Goal: Task Accomplishment & Management: Use online tool/utility

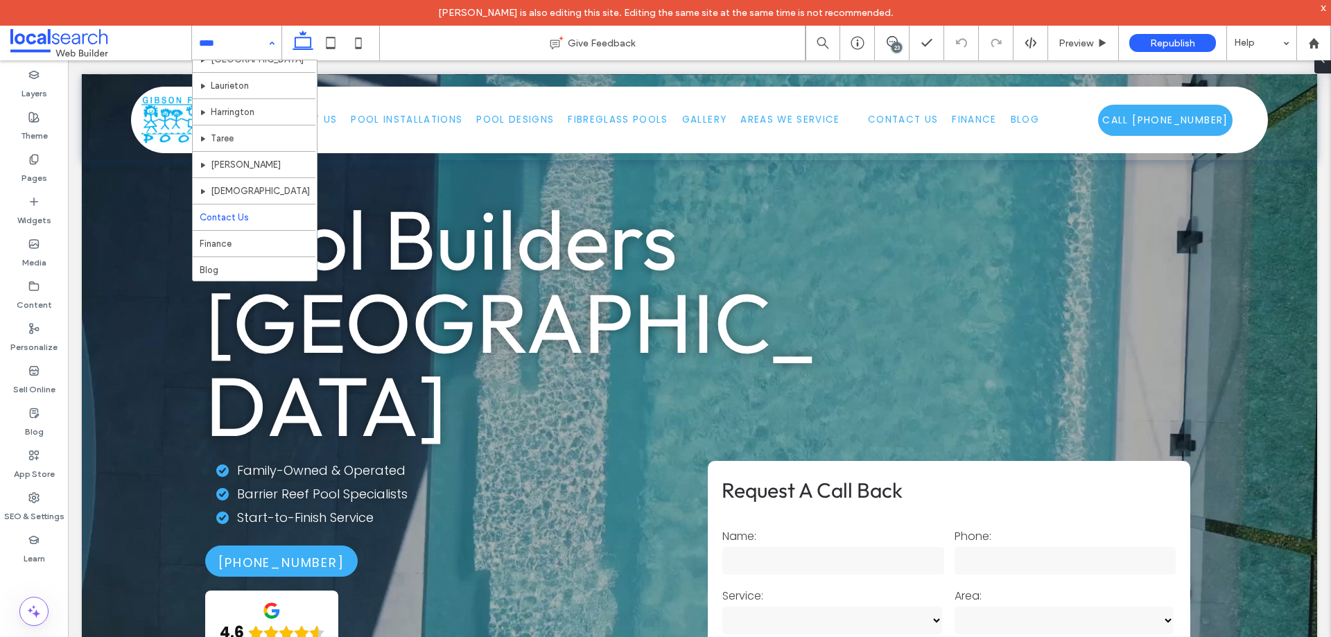
scroll to position [278, 0]
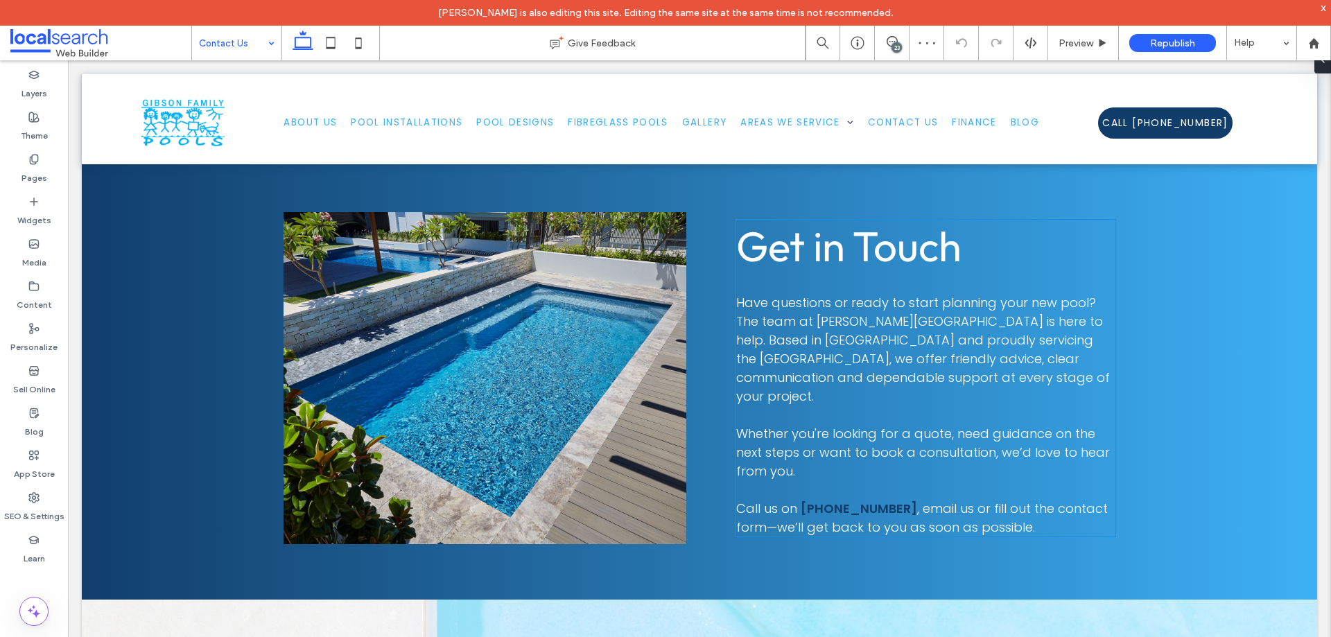
scroll to position [901, 0]
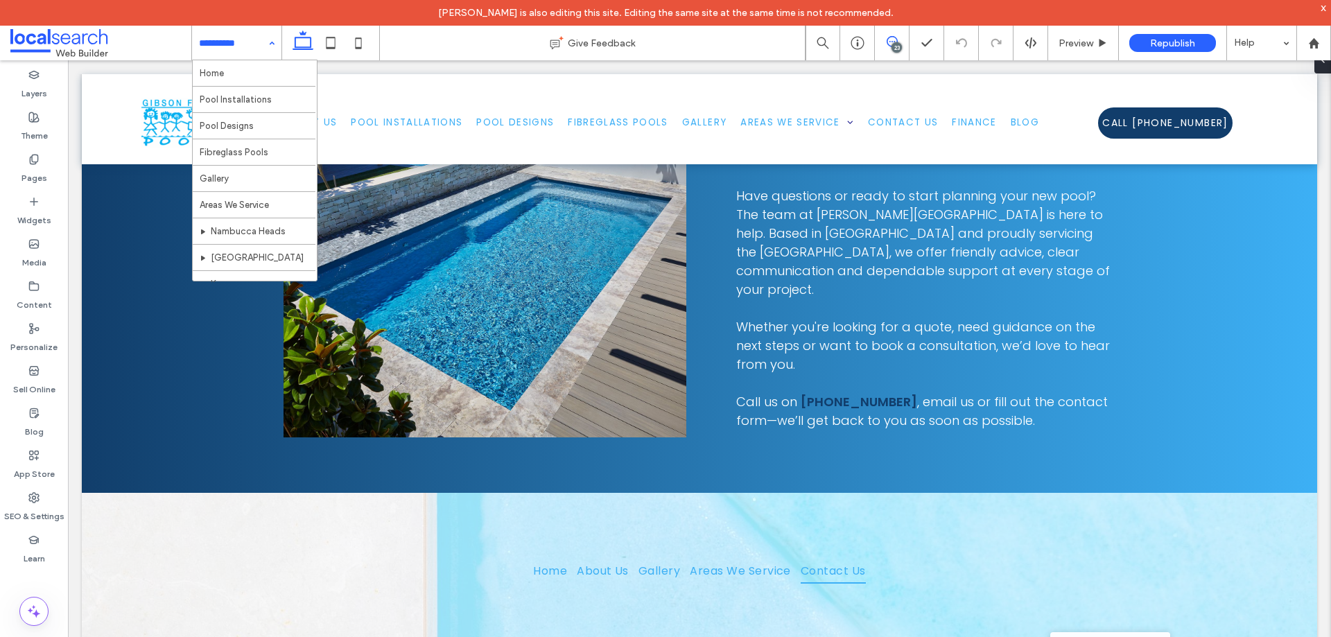
click at [893, 40] on icon at bounding box center [892, 41] width 11 height 11
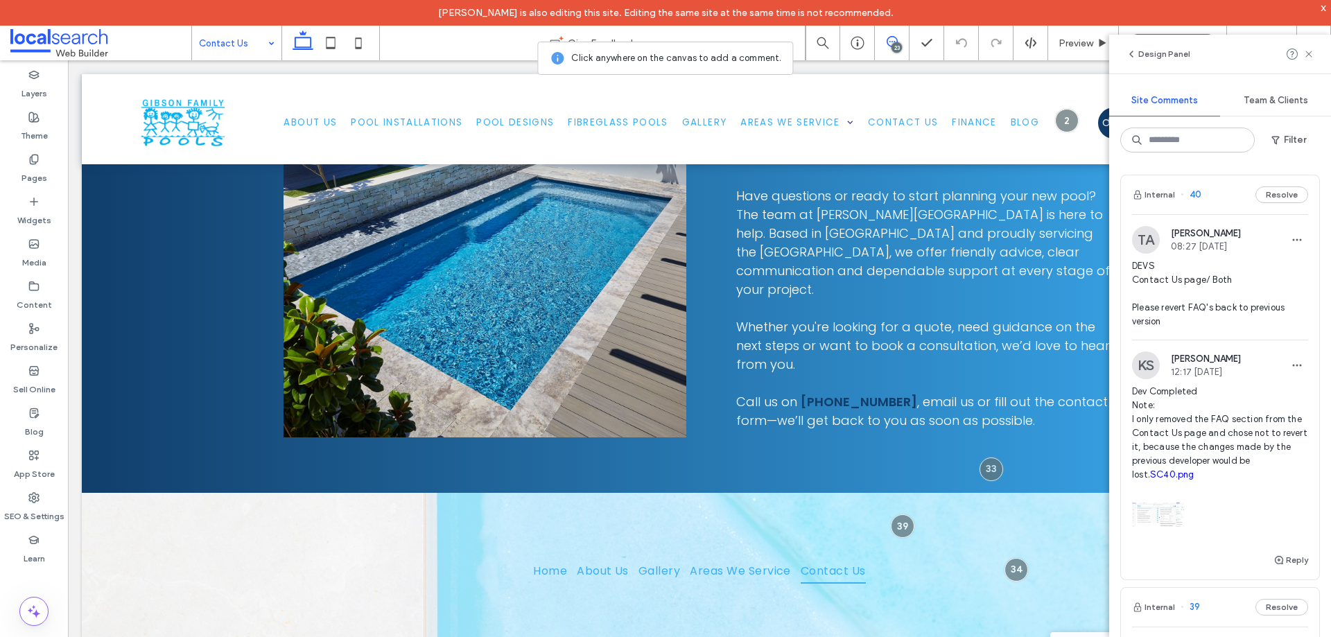
scroll to position [69, 0]
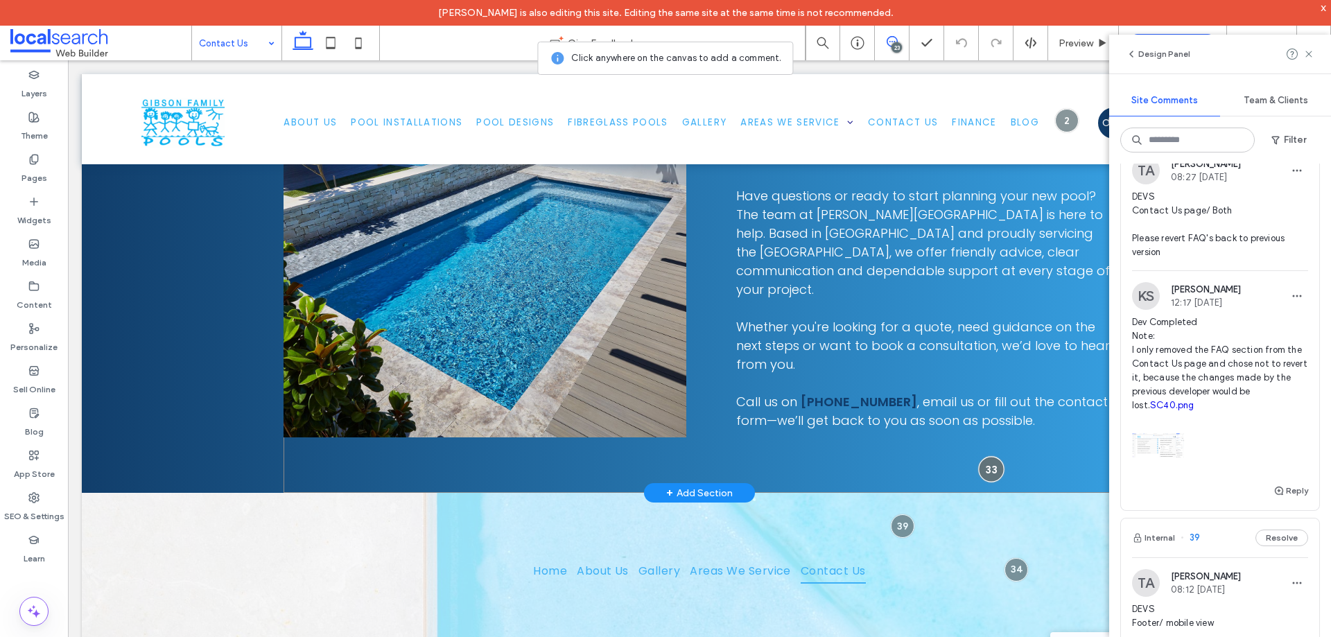
click at [984, 465] on div at bounding box center [991, 469] width 26 height 26
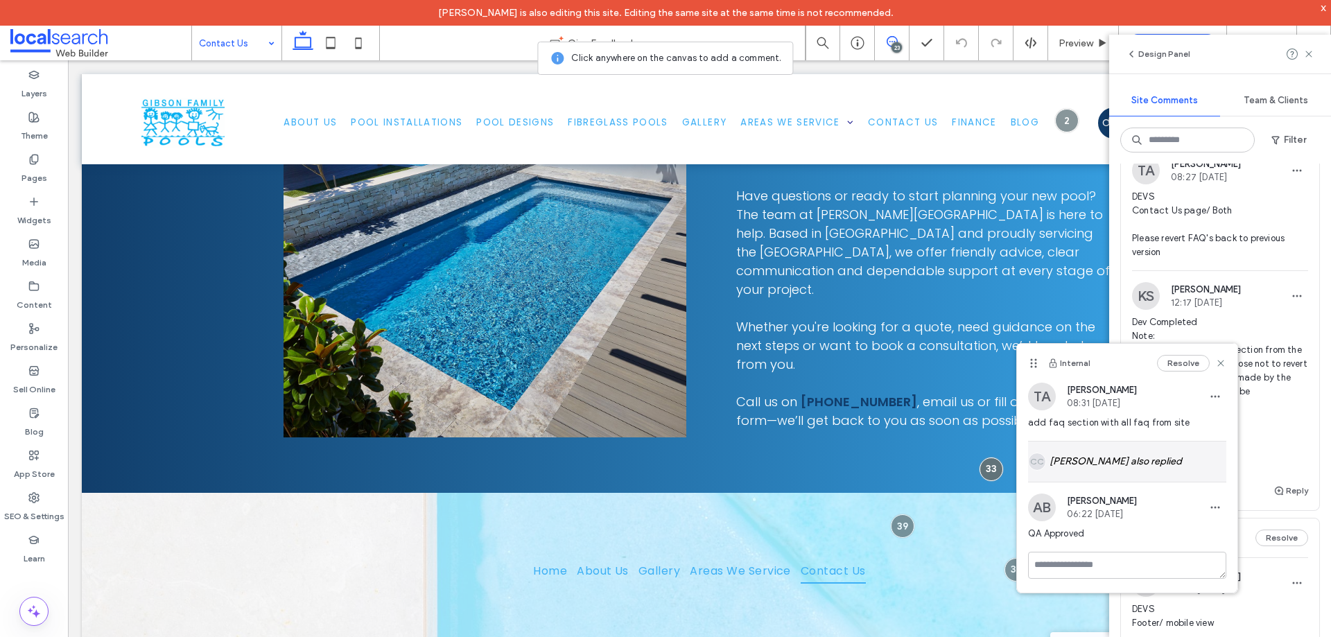
click at [1099, 454] on div "CC Clarence Cabiles also replied" at bounding box center [1127, 462] width 198 height 40
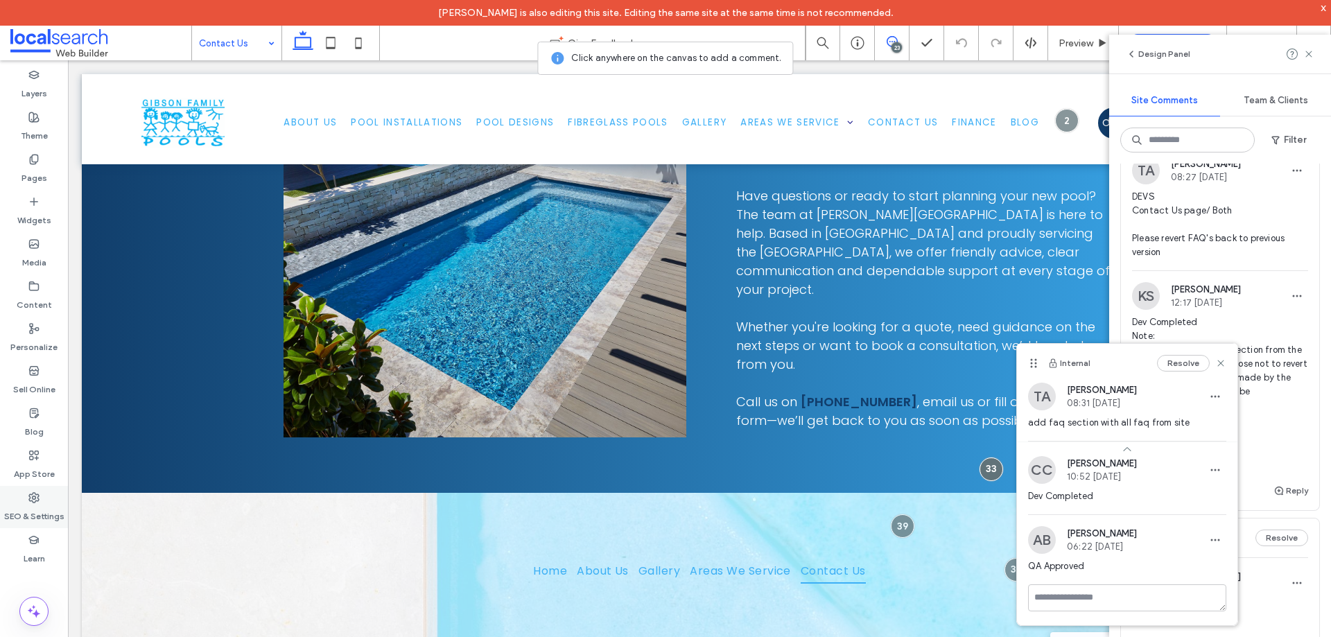
click at [27, 500] on div "SEO & Settings" at bounding box center [34, 507] width 68 height 42
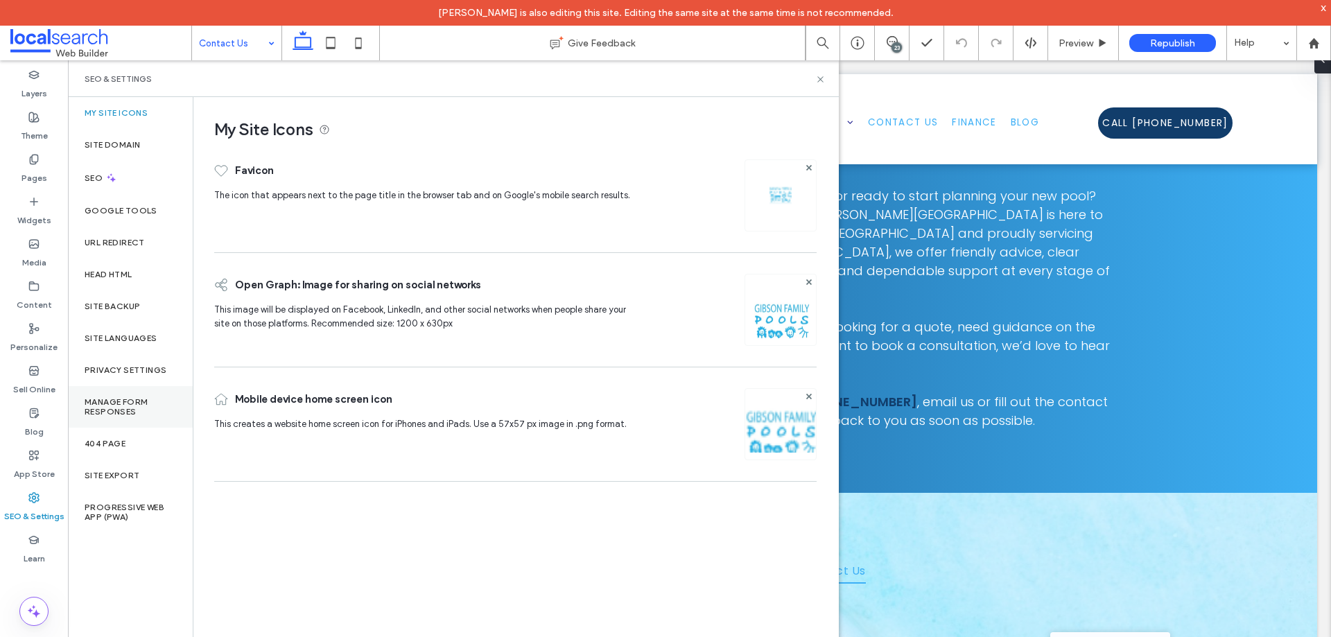
scroll to position [0, 0]
click at [128, 311] on div "Site Backup" at bounding box center [130, 306] width 125 height 32
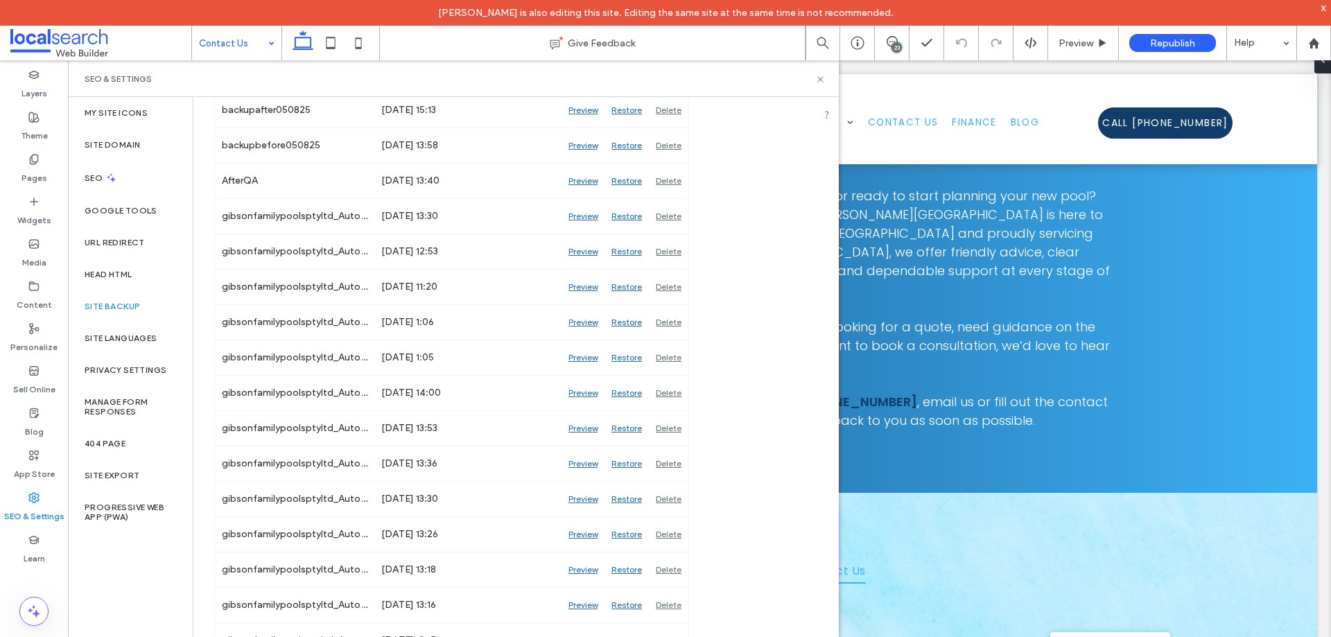
scroll to position [2893, 0]
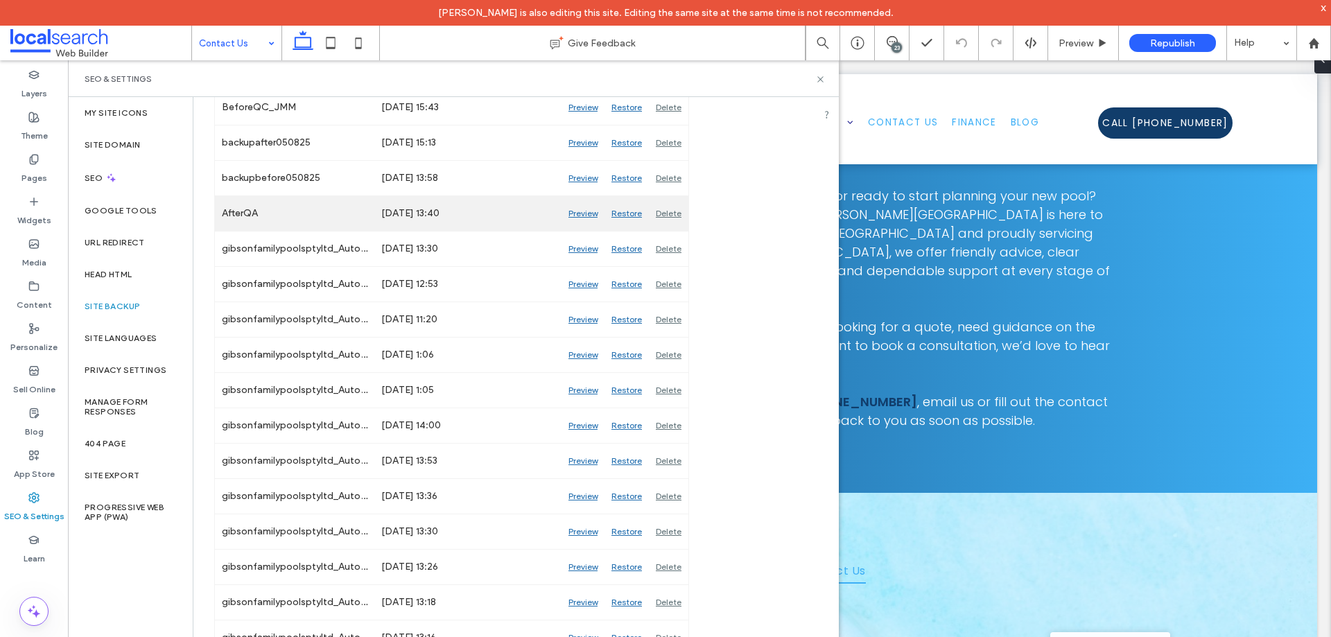
click at [573, 215] on div "Preview" at bounding box center [583, 213] width 43 height 35
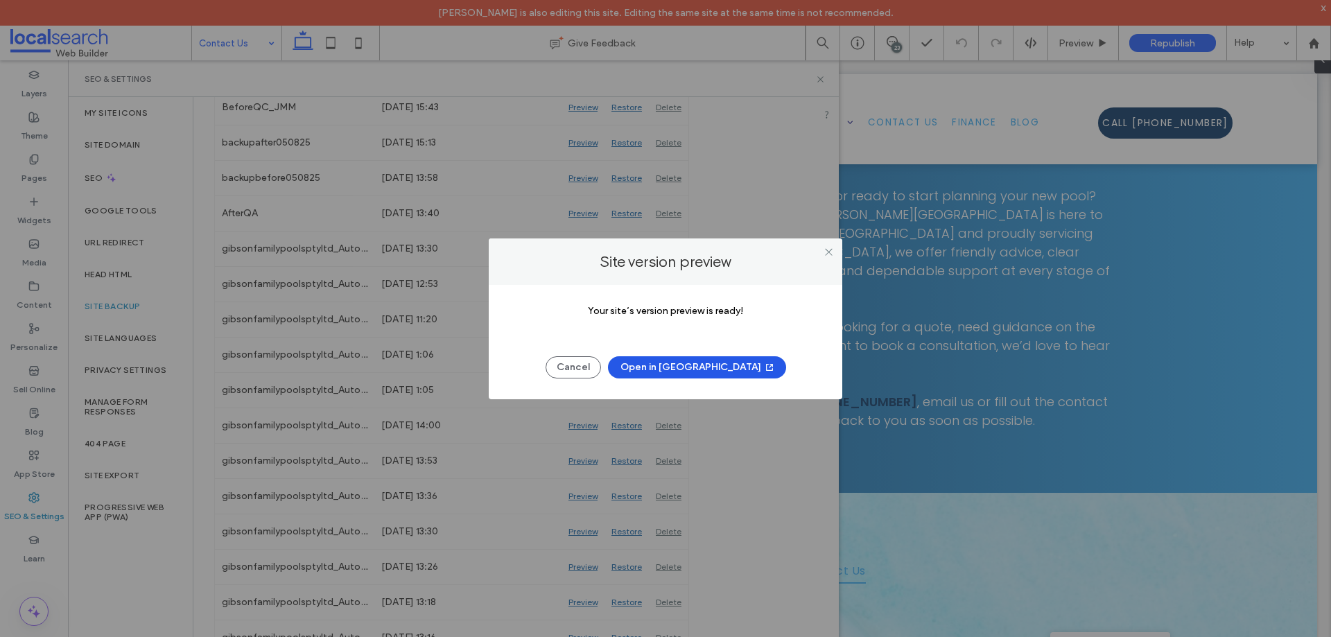
click at [670, 365] on button "Open in New Tab" at bounding box center [697, 367] width 178 height 22
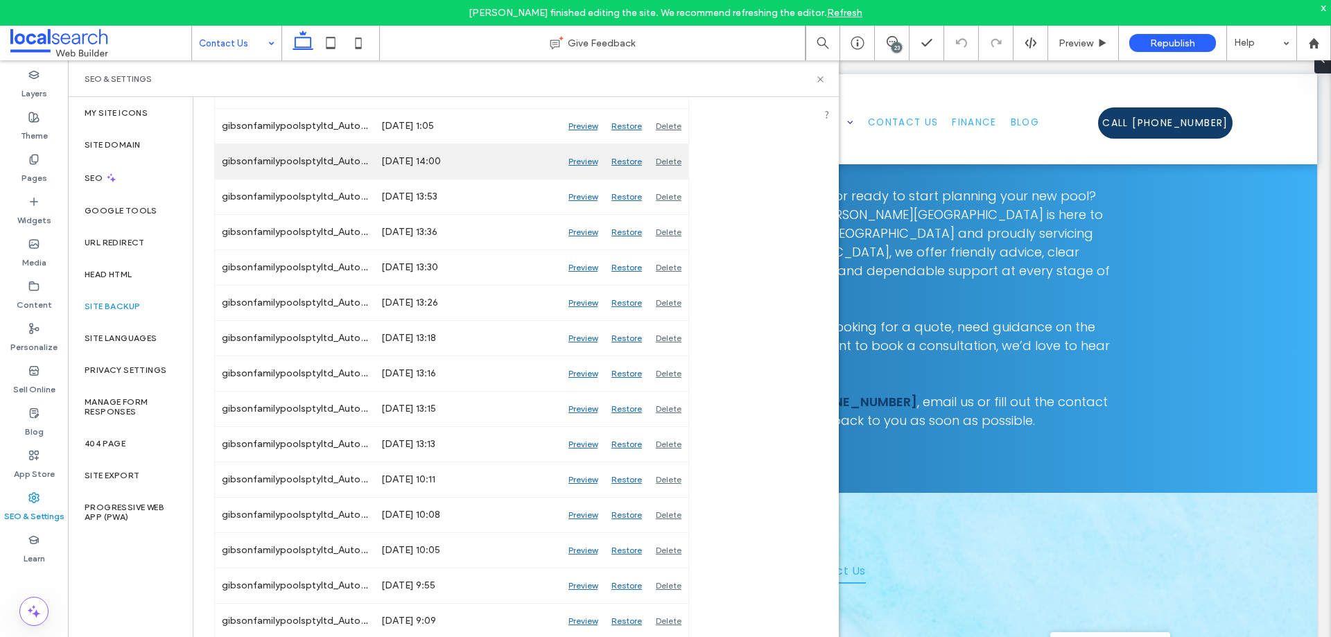
scroll to position [3240, 0]
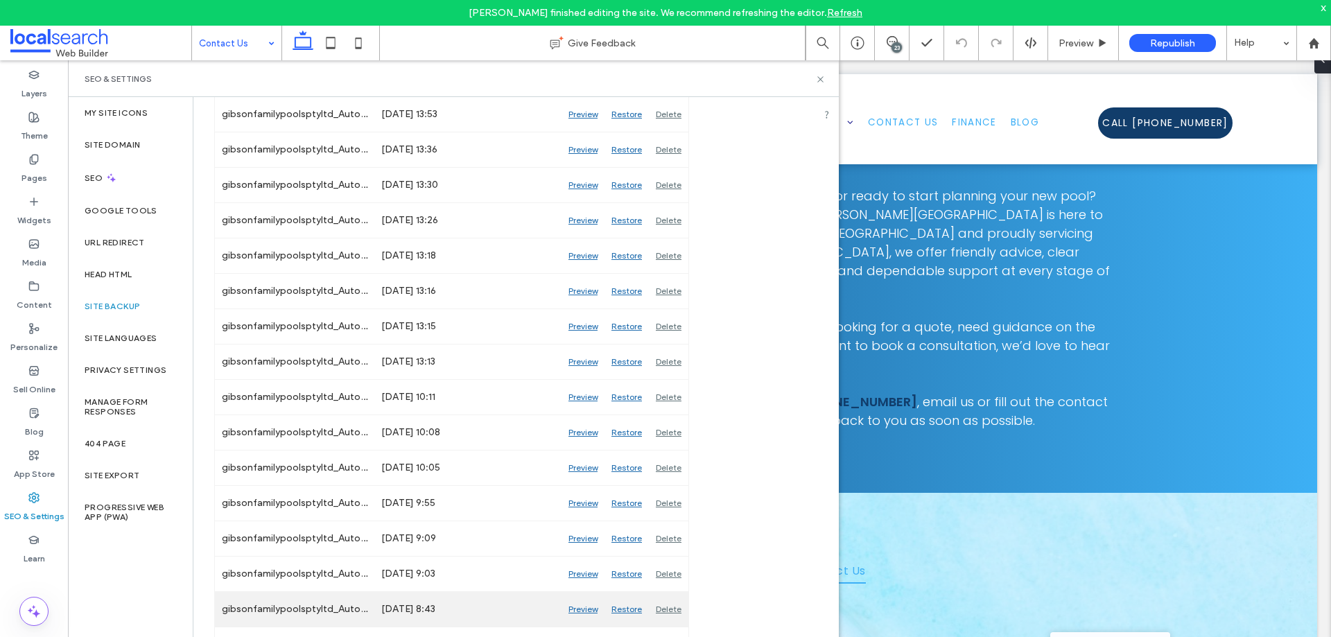
click at [580, 609] on div "Preview" at bounding box center [583, 609] width 43 height 35
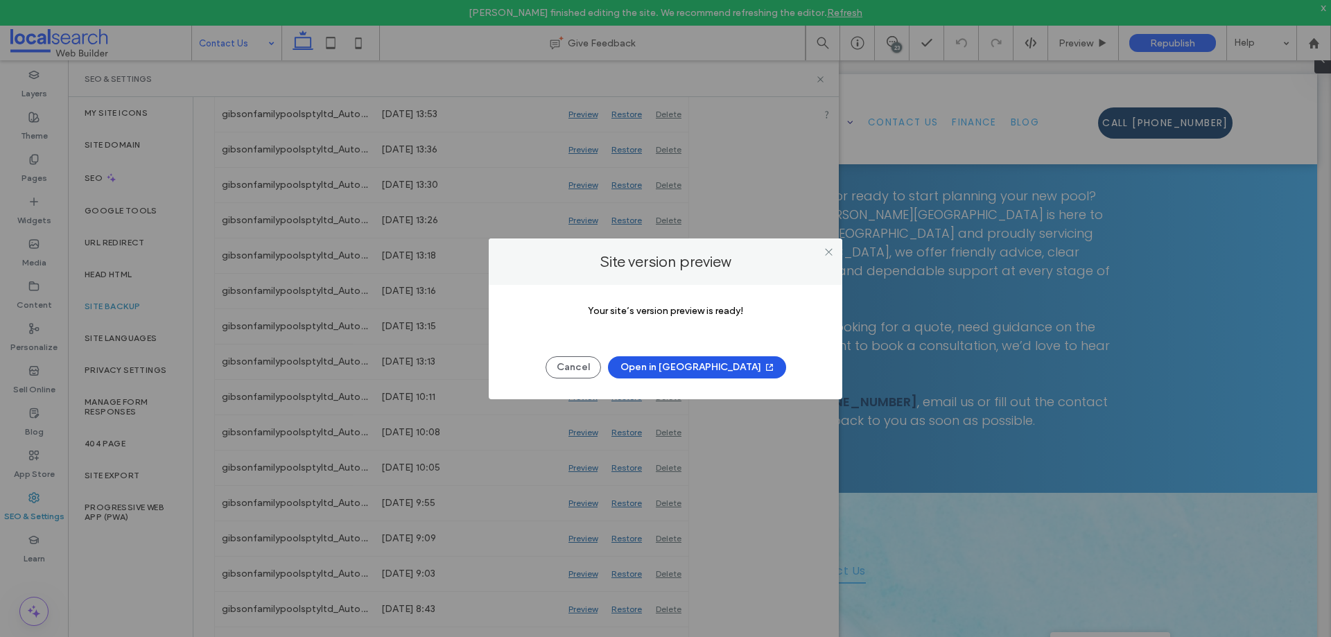
click at [706, 365] on button "Open in New Tab" at bounding box center [697, 367] width 178 height 22
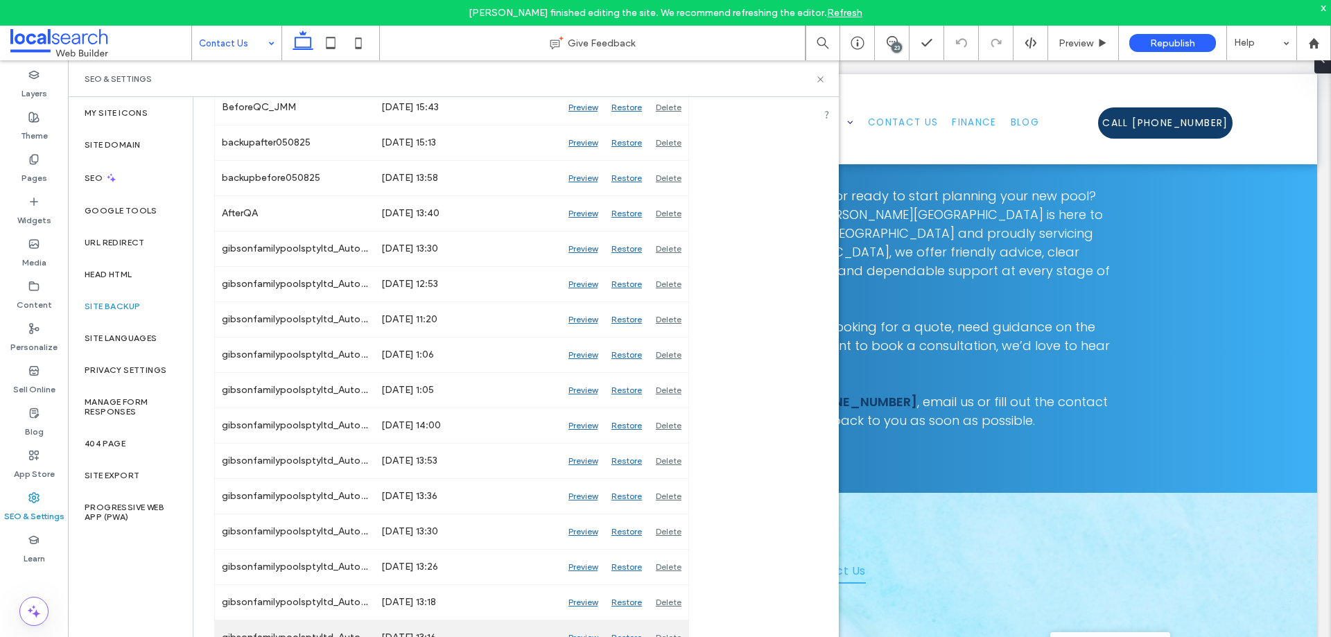
scroll to position [2824, 0]
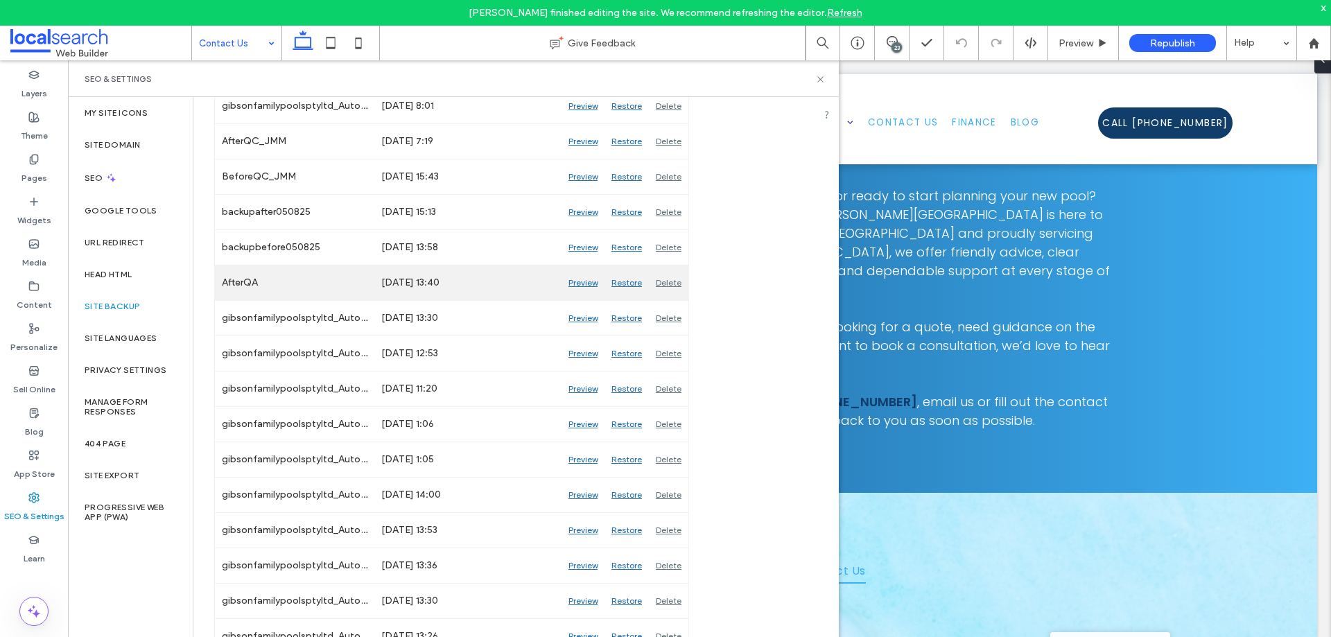
click at [575, 284] on div "Preview" at bounding box center [583, 283] width 43 height 35
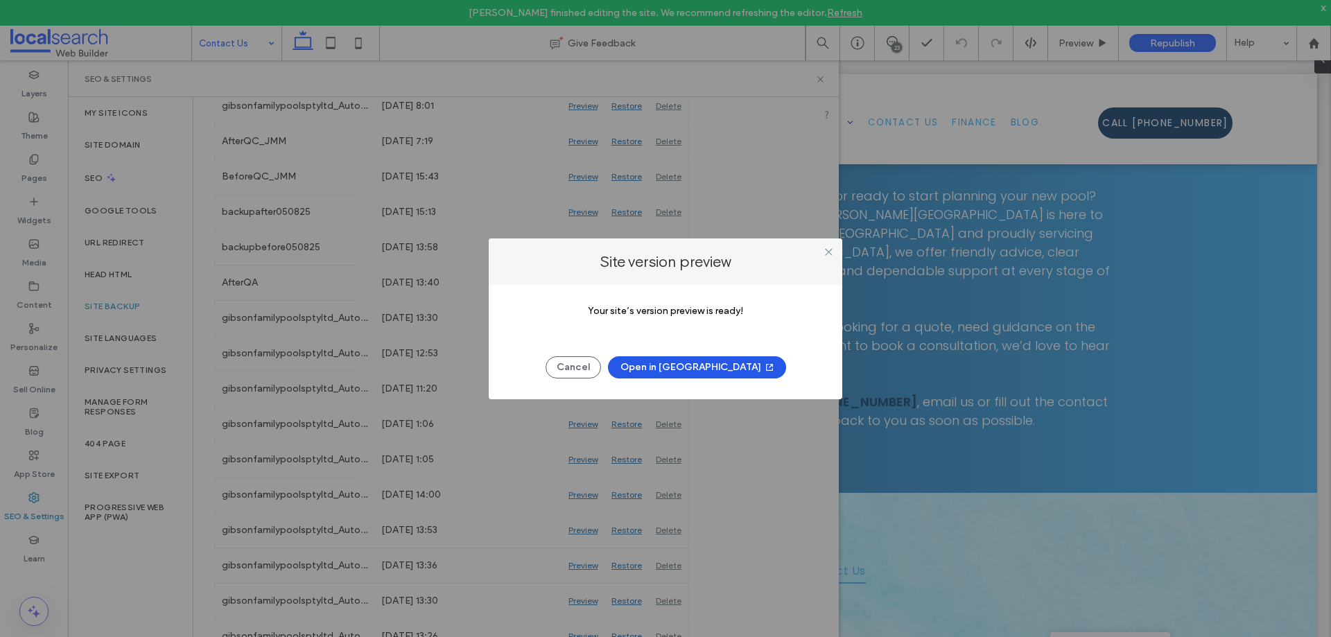
click at [667, 368] on button "Open in New Tab" at bounding box center [697, 367] width 178 height 22
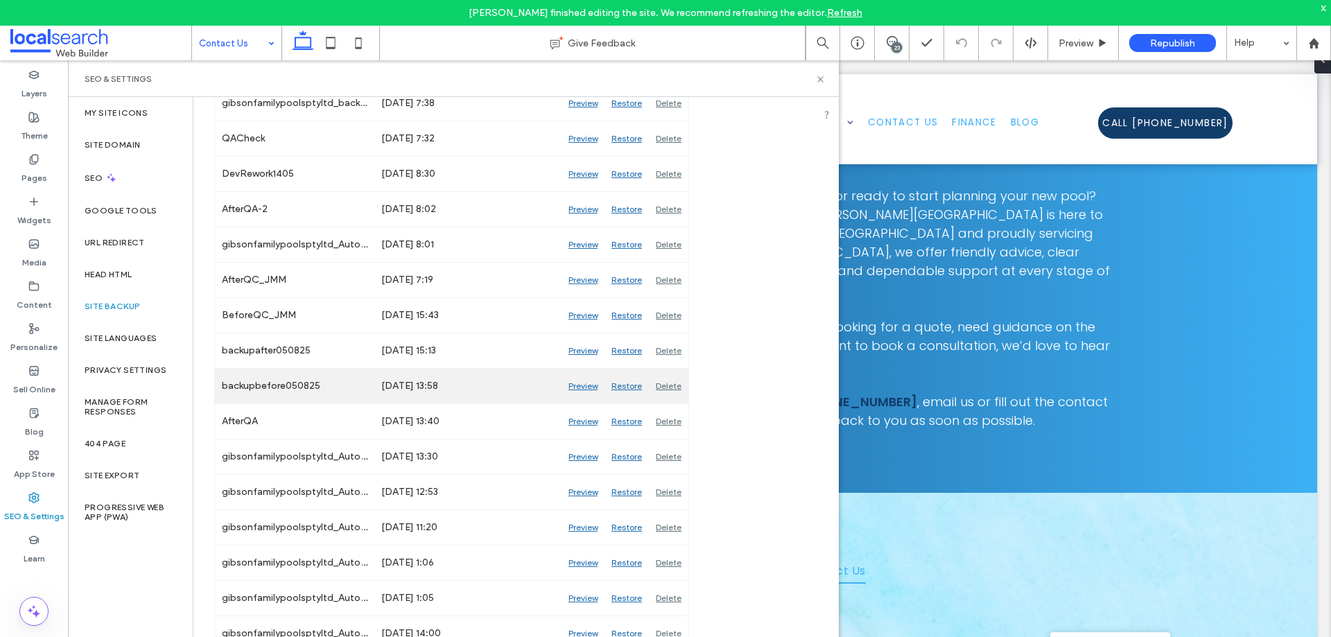
scroll to position [2616, 0]
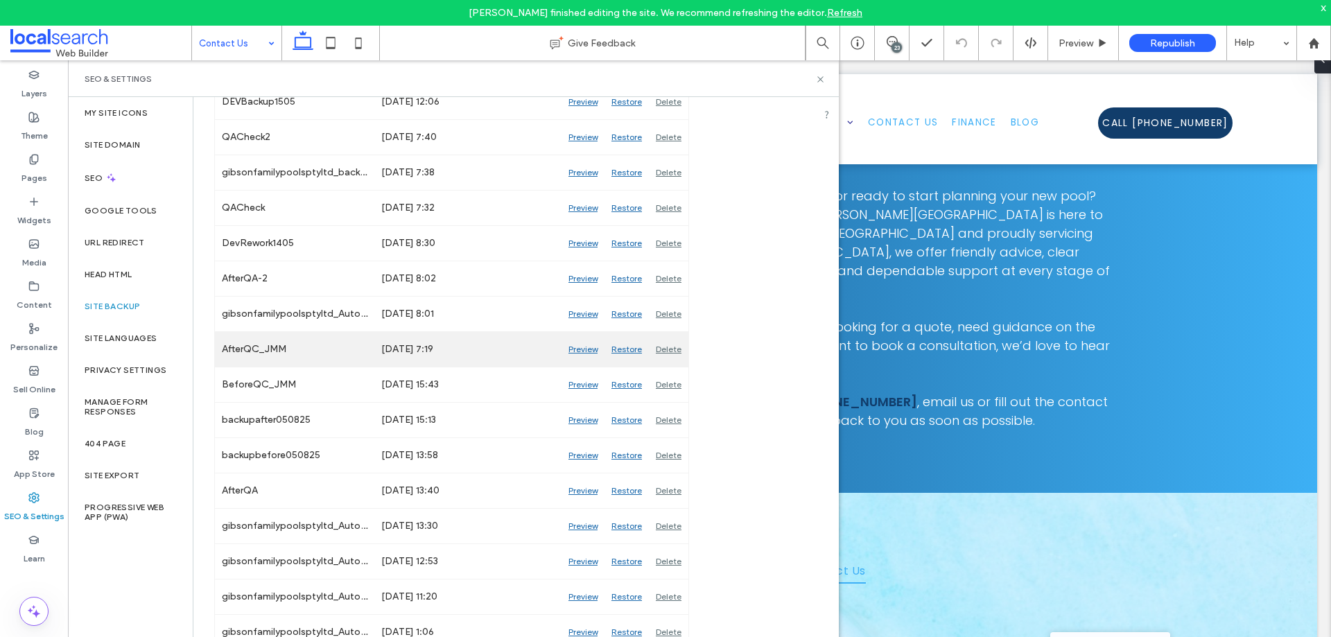
click at [576, 345] on div "Preview" at bounding box center [583, 349] width 43 height 35
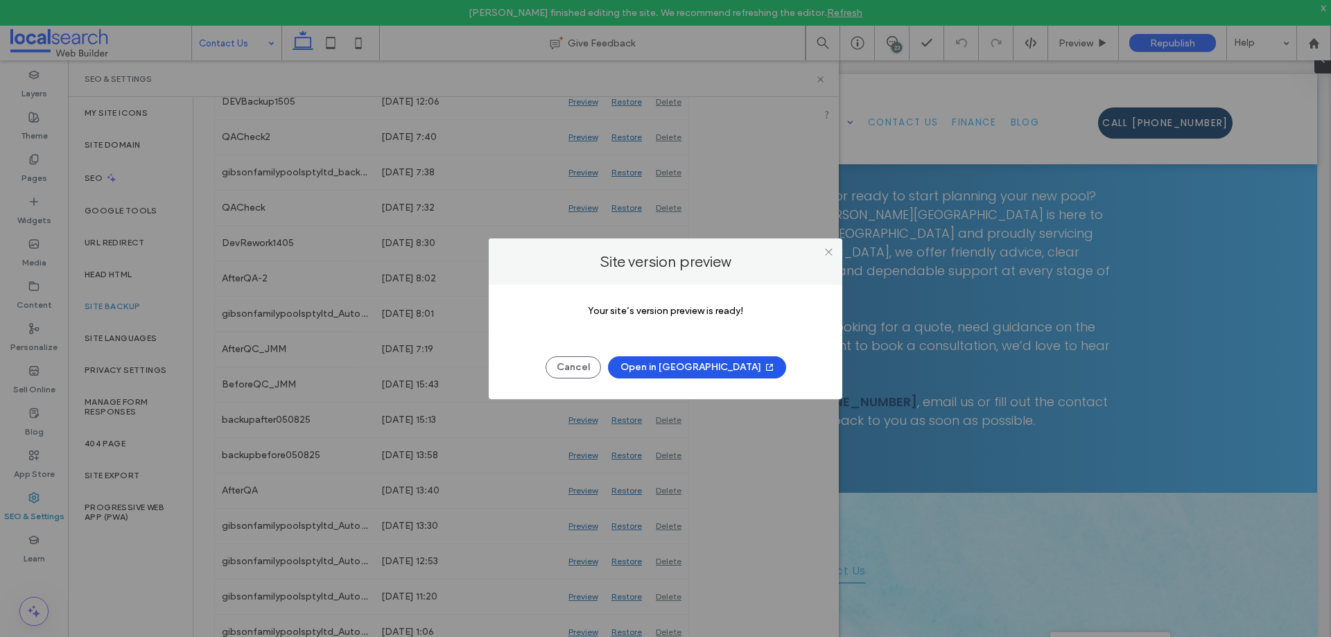
click at [764, 372] on icon "button" at bounding box center [769, 367] width 11 height 11
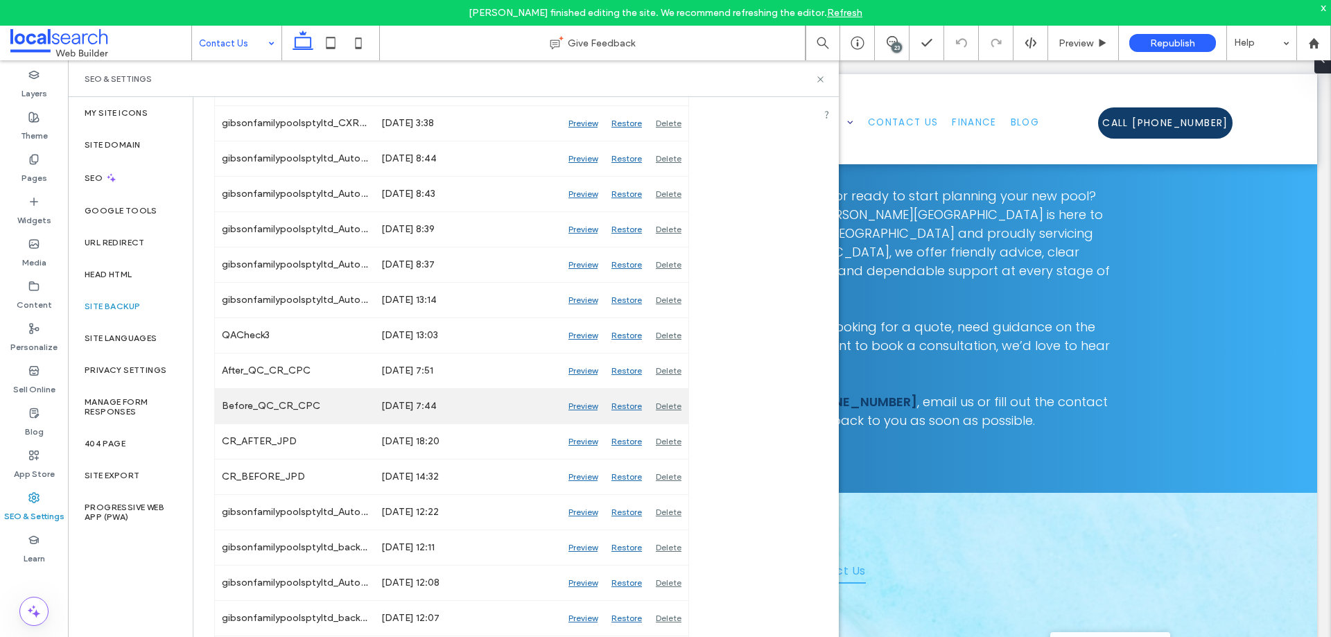
scroll to position [1992, 0]
click at [571, 407] on div "Preview" at bounding box center [583, 407] width 43 height 35
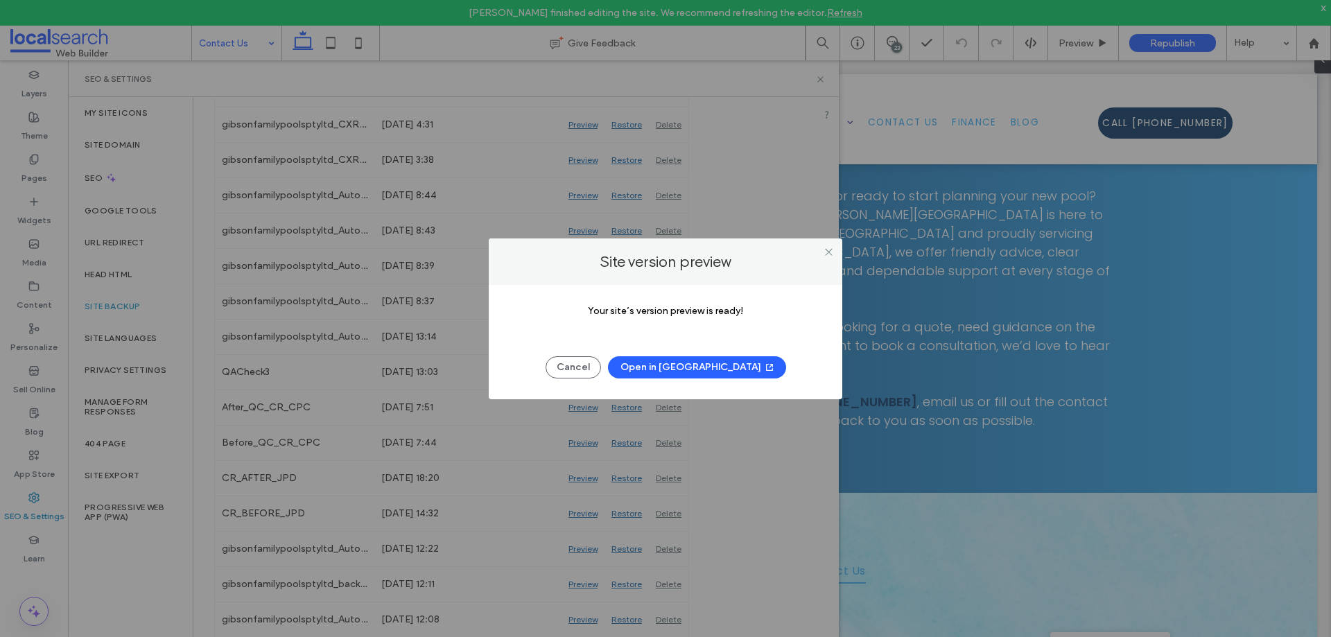
click at [761, 365] on span "button" at bounding box center [768, 367] width 14 height 21
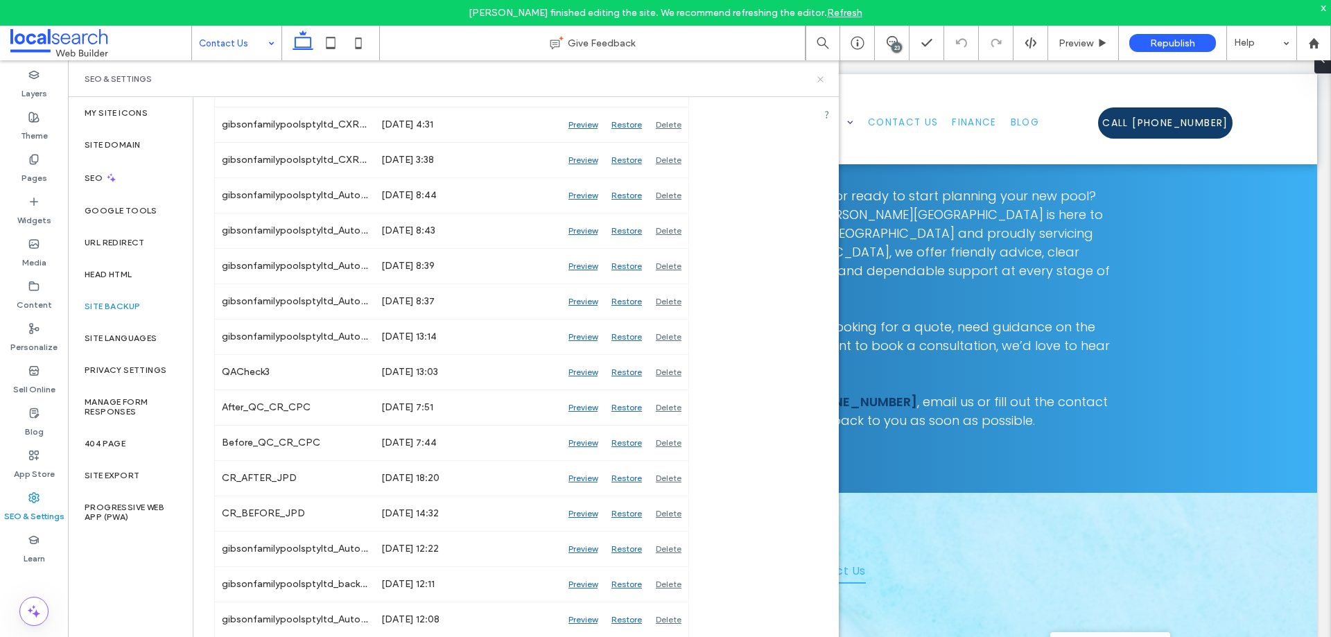
click at [822, 80] on use at bounding box center [820, 79] width 6 height 6
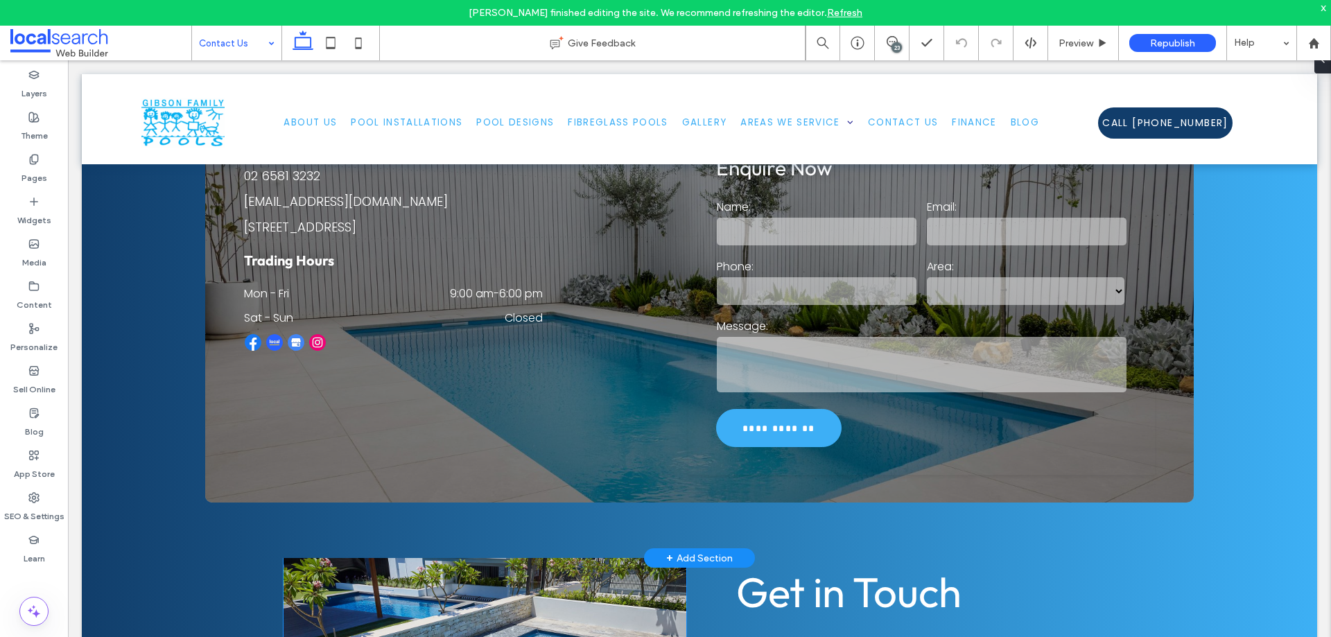
scroll to position [416, 0]
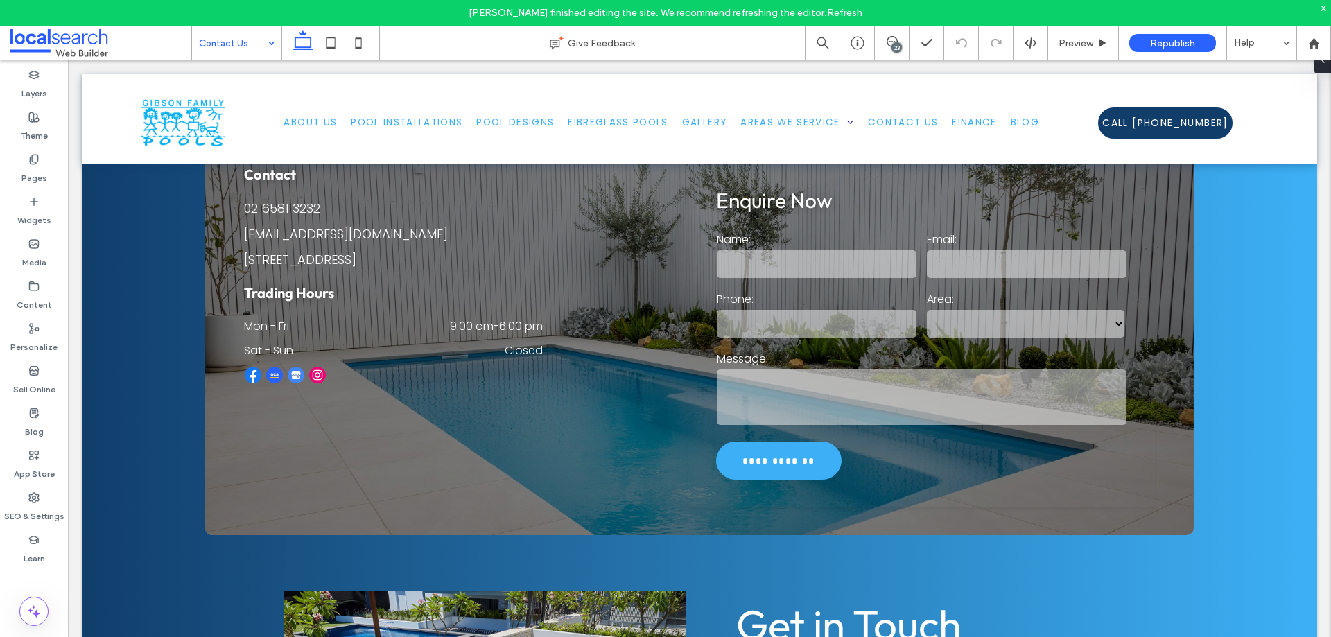
click at [1324, 11] on div "x" at bounding box center [1324, 7] width 6 height 12
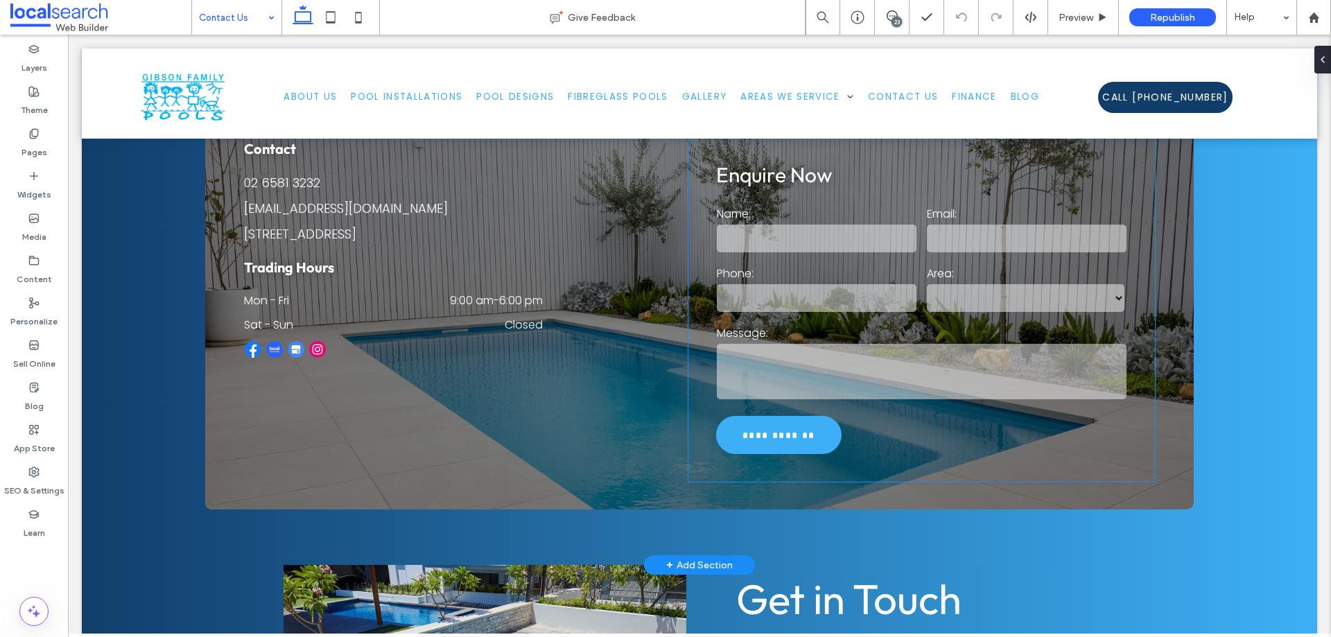
scroll to position [0, 0]
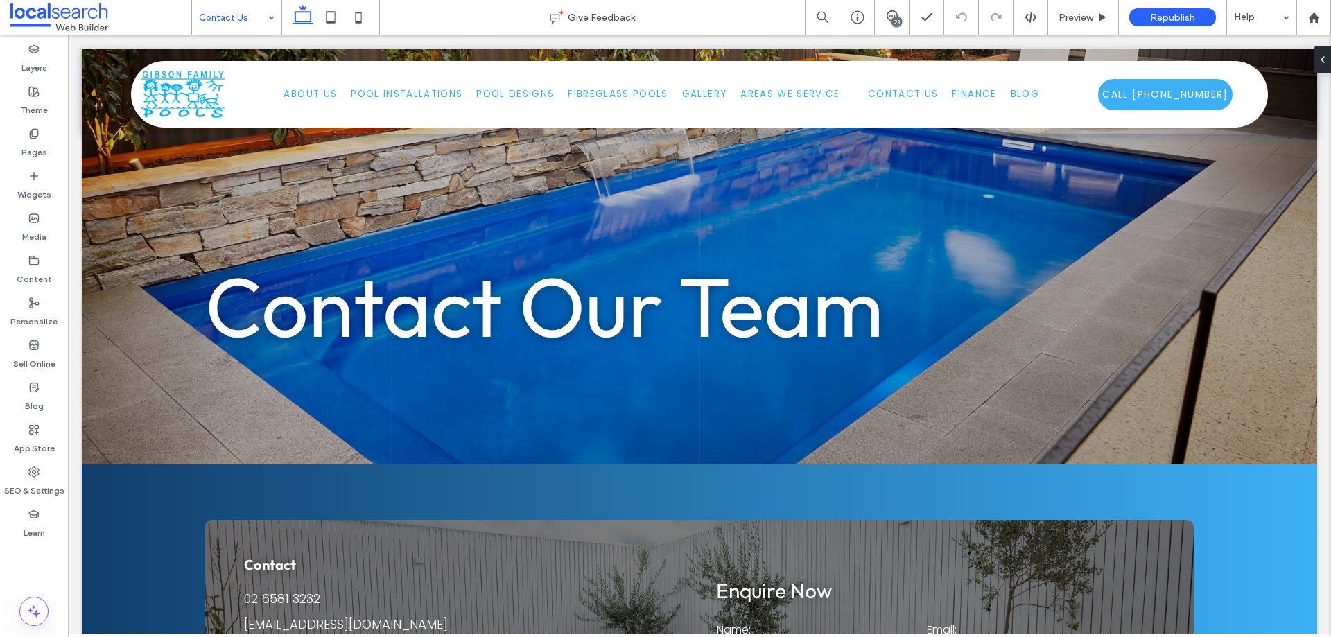
click at [894, 19] on div "23" at bounding box center [896, 22] width 10 height 10
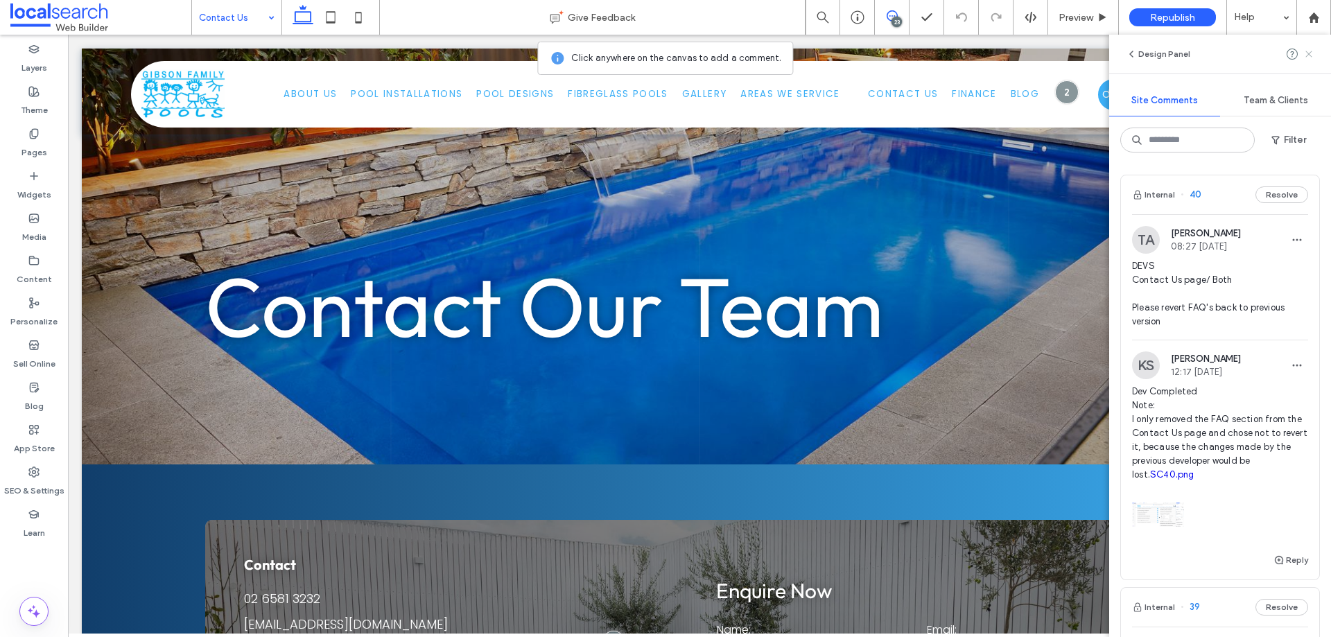
click at [1307, 54] on icon at bounding box center [1308, 54] width 11 height 11
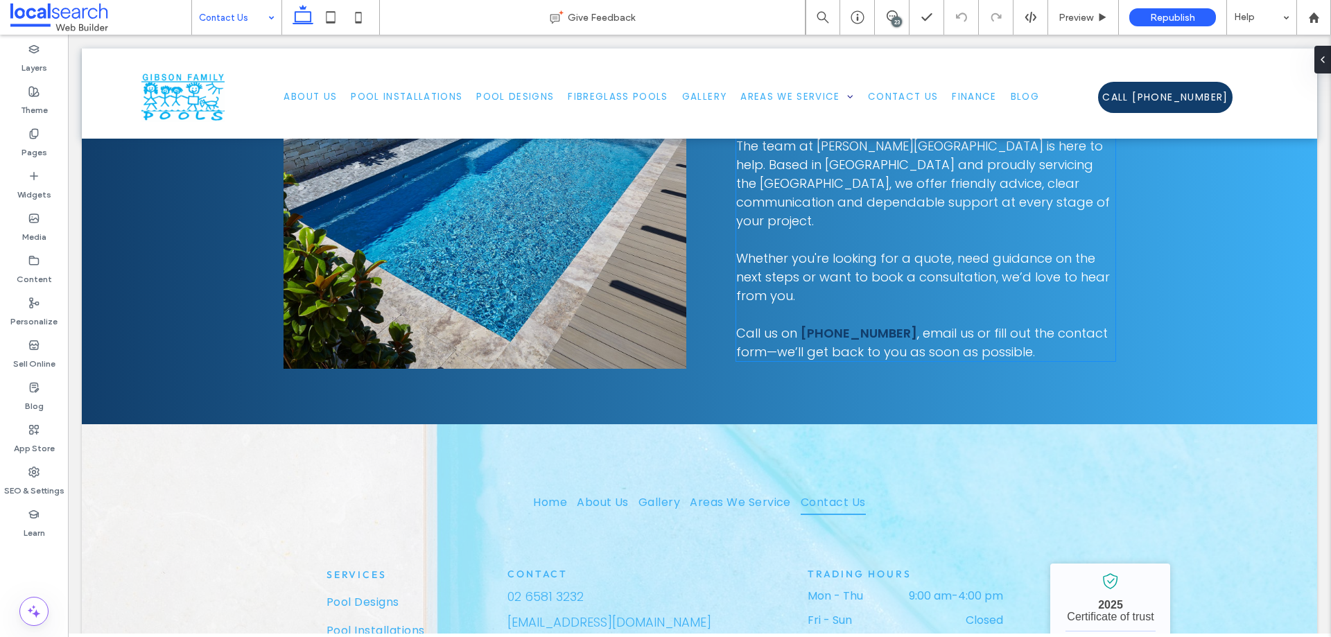
scroll to position [901, 0]
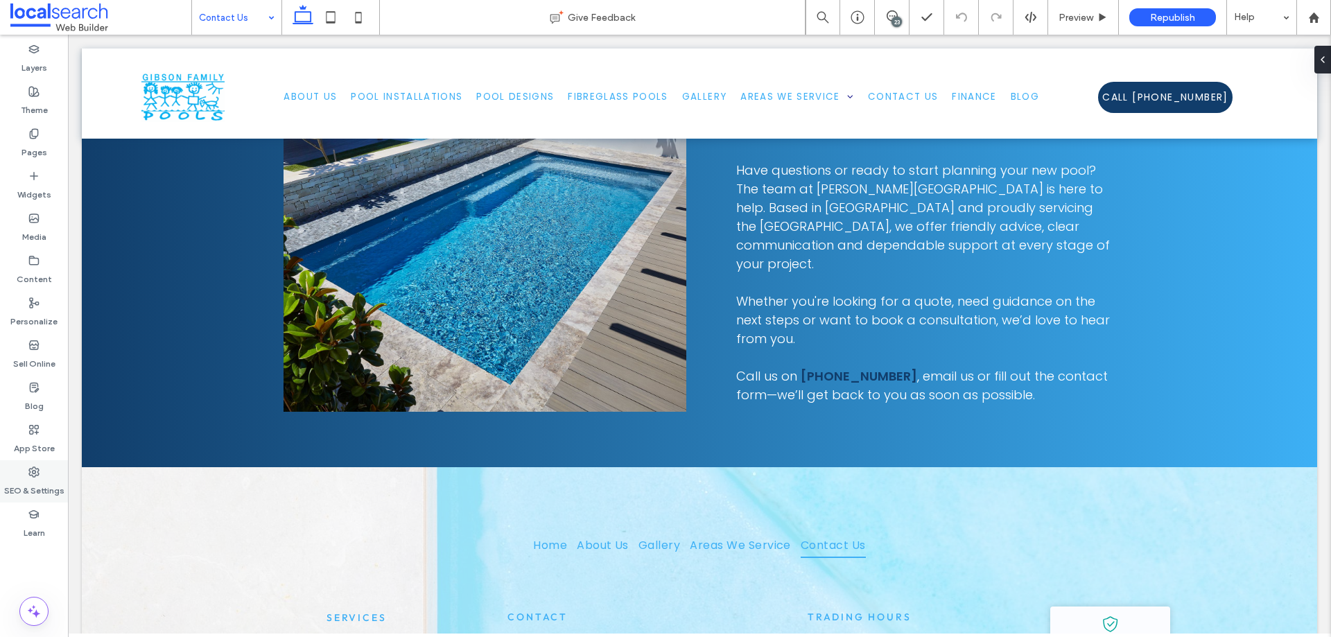
click at [26, 479] on label "SEO & Settings" at bounding box center [34, 487] width 60 height 19
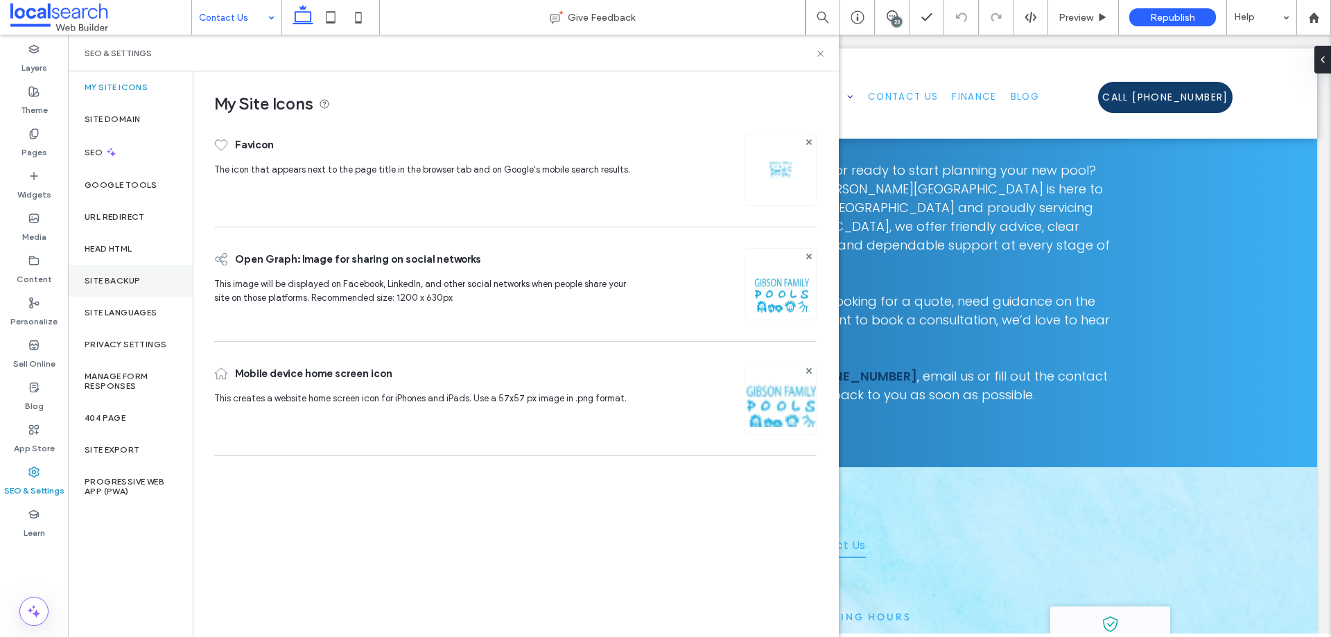
click at [111, 284] on label "Site Backup" at bounding box center [112, 281] width 55 height 10
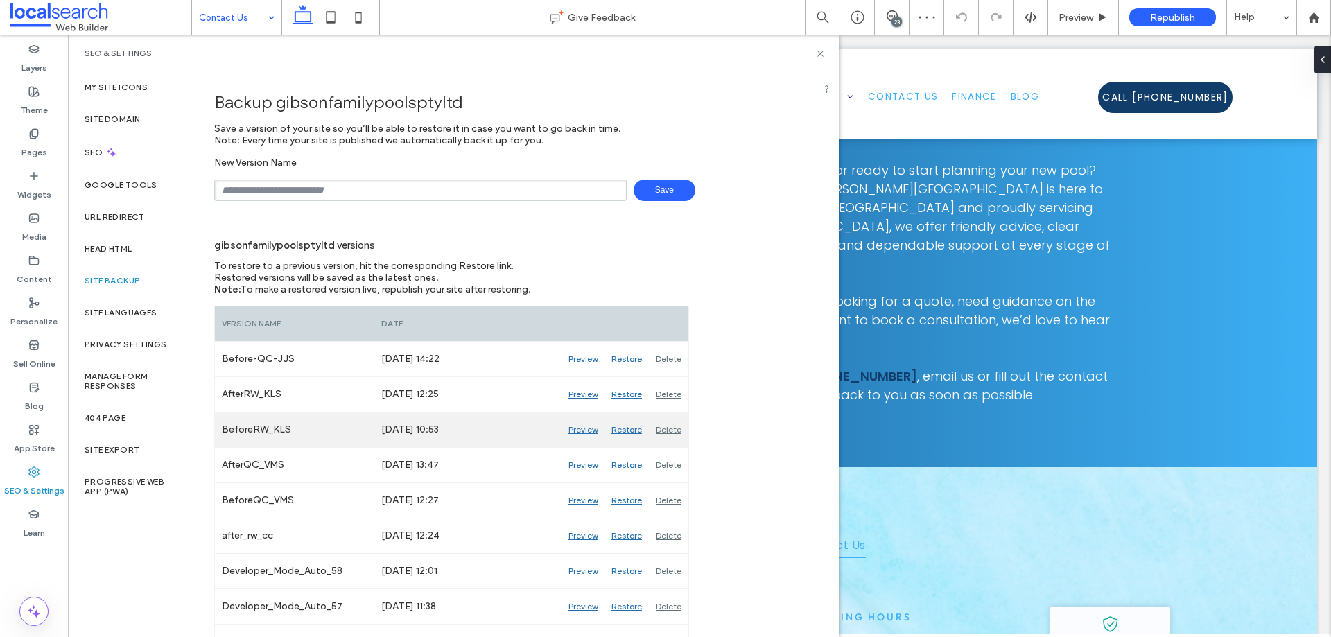
click at [575, 430] on div "Preview" at bounding box center [583, 429] width 43 height 35
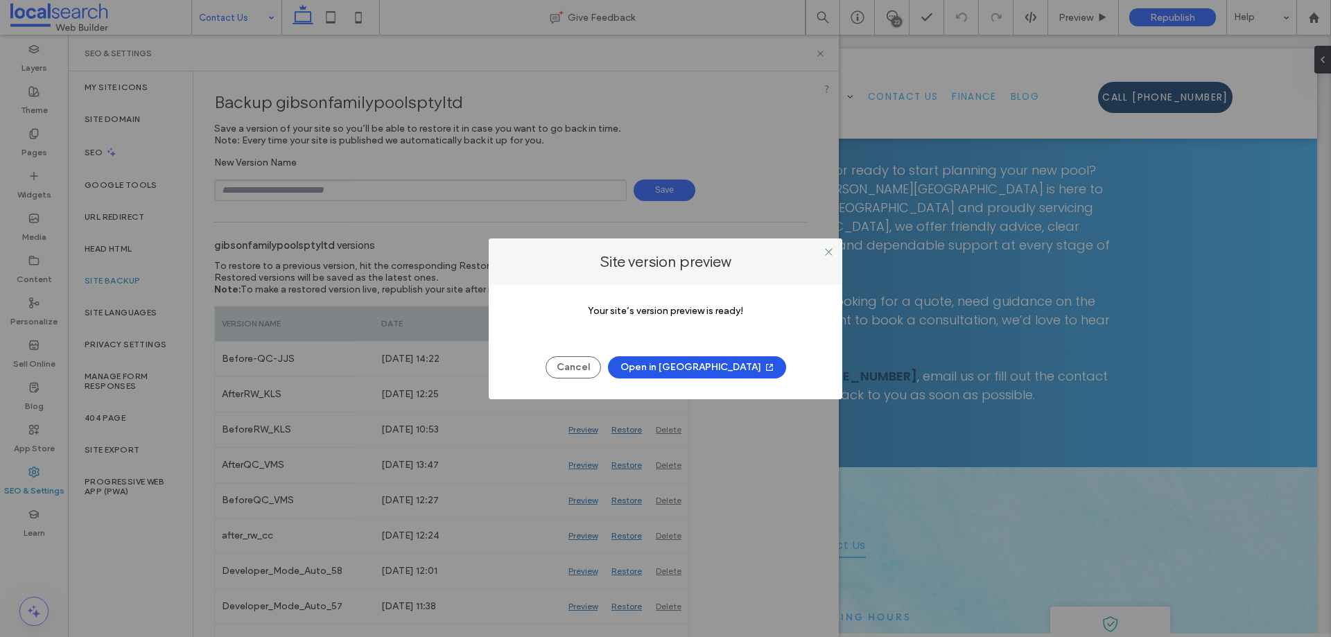
click at [696, 366] on button "Open in New Tab" at bounding box center [697, 367] width 178 height 22
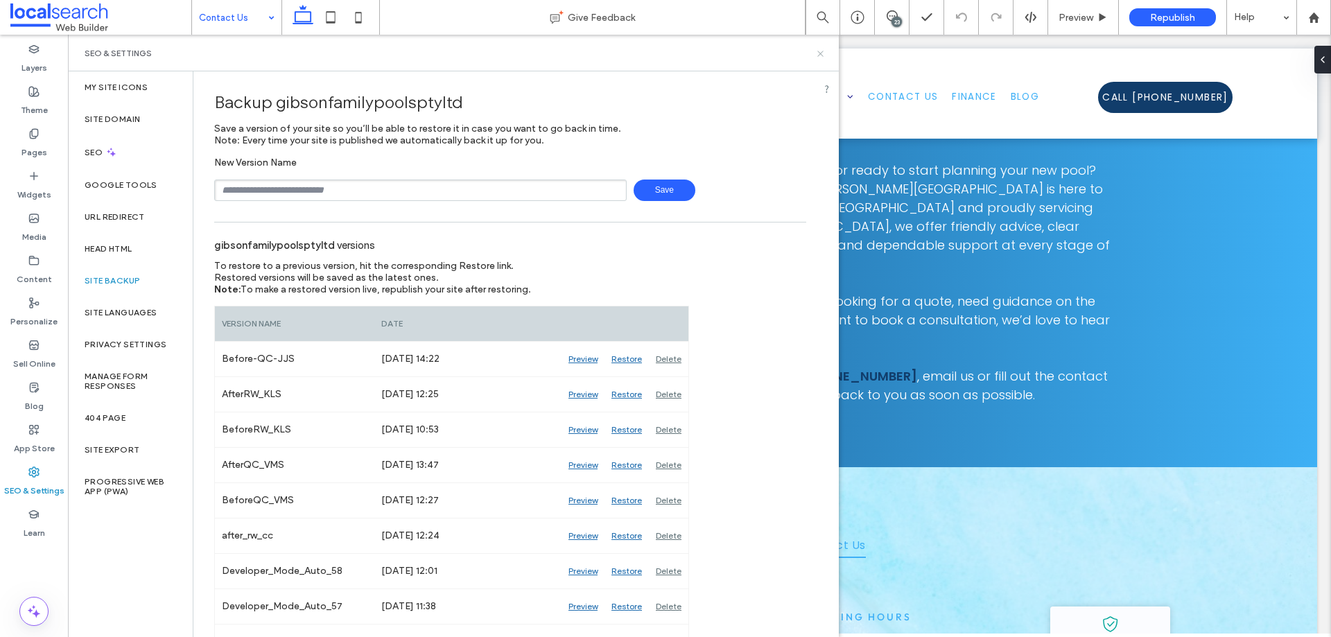
drag, startPoint x: 817, startPoint y: 56, endPoint x: 754, endPoint y: 16, distance: 75.4
click at [817, 56] on icon at bounding box center [820, 54] width 10 height 10
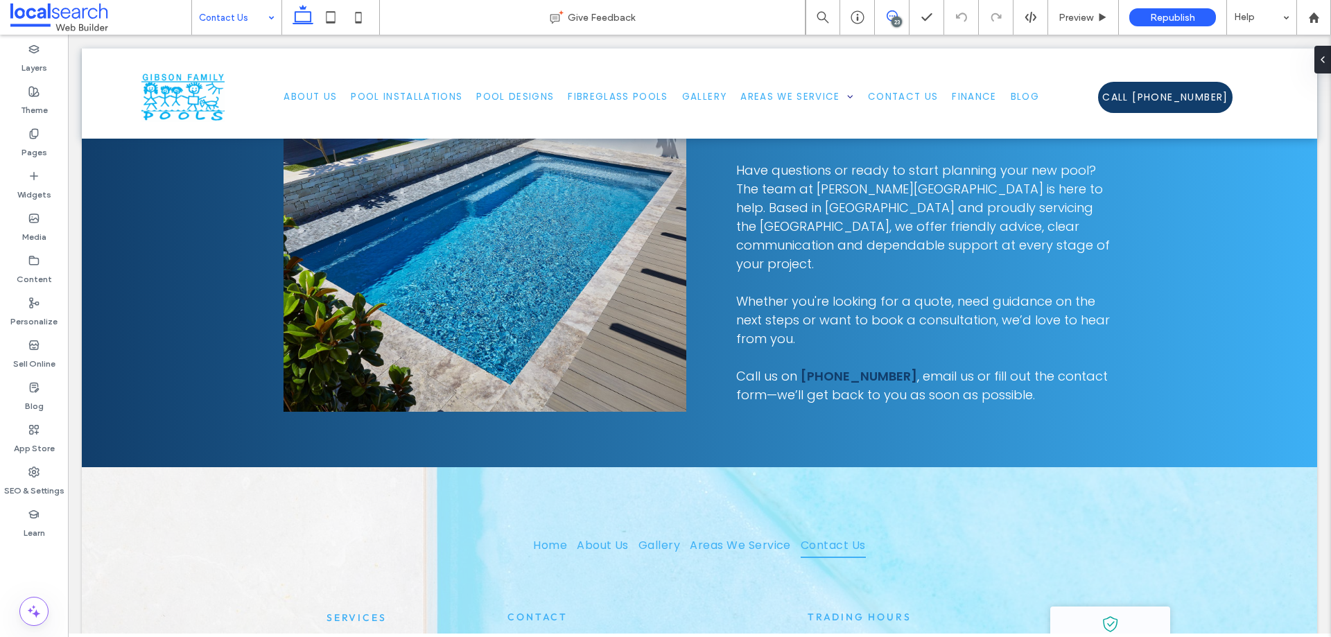
click at [895, 14] on icon at bounding box center [892, 15] width 11 height 11
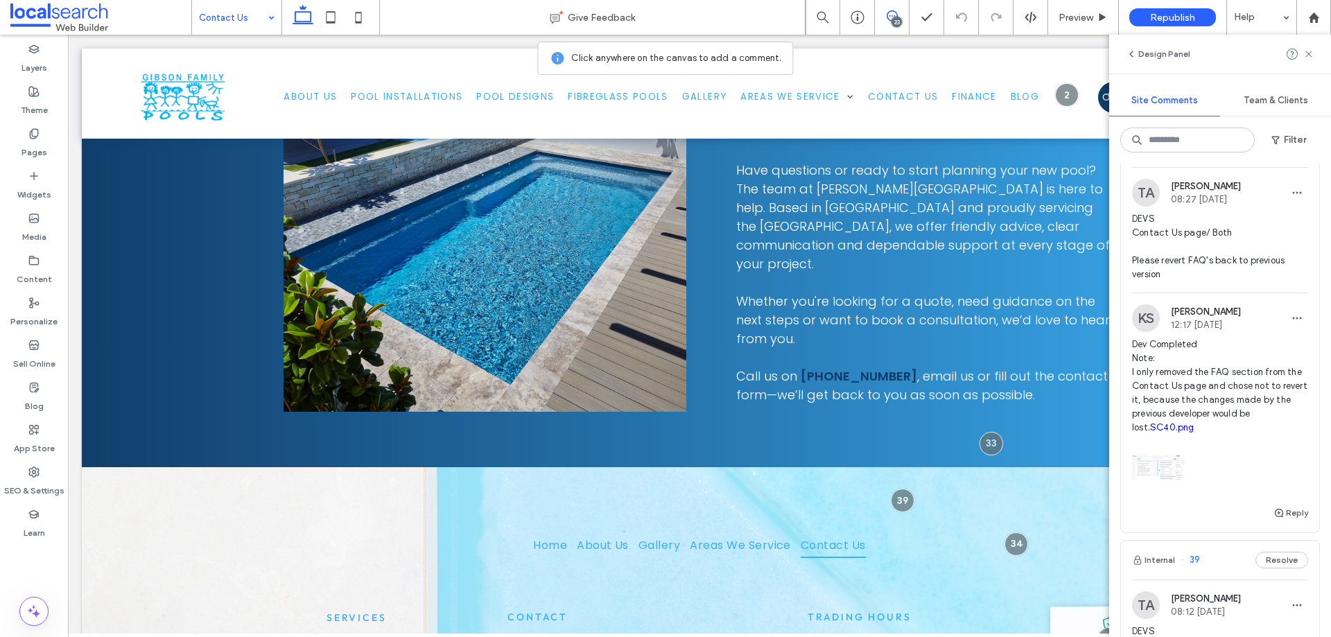
scroll to position [69, 0]
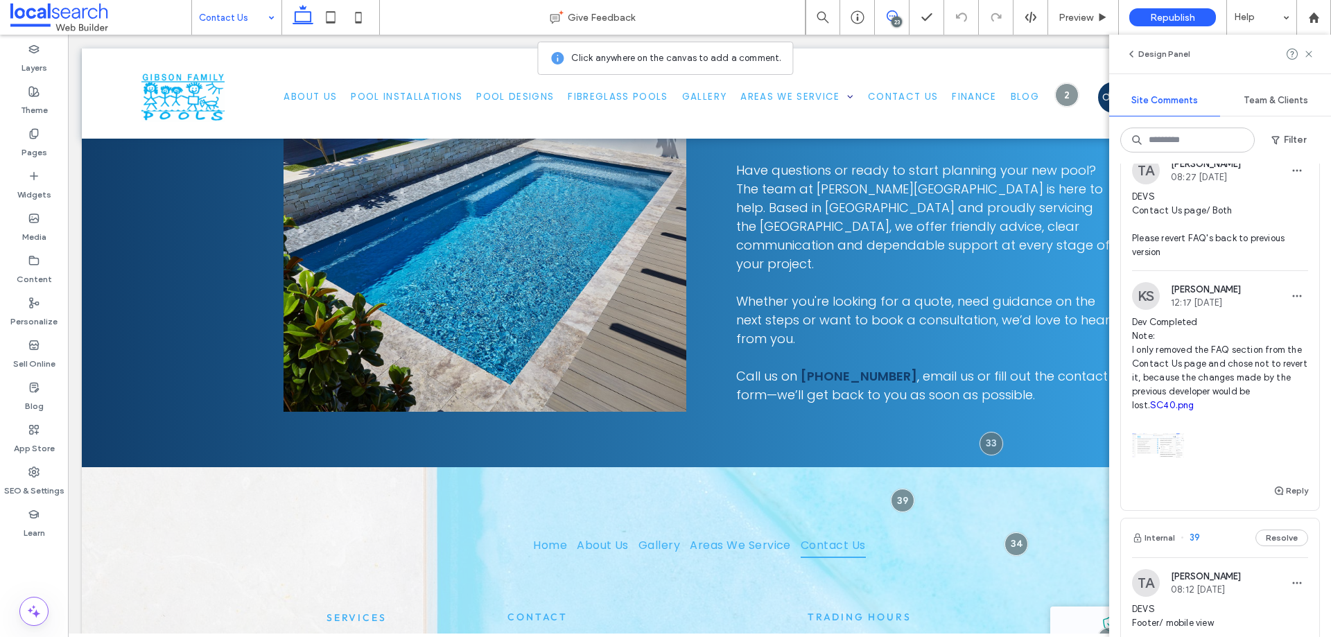
click at [1156, 443] on img at bounding box center [1158, 445] width 52 height 52
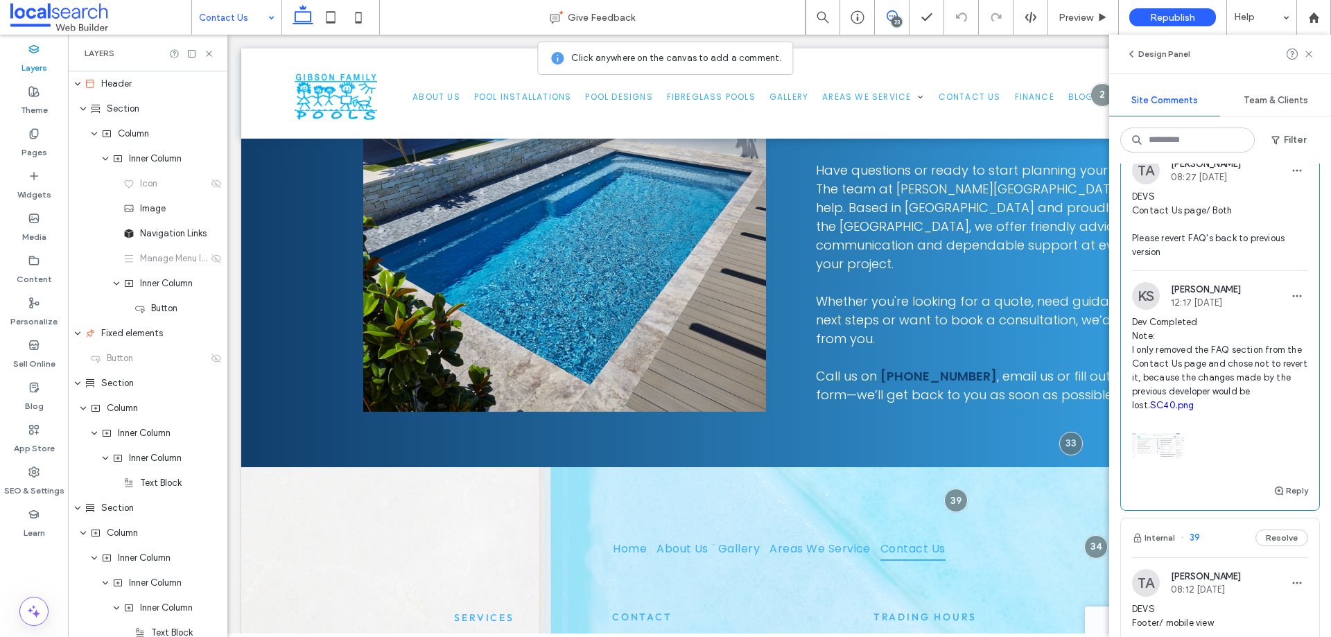
click at [1156, 443] on img at bounding box center [1158, 445] width 52 height 52
click at [1160, 402] on link "SC40.png" at bounding box center [1172, 405] width 44 height 10
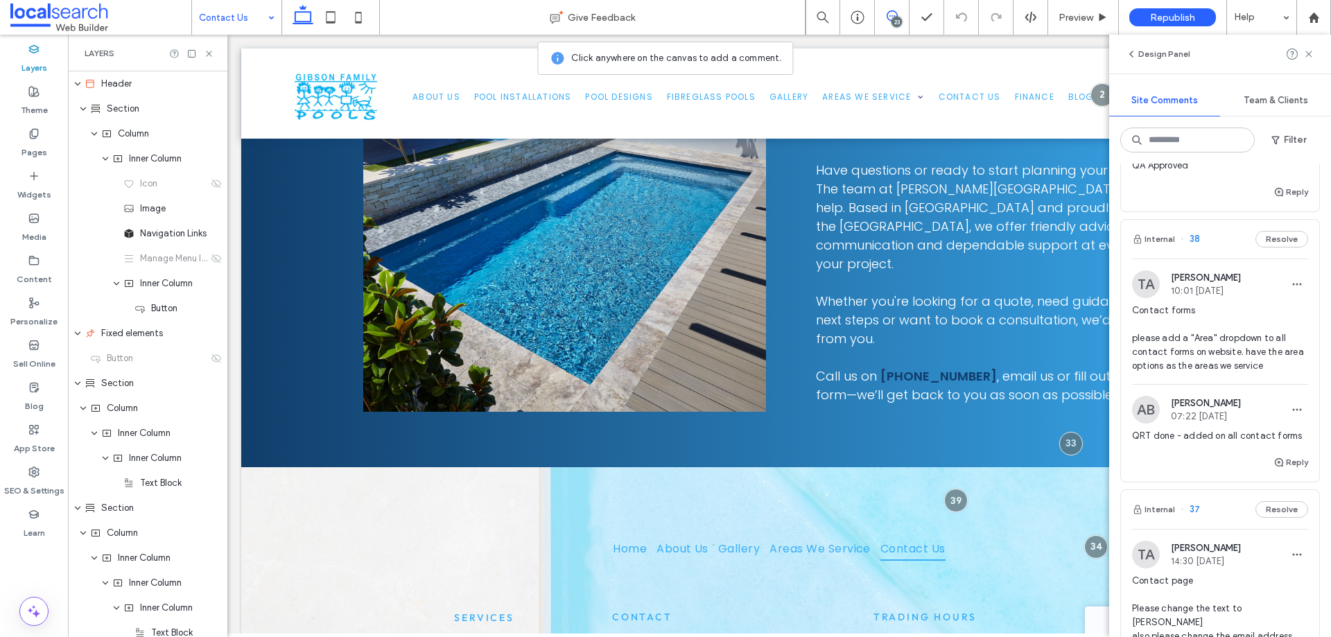
scroll to position [901, 0]
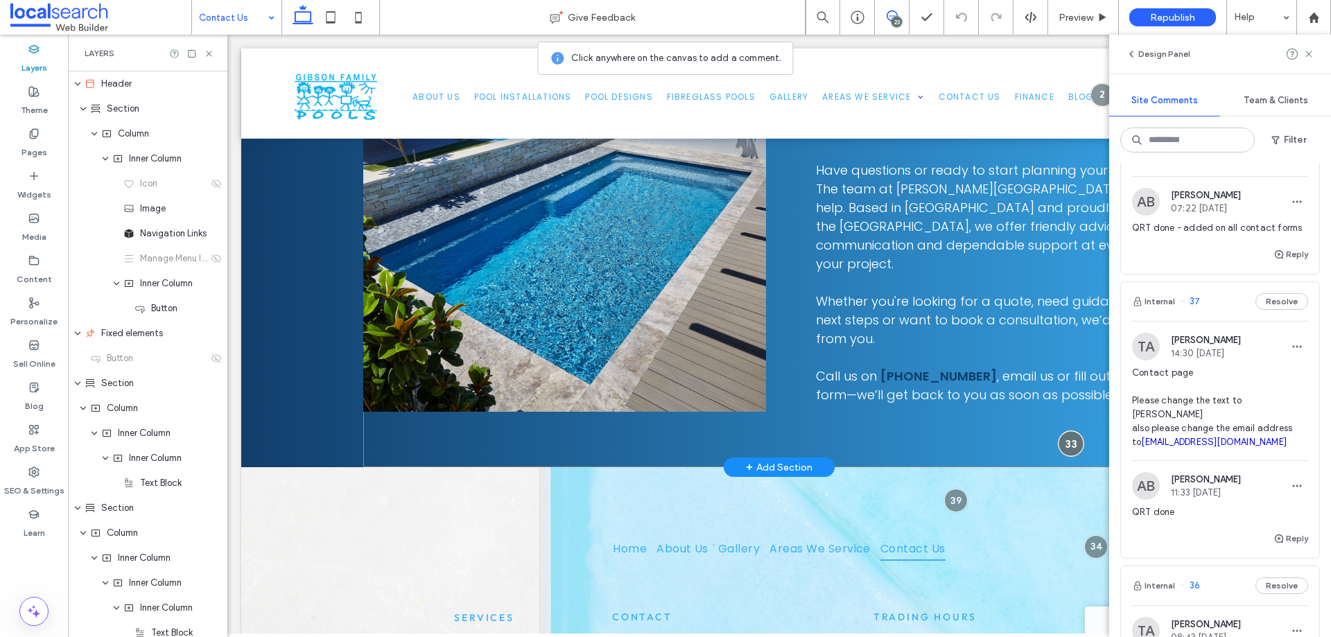
click at [1058, 443] on div at bounding box center [1071, 443] width 26 height 26
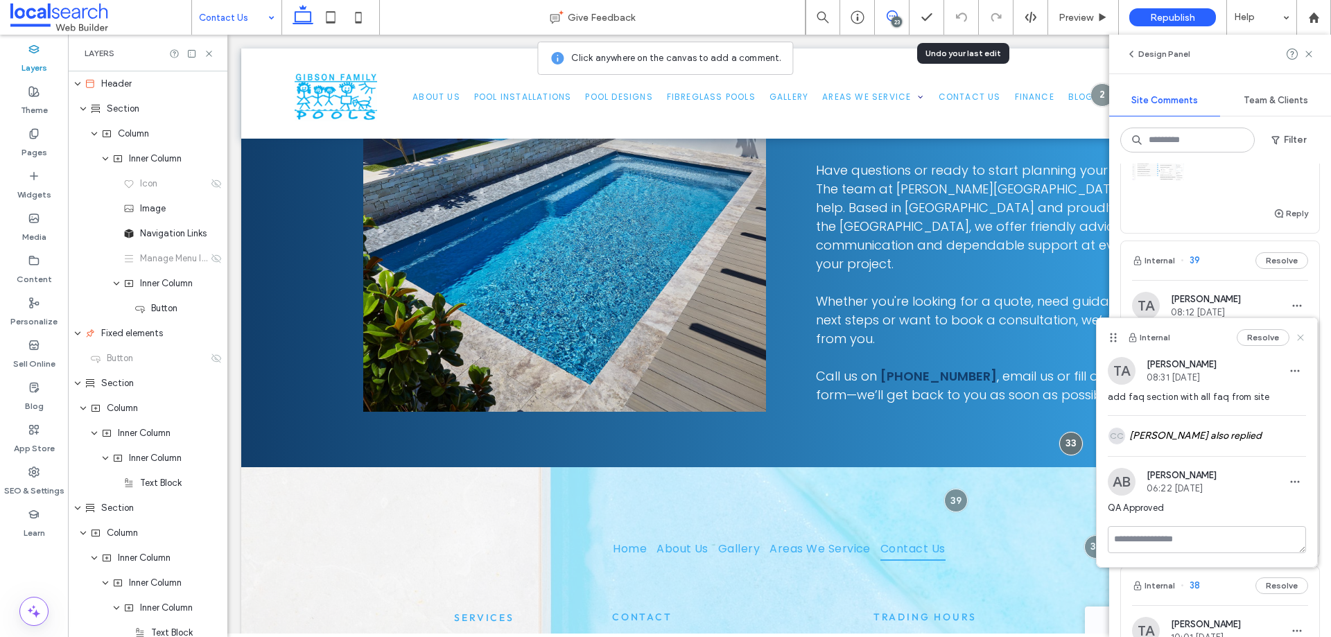
click at [1302, 337] on icon at bounding box center [1300, 337] width 11 height 11
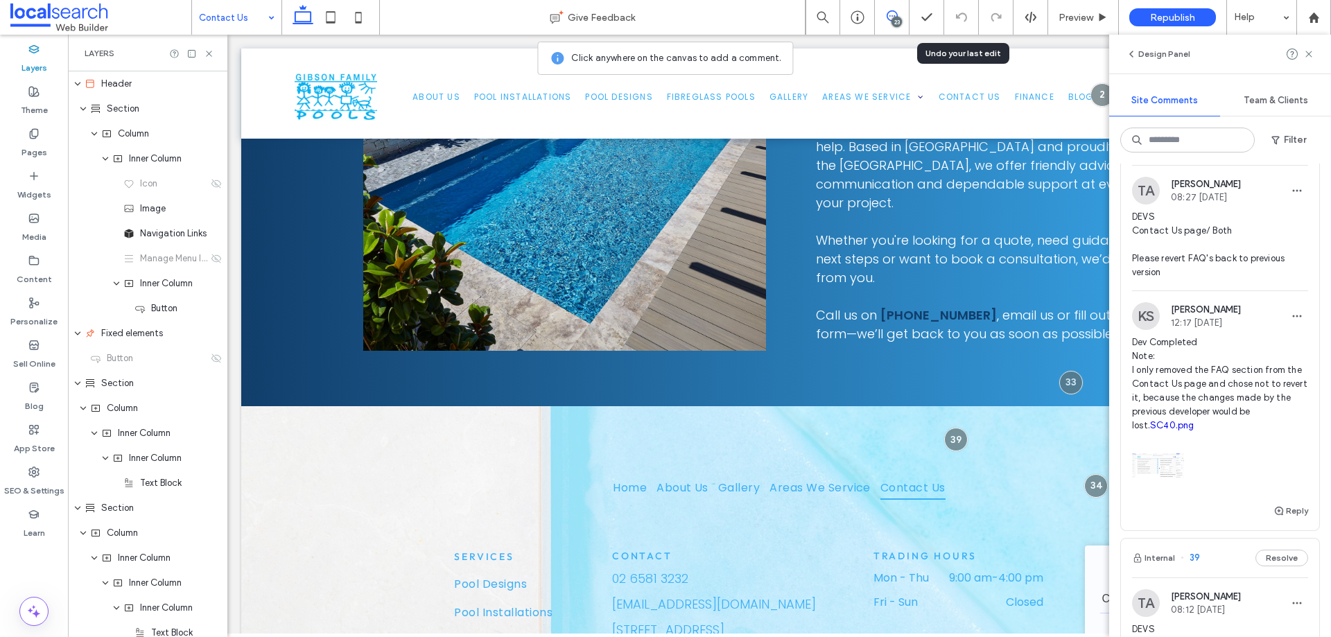
scroll to position [69, 0]
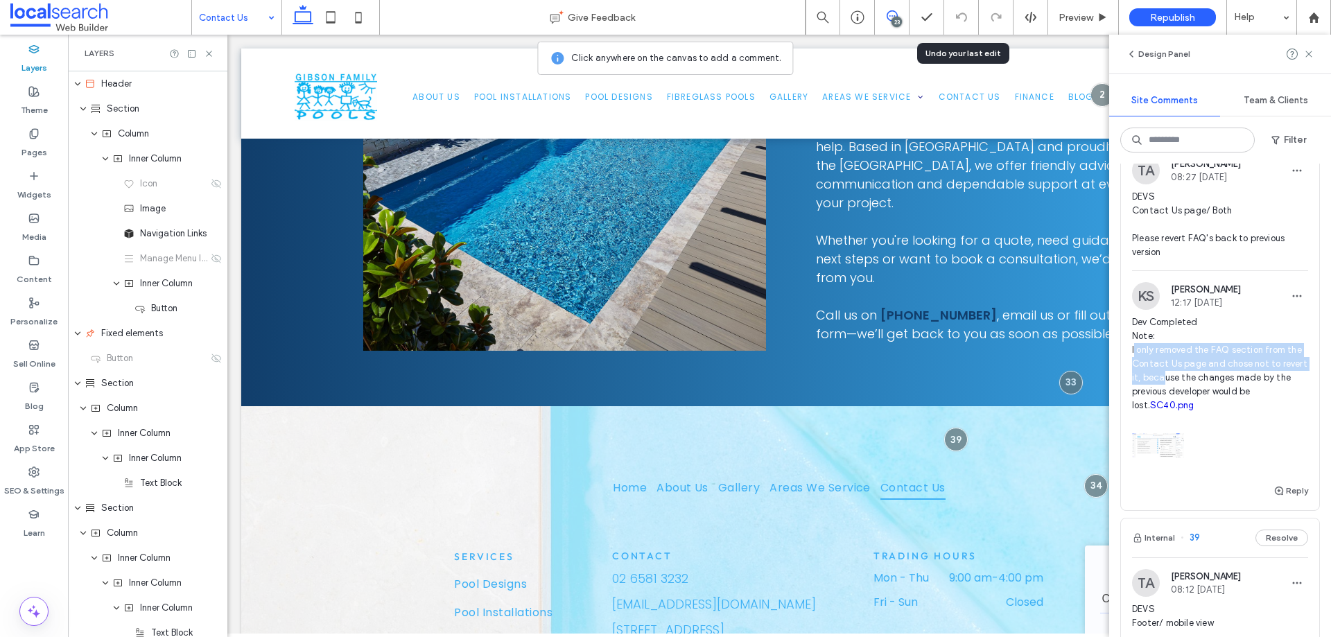
drag, startPoint x: 1136, startPoint y: 351, endPoint x: 1188, endPoint y: 372, distance: 56.3
click at [1188, 372] on span "Dev Completed Note: I only removed the FAQ section from the Contact Us page and…" at bounding box center [1220, 363] width 176 height 97
click at [1222, 380] on span "Dev Completed Note: I only removed the FAQ section from the Contact Us page and…" at bounding box center [1220, 363] width 176 height 97
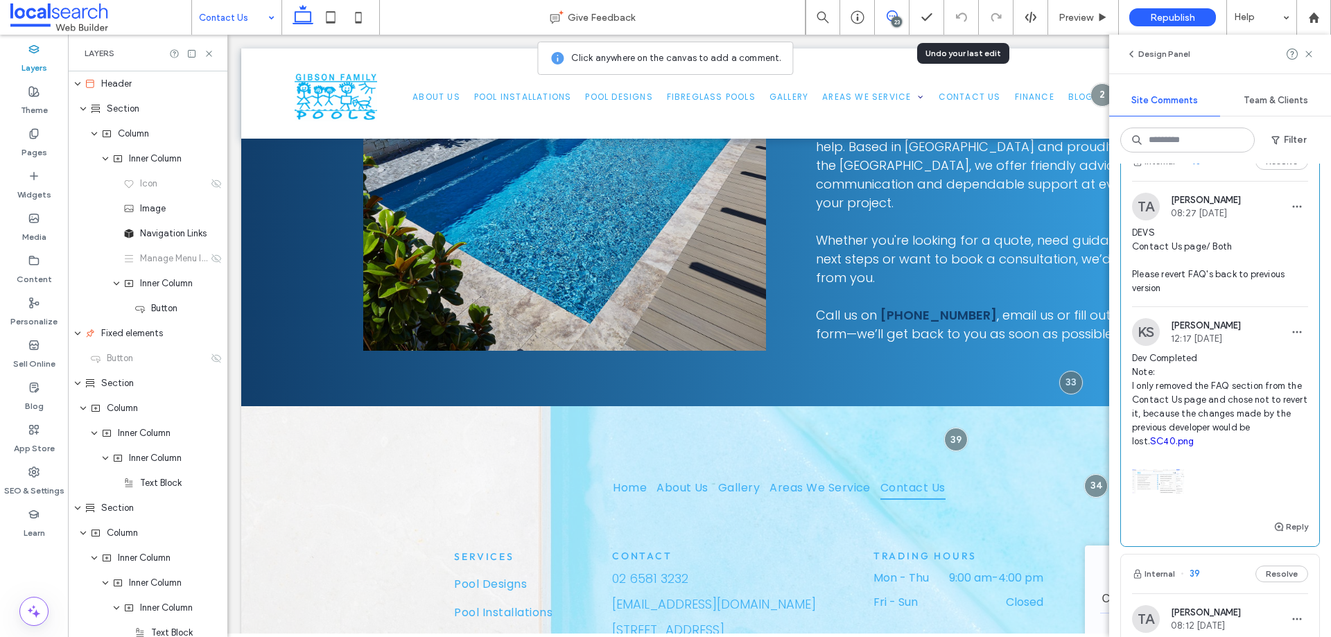
scroll to position [0, 0]
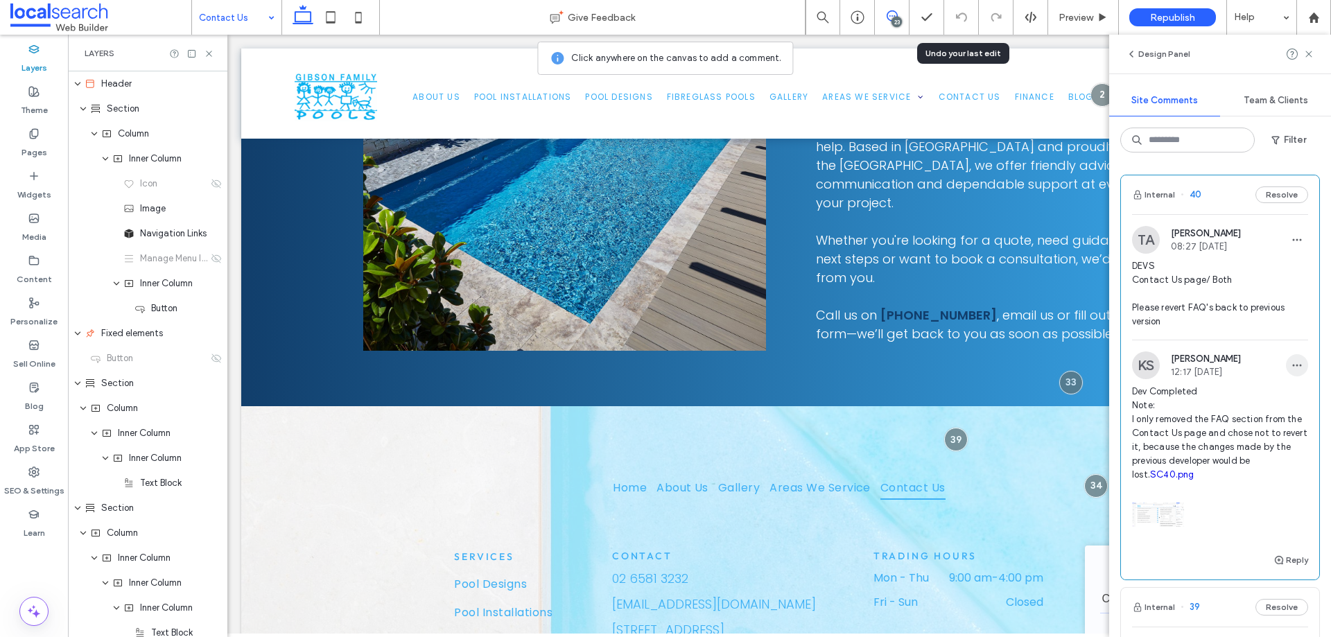
click at [1286, 366] on span "button" at bounding box center [1297, 365] width 22 height 22
click at [1217, 399] on div "Edit" at bounding box center [1235, 401] width 123 height 26
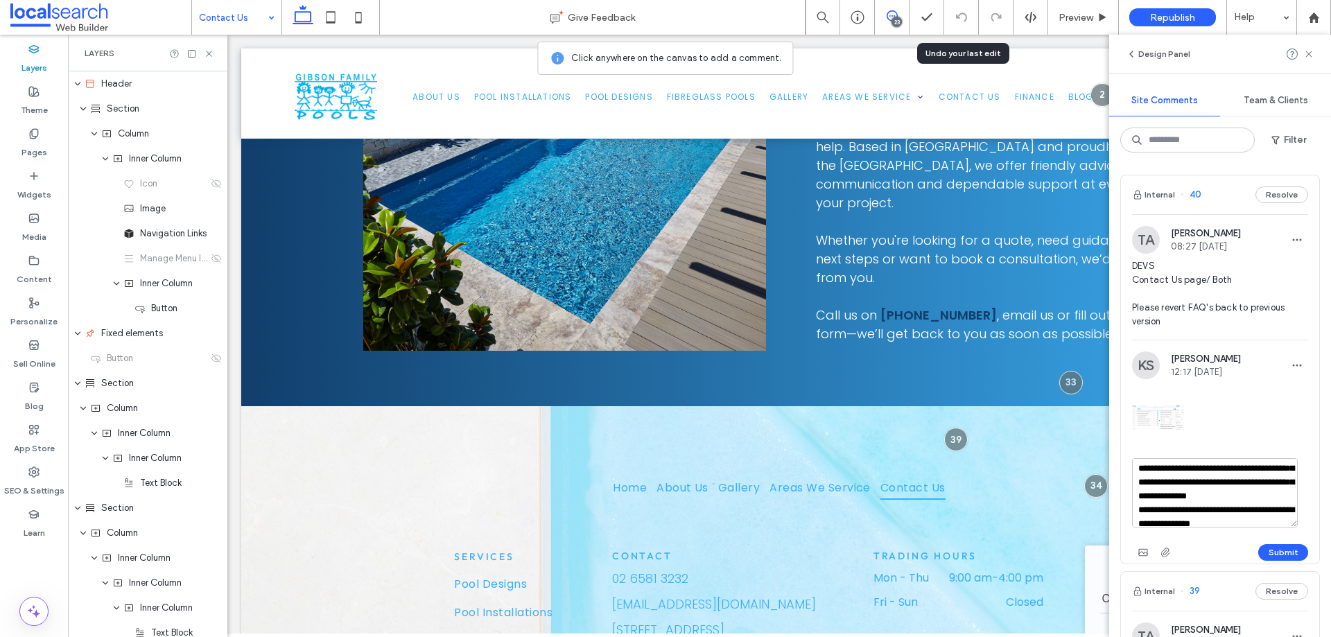
scroll to position [12, 0]
click at [1138, 488] on textarea "**********" at bounding box center [1215, 492] width 166 height 69
click at [1154, 484] on textarea "**********" at bounding box center [1215, 492] width 166 height 69
click at [1137, 503] on textarea "**********" at bounding box center [1215, 492] width 166 height 69
click at [1137, 496] on textarea "**********" at bounding box center [1215, 492] width 166 height 69
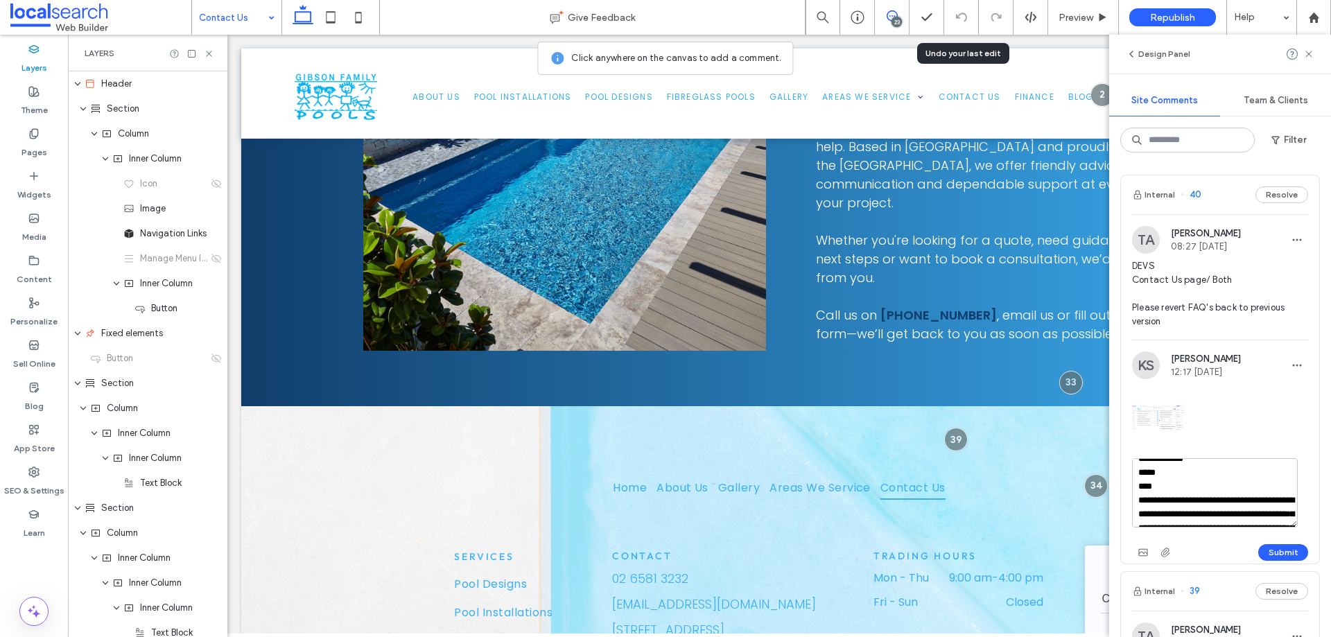
click at [1138, 487] on textarea "**********" at bounding box center [1215, 492] width 166 height 69
click at [1172, 489] on textarea "**********" at bounding box center [1215, 492] width 166 height 69
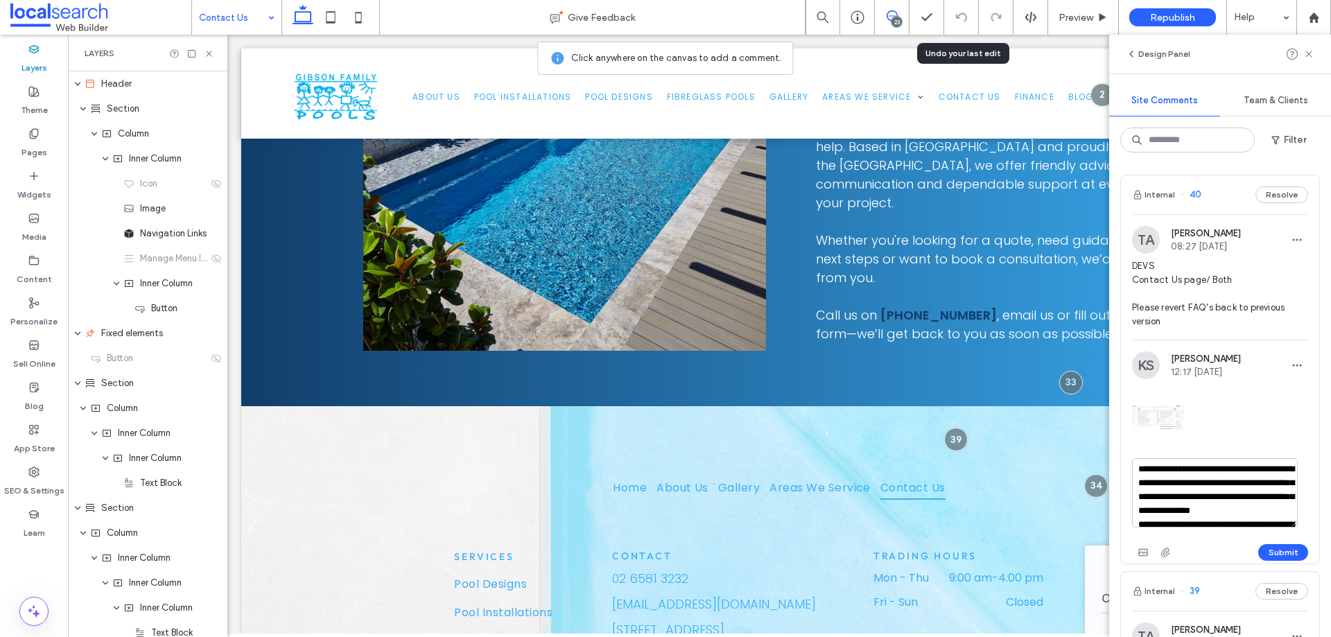
scroll to position [33, 0]
click at [1260, 469] on textarea "**********" at bounding box center [1215, 492] width 166 height 69
click at [1257, 469] on textarea "**********" at bounding box center [1215, 492] width 166 height 69
type textarea "**********"
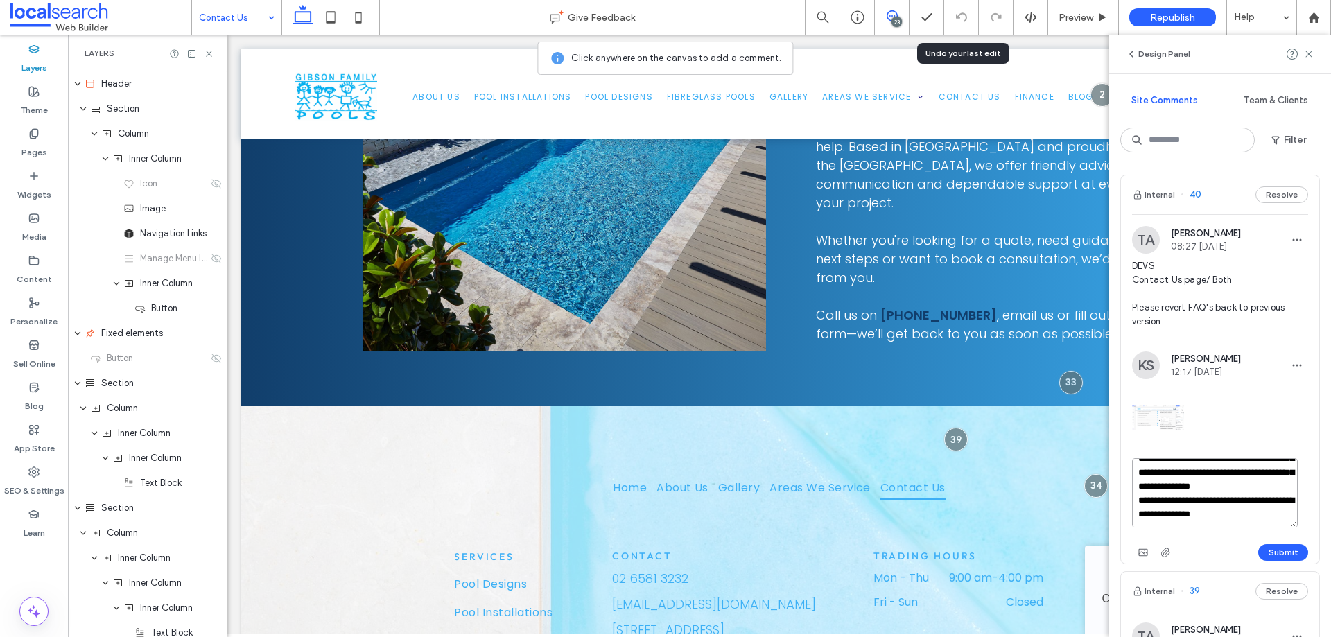
drag, startPoint x: 1138, startPoint y: 501, endPoint x: 1278, endPoint y: 472, distance: 142.9
click at [1278, 472] on textarea "**********" at bounding box center [1215, 492] width 166 height 69
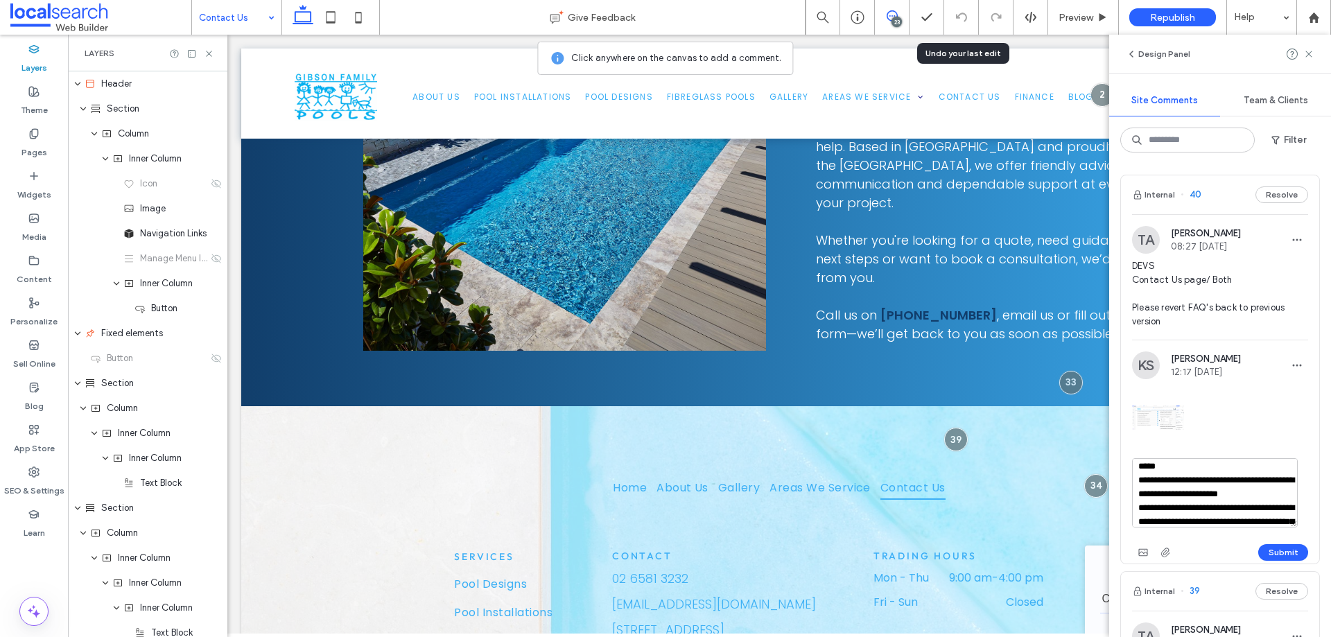
scroll to position [0, 0]
click at [1184, 482] on textarea "**********" at bounding box center [1215, 492] width 166 height 69
click at [1263, 550] on button "Submit" at bounding box center [1283, 552] width 50 height 17
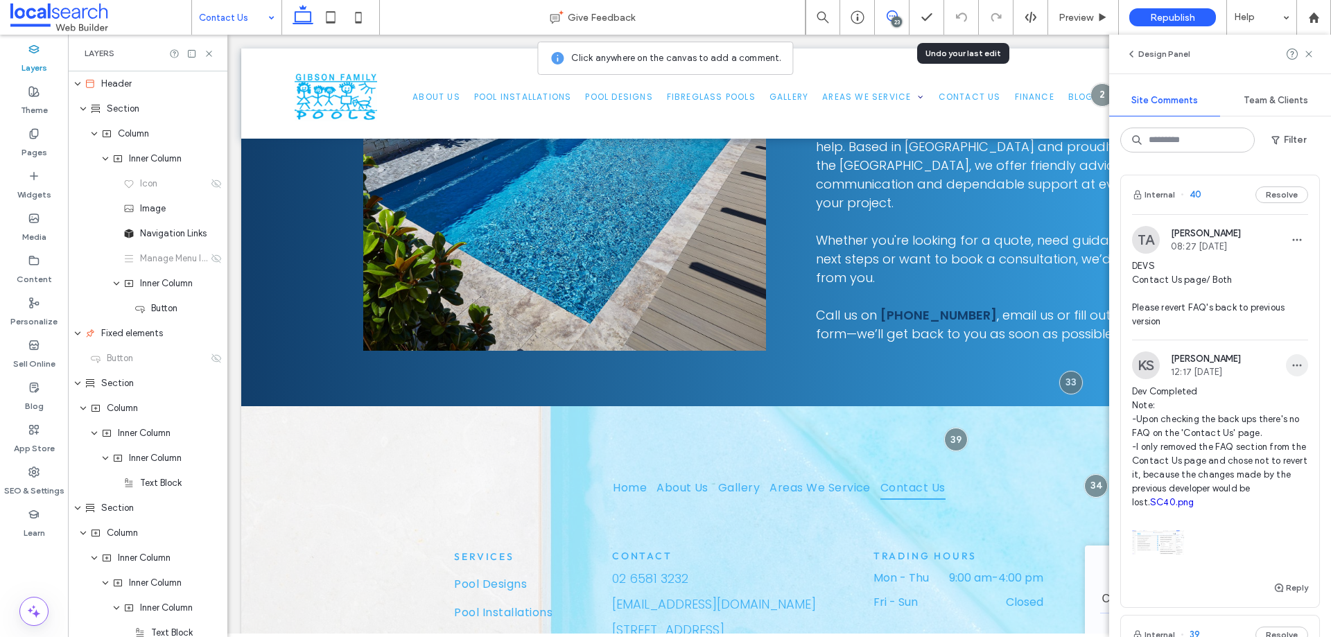
click at [1289, 372] on span "button" at bounding box center [1297, 365] width 22 height 22
click at [1247, 403] on div "Edit" at bounding box center [1235, 401] width 123 height 26
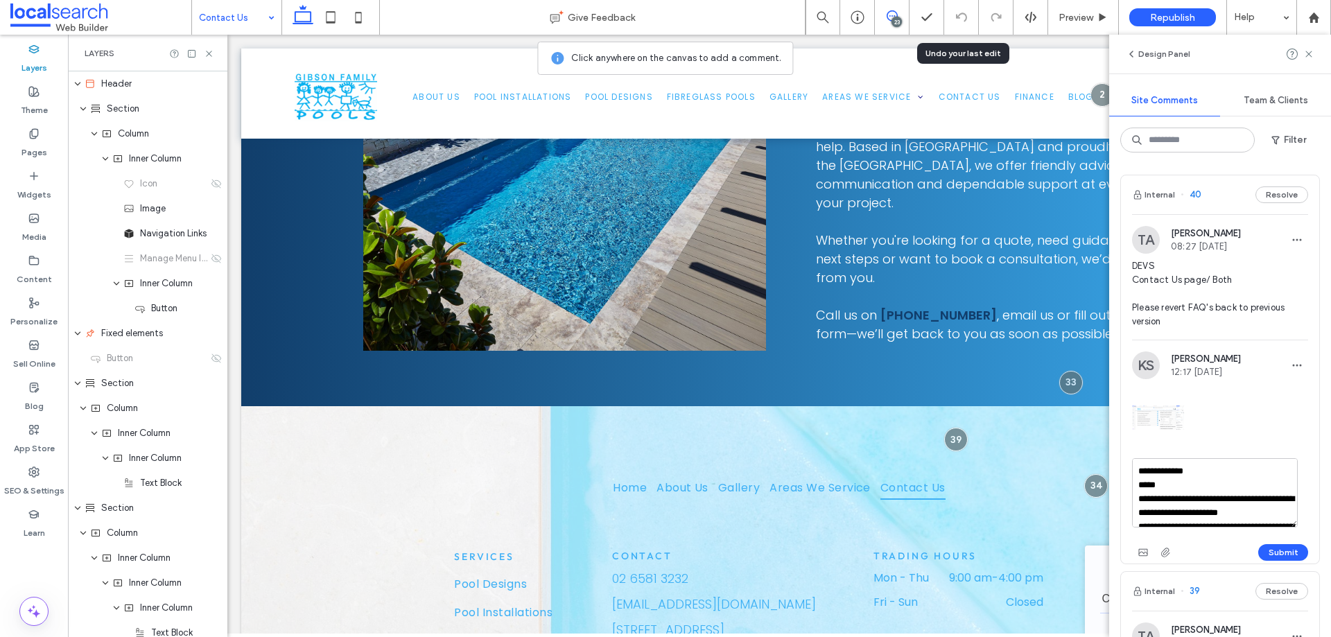
click at [1199, 511] on textarea "**********" at bounding box center [1215, 492] width 166 height 69
type textarea "**********"
click at [1258, 550] on button "Submit" at bounding box center [1283, 552] width 50 height 17
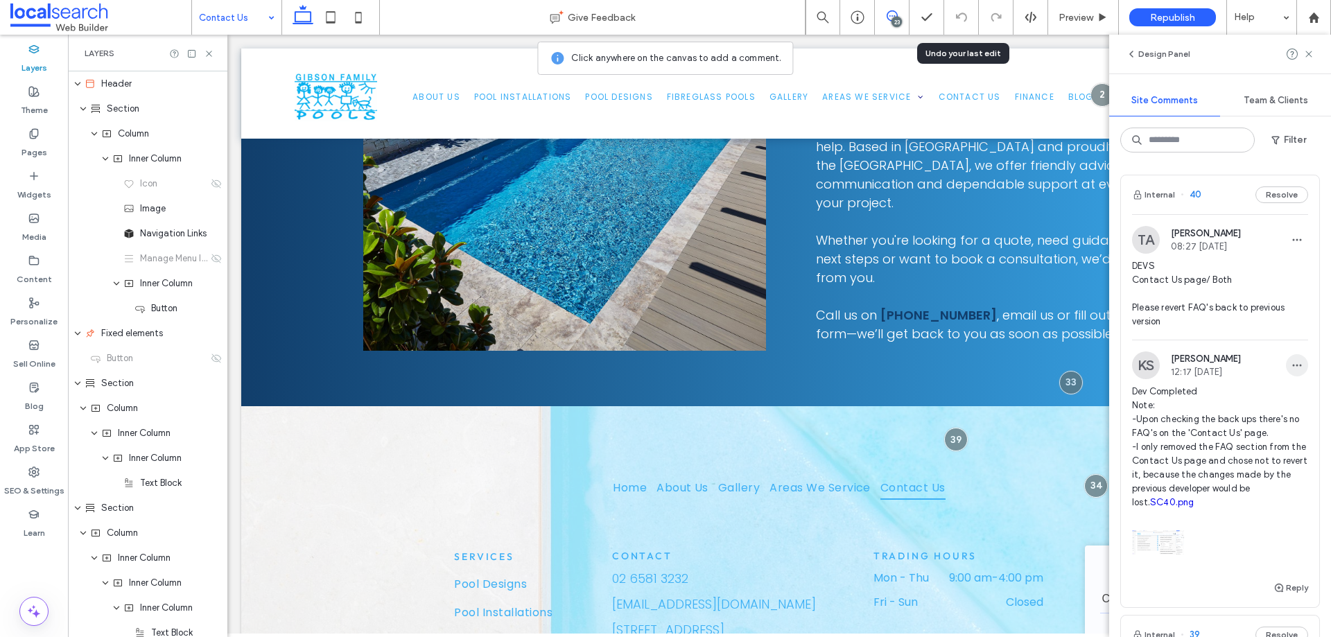
click at [1291, 363] on icon "button" at bounding box center [1296, 365] width 11 height 11
click at [1238, 401] on div "Edit" at bounding box center [1235, 401] width 123 height 26
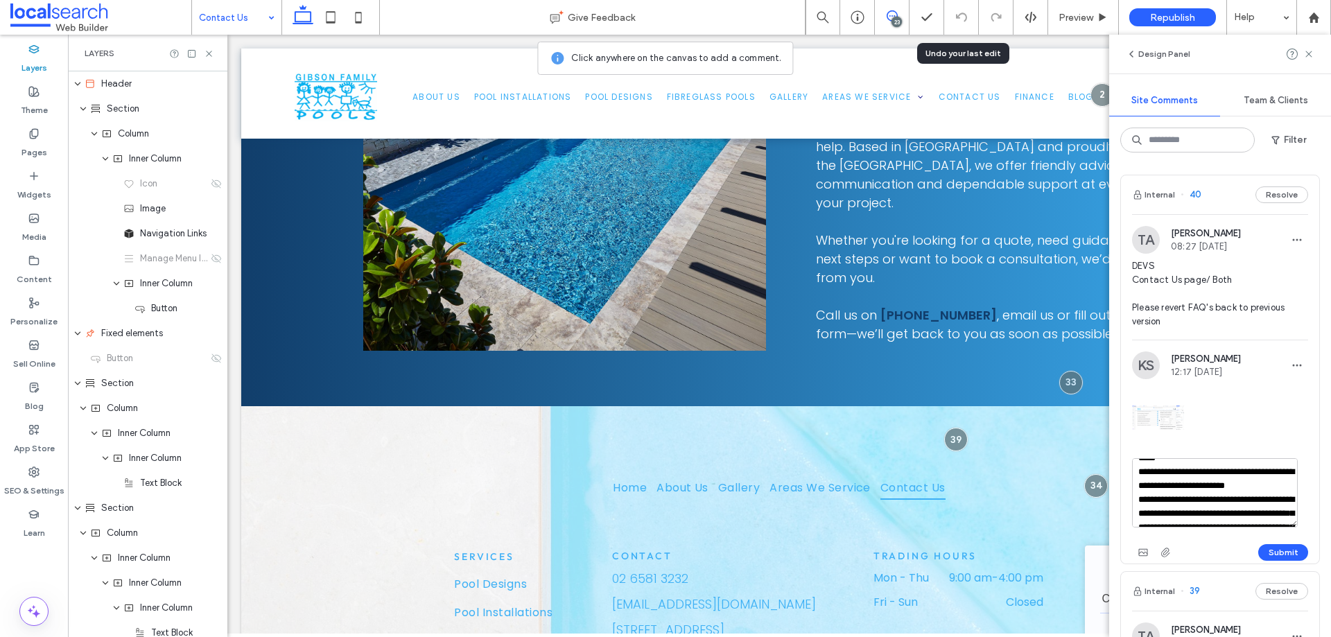
scroll to position [69, 0]
click at [1238, 471] on textarea "**********" at bounding box center [1215, 492] width 166 height 69
type textarea "**********"
click at [1269, 547] on button "Submit" at bounding box center [1283, 552] width 50 height 17
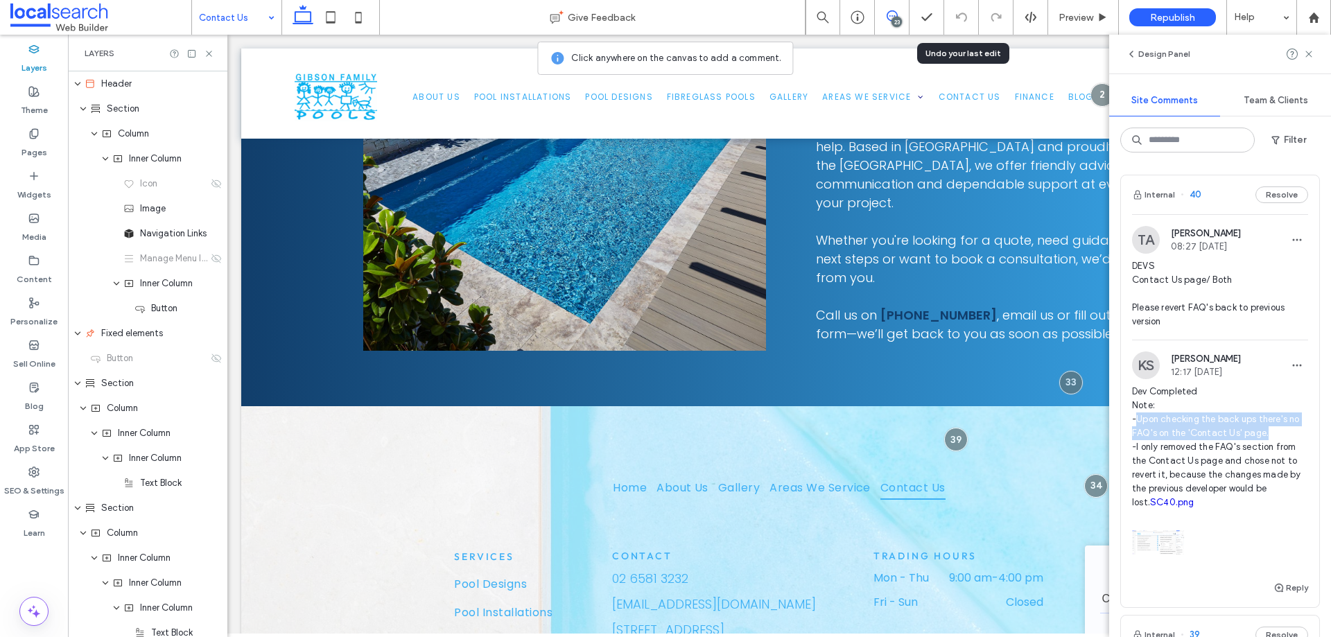
drag, startPoint x: 1138, startPoint y: 419, endPoint x: 1278, endPoint y: 430, distance: 141.1
click at [1278, 430] on span "Dev Completed Note: -Upon checking the back ups there's no FAQ's on the 'Contac…" at bounding box center [1220, 447] width 176 height 125
copy span "Upon checking the back ups there's no FAQ's on the 'Contact Us' page."
click at [1286, 365] on span "button" at bounding box center [1297, 365] width 22 height 22
click at [1200, 401] on span "Edit" at bounding box center [1194, 401] width 18 height 14
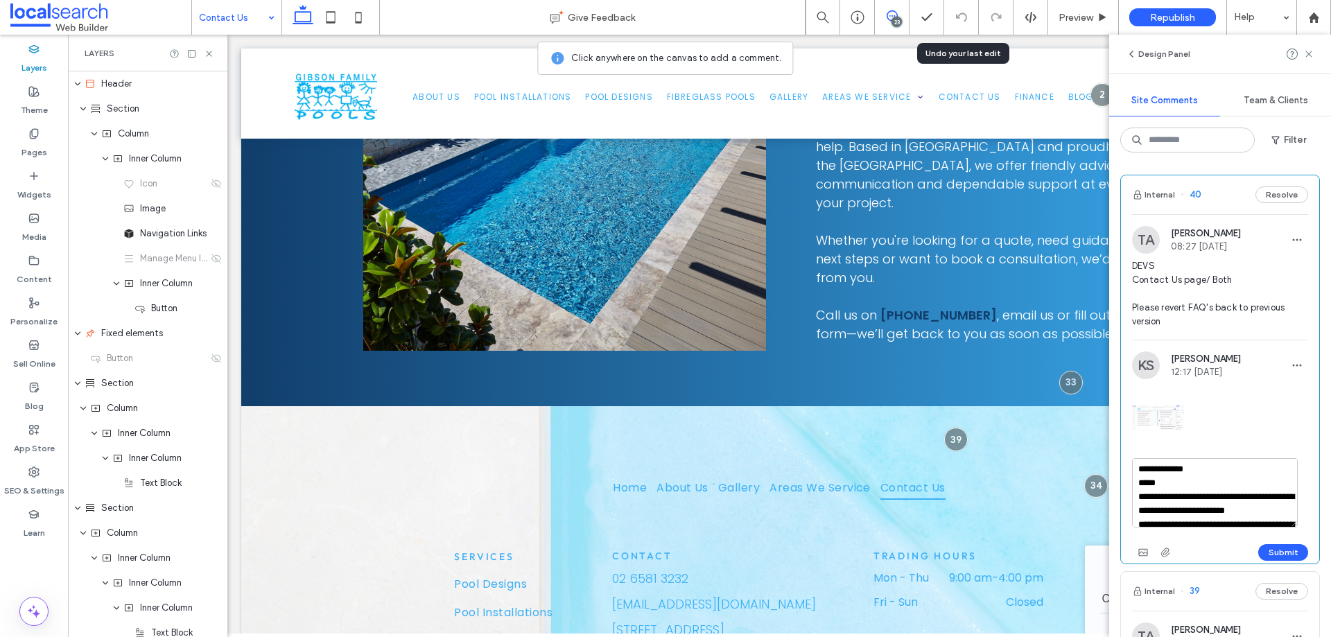
scroll to position [0, 0]
drag, startPoint x: 1181, startPoint y: 464, endPoint x: 1142, endPoint y: 498, distance: 51.5
click at [1142, 498] on textarea "**********" at bounding box center [1215, 492] width 166 height 69
type textarea "**********"
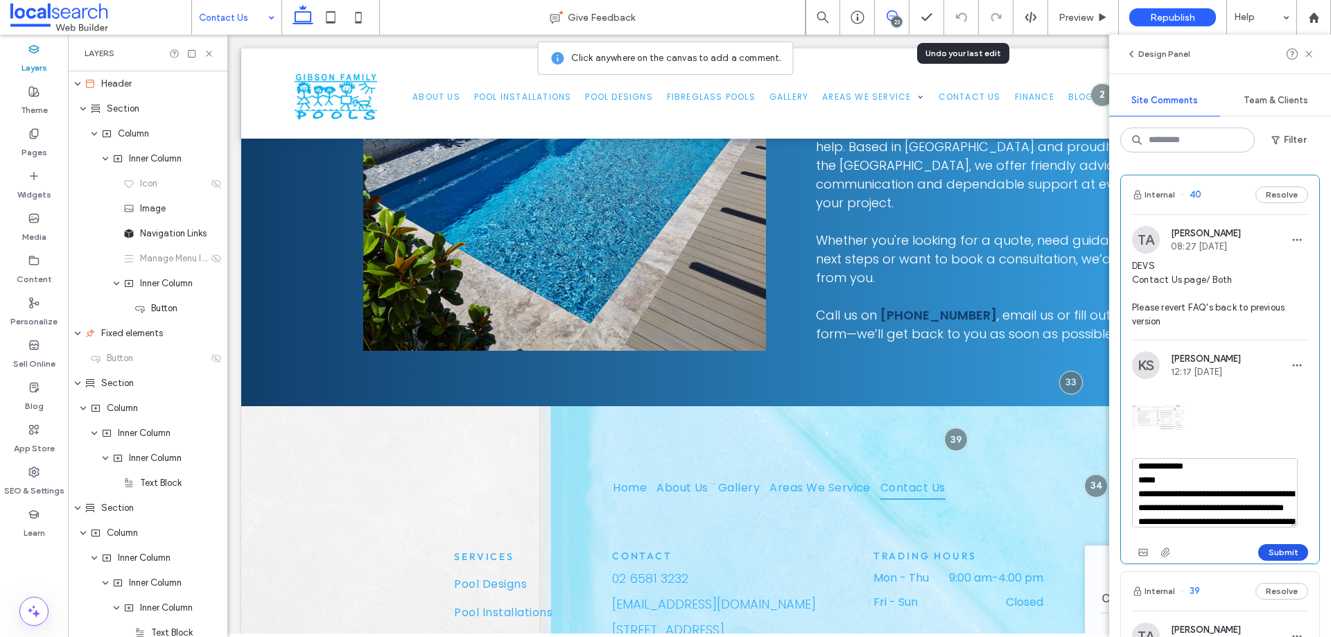
click at [1272, 553] on button "Submit" at bounding box center [1283, 552] width 50 height 17
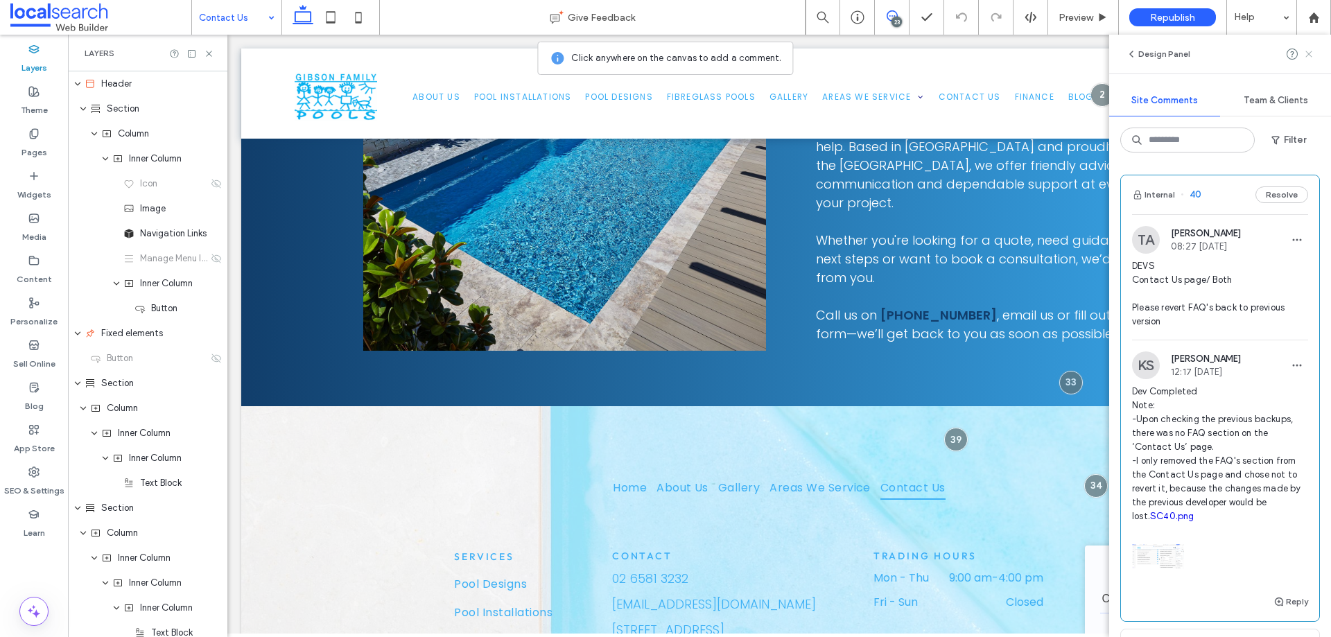
click at [1309, 54] on use at bounding box center [1308, 54] width 6 height 6
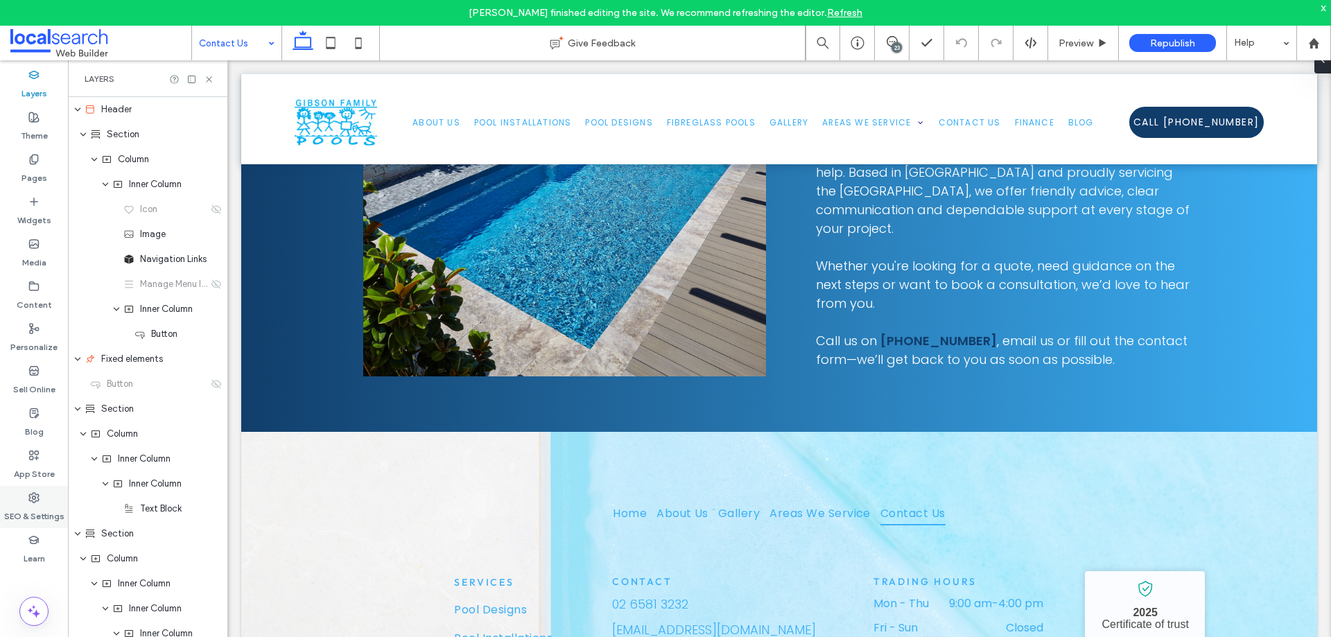
click at [34, 499] on use at bounding box center [34, 498] width 10 height 10
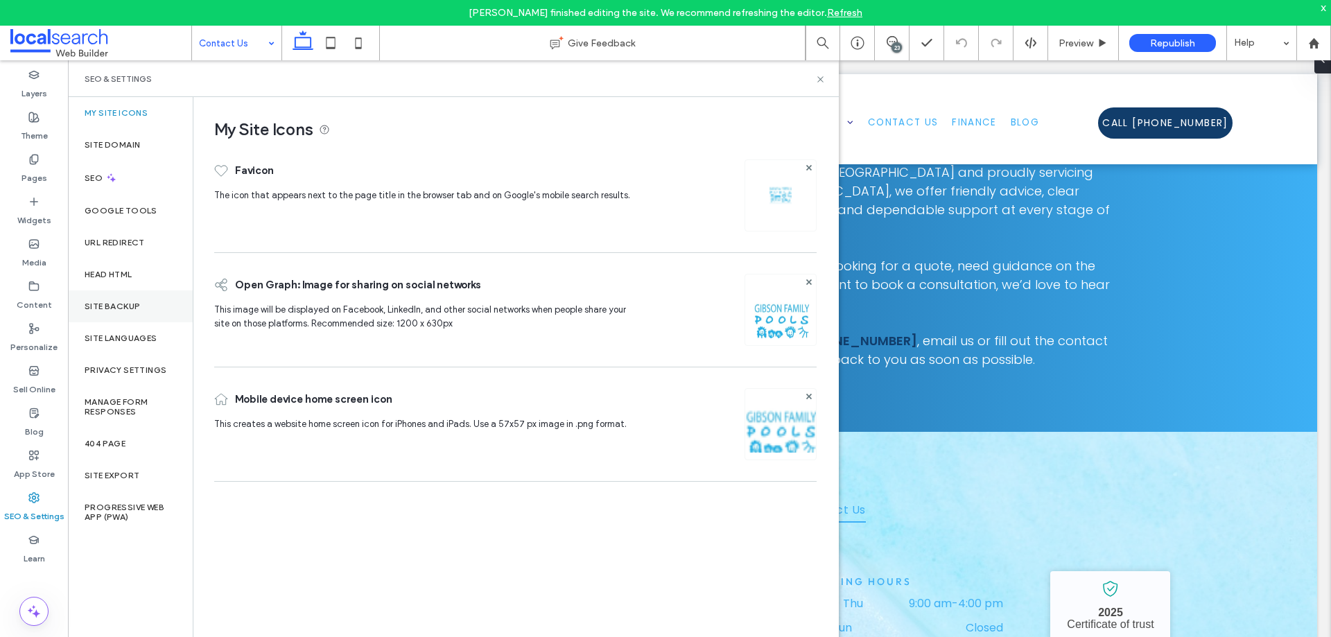
click at [110, 311] on div "Site Backup" at bounding box center [130, 306] width 125 height 32
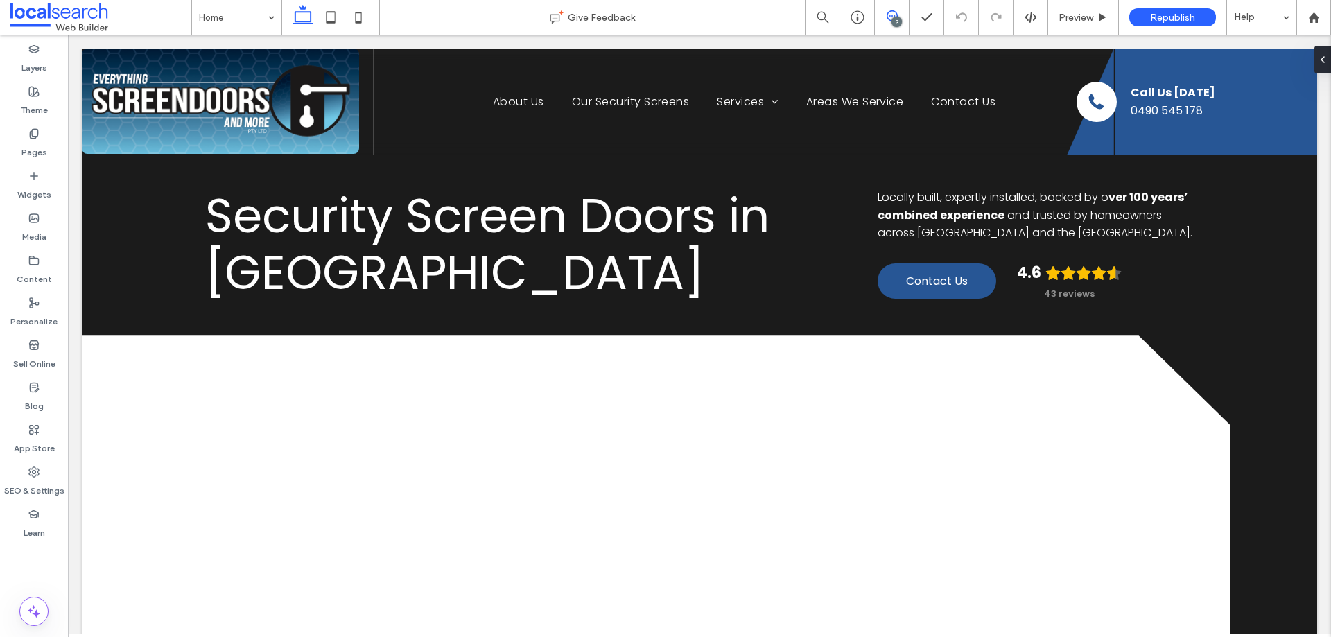
click at [896, 13] on use at bounding box center [892, 15] width 11 height 11
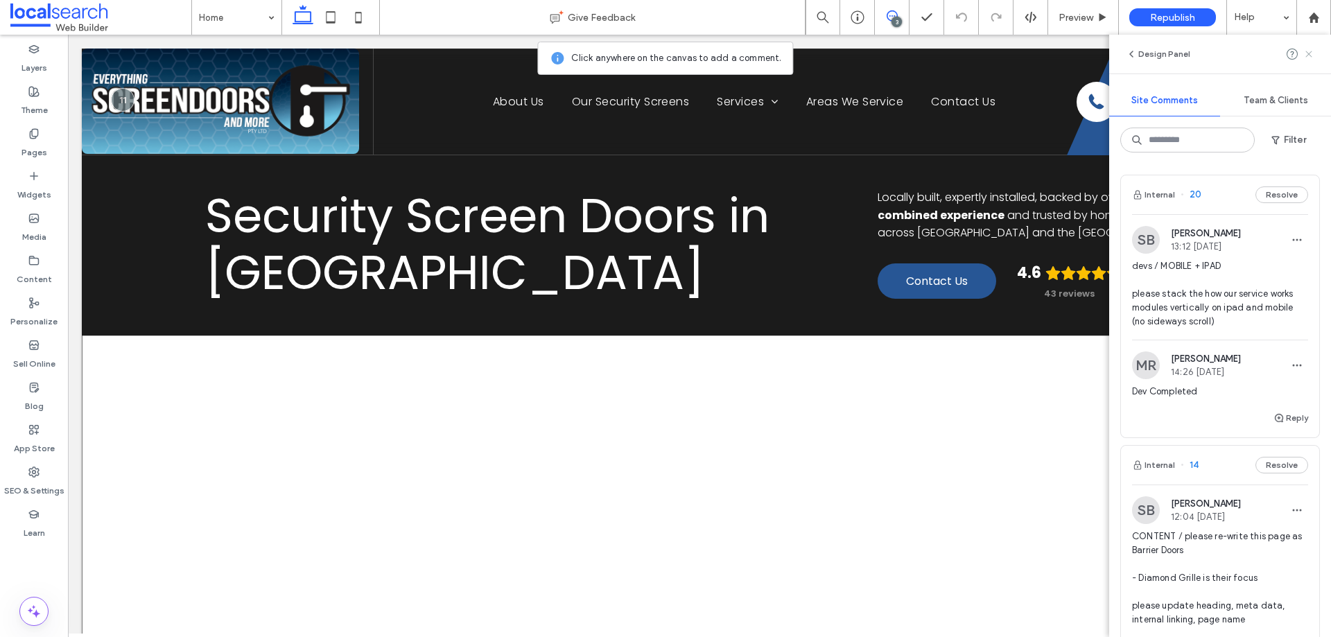
click at [1307, 56] on use at bounding box center [1308, 54] width 6 height 6
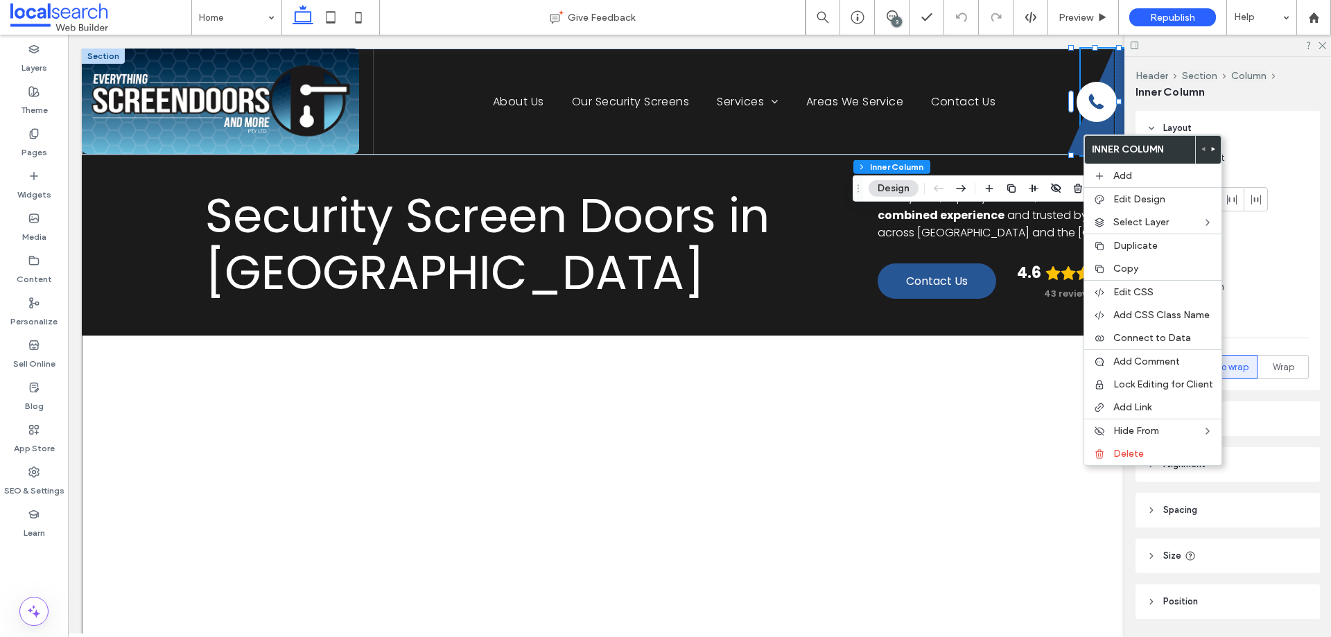
click at [1281, 182] on span "Horizontal" at bounding box center [1228, 179] width 162 height 17
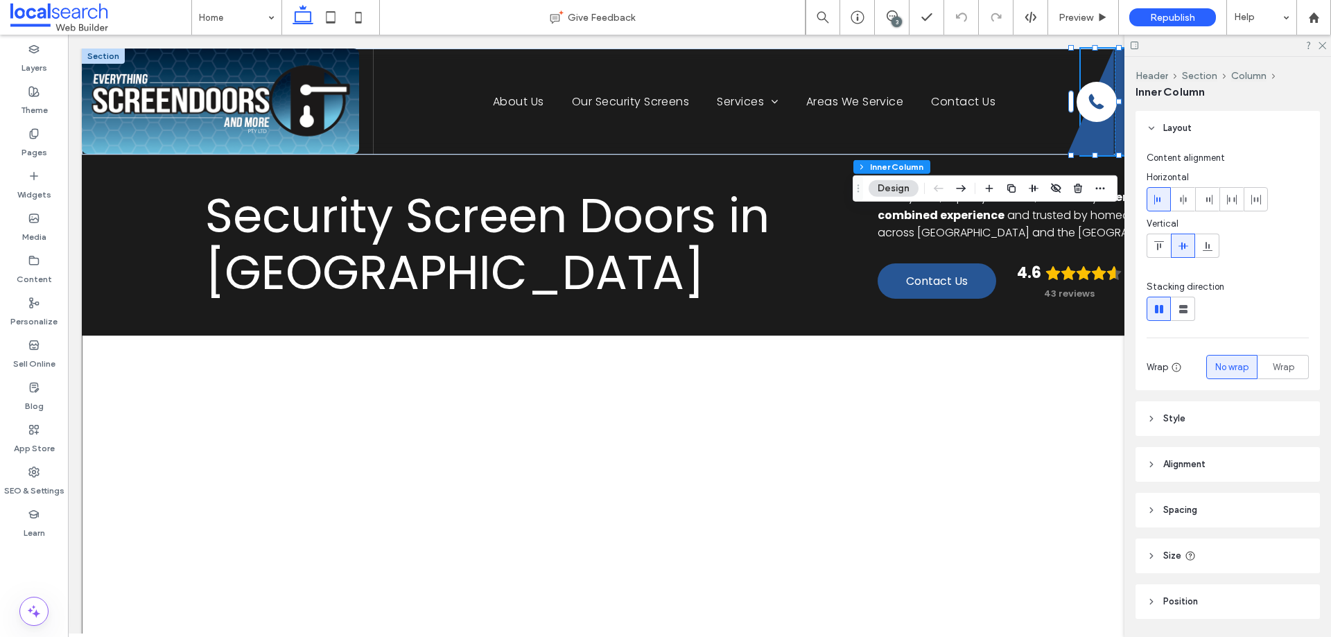
click at [1196, 416] on header "Style" at bounding box center [1227, 418] width 184 height 35
click at [1210, 458] on div "Image" at bounding box center [1228, 457] width 54 height 31
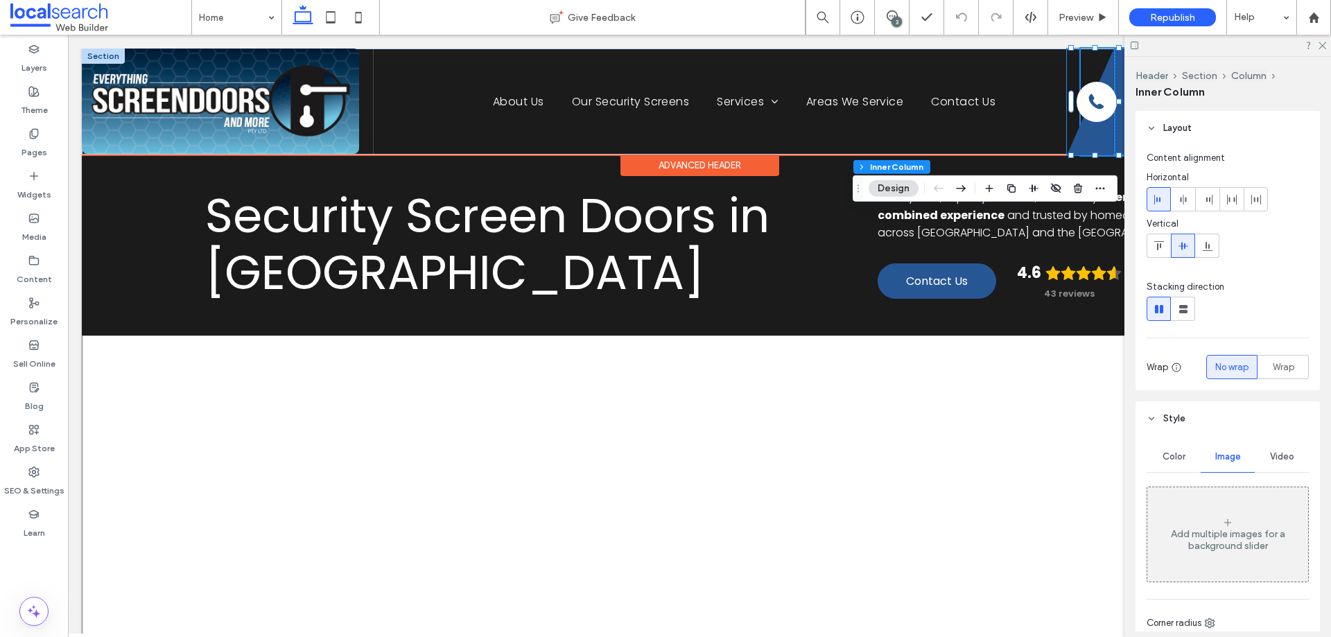
click at [1067, 141] on icon at bounding box center [1090, 102] width 47 height 107
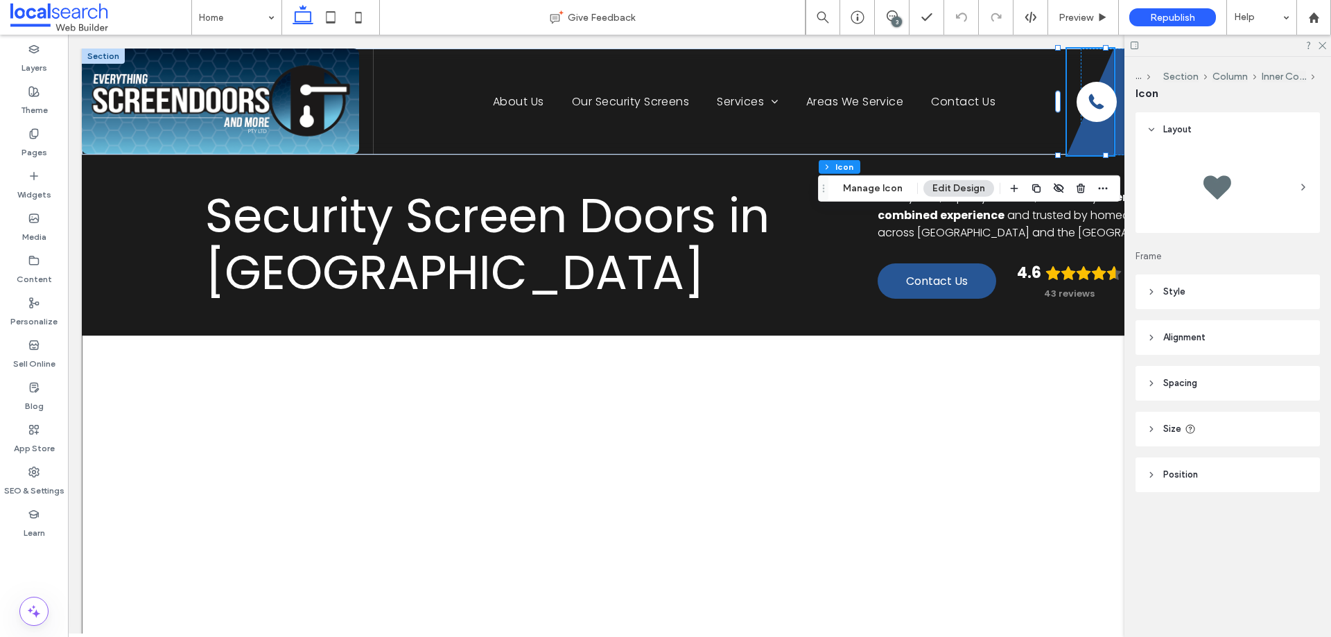
click at [1203, 291] on header "Style" at bounding box center [1227, 292] width 184 height 35
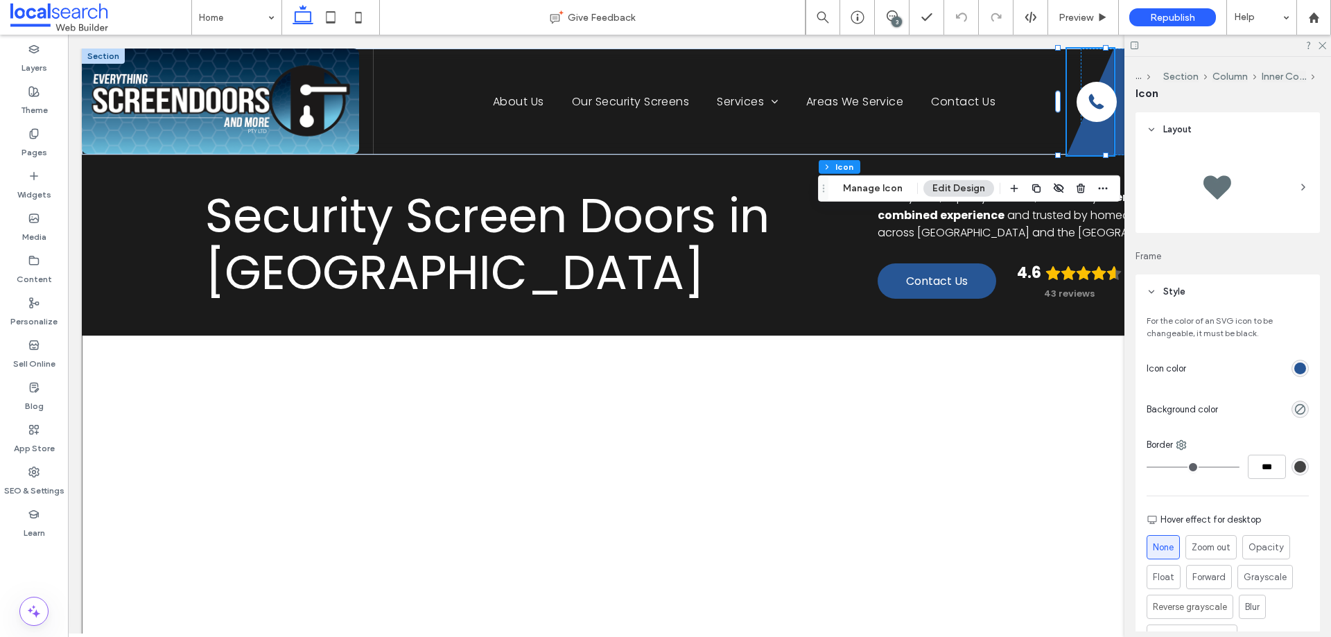
click at [1203, 291] on header "Style" at bounding box center [1227, 292] width 184 height 35
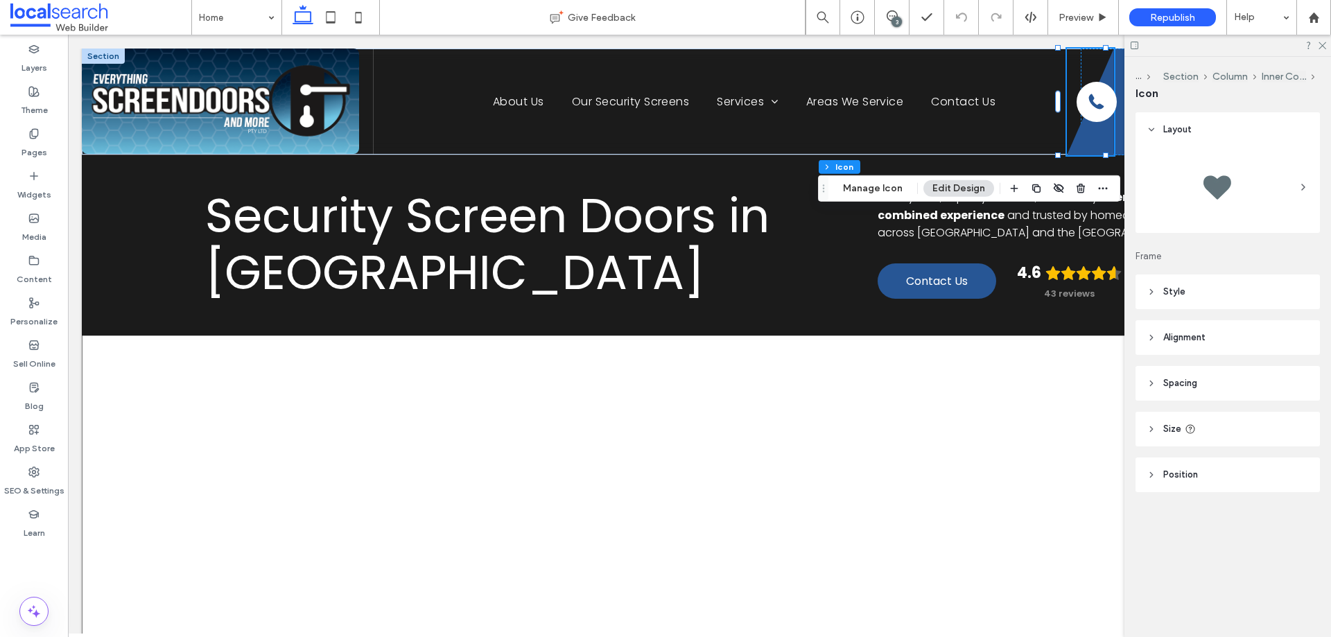
click at [1203, 291] on header "Style" at bounding box center [1227, 292] width 184 height 35
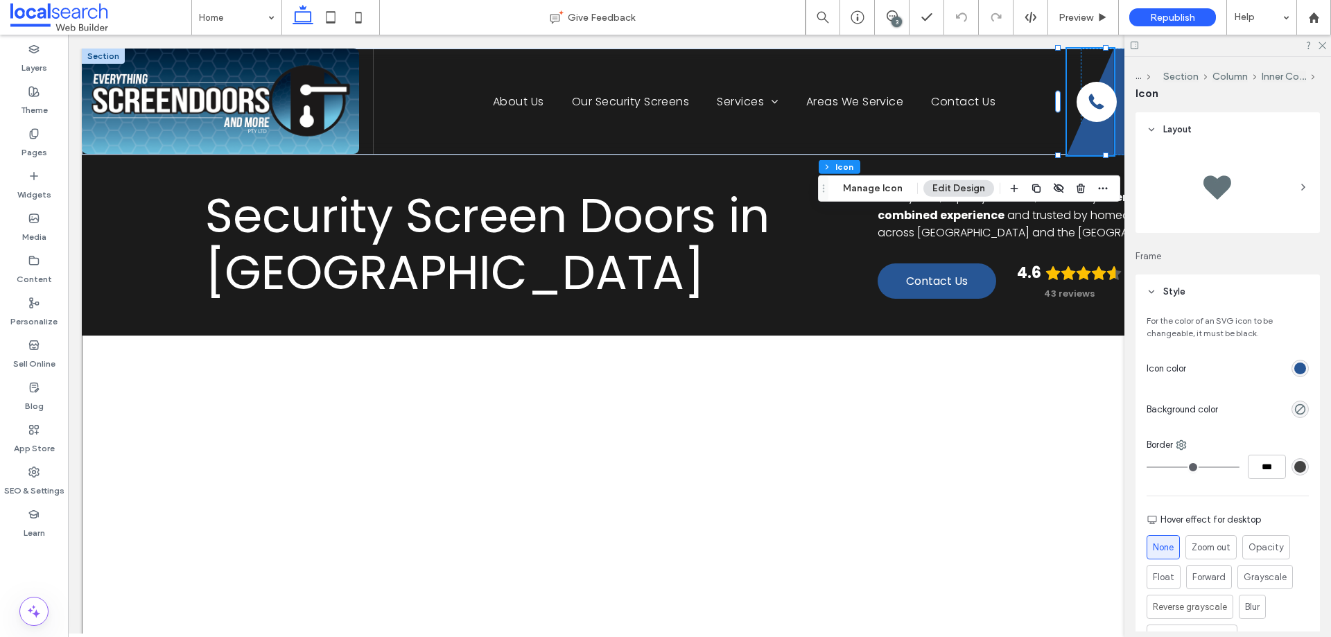
click at [1203, 291] on header "Style" at bounding box center [1227, 292] width 184 height 35
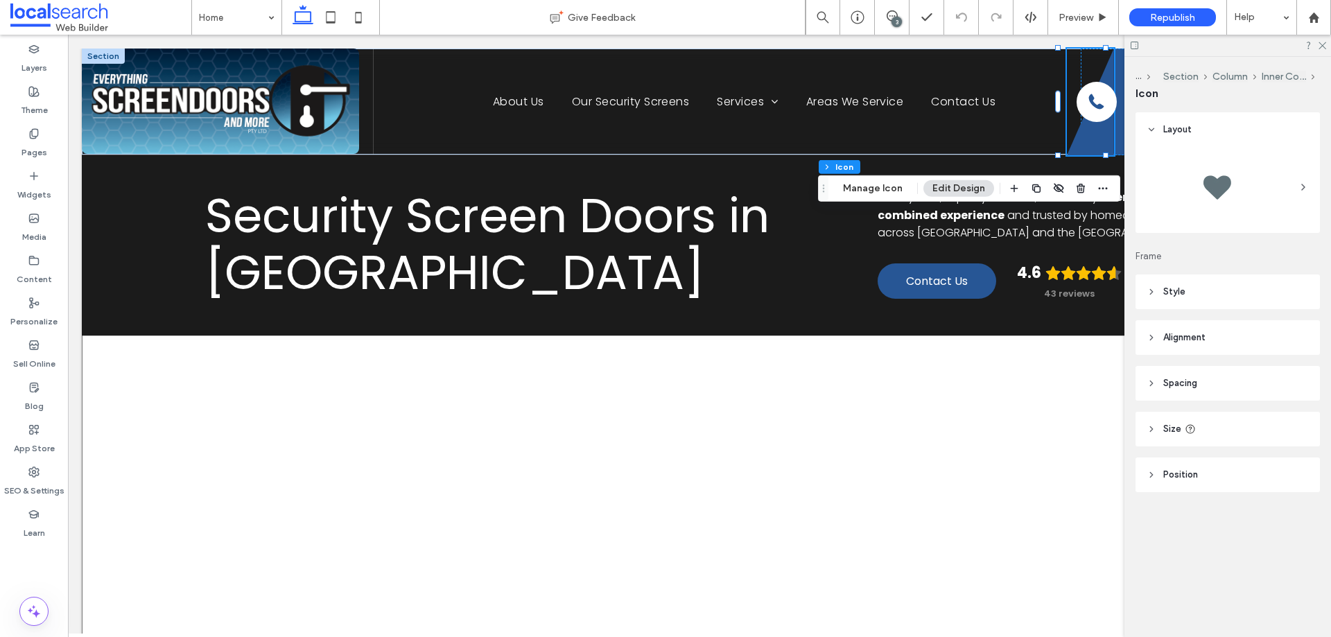
click at [1181, 286] on span "Style" at bounding box center [1174, 292] width 22 height 14
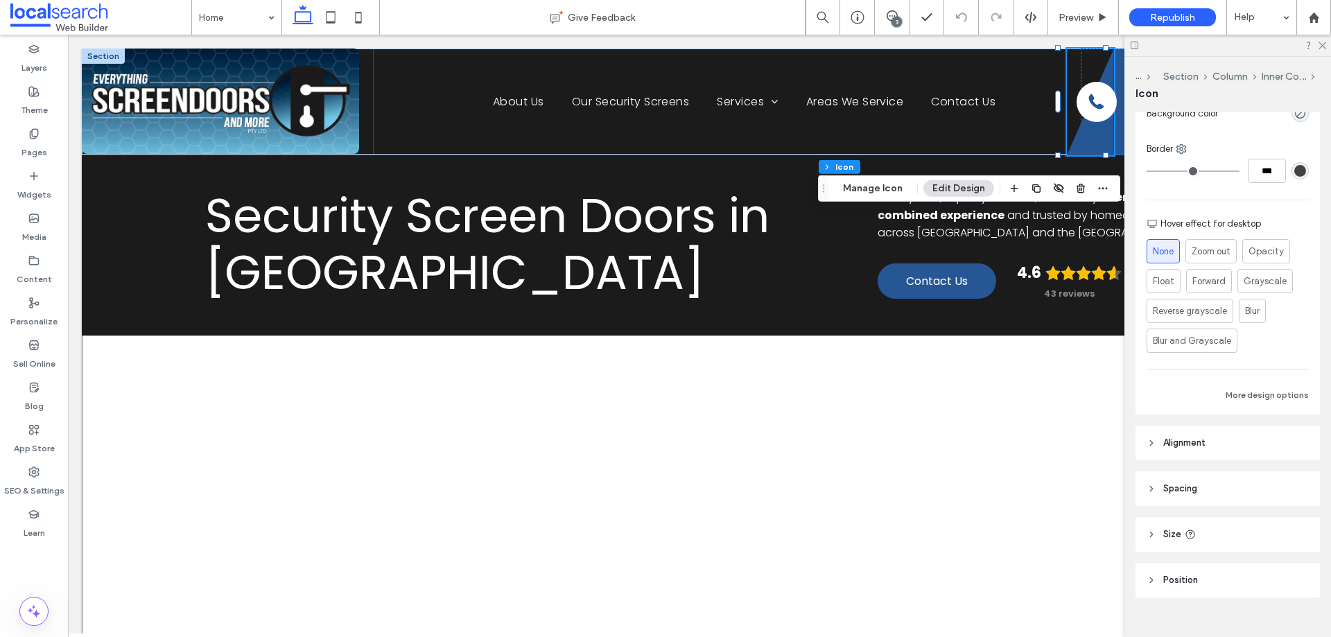
scroll to position [317, 0]
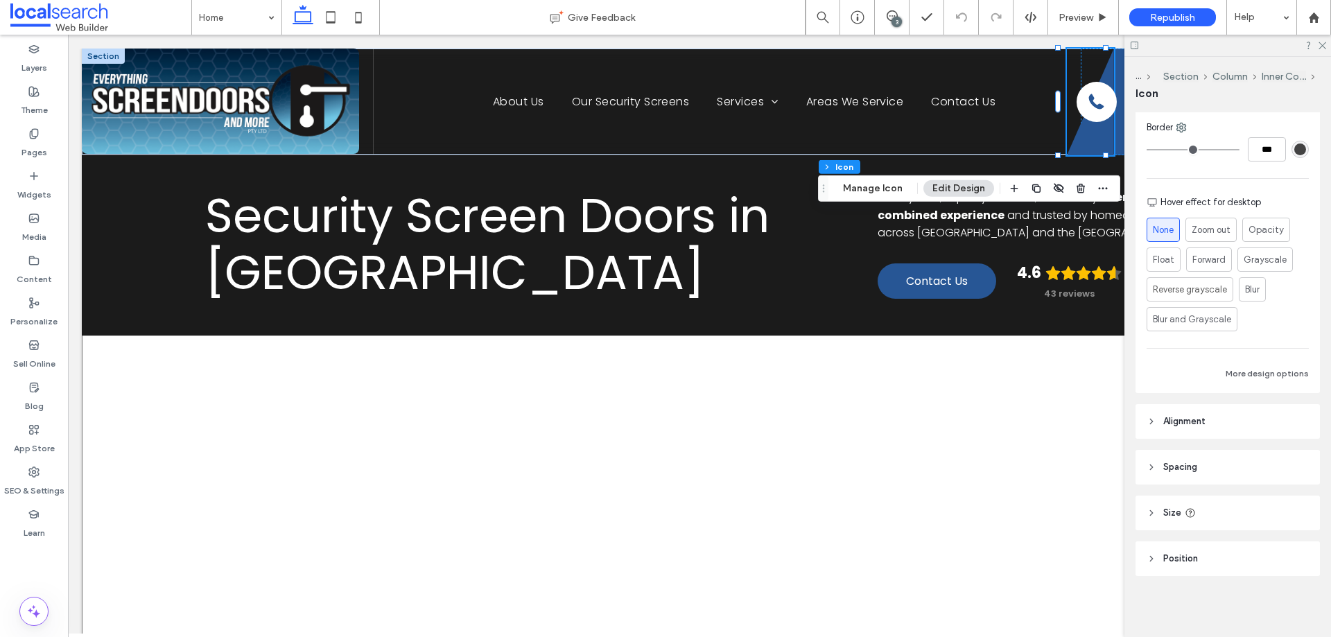
click at [1163, 461] on span "Spacing" at bounding box center [1180, 467] width 34 height 14
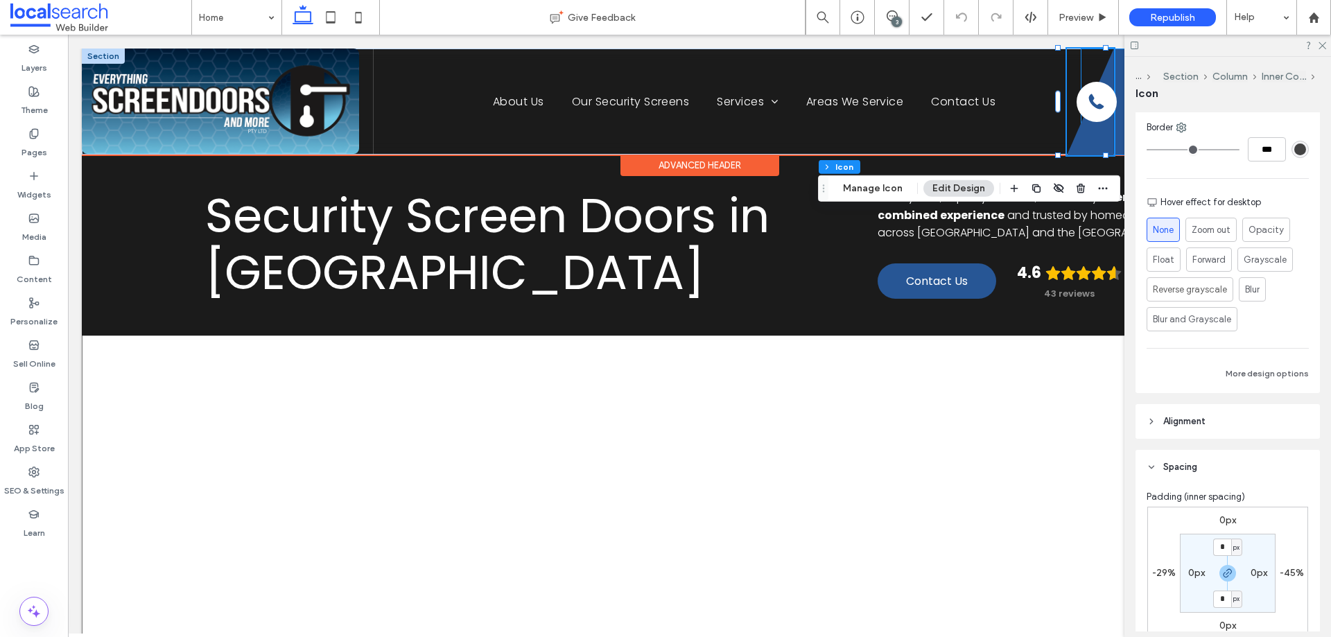
click at [1111, 69] on div at bounding box center [1104, 102] width 47 height 107
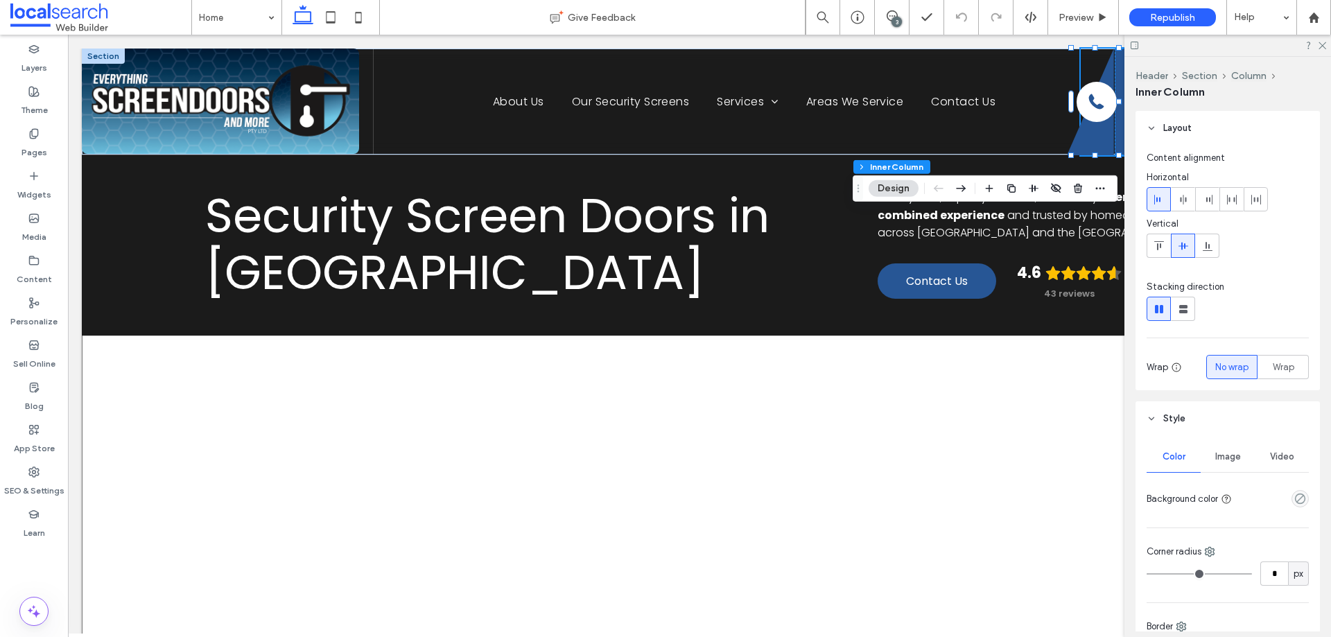
click at [1224, 449] on div "Image" at bounding box center [1228, 457] width 54 height 31
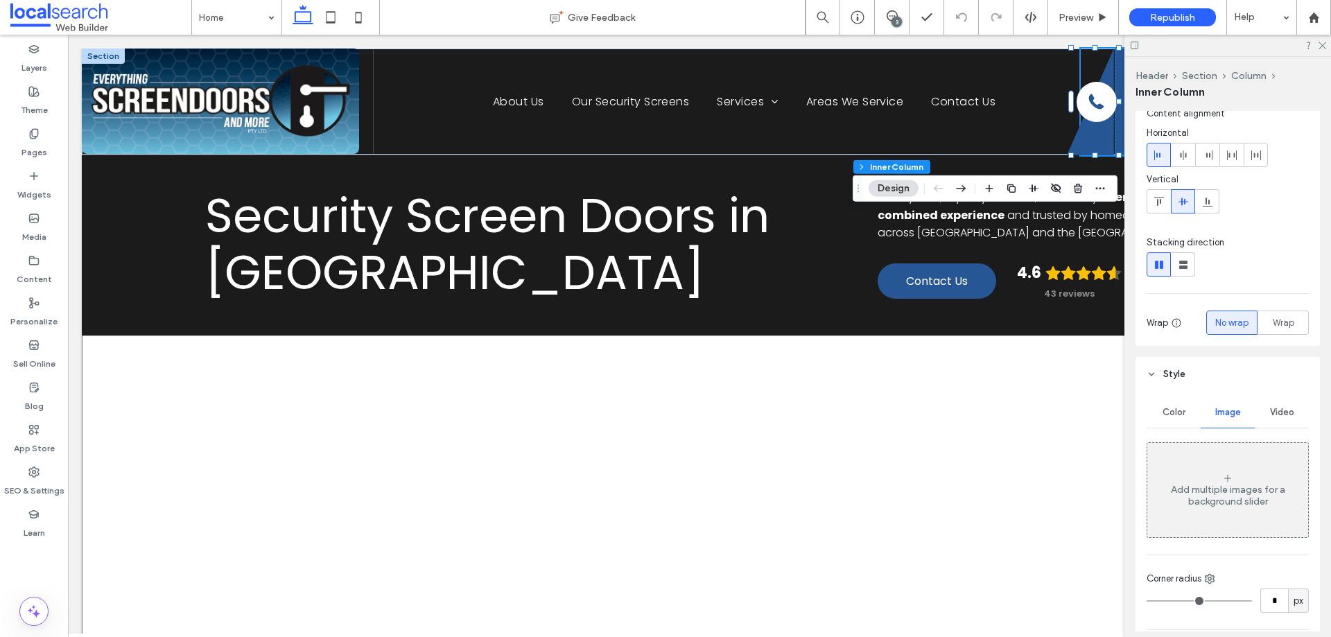
scroll to position [69, 0]
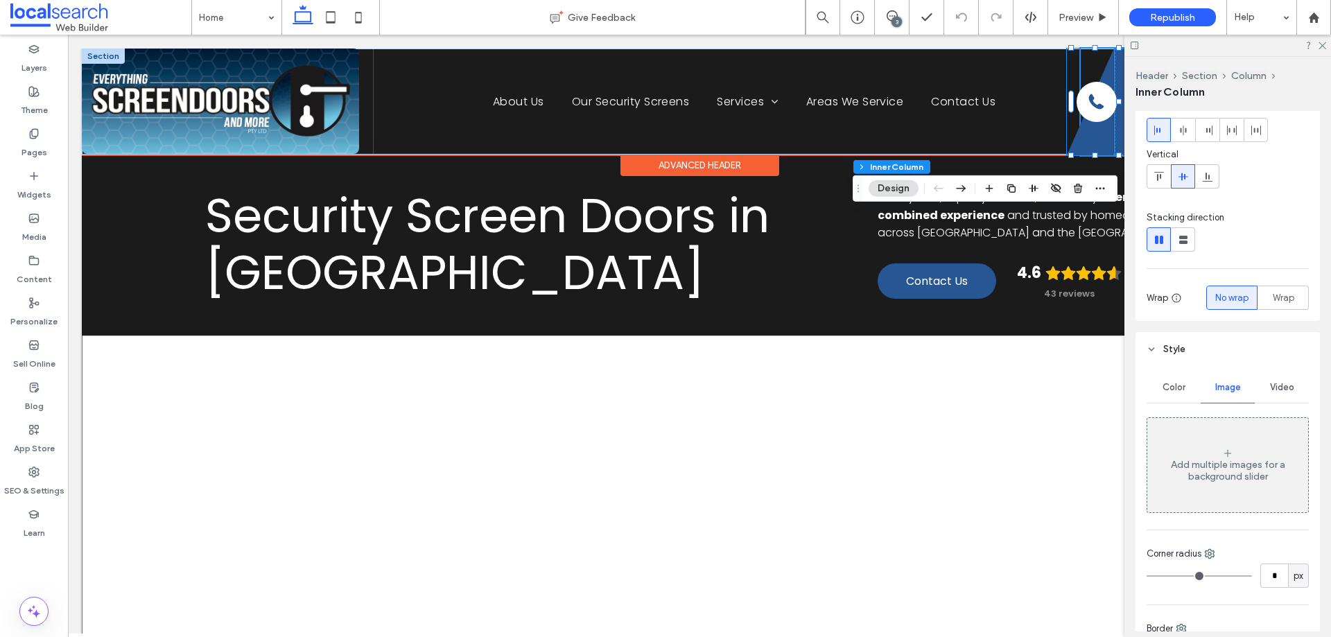
click at [1070, 136] on icon at bounding box center [1090, 102] width 47 height 107
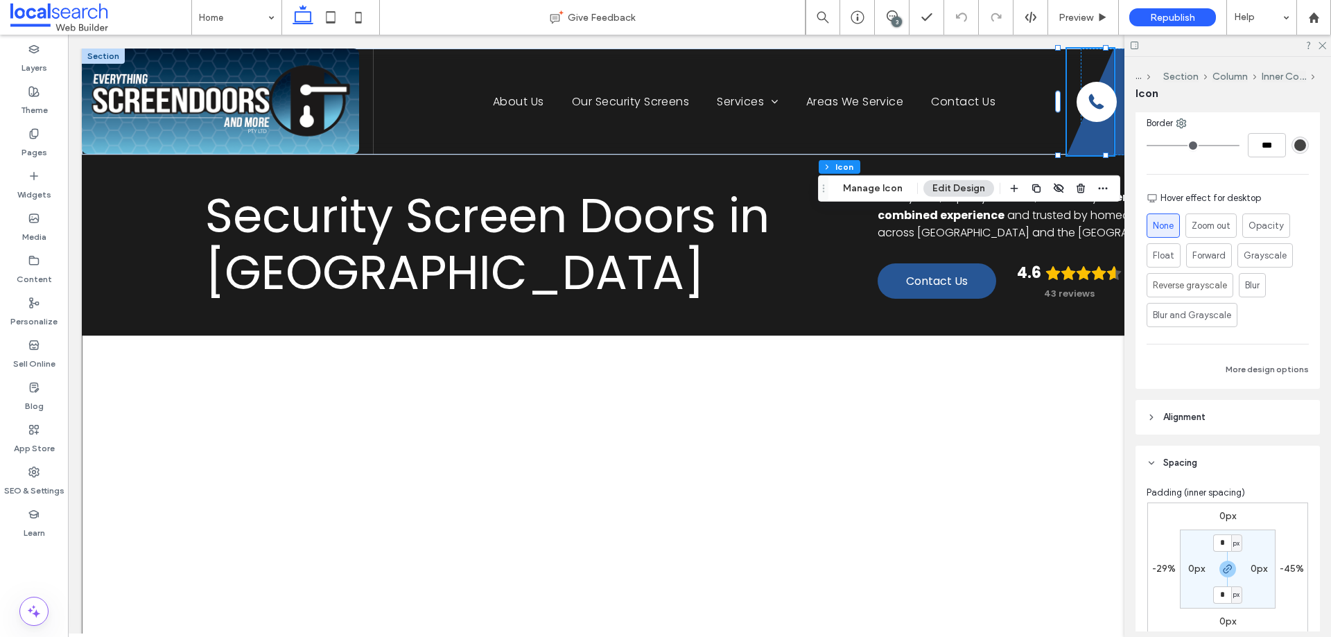
scroll to position [347, 0]
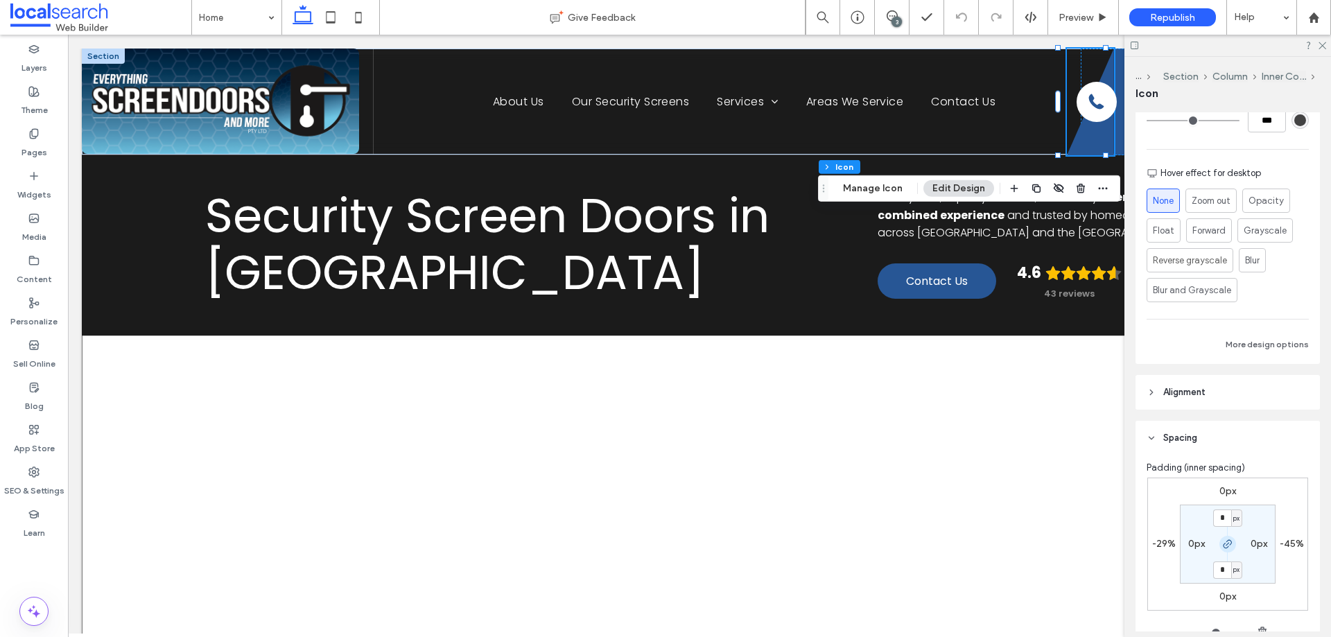
click at [1222, 543] on icon "button" at bounding box center [1227, 544] width 11 height 11
click at [1163, 540] on label "-29%" at bounding box center [1164, 544] width 24 height 12
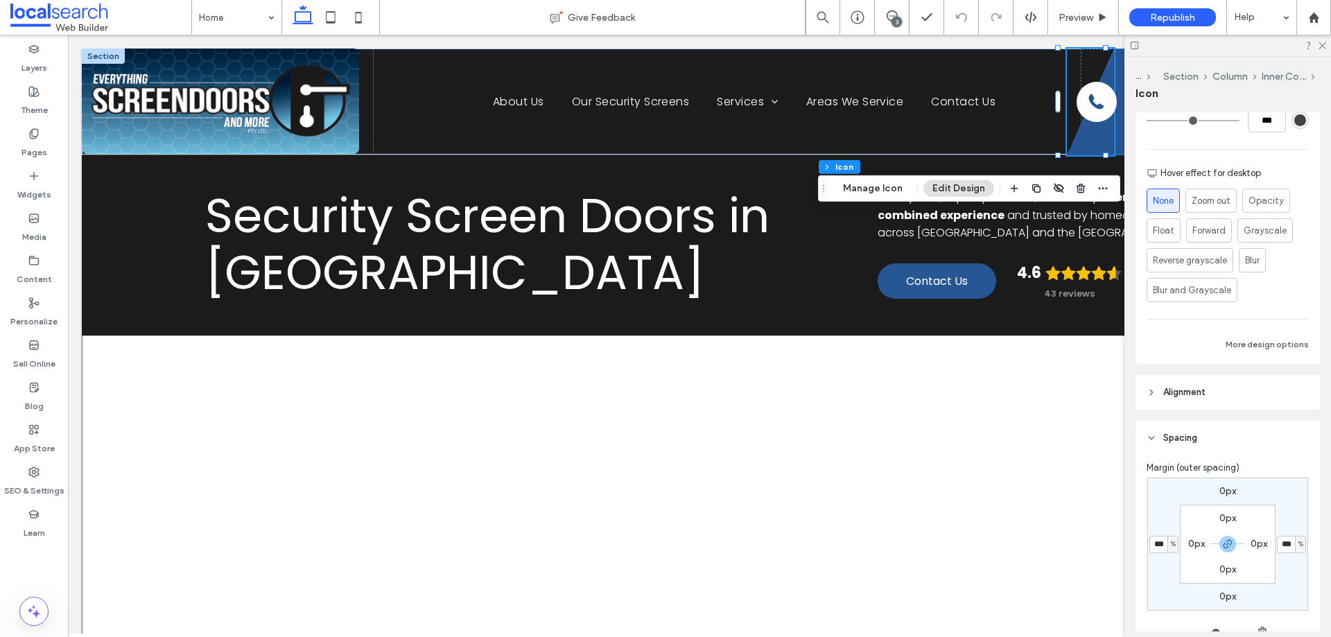
click at [1162, 545] on input "***" at bounding box center [1158, 544] width 18 height 17
click at [1224, 548] on use "button" at bounding box center [1228, 544] width 8 height 8
type input "*"
click at [1163, 546] on input "***" at bounding box center [1158, 544] width 18 height 17
click at [1161, 546] on input "***" at bounding box center [1158, 544] width 18 height 17
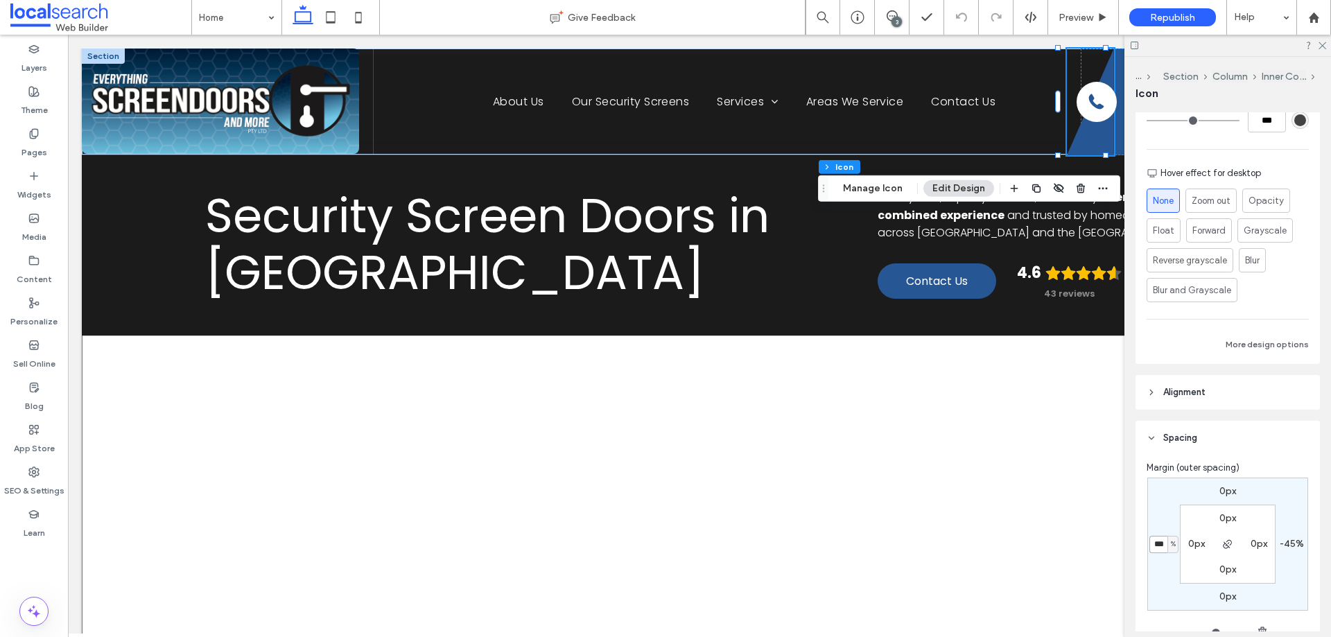
type input "***"
type input "*"
type input "***"
type input "*"
type input "***"
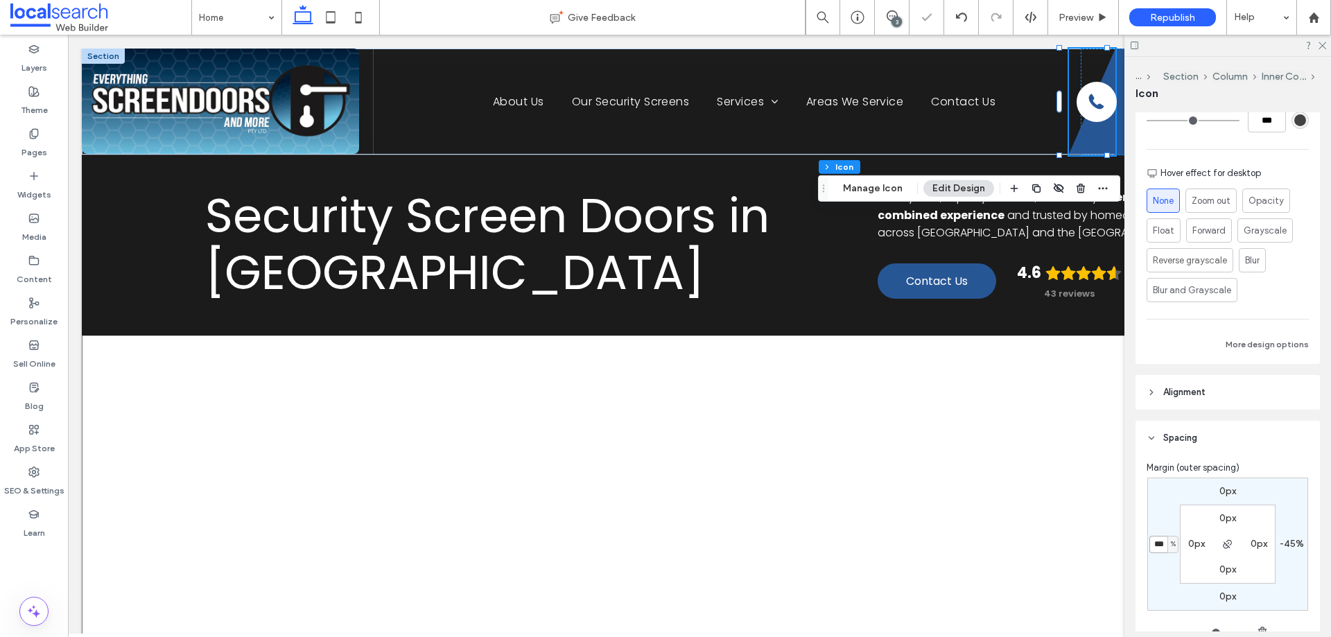
type input "*"
type input "***"
type input "*"
type input "*****"
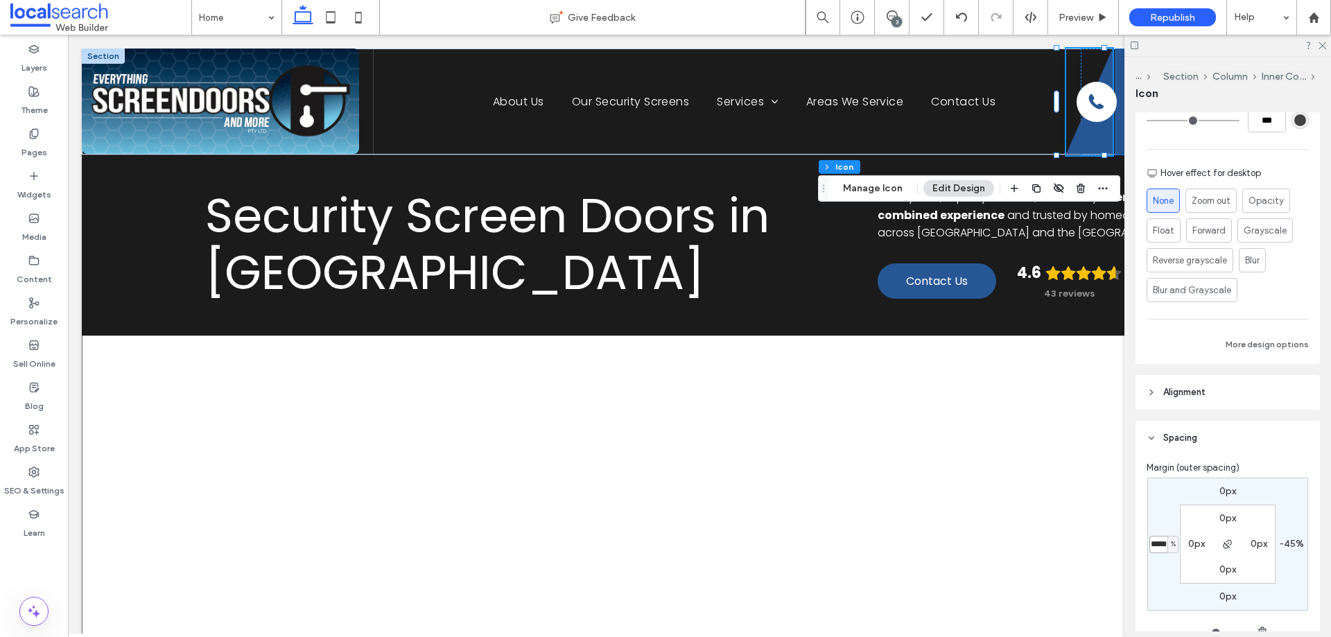
type input "*"
type input "*****"
type input "*"
drag, startPoint x: 1156, startPoint y: 545, endPoint x: 1165, endPoint y: 545, distance: 9.7
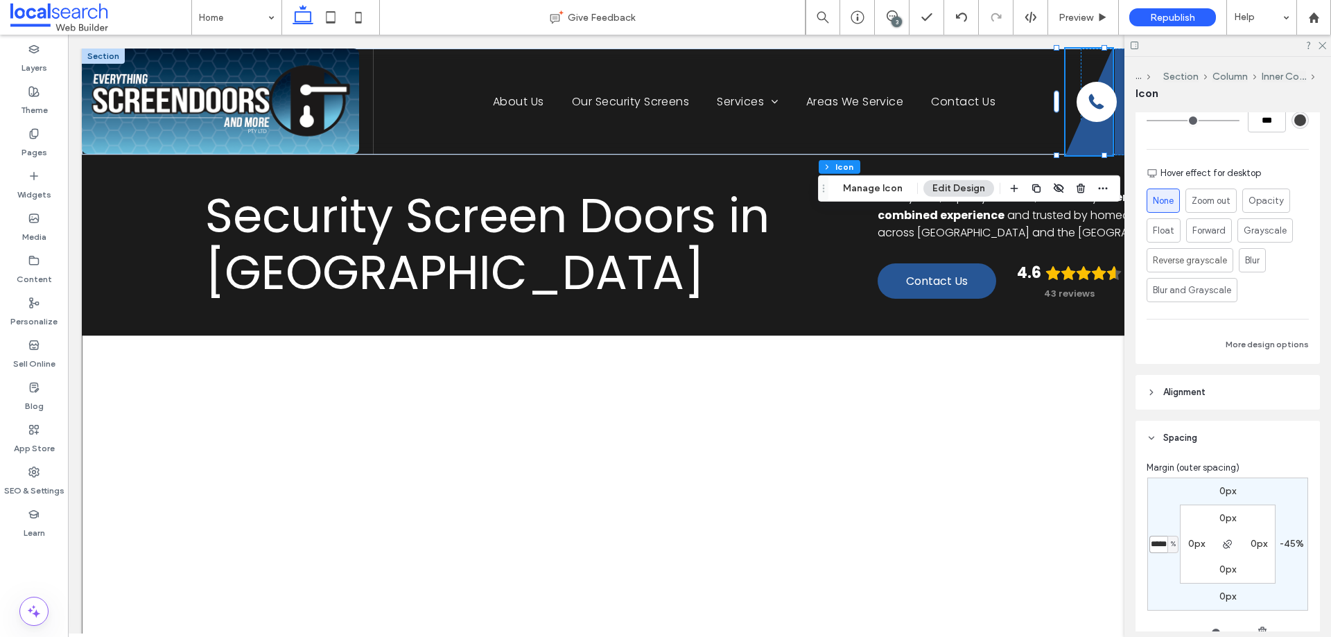
click at [1165, 545] on div "***** %" at bounding box center [1163, 544] width 29 height 17
type input "***"
type input "*"
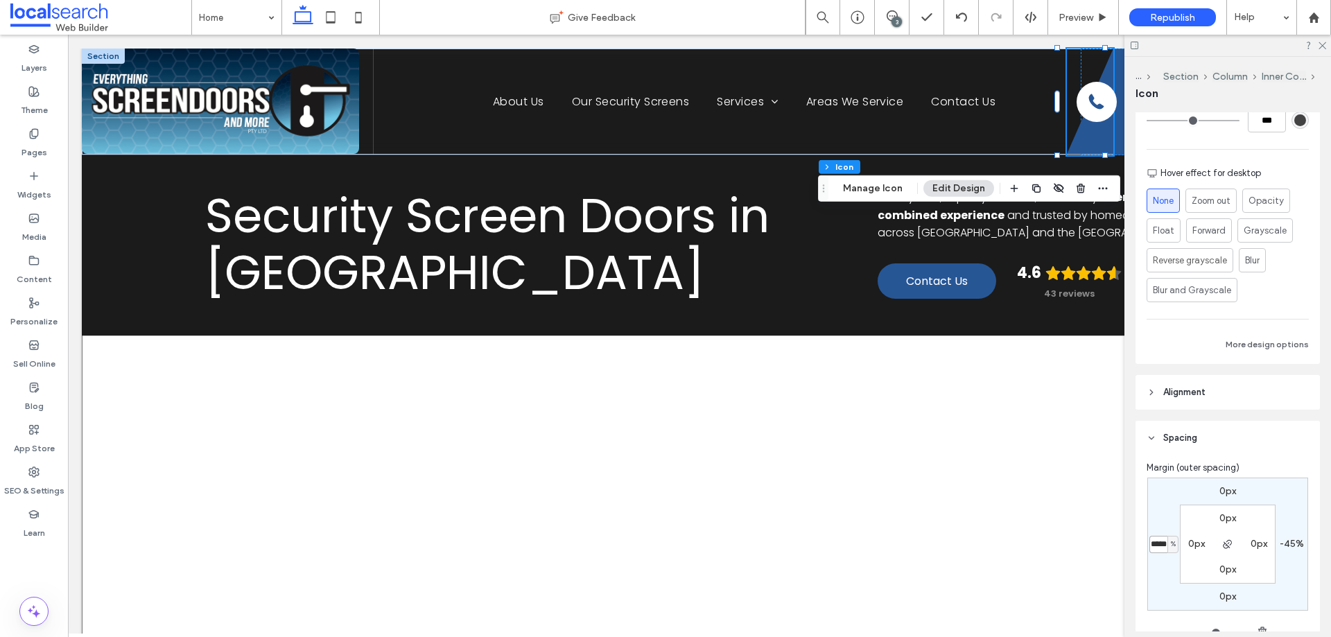
type input "*****"
type input "*"
click at [1165, 544] on div "***** %" at bounding box center [1163, 544] width 29 height 17
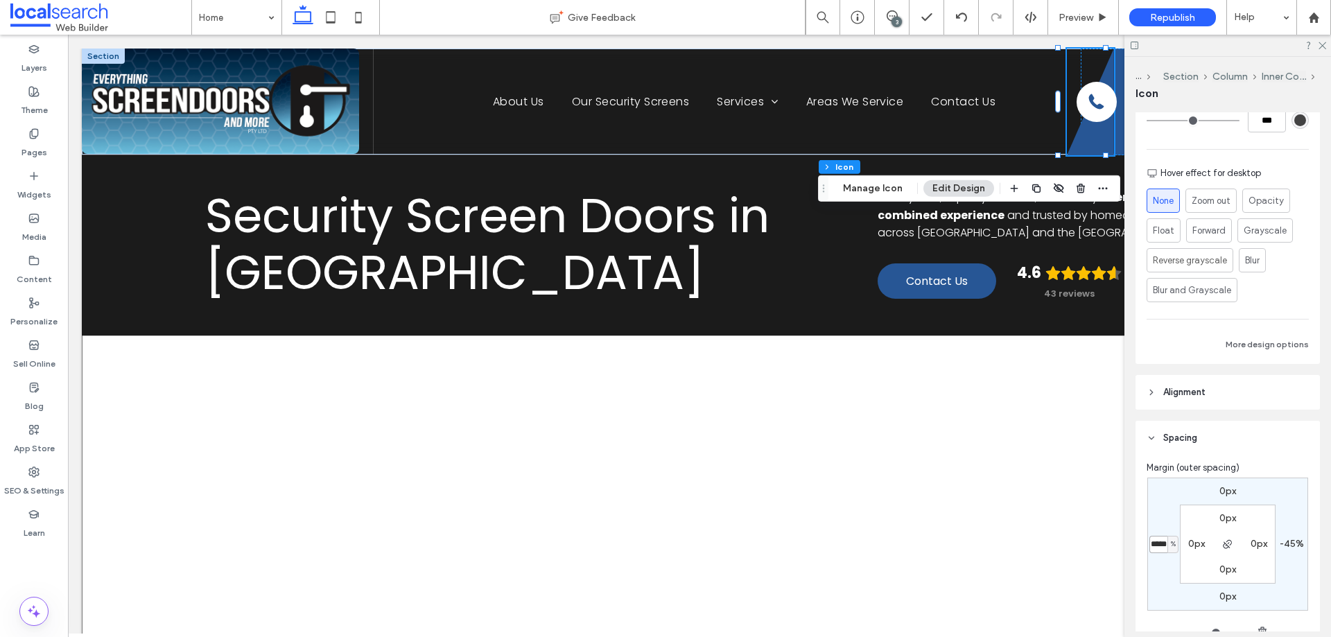
type input "*****"
type input "*"
click at [1160, 544] on input "*****" at bounding box center [1158, 544] width 18 height 17
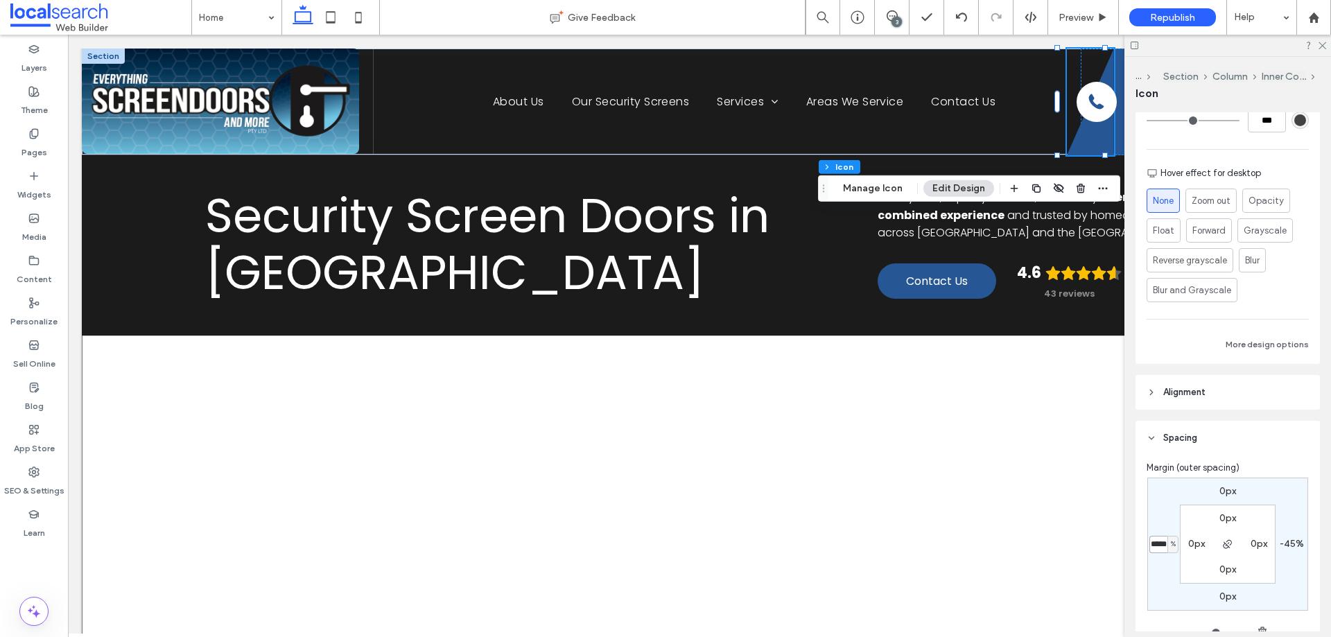
drag, startPoint x: 1156, startPoint y: 543, endPoint x: 1163, endPoint y: 543, distance: 7.6
click at [1163, 543] on input "*****" at bounding box center [1158, 544] width 18 height 17
type input "*****"
type input "*"
drag, startPoint x: 1155, startPoint y: 543, endPoint x: 1163, endPoint y: 544, distance: 8.3
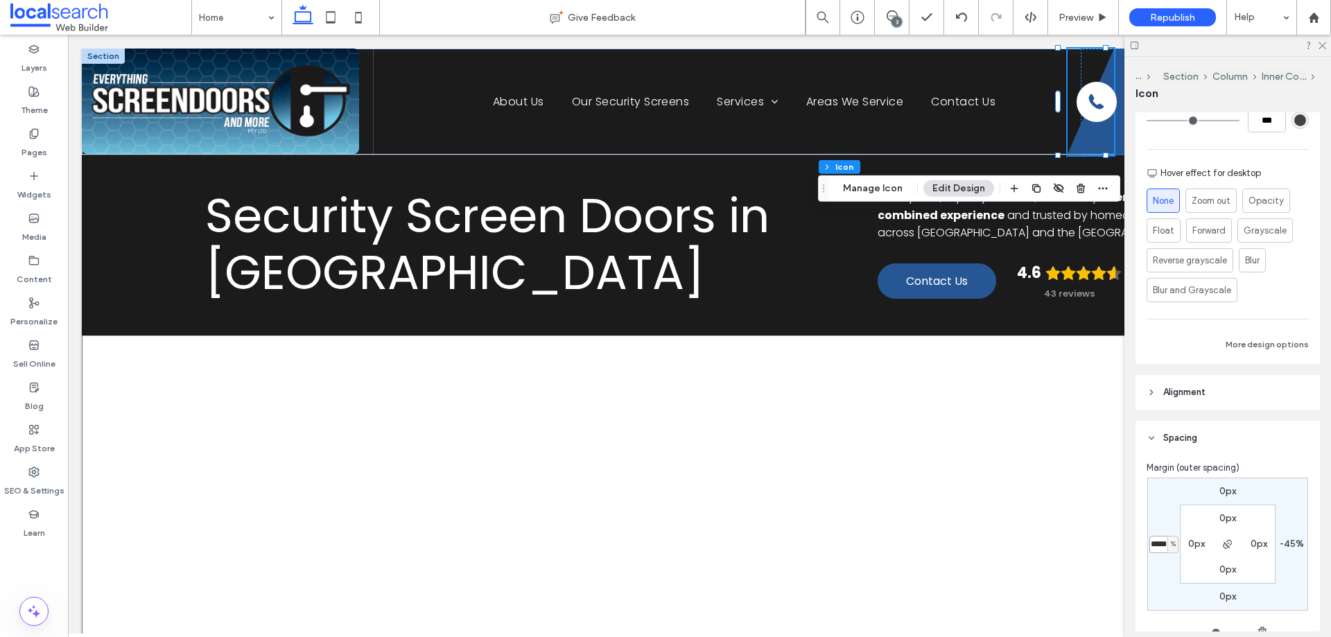
click at [1163, 544] on input "*****" at bounding box center [1158, 544] width 18 height 17
type input "***"
type input "*"
type input "***"
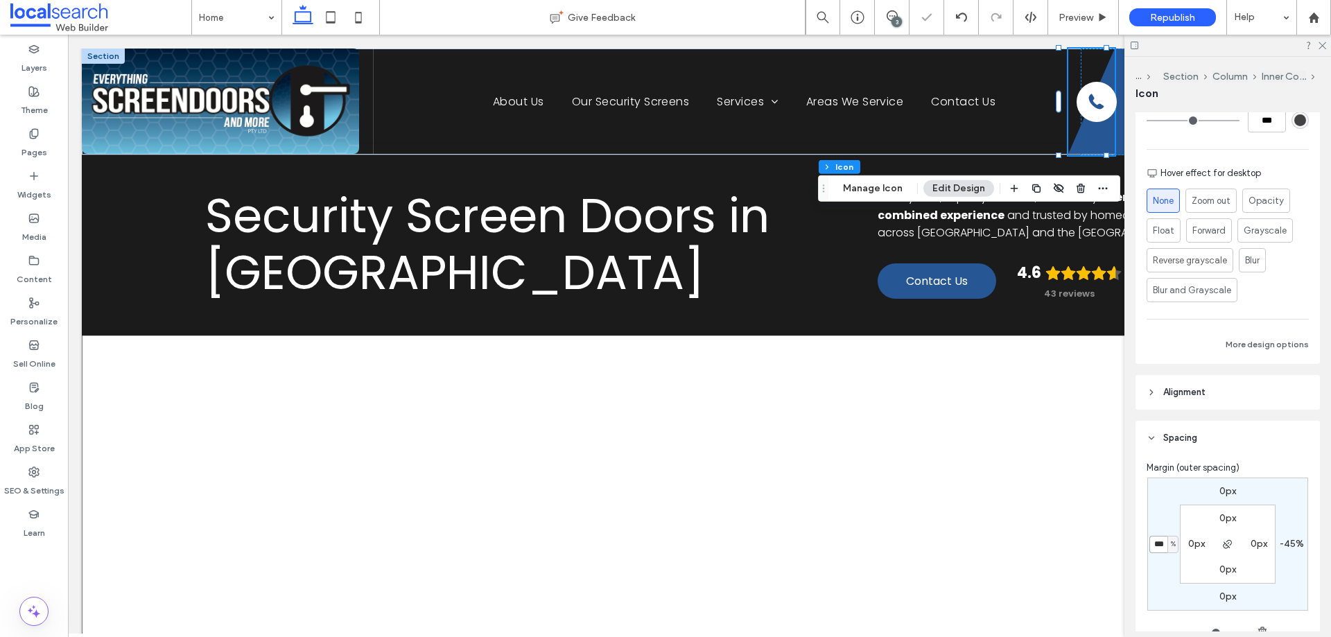
type input "*"
type input "*****"
type input "*"
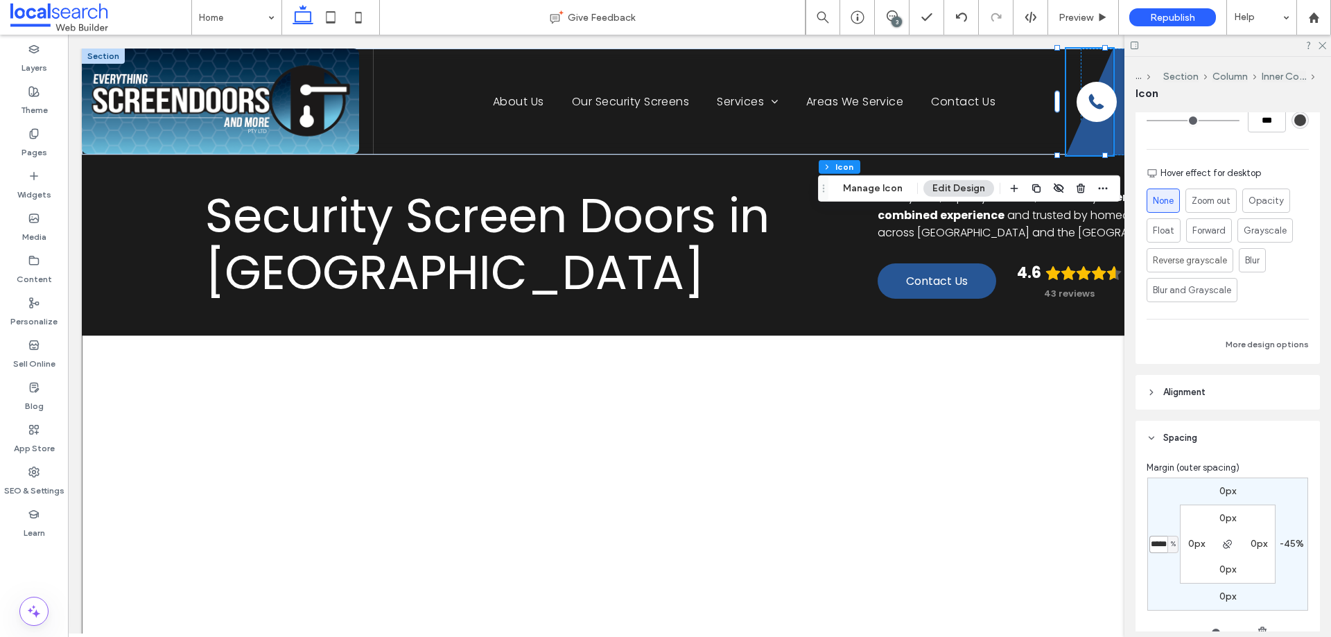
click at [1165, 545] on div "***** %" at bounding box center [1163, 544] width 29 height 17
click at [1162, 542] on input "*****" at bounding box center [1158, 544] width 18 height 17
type input "*****"
type input "*"
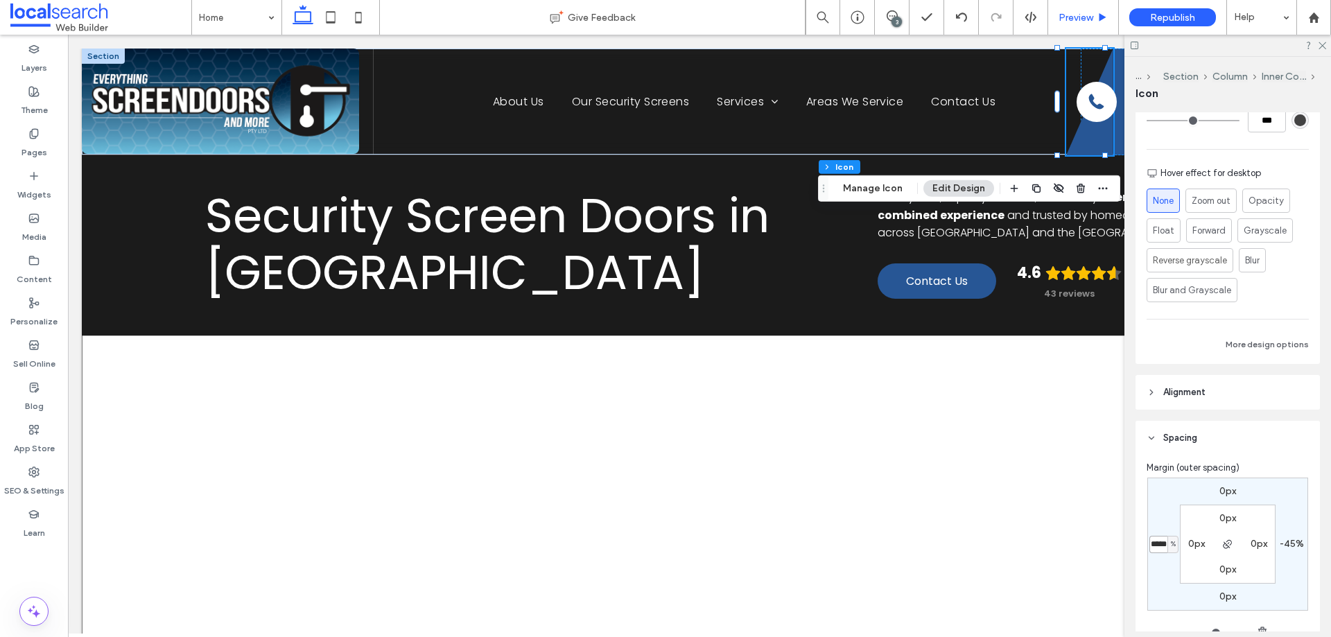
scroll to position [0, 0]
click at [1324, 44] on use at bounding box center [1323, 46] width 8 height 8
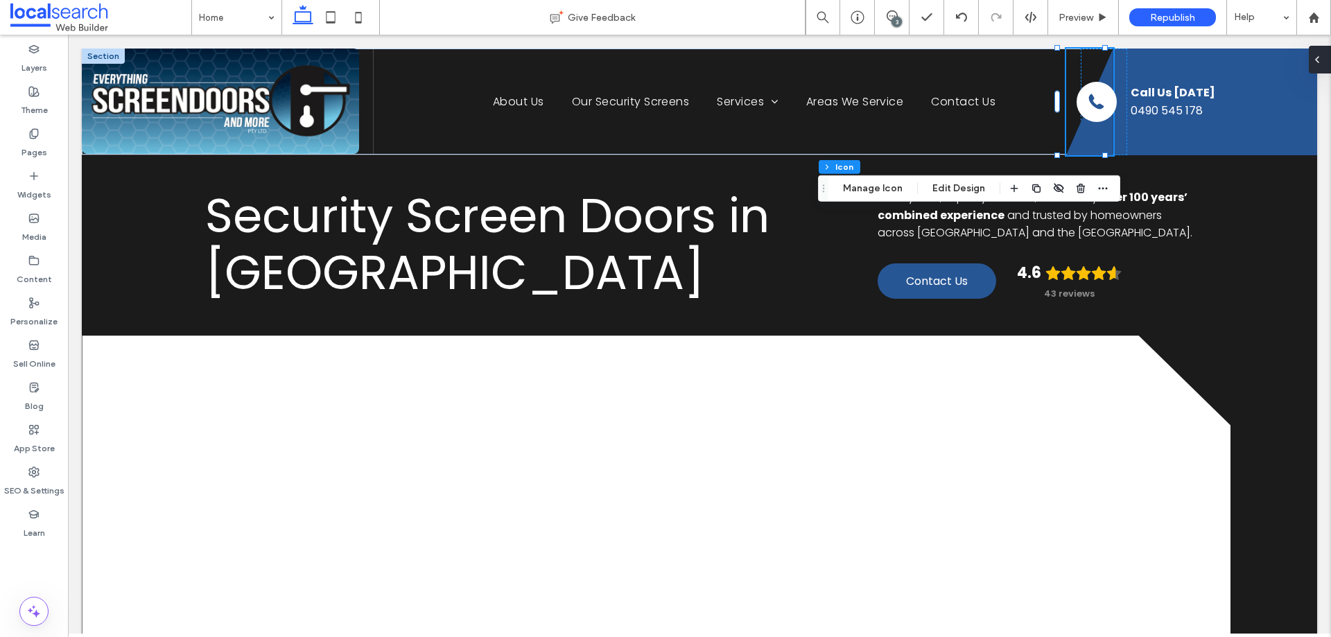
click at [1325, 64] on div at bounding box center [1320, 60] width 22 height 28
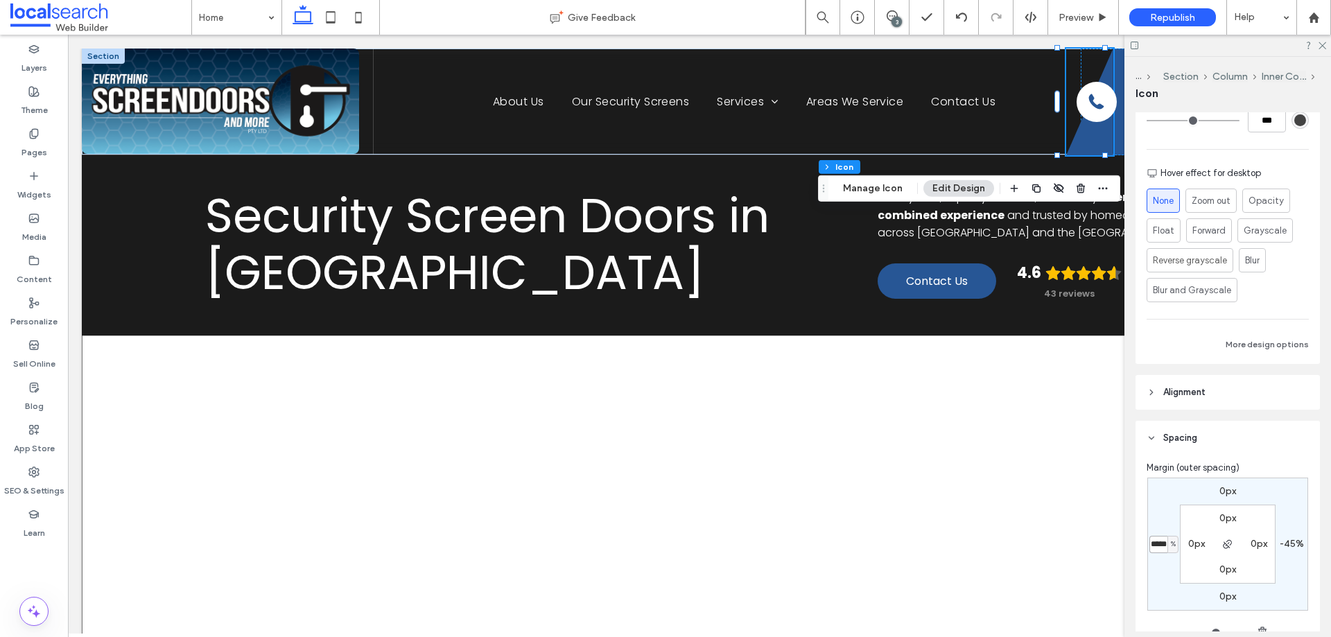
click at [1158, 547] on input "*****" at bounding box center [1158, 544] width 18 height 17
click at [1167, 544] on div "%" at bounding box center [1172, 544] width 11 height 17
click at [1154, 567] on div "0px -45% 0px ***** % 0px 0px 0px 0px" at bounding box center [1227, 544] width 161 height 133
click at [1159, 543] on input "*****" at bounding box center [1158, 544] width 18 height 17
click at [1158, 544] on input "*****" at bounding box center [1158, 544] width 18 height 17
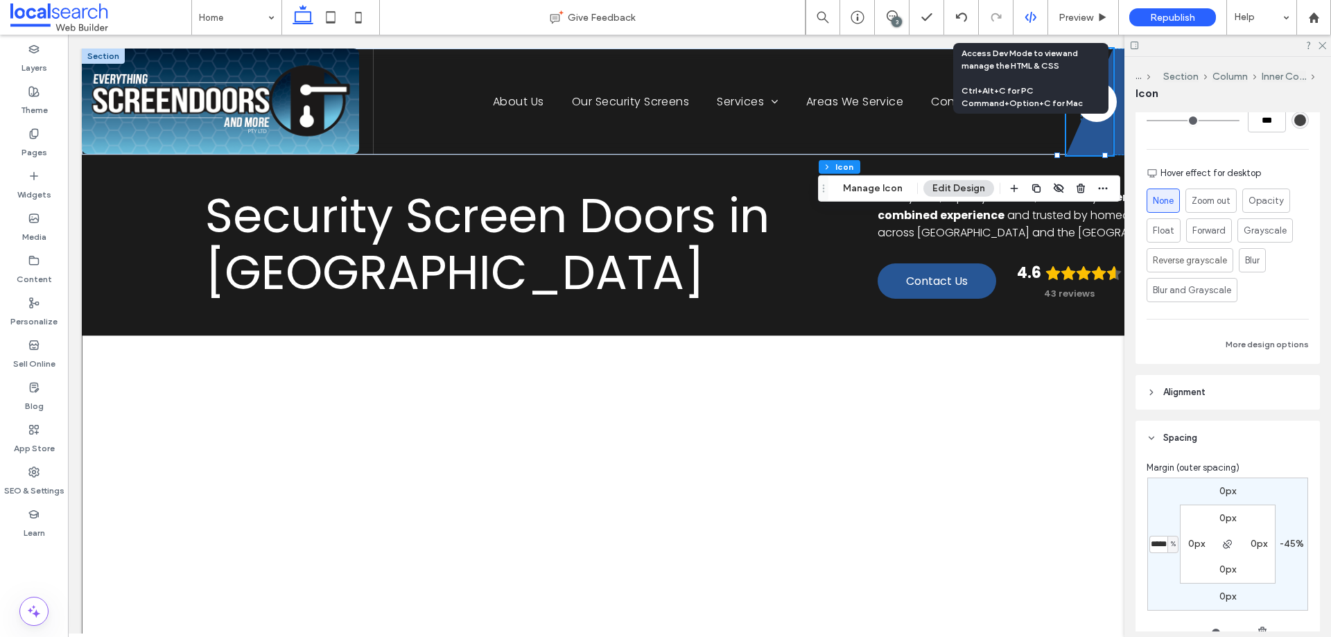
click at [1025, 17] on icon at bounding box center [1031, 17] width 12 height 12
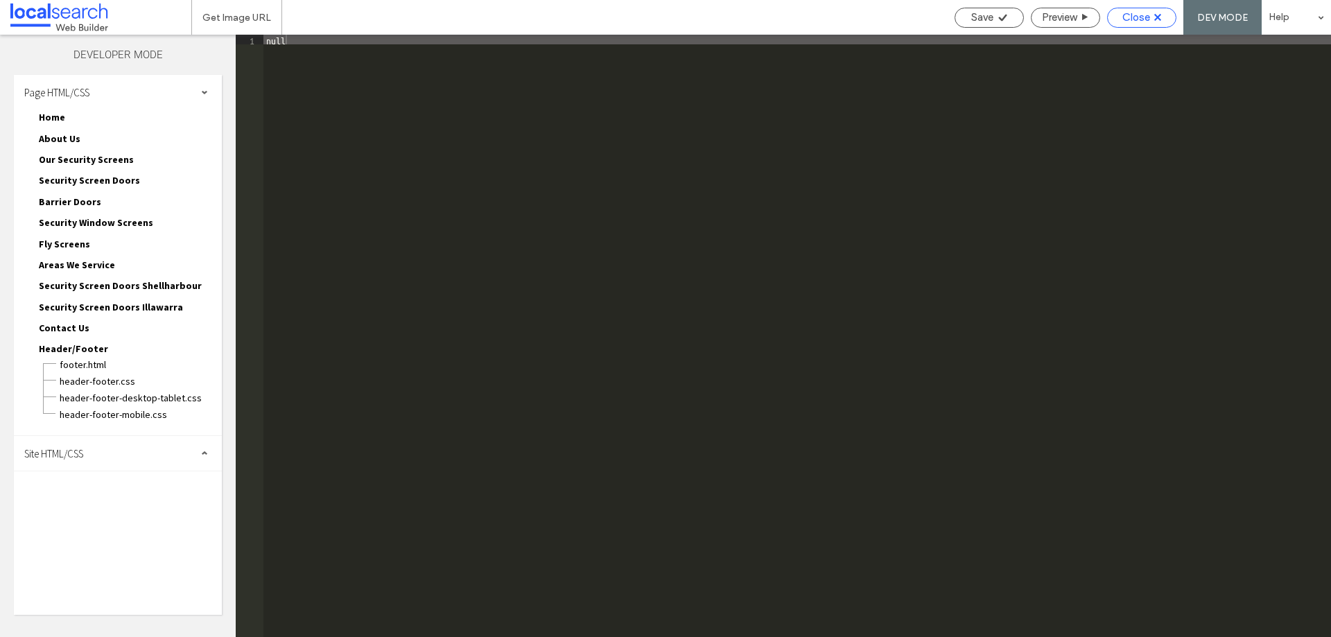
click at [1122, 21] on span "Close" at bounding box center [1136, 17] width 28 height 12
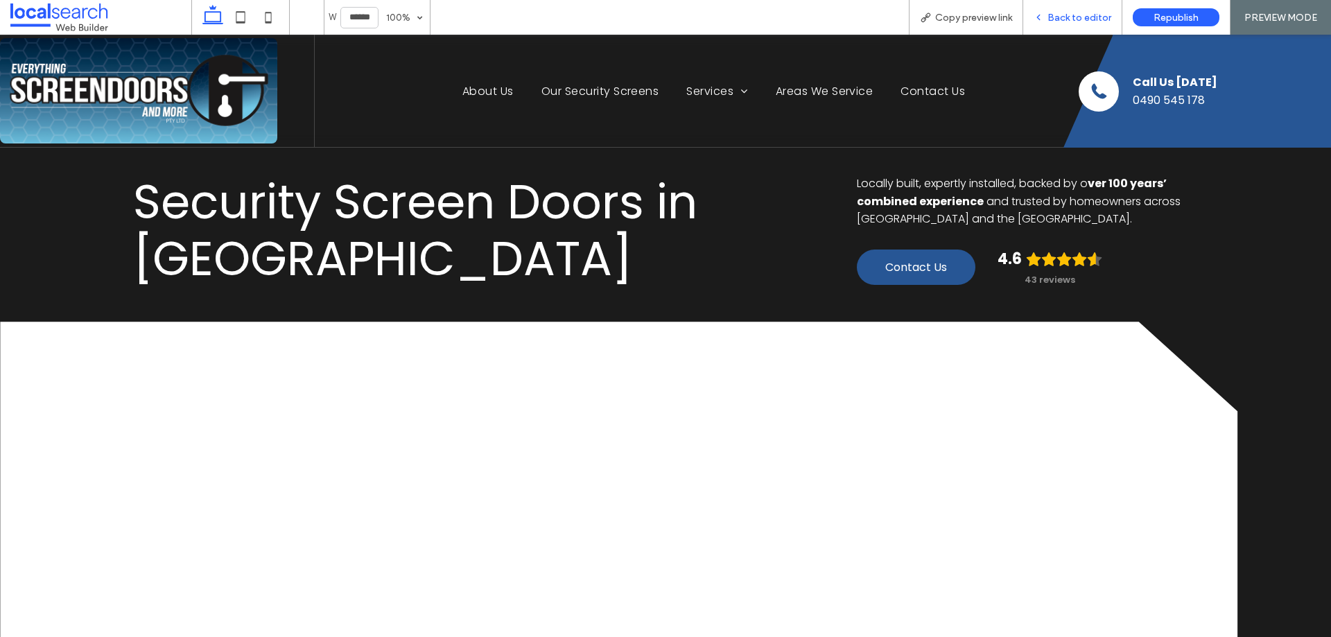
click at [1055, 8] on div "Back to editor" at bounding box center [1072, 17] width 99 height 35
click at [1056, 13] on span "Back to editor" at bounding box center [1079, 18] width 64 height 12
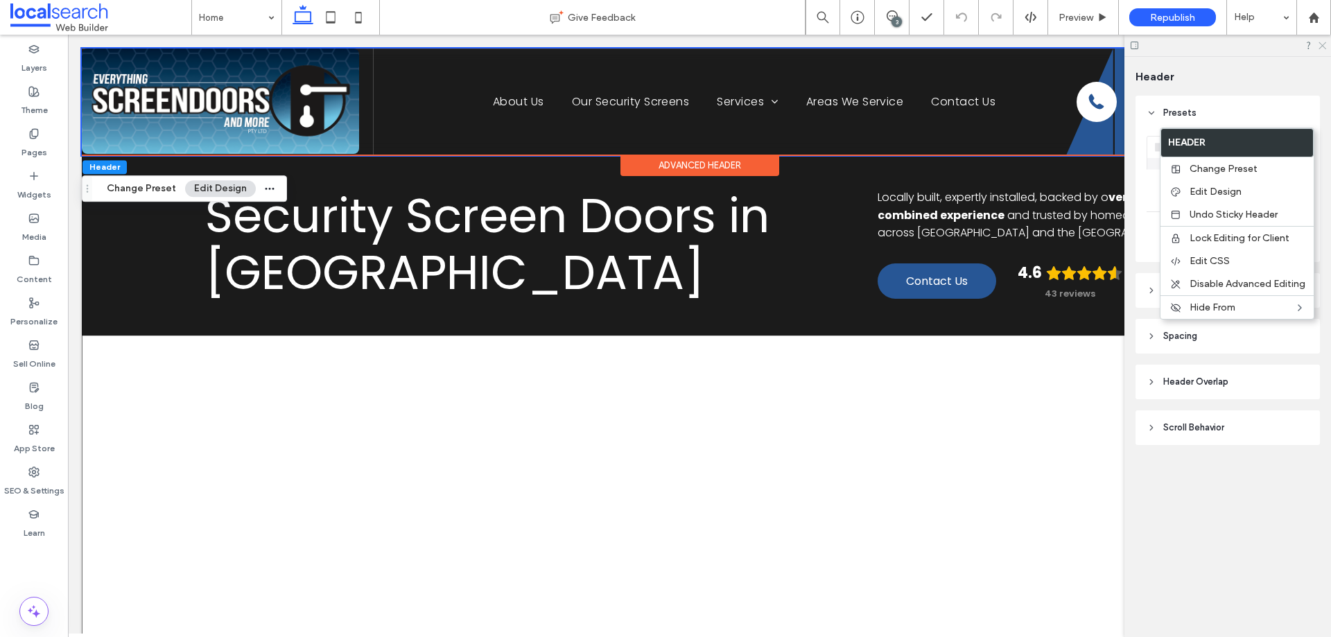
drag, startPoint x: 1090, startPoint y: 93, endPoint x: 1321, endPoint y: 42, distance: 236.3
click at [1321, 42] on icon at bounding box center [1321, 44] width 9 height 9
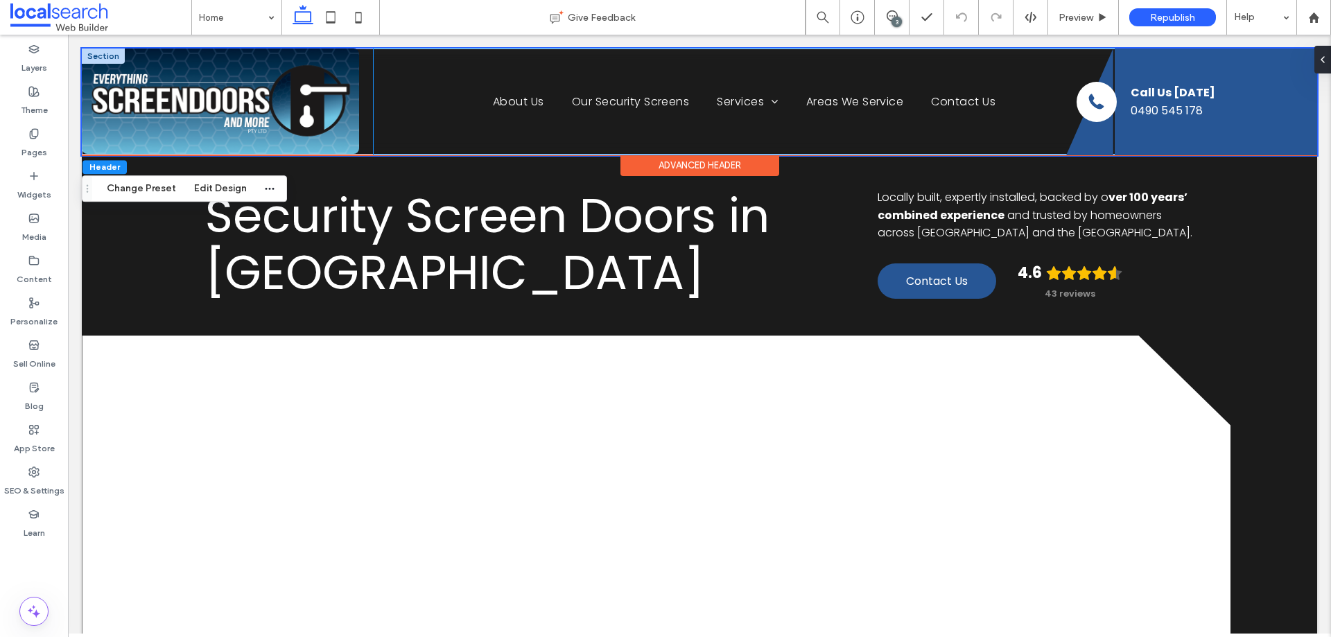
click at [1038, 137] on div "Home About Us Our Security Screens Services Security Screen Doors Barrier Doors…" at bounding box center [744, 102] width 740 height 106
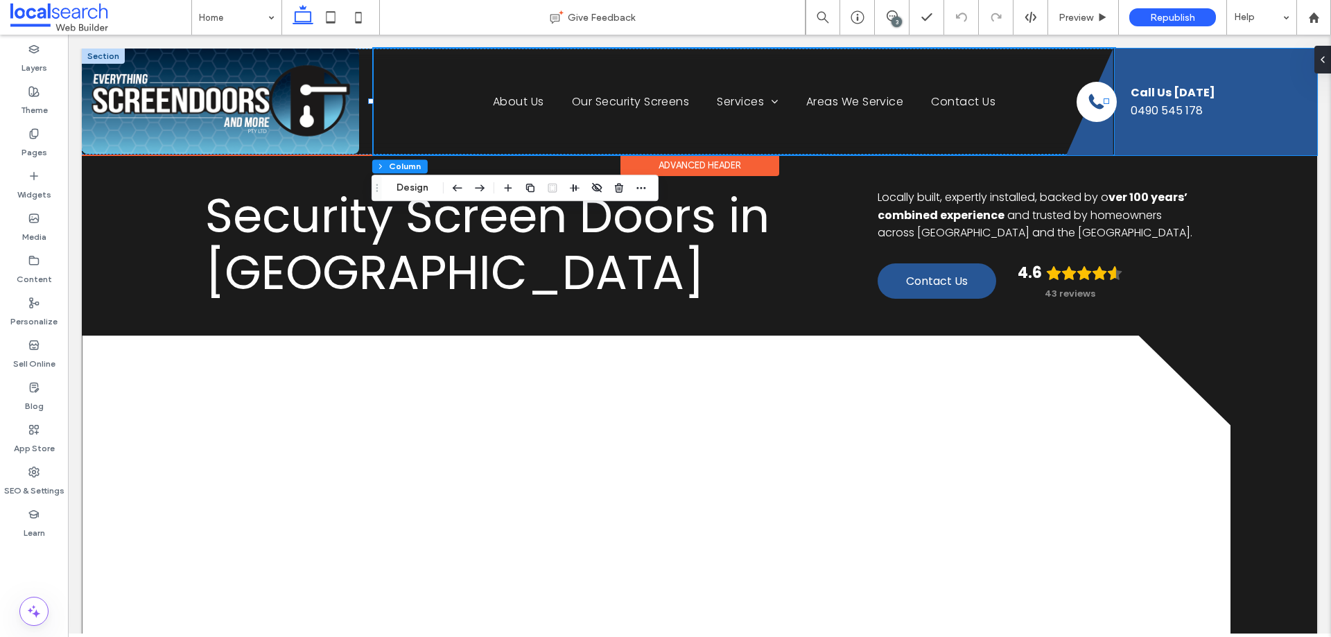
click at [1126, 137] on div "Phone Icon Phone Icon Call Us [DATE] 0490 545 178" at bounding box center [1216, 102] width 202 height 107
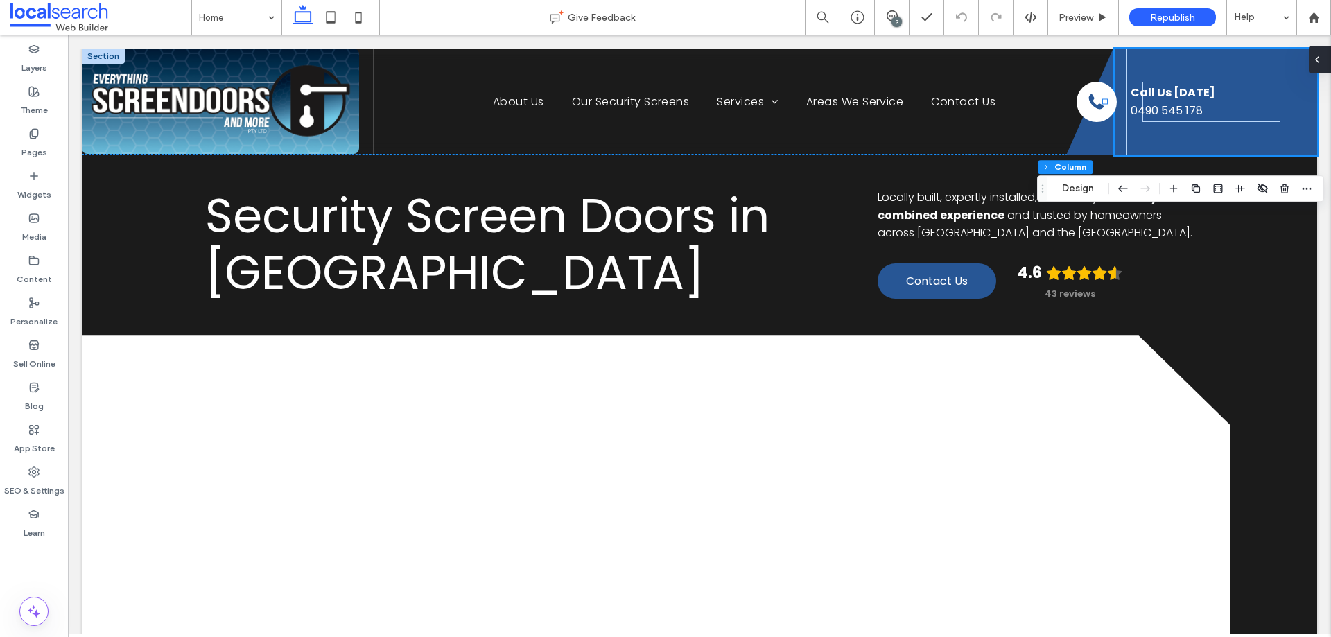
drag, startPoint x: 1325, startPoint y: 62, endPoint x: 1255, endPoint y: 28, distance: 78.7
click at [1325, 62] on div at bounding box center [1320, 60] width 22 height 28
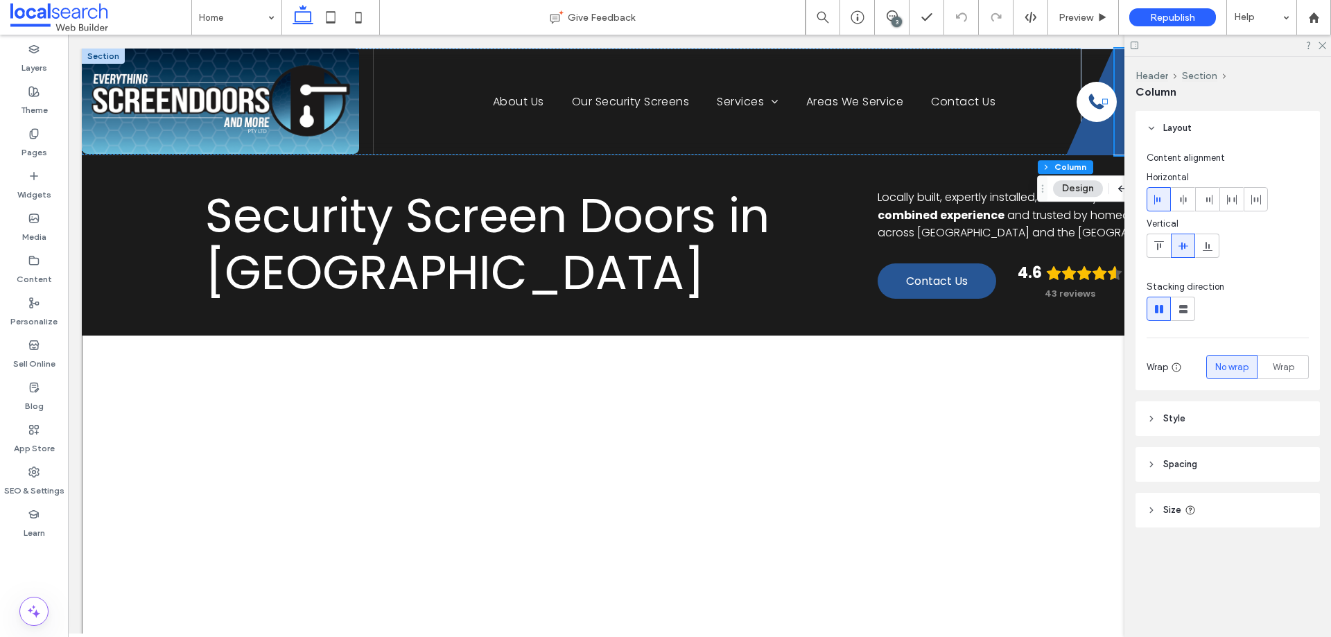
click at [1185, 412] on header "Style" at bounding box center [1227, 418] width 184 height 35
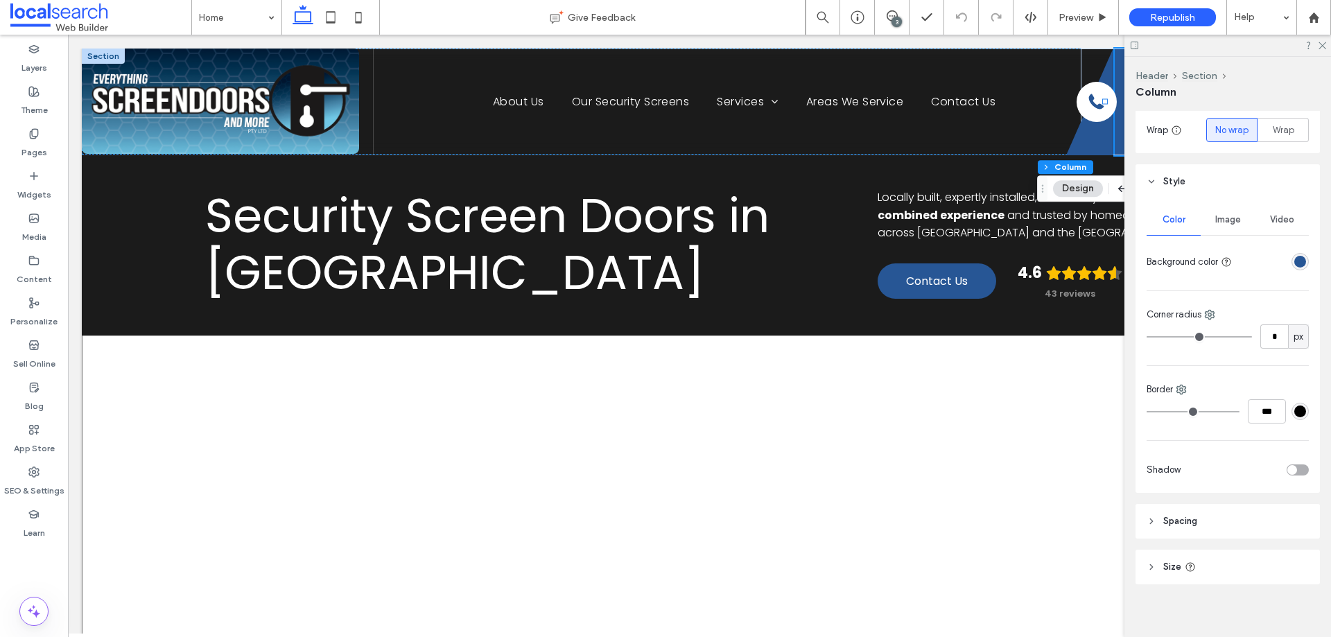
scroll to position [245, 0]
click at [1203, 507] on header "Spacing" at bounding box center [1227, 513] width 184 height 35
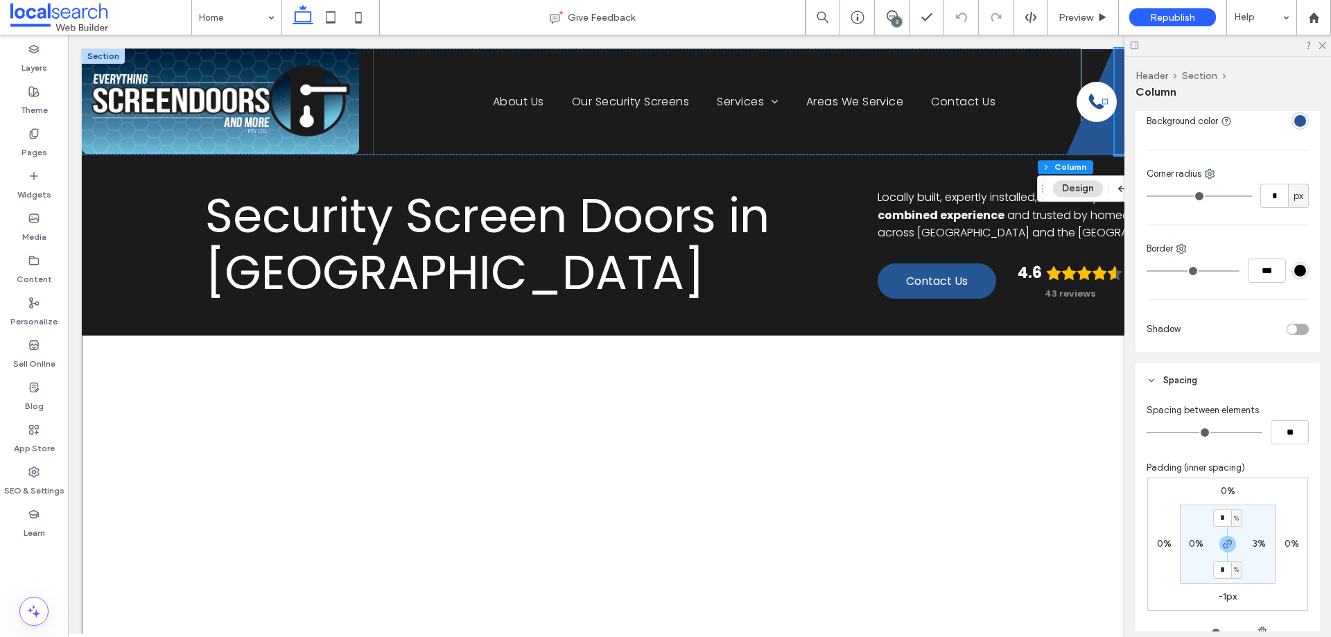
scroll to position [384, 0]
click at [1323, 46] on icon at bounding box center [1321, 44] width 9 height 9
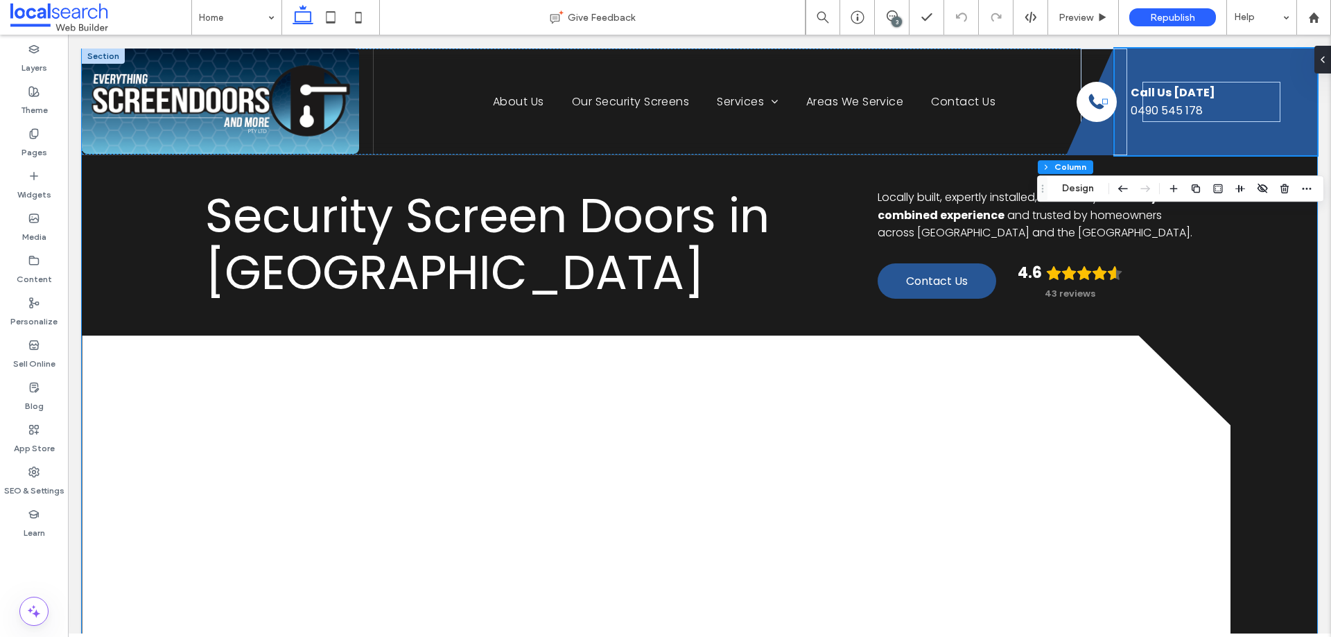
click at [1203, 315] on div "Security Screen Doors in [GEOGRAPHIC_DATA] Locally built, expertly installed, b…" at bounding box center [699, 441] width 1235 height 785
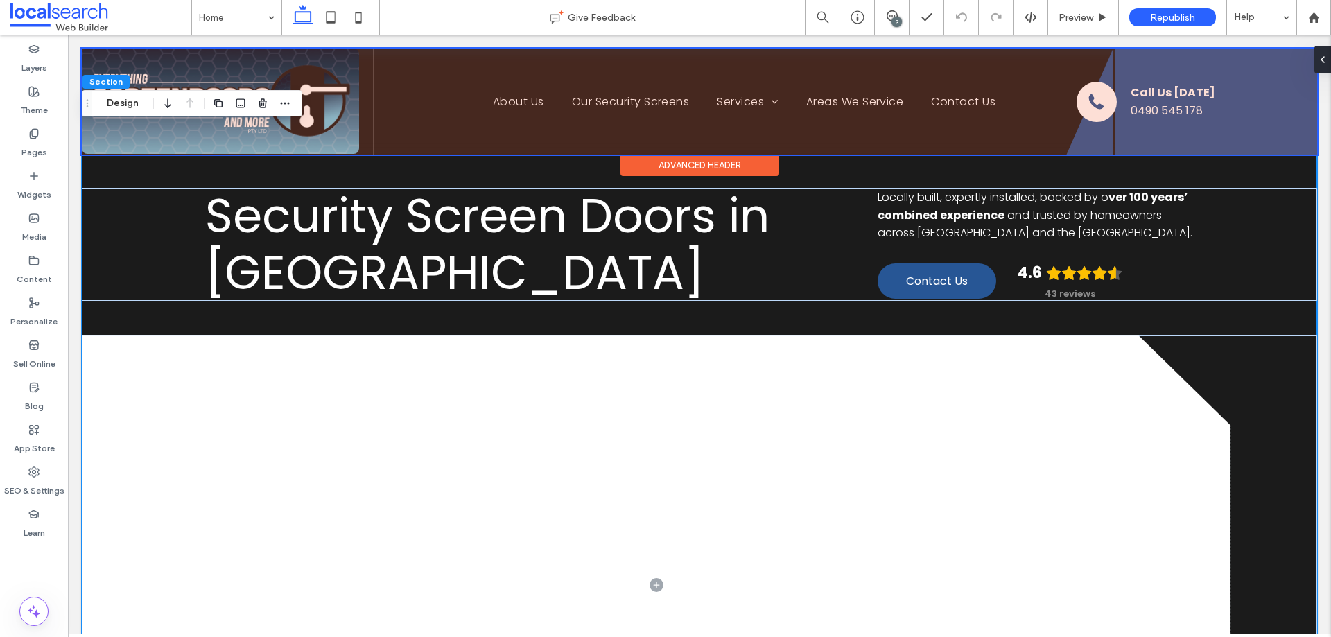
click at [1113, 131] on div at bounding box center [699, 102] width 1235 height 106
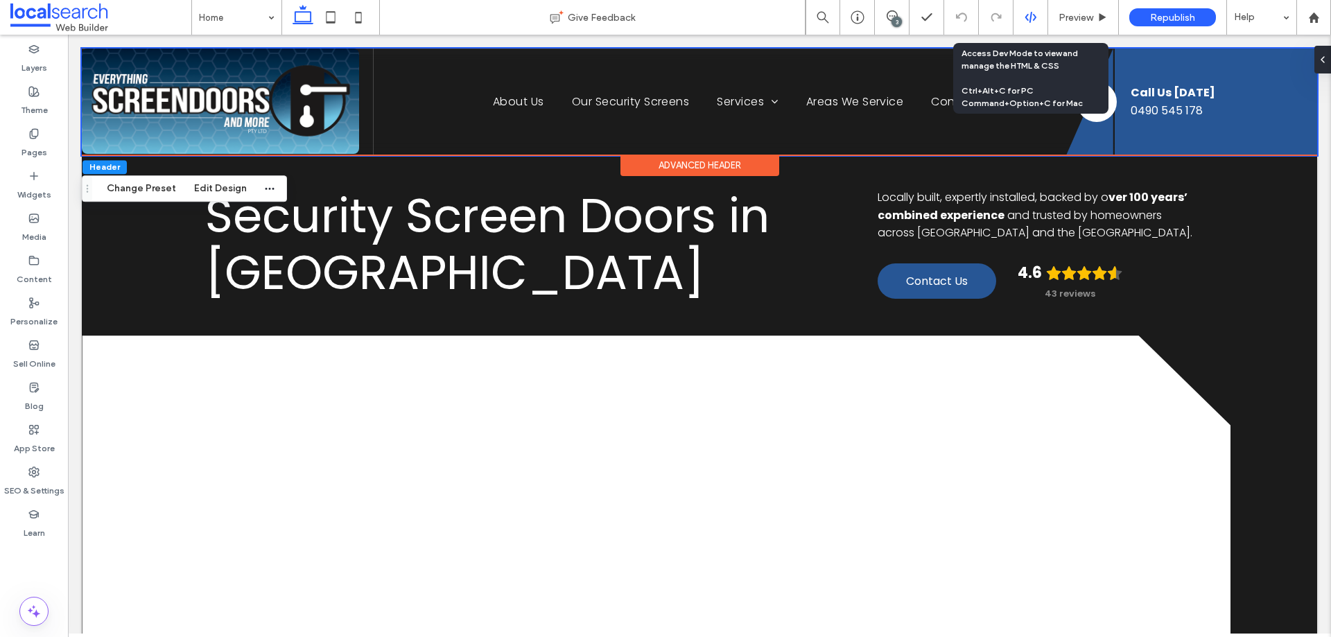
click at [1027, 17] on icon at bounding box center [1031, 17] width 12 height 12
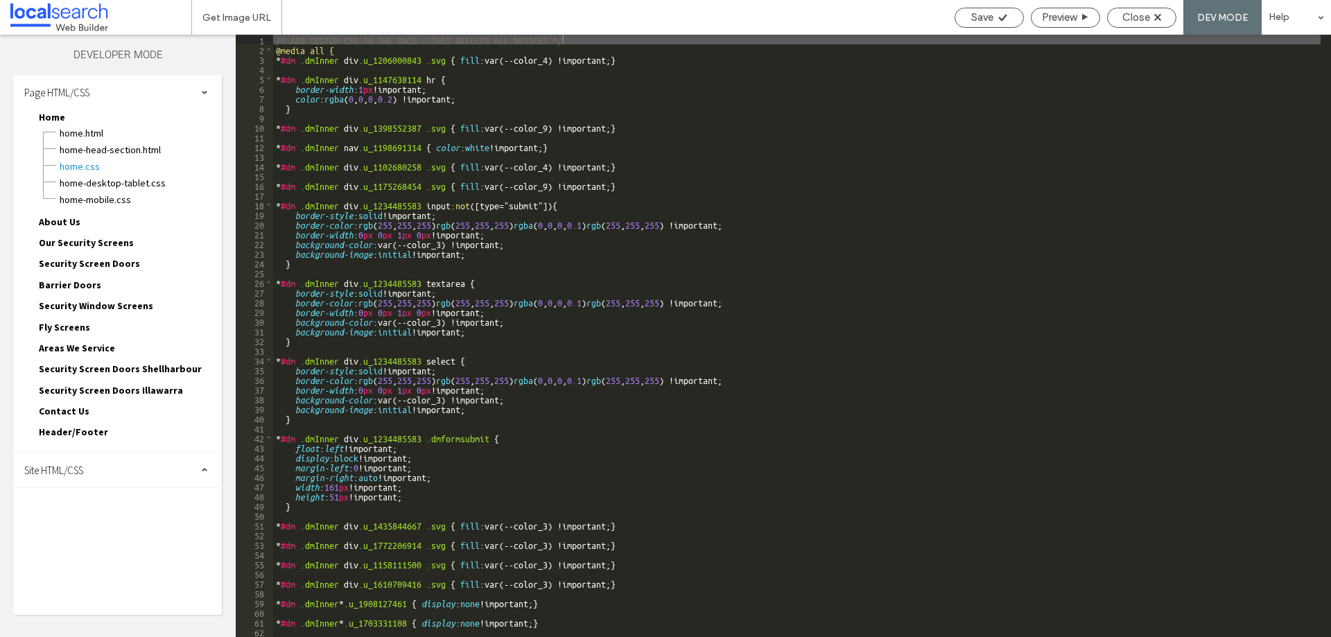
click at [185, 475] on div "Site HTML/CSS" at bounding box center [118, 470] width 208 height 35
click at [96, 524] on span "site.css" at bounding box center [142, 530] width 157 height 14
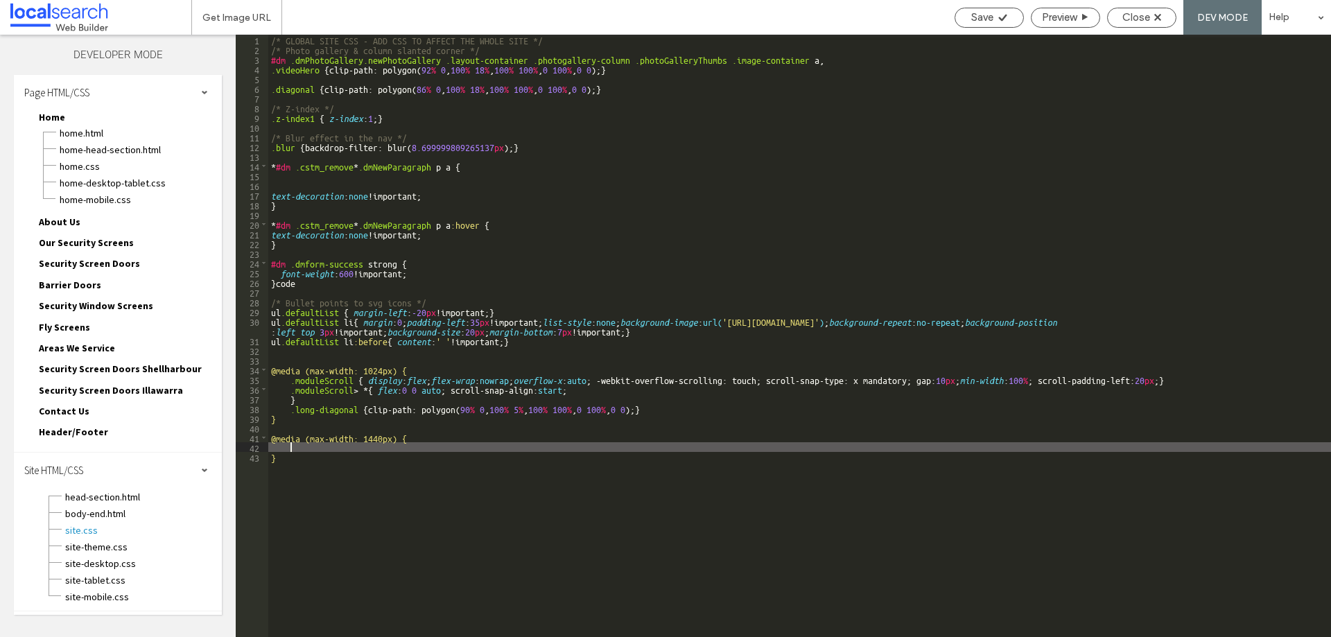
click at [306, 449] on div "/* GLOBAL SITE CSS - ADD CSS TO AFFECT THE WHOLE SITE */ /* Photo gallery & col…" at bounding box center [799, 346] width 1063 height 622
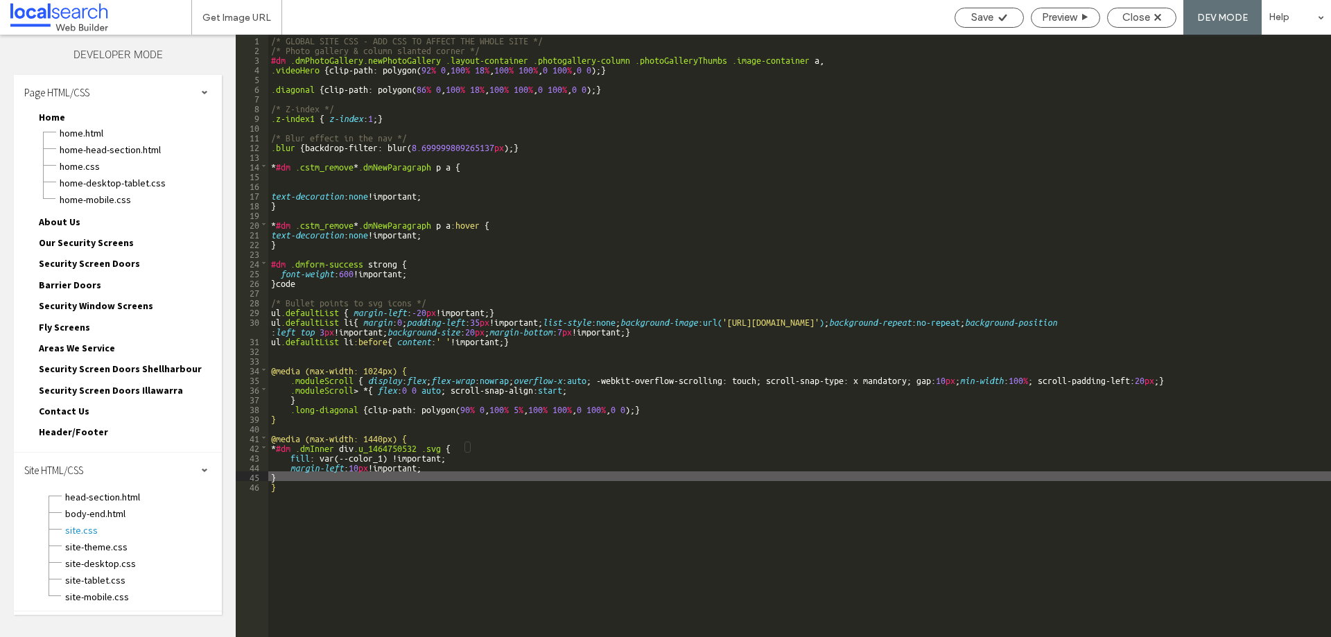
click at [330, 458] on div "/* GLOBAL SITE CSS - ADD CSS TO AFFECT THE WHOLE SITE */ /* Photo gallery & col…" at bounding box center [799, 346] width 1063 height 622
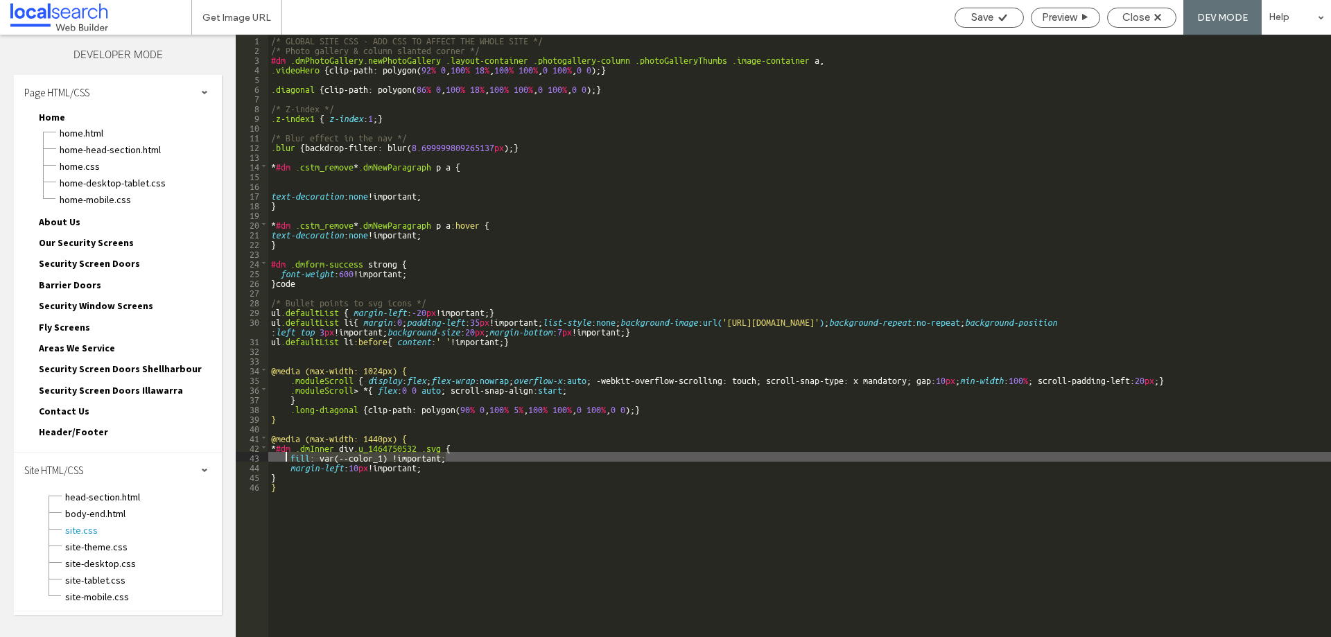
drag, startPoint x: 449, startPoint y: 457, endPoint x: 287, endPoint y: 457, distance: 162.2
click at [287, 457] on div "/* GLOBAL SITE CSS - ADD CSS TO AFFECT THE WHOLE SITE */ /* Photo gallery & col…" at bounding box center [799, 346] width 1063 height 622
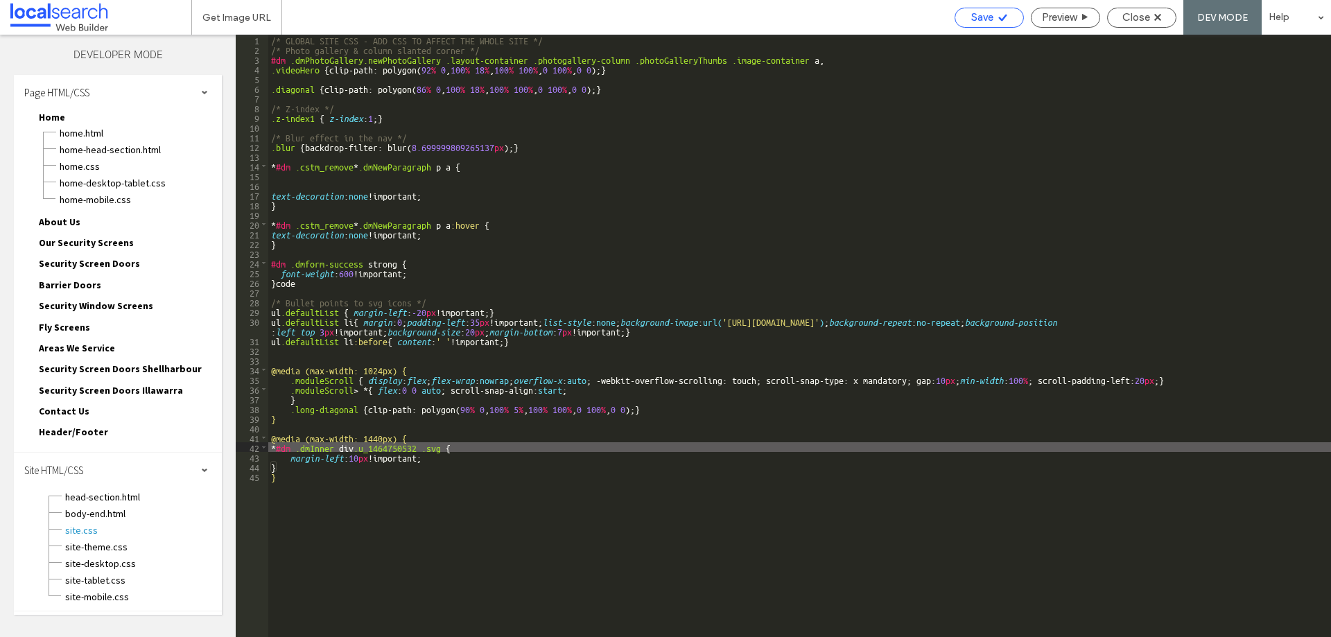
click at [980, 17] on span "Save" at bounding box center [982, 17] width 22 height 12
click at [985, 13] on span "Save" at bounding box center [982, 17] width 22 height 12
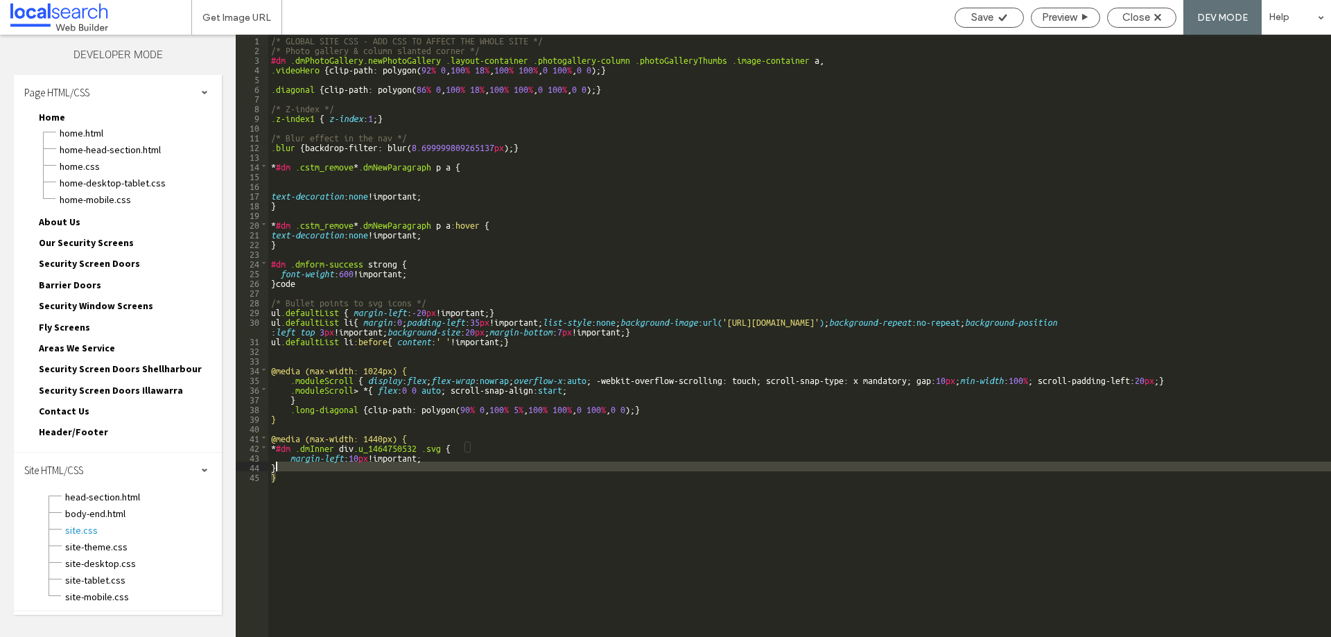
drag, startPoint x: 290, startPoint y: 470, endPoint x: 285, endPoint y: 465, distance: 7.4
click at [285, 465] on div "/* GLOBAL SITE CSS - ADD CSS TO AFFECT THE WHOLE SITE */ /* Photo gallery & col…" at bounding box center [799, 346] width 1063 height 622
click at [285, 465] on div "/* GLOBAL SITE CSS - ADD CSS TO AFFECT THE WHOLE SITE */ /* Photo gallery & col…" at bounding box center [799, 336] width 1063 height 602
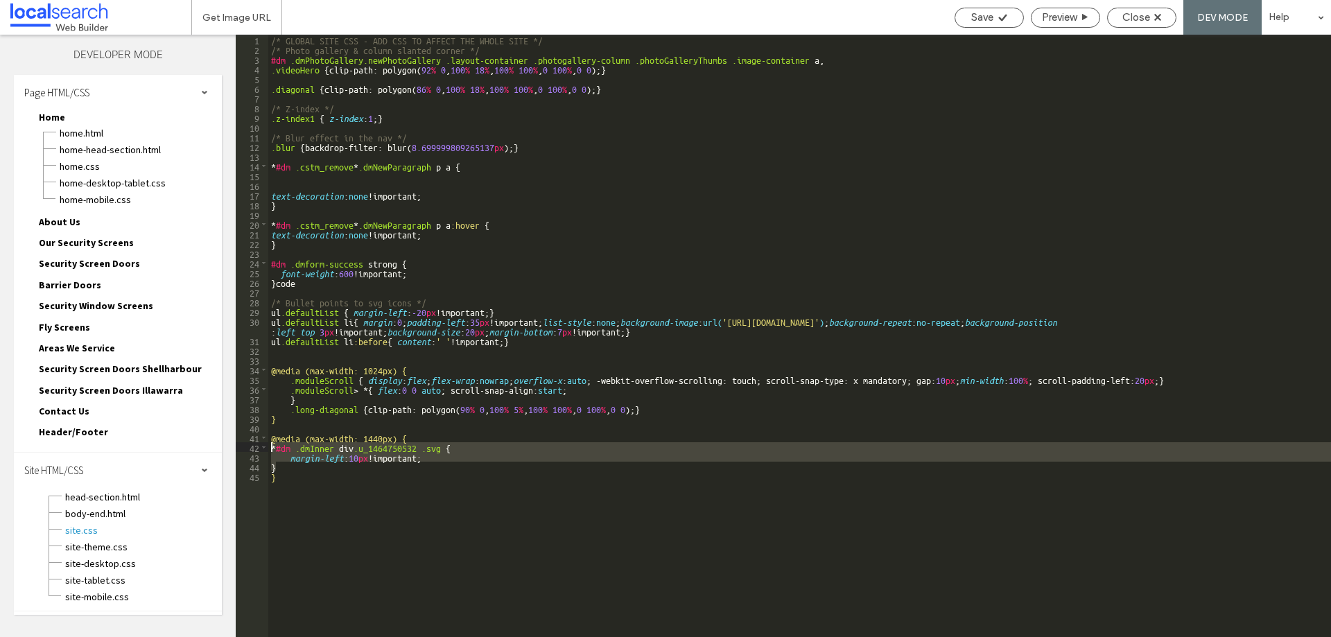
drag, startPoint x: 284, startPoint y: 466, endPoint x: 269, endPoint y: 449, distance: 23.1
click at [269, 449] on div "/* GLOBAL SITE CSS - ADD CSS TO AFFECT THE WHOLE SITE */ /* Photo gallery & col…" at bounding box center [799, 346] width 1063 height 622
click at [967, 20] on div "Save" at bounding box center [989, 17] width 68 height 12
click at [1126, 15] on span "Close" at bounding box center [1136, 17] width 28 height 12
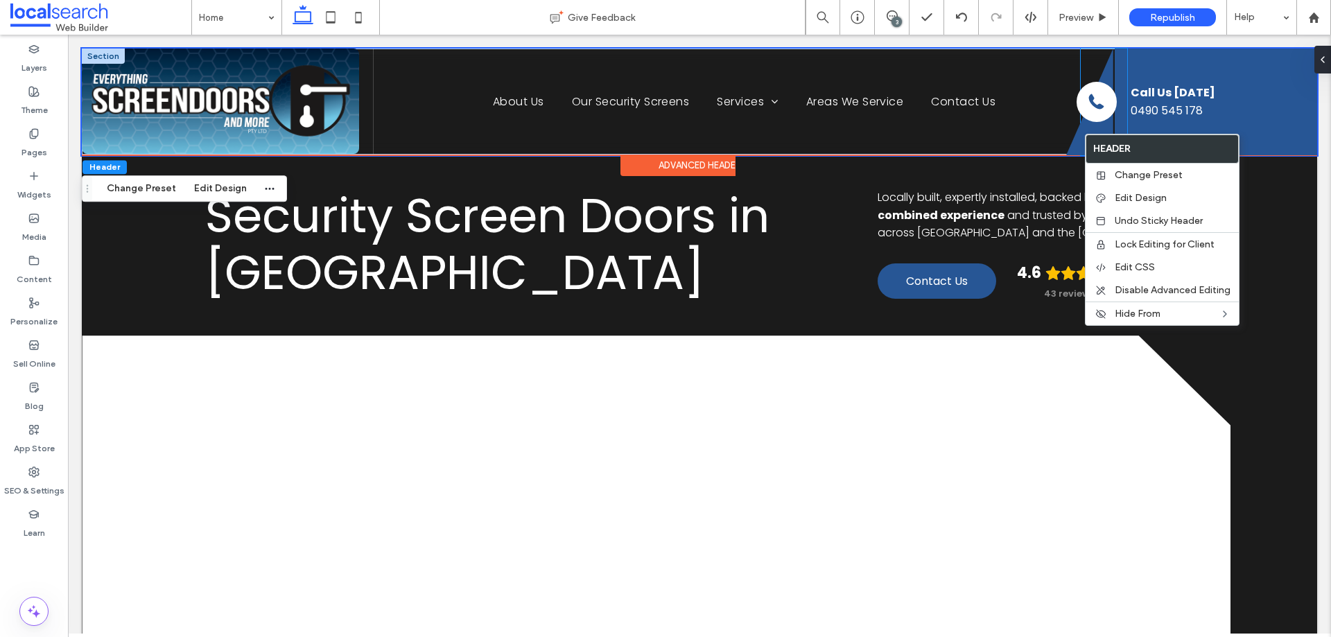
click at [1109, 60] on div at bounding box center [1104, 102] width 47 height 107
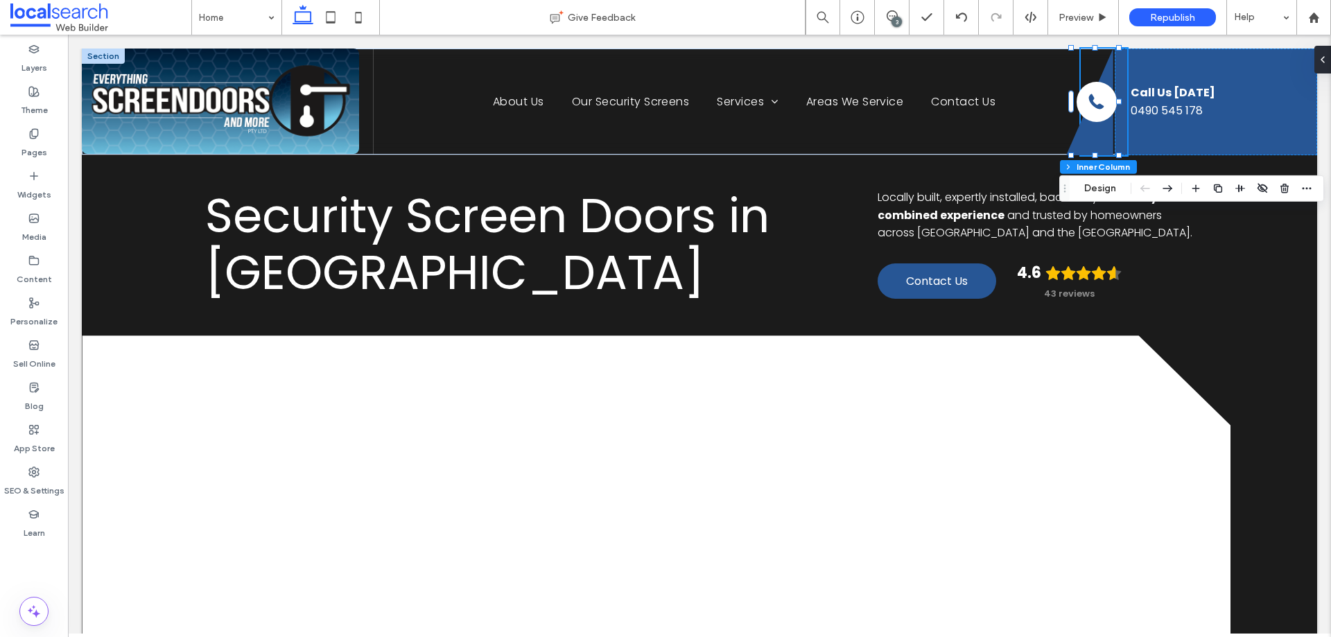
click at [1321, 65] on span at bounding box center [1322, 60] width 11 height 28
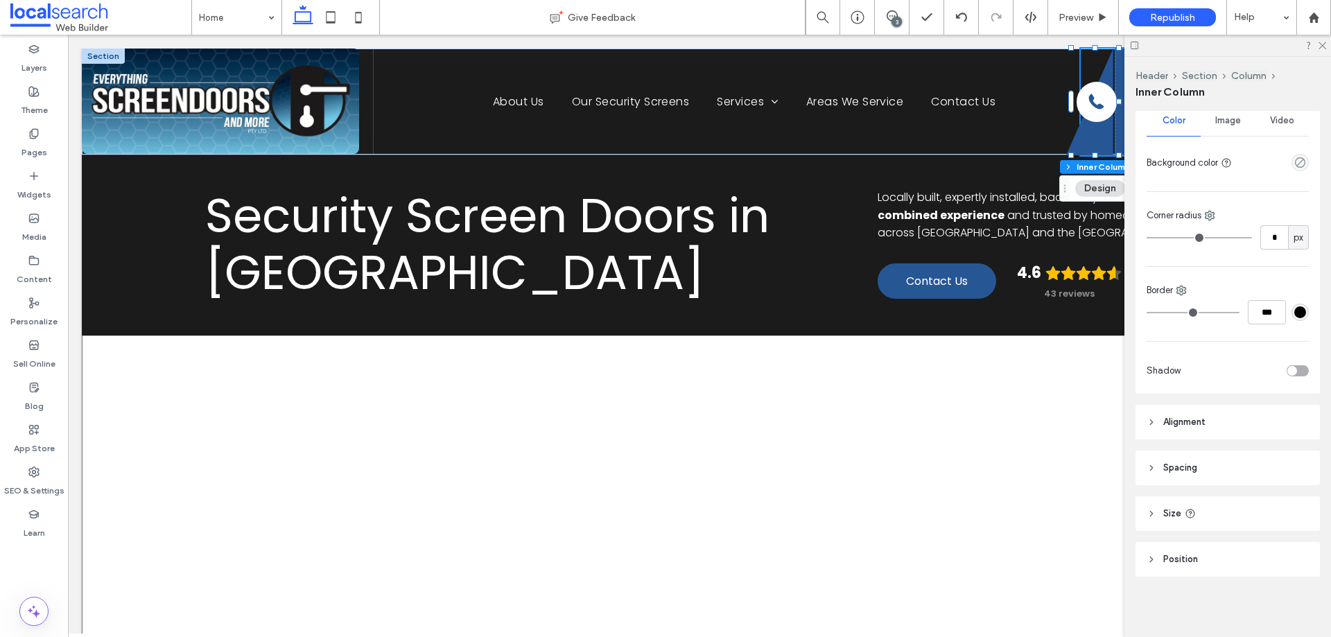
scroll to position [337, 0]
click at [1196, 421] on span "Alignment" at bounding box center [1184, 422] width 42 height 14
click at [1196, 423] on span "Alignment" at bounding box center [1184, 422] width 42 height 14
click at [1192, 466] on span "Spacing" at bounding box center [1180, 467] width 34 height 14
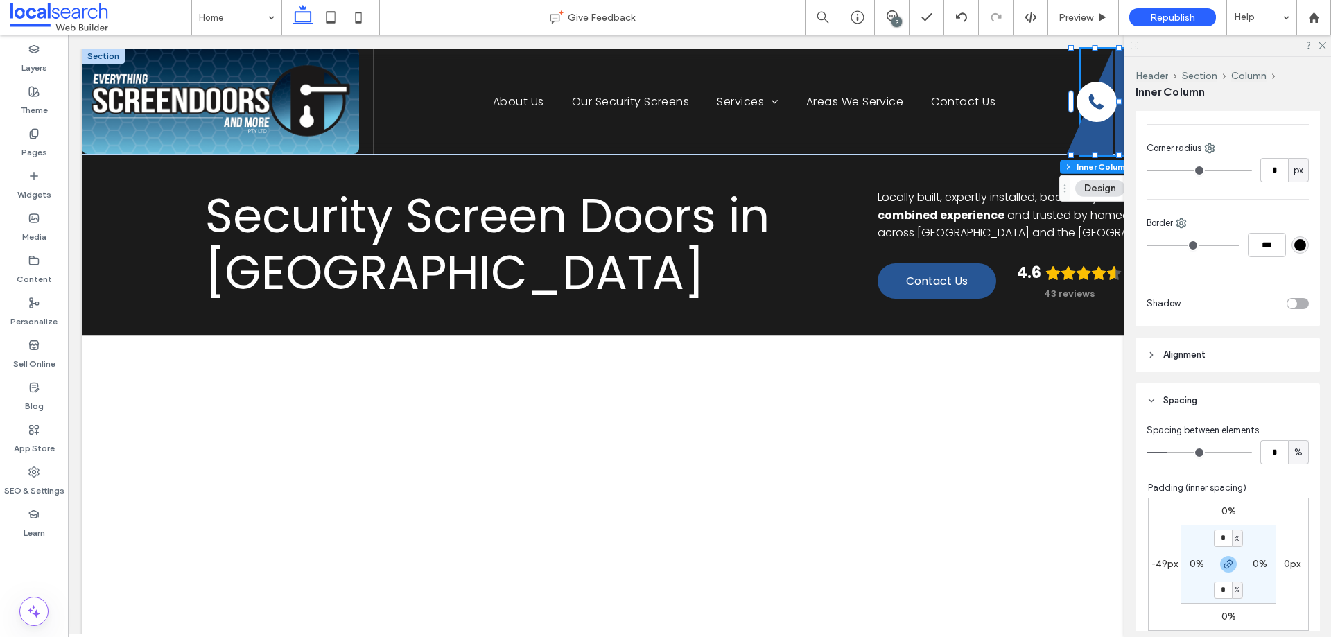
scroll to position [476, 0]
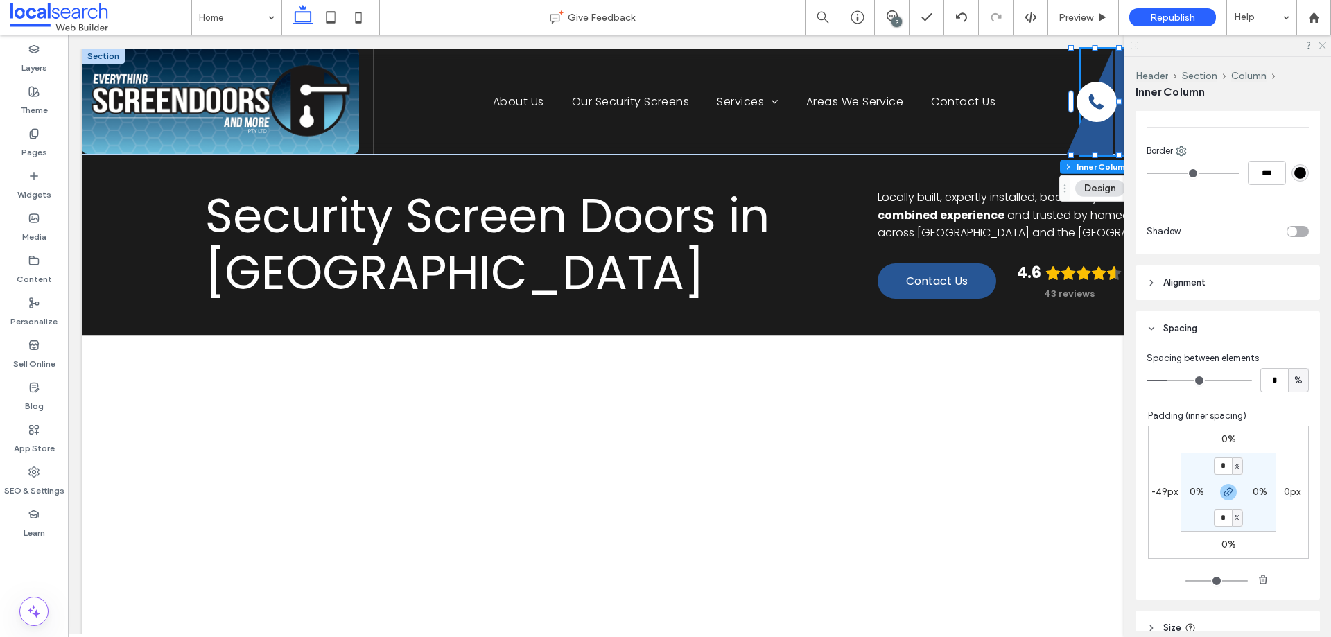
click at [1321, 49] on icon at bounding box center [1321, 44] width 9 height 9
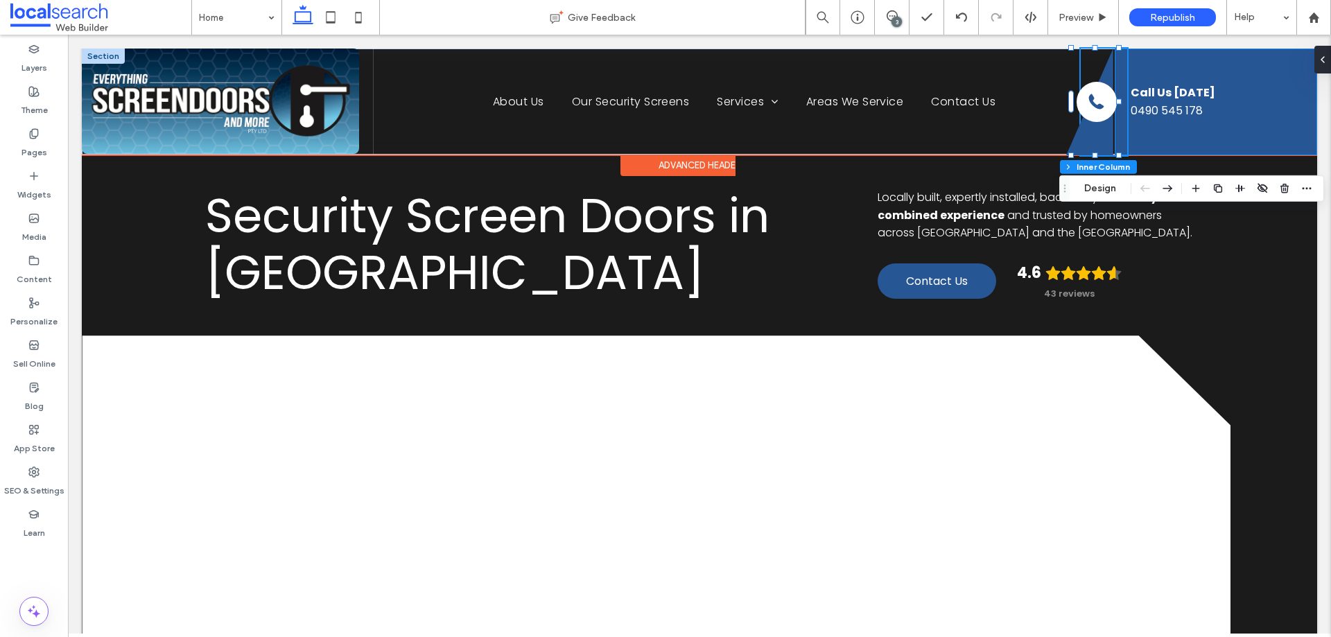
click at [1161, 140] on div "Phone Icon Phone Icon Call Us [DATE] 0490 545 178" at bounding box center [1216, 102] width 202 height 107
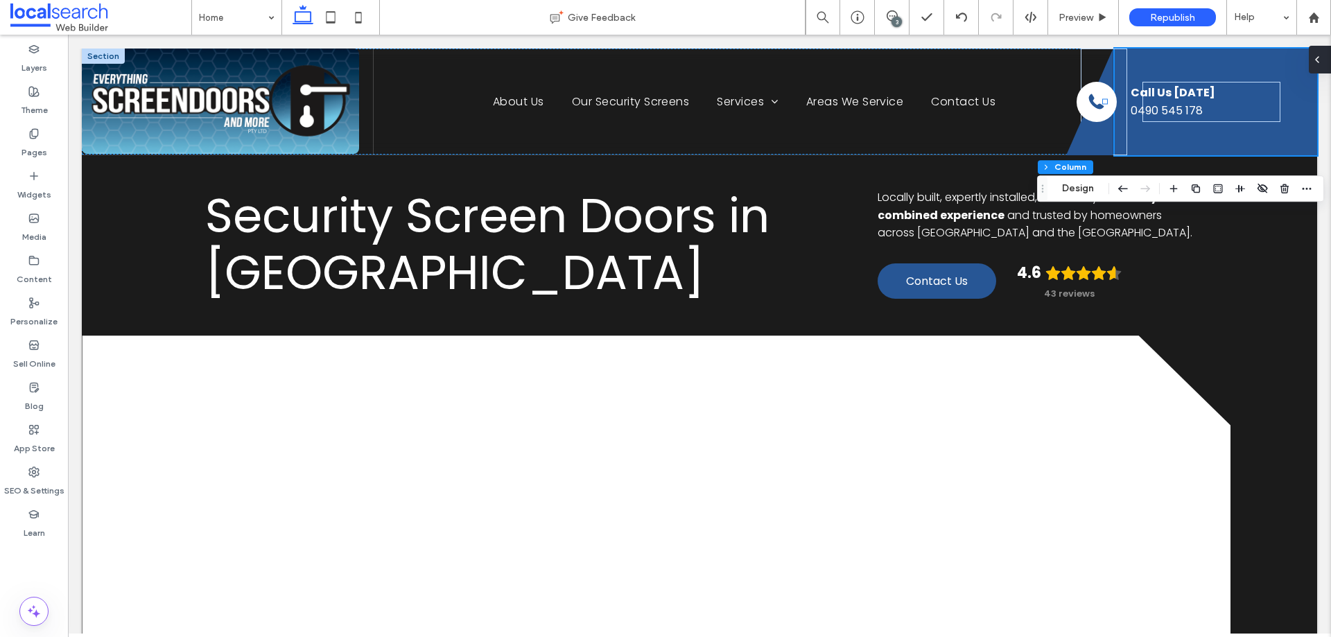
drag, startPoint x: 1327, startPoint y: 57, endPoint x: 1257, endPoint y: 26, distance: 76.7
click at [1327, 57] on div at bounding box center [1320, 60] width 22 height 28
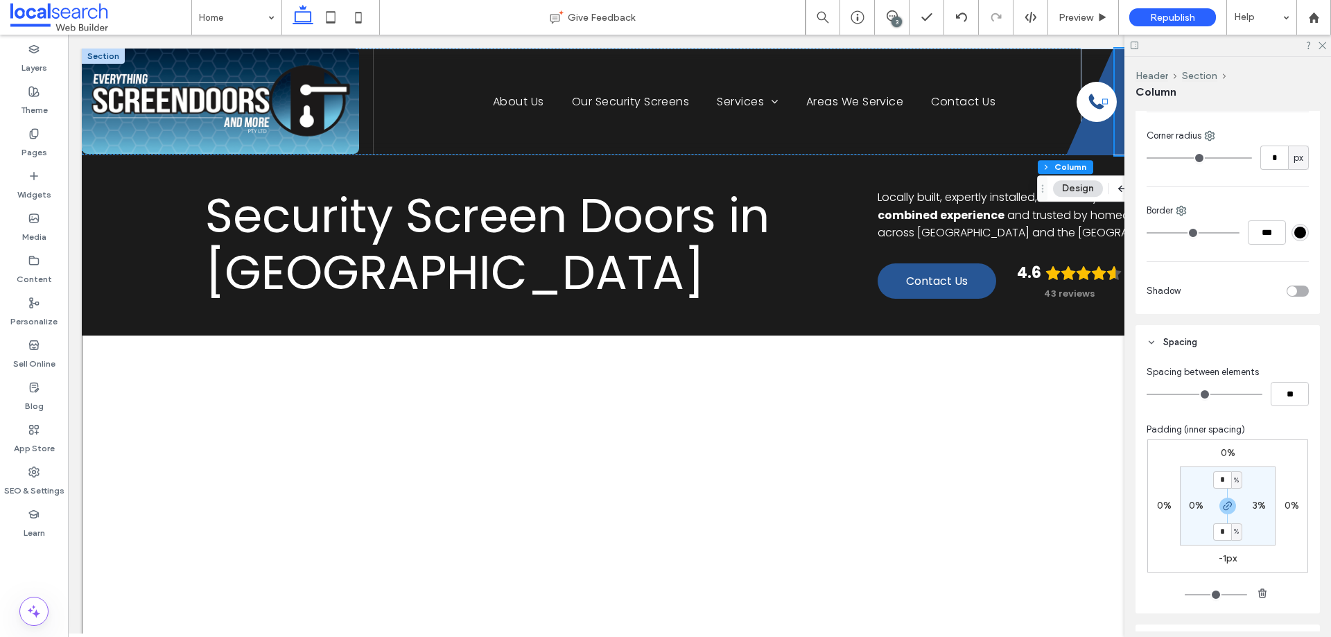
scroll to position [485, 0]
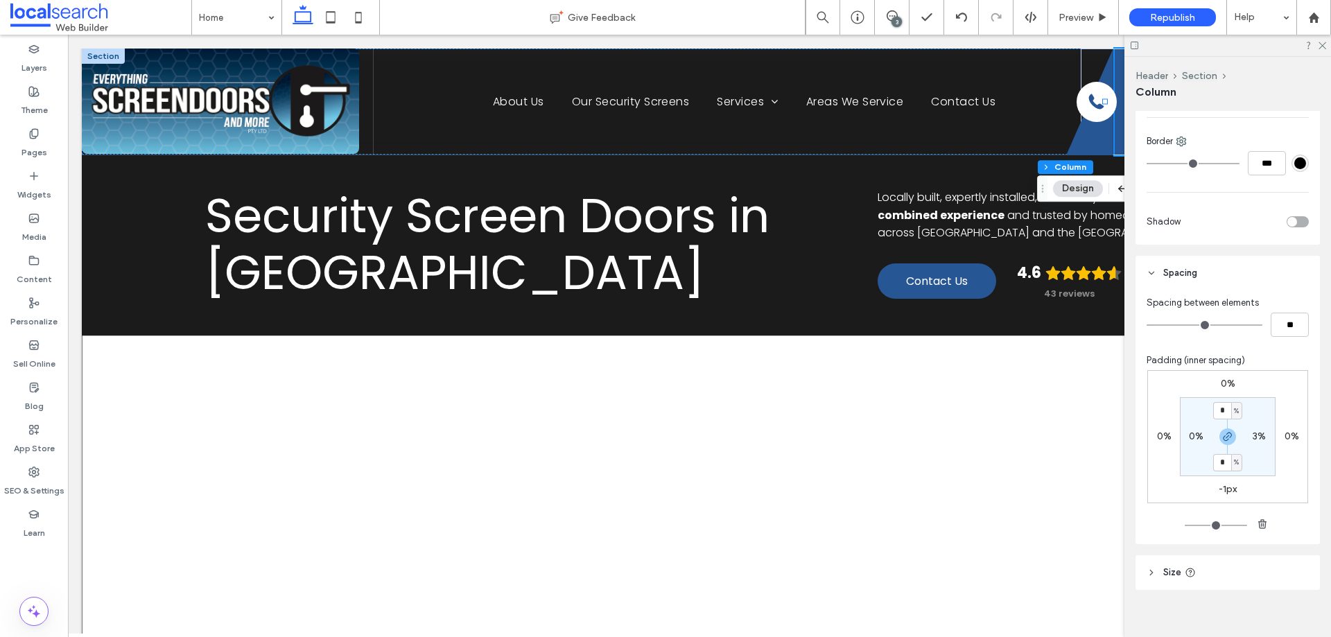
click at [1220, 489] on label "-1px" at bounding box center [1228, 489] width 18 height 12
type input "*"
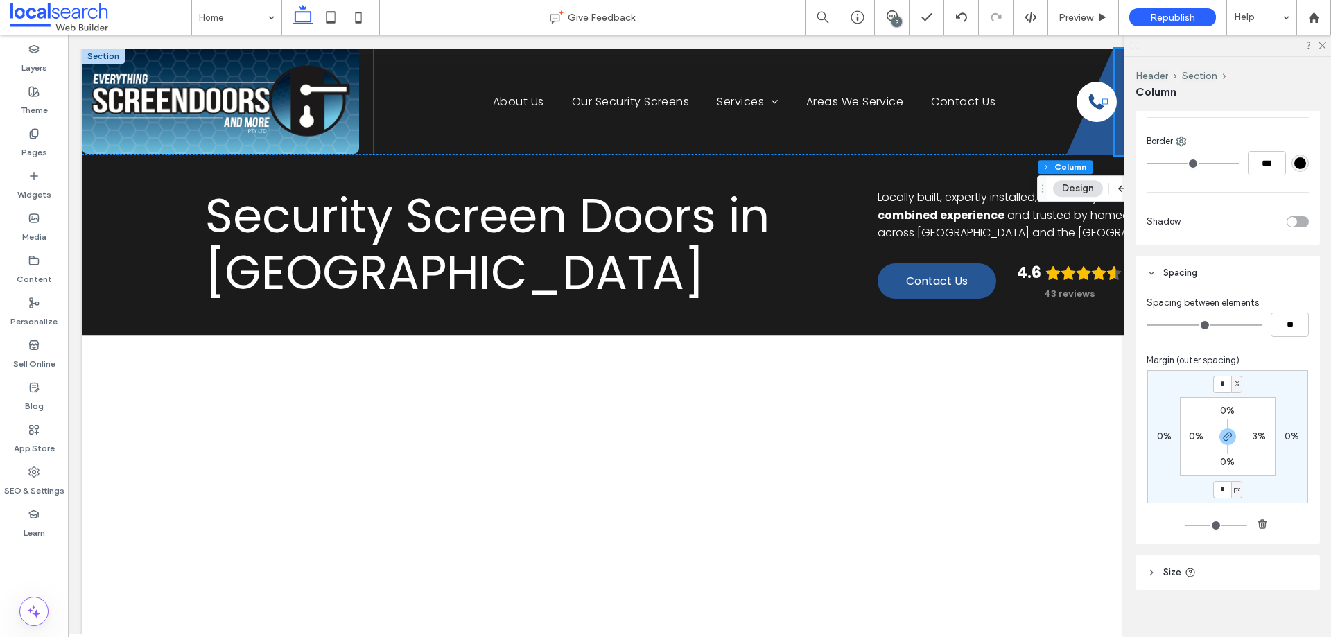
click at [1222, 491] on input "*" at bounding box center [1222, 489] width 18 height 17
type input "*"
click at [1325, 48] on use at bounding box center [1323, 46] width 8 height 8
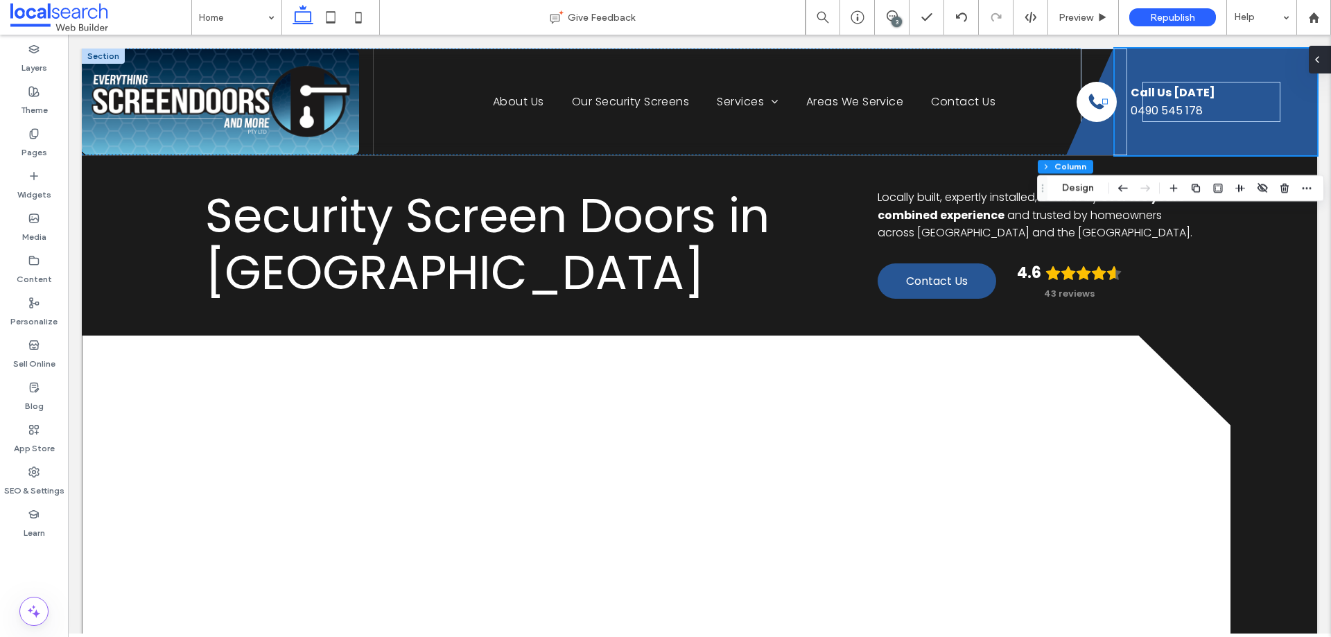
click at [1320, 65] on span at bounding box center [1317, 60] width 11 height 28
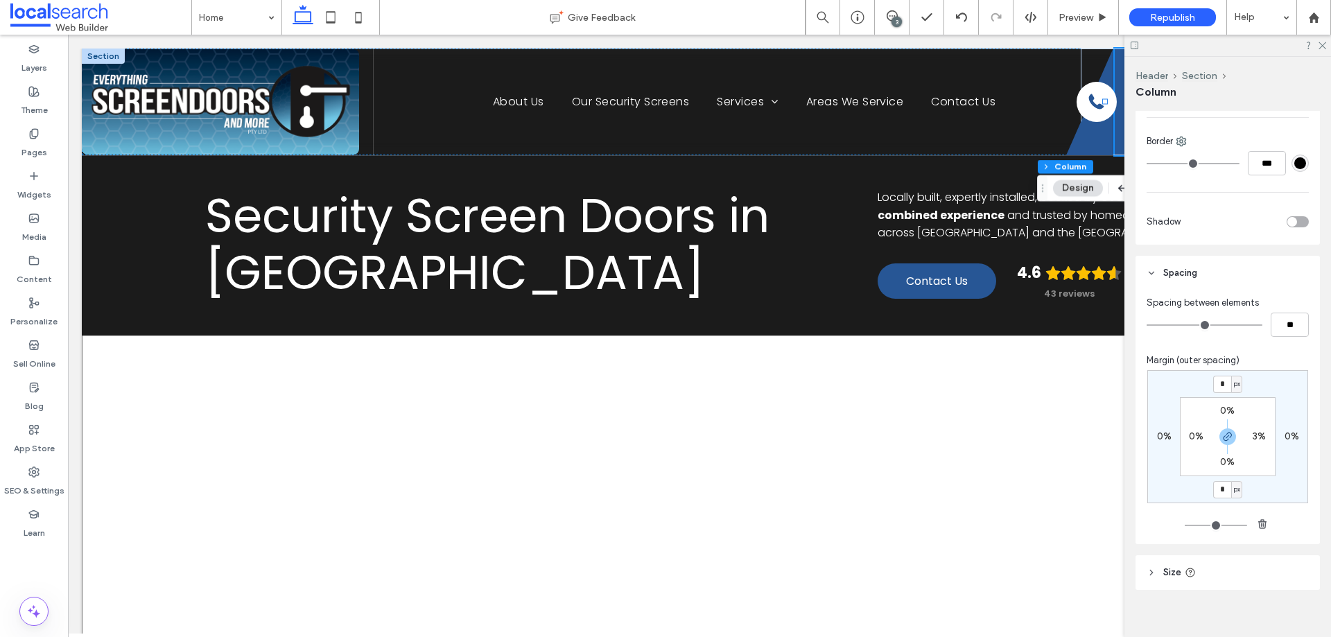
click at [1253, 438] on label "3%" at bounding box center [1259, 436] width 13 height 12
type input "*"
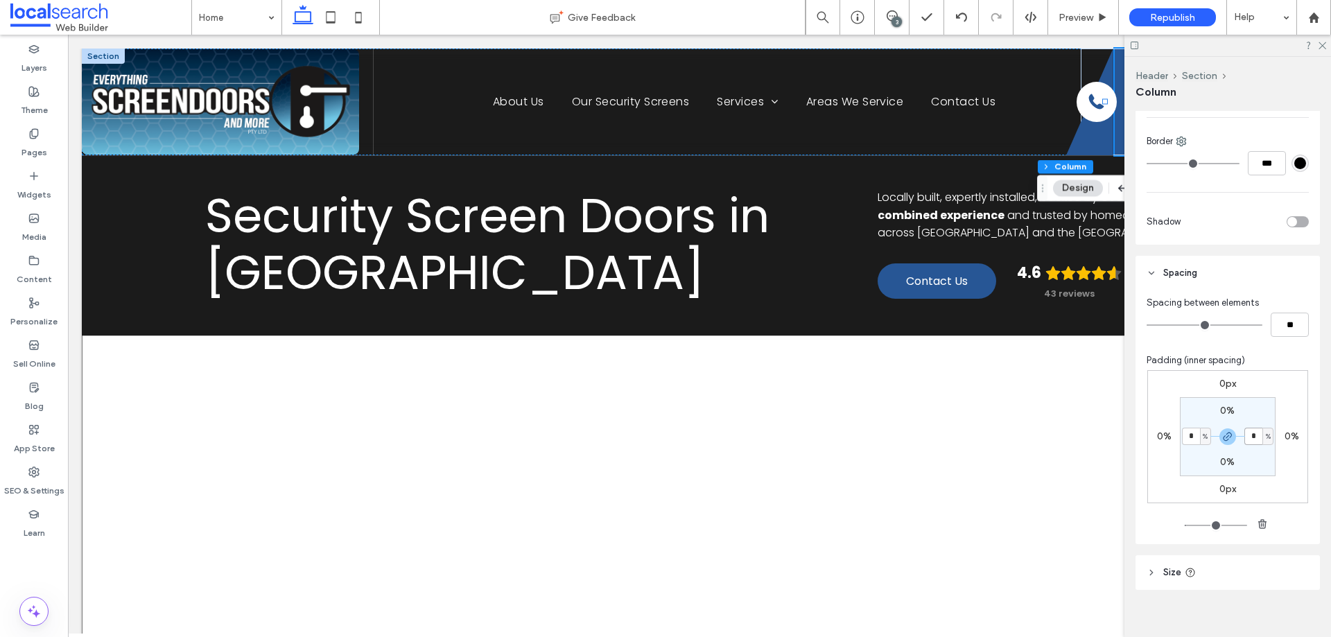
click at [1253, 440] on input "*" at bounding box center [1253, 436] width 18 height 17
type input "*"
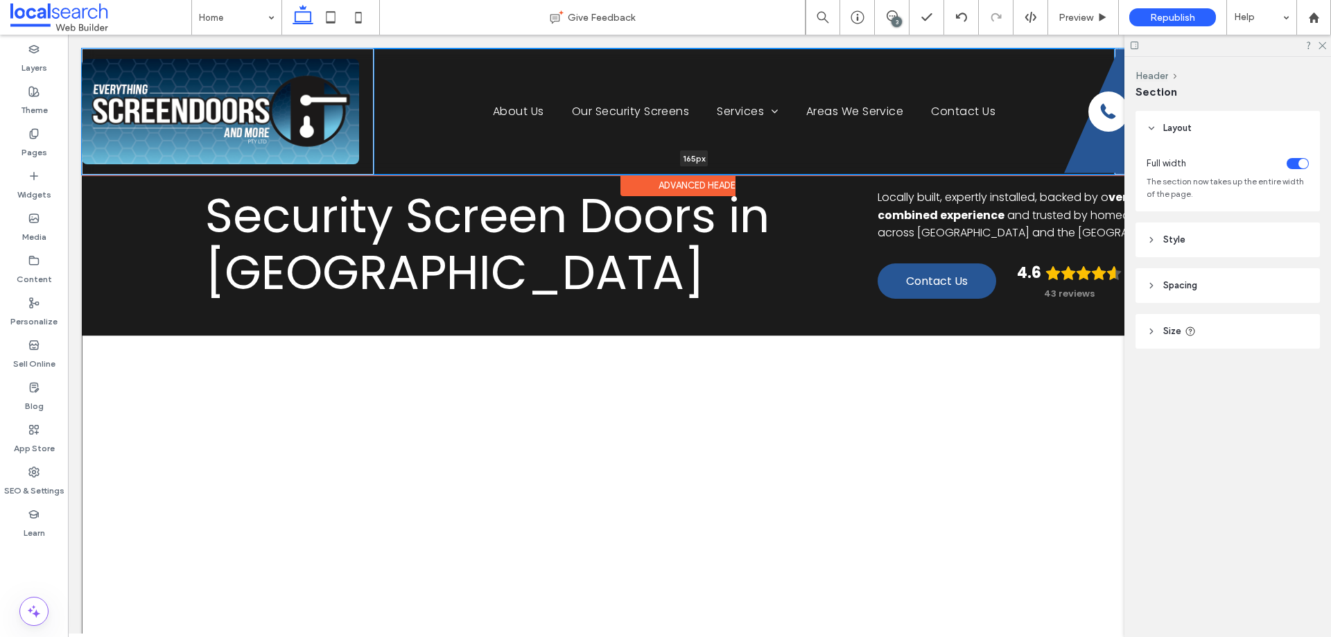
drag, startPoint x: 599, startPoint y: 173, endPoint x: 601, endPoint y: 162, distance: 10.6
click at [601, 162] on div "Home About Us Our Security Screens Services Security Screen Doors Barrier Doors…" at bounding box center [699, 112] width 1235 height 126
type input "***"
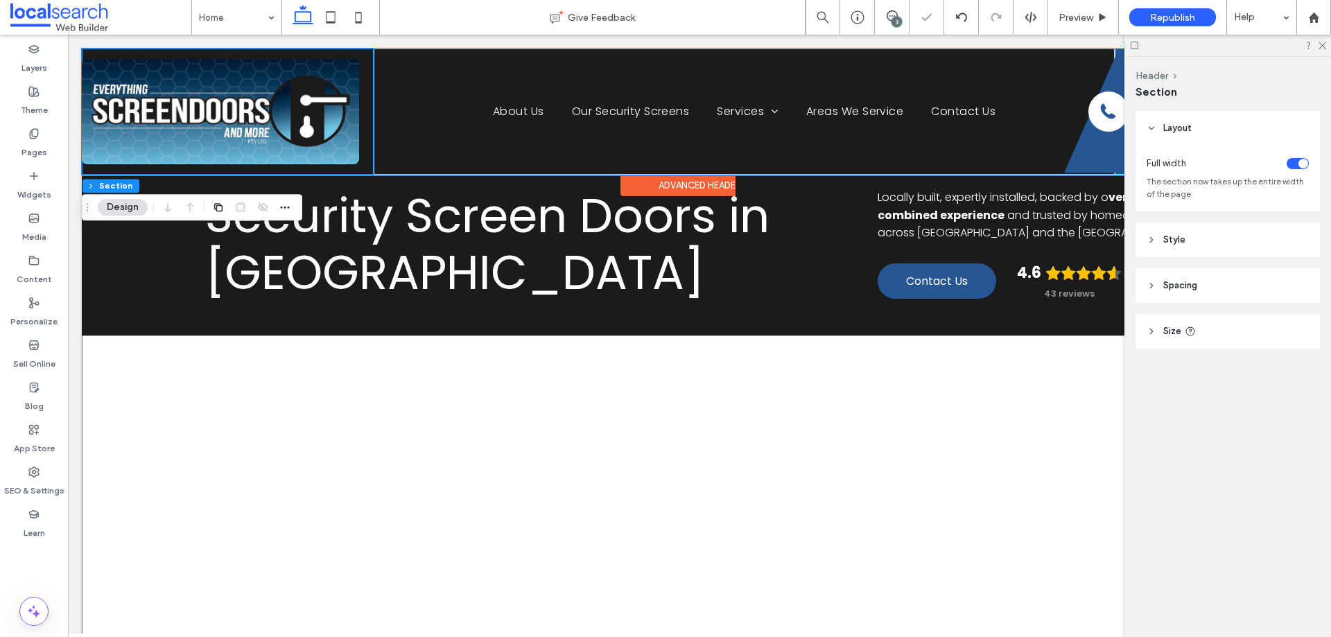
click at [362, 158] on div at bounding box center [228, 112] width 292 height 126
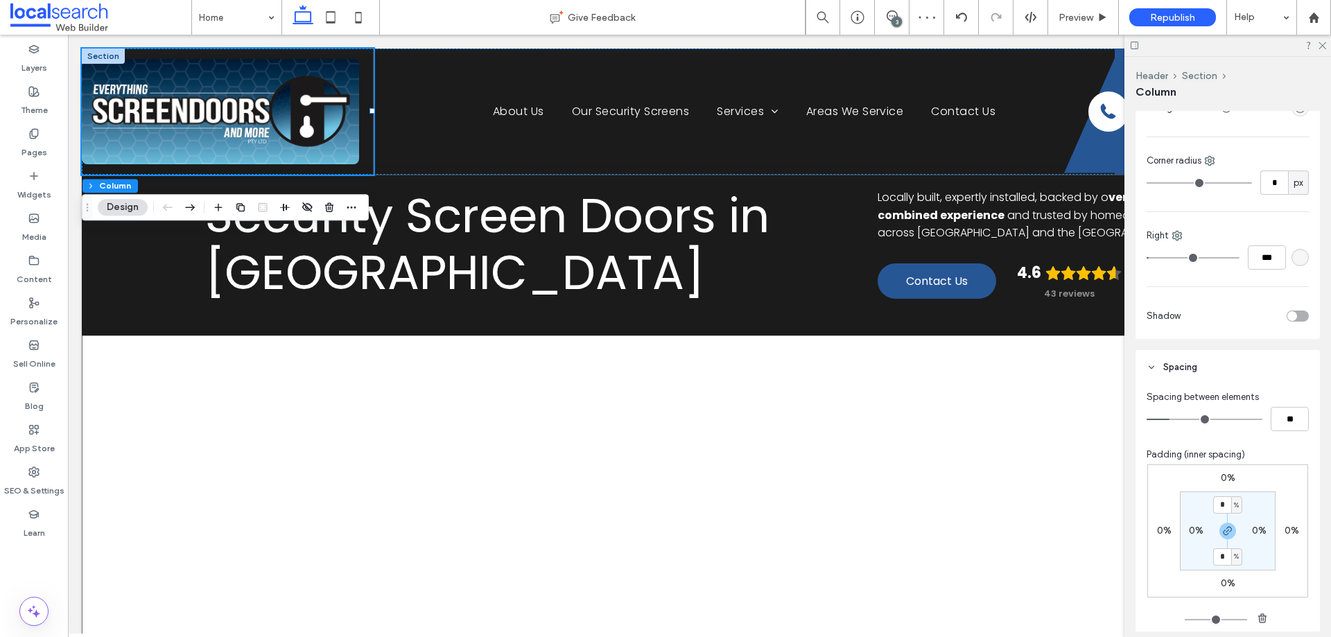
scroll to position [416, 0]
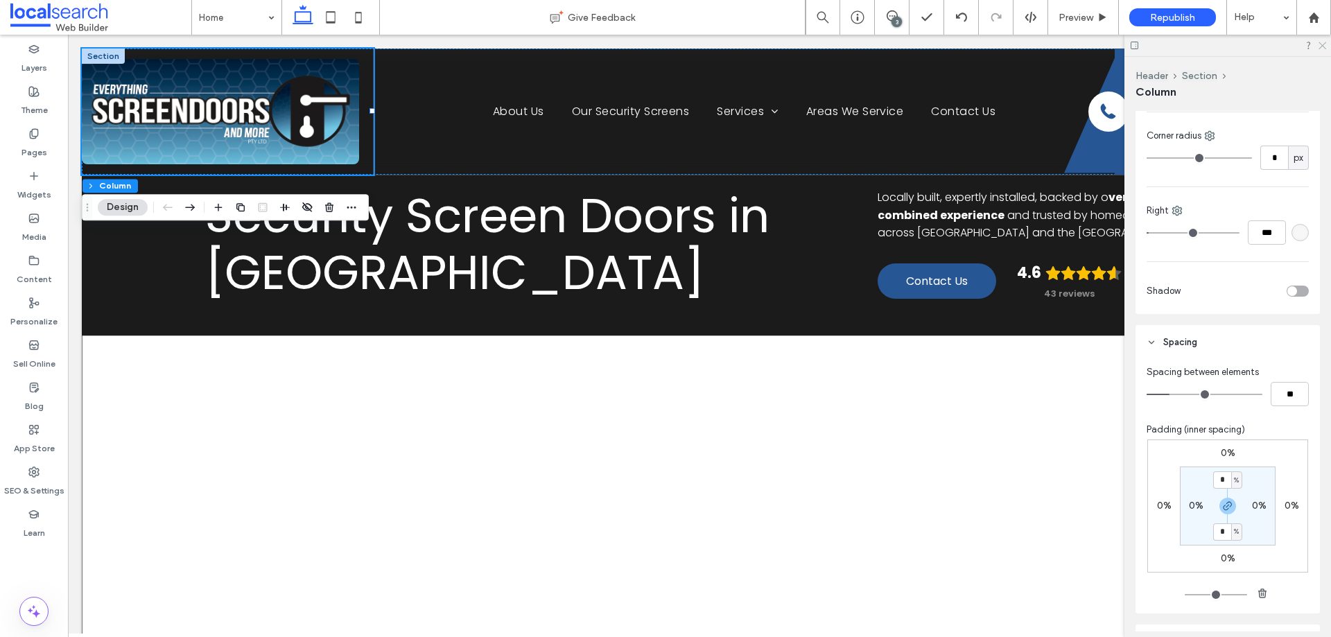
click at [1320, 48] on use at bounding box center [1323, 46] width 8 height 8
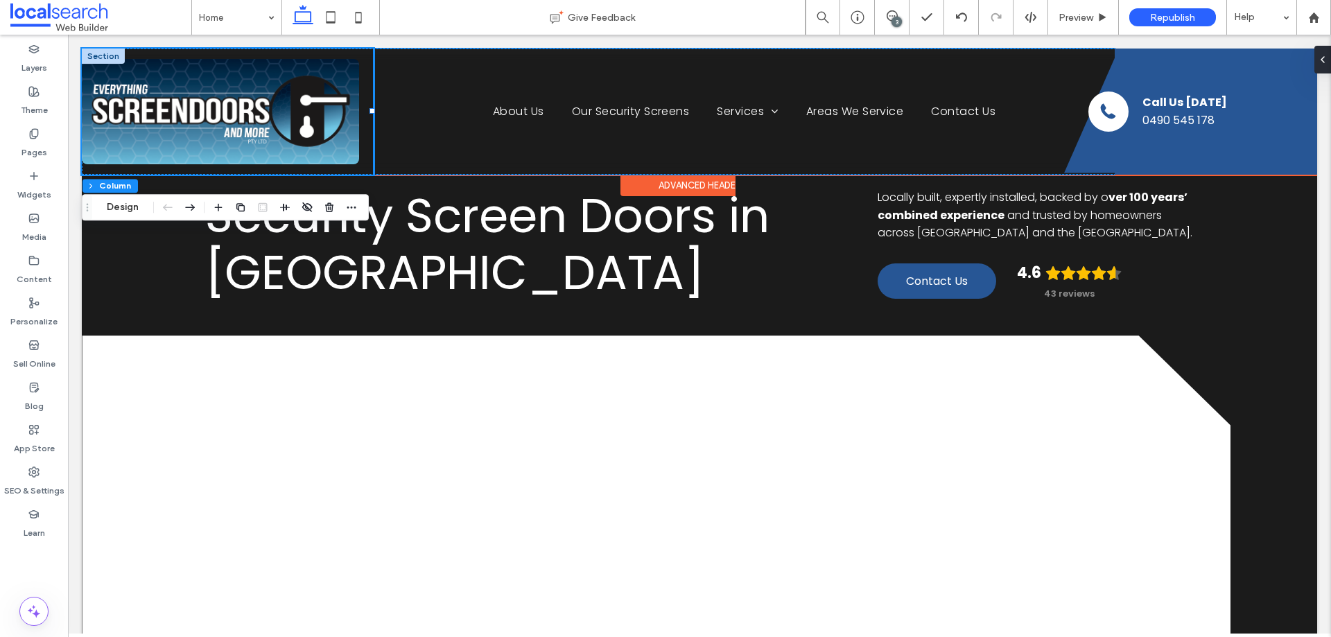
click at [425, 130] on div "Home About Us Our Security Screens Services Security Screen Doors Barrier Doors…" at bounding box center [744, 112] width 740 height 126
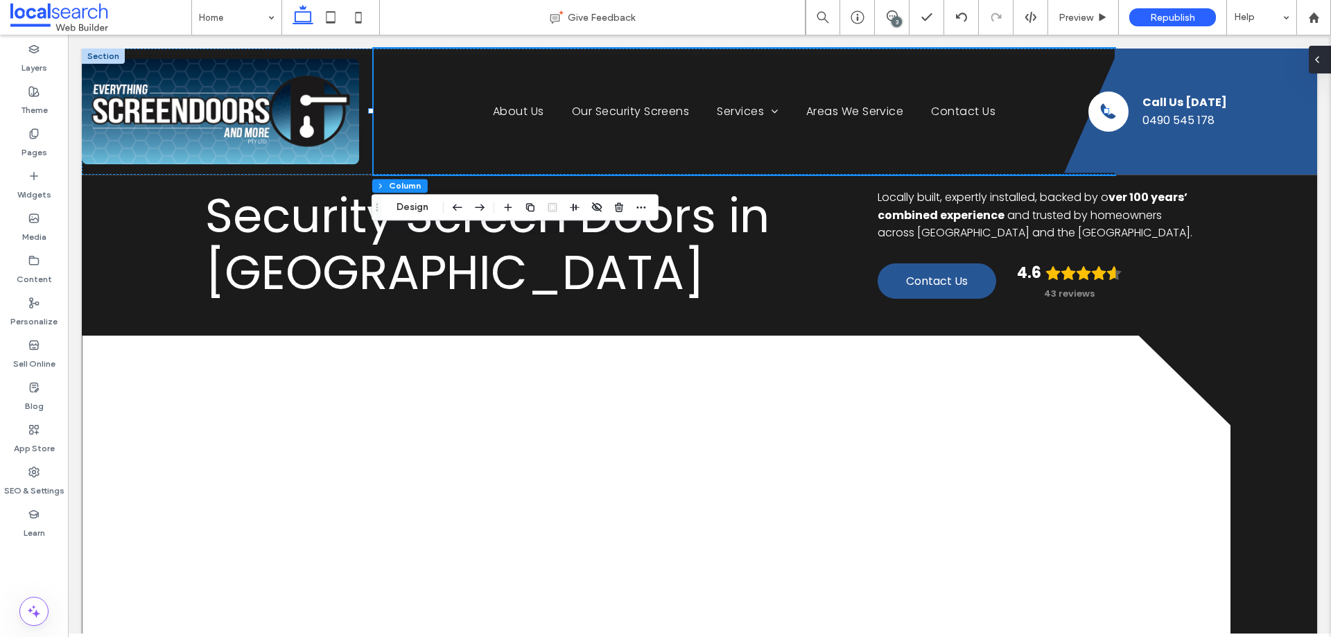
click at [1322, 58] on icon at bounding box center [1317, 59] width 11 height 11
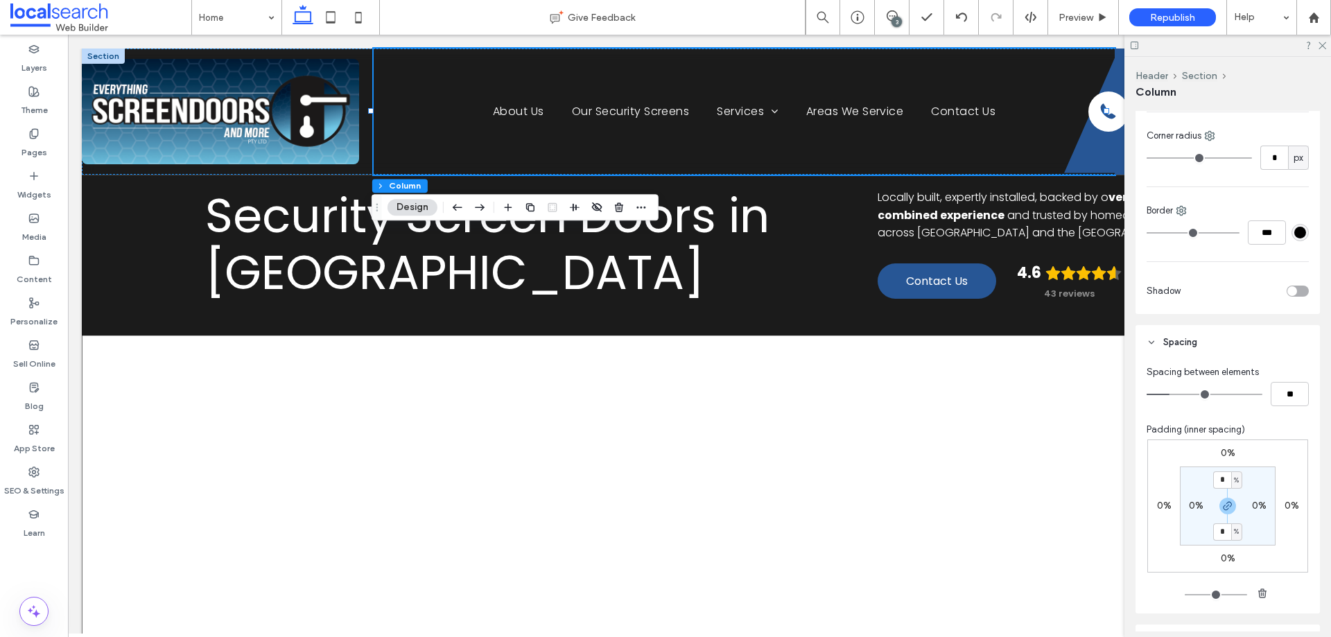
scroll to position [485, 0]
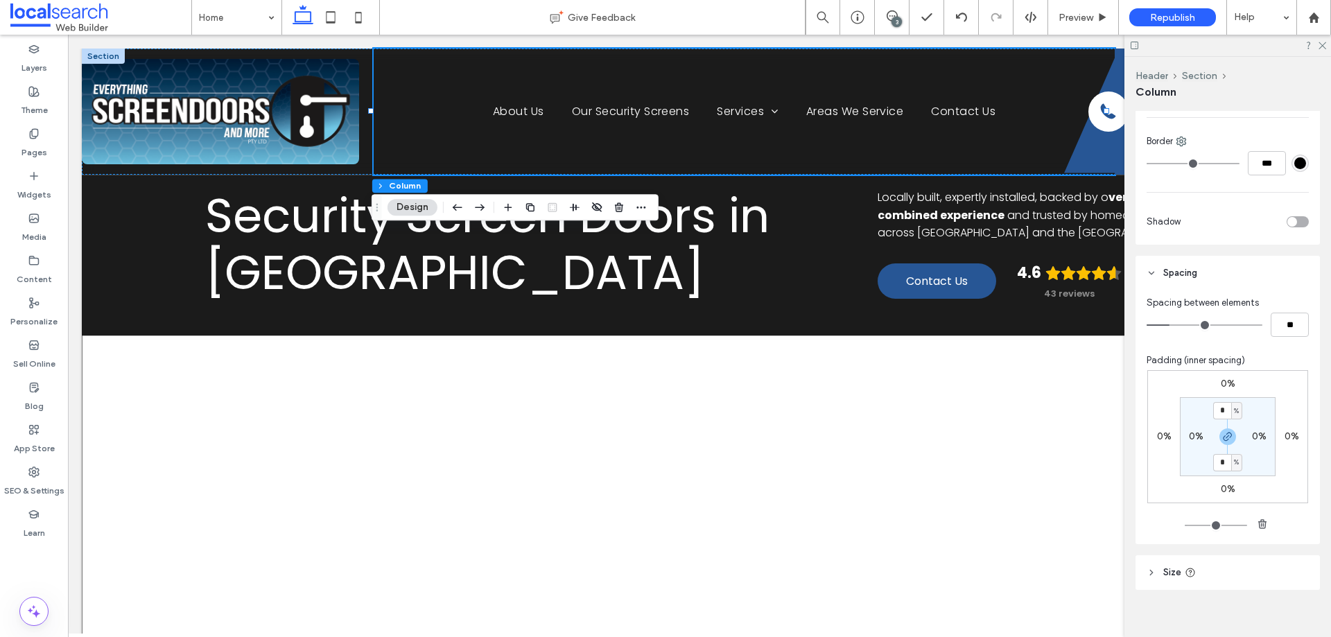
click at [1167, 578] on span "Size" at bounding box center [1172, 573] width 18 height 14
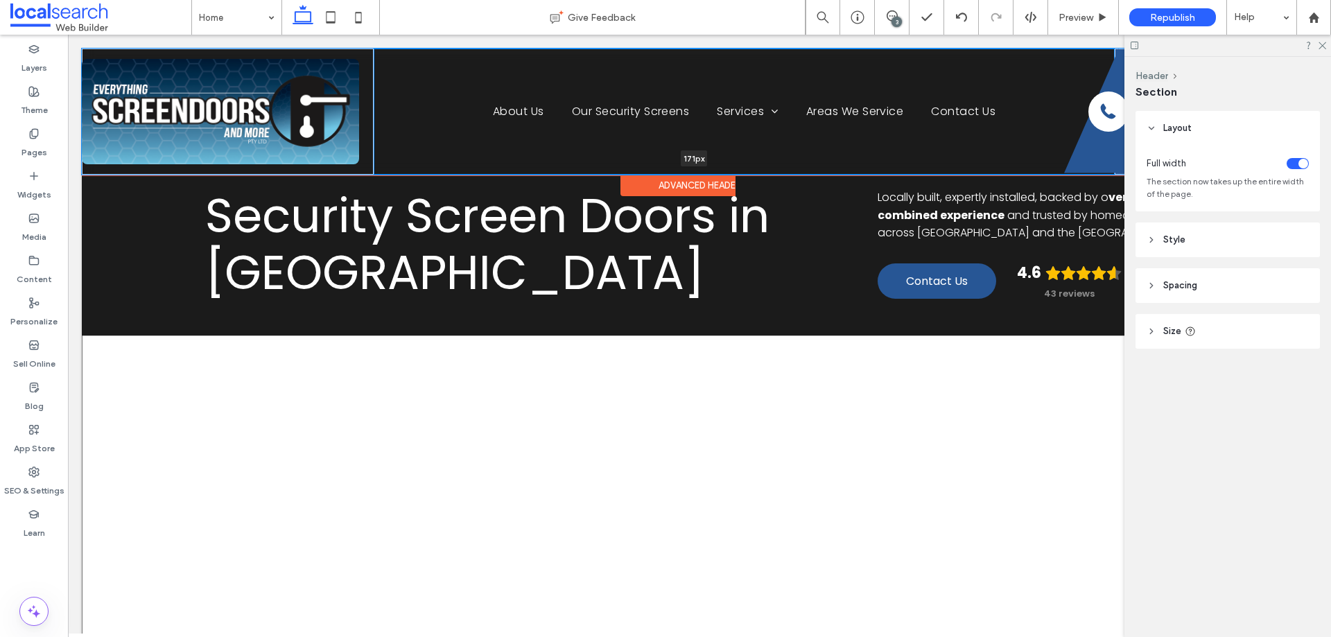
click at [396, 164] on div "Home About Us Our Security Screens Services Security Screen Doors Barrier Doors…" at bounding box center [699, 112] width 1235 height 126
type input "***"
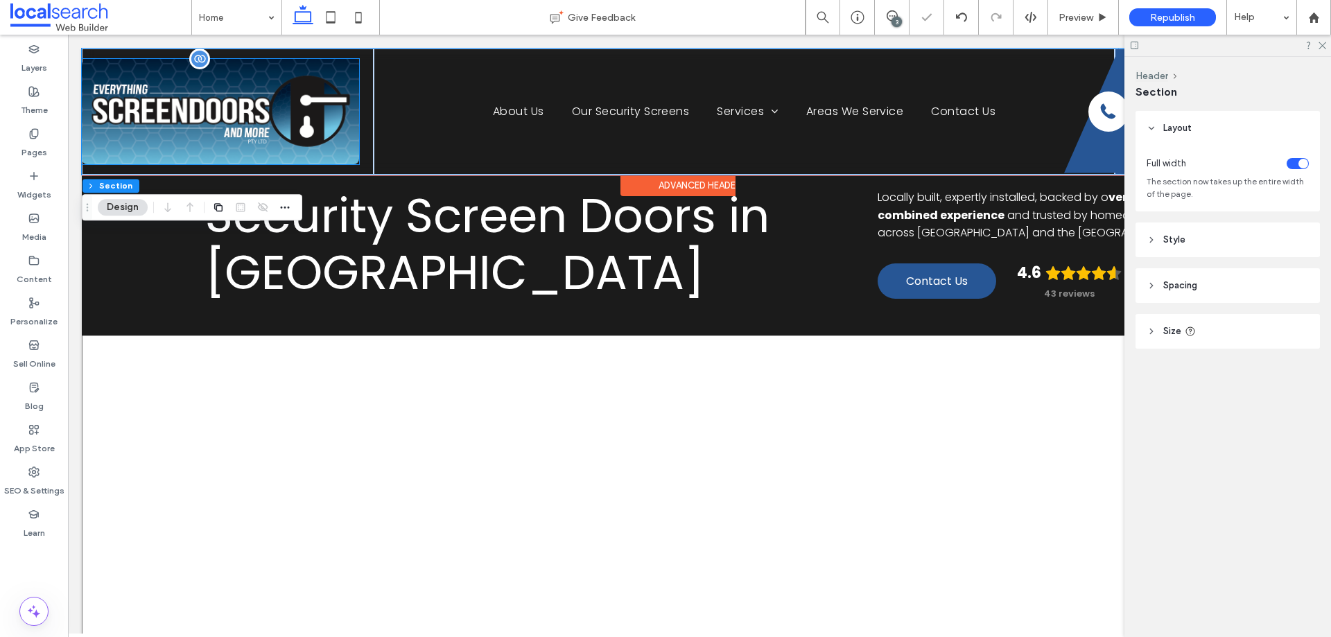
click at [329, 148] on img at bounding box center [220, 111] width 277 height 105
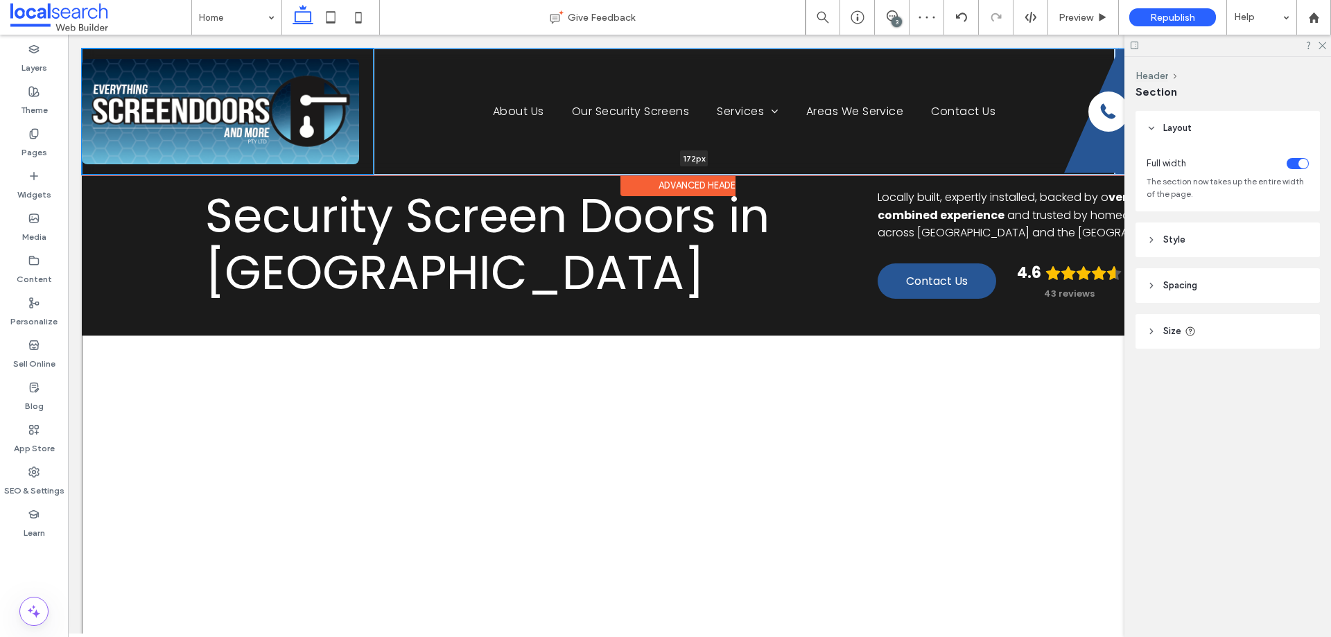
click at [357, 168] on div "Home About Us Our Security Screens Services Security Screen Doors Barrier Doors…" at bounding box center [699, 112] width 1235 height 126
type input "***"
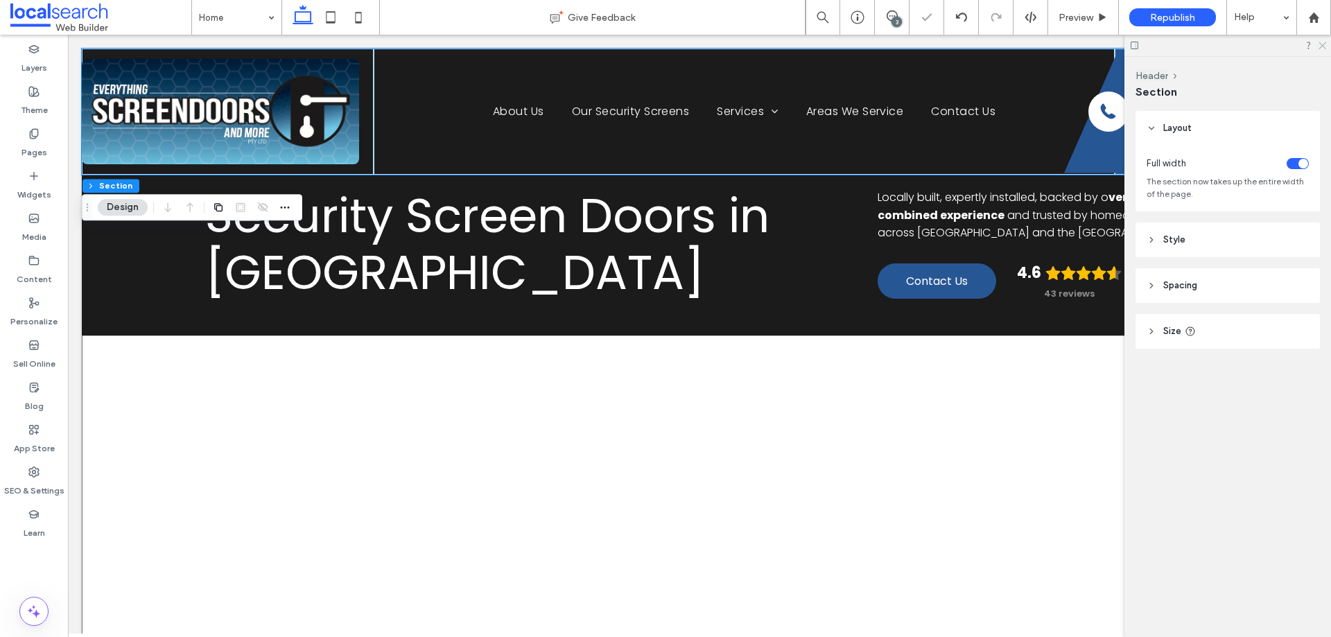
click at [1320, 45] on icon at bounding box center [1321, 44] width 9 height 9
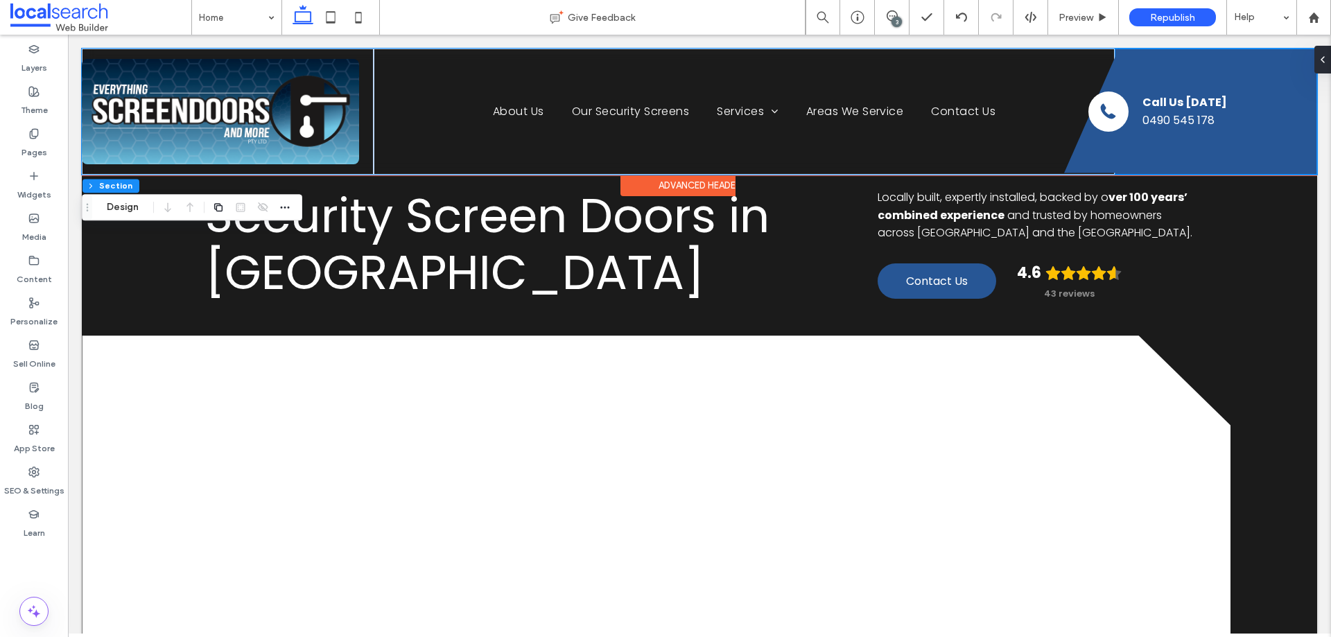
click at [1202, 152] on div "Phone Icon Phone Icon Call Us [DATE] 0490 545 178" at bounding box center [1216, 112] width 202 height 126
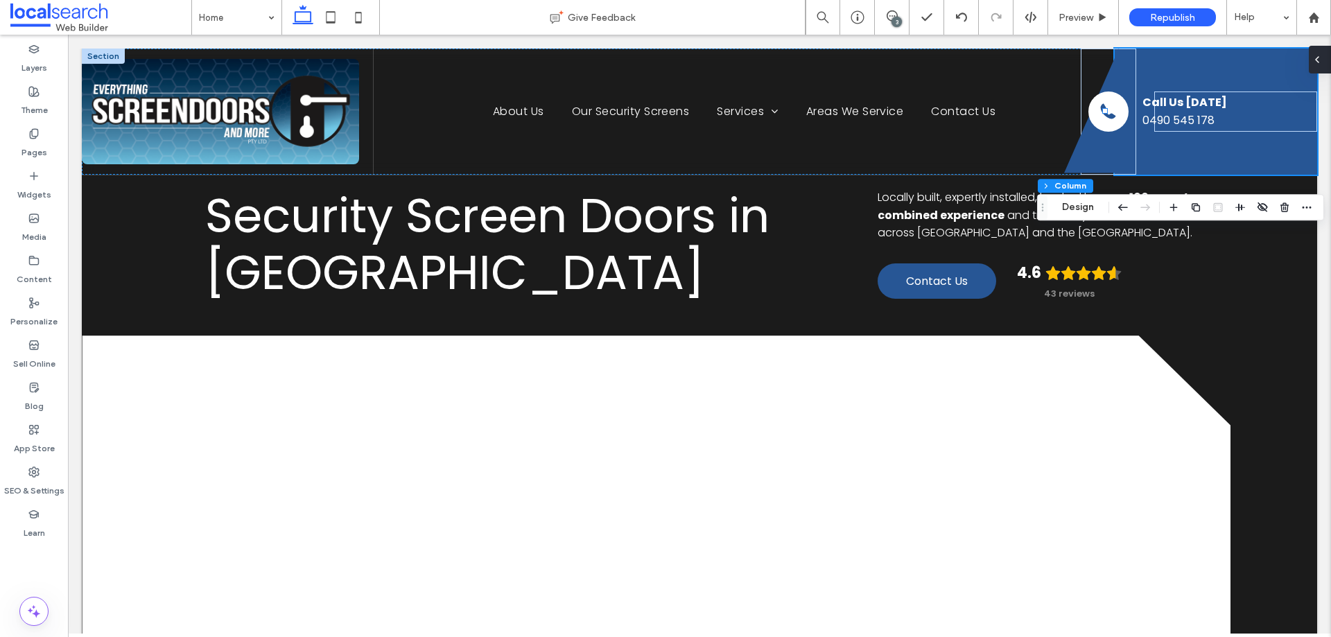
click at [1323, 64] on div at bounding box center [1320, 60] width 22 height 28
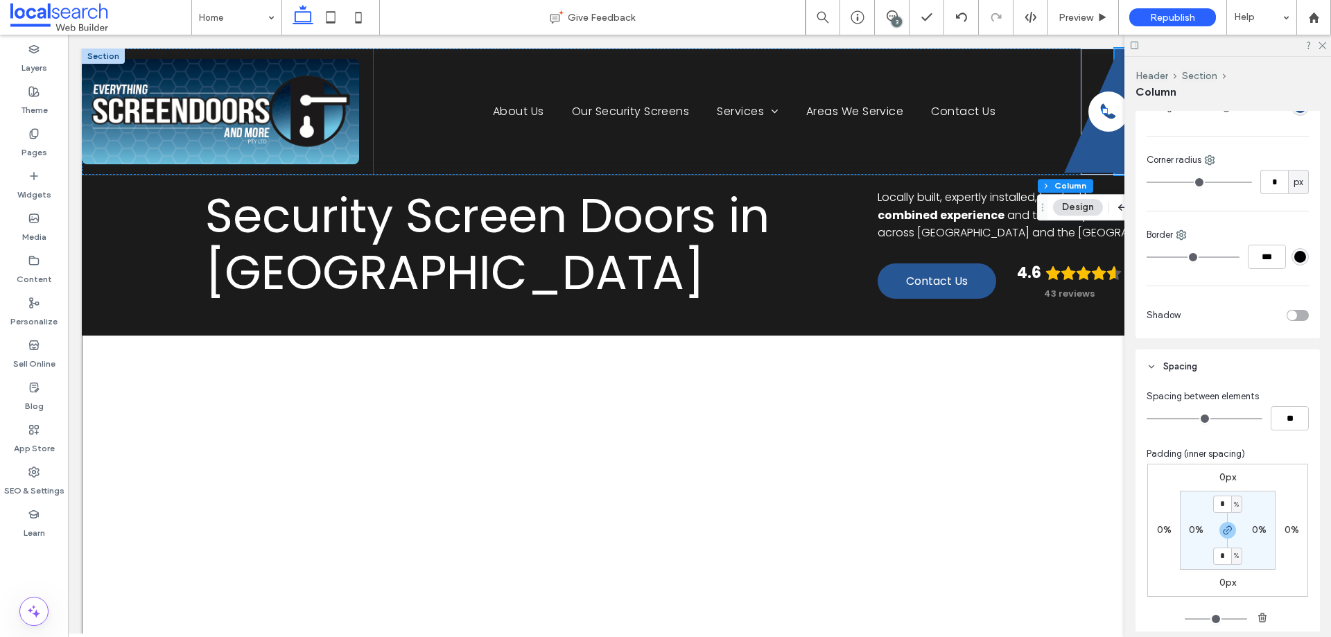
scroll to position [416, 0]
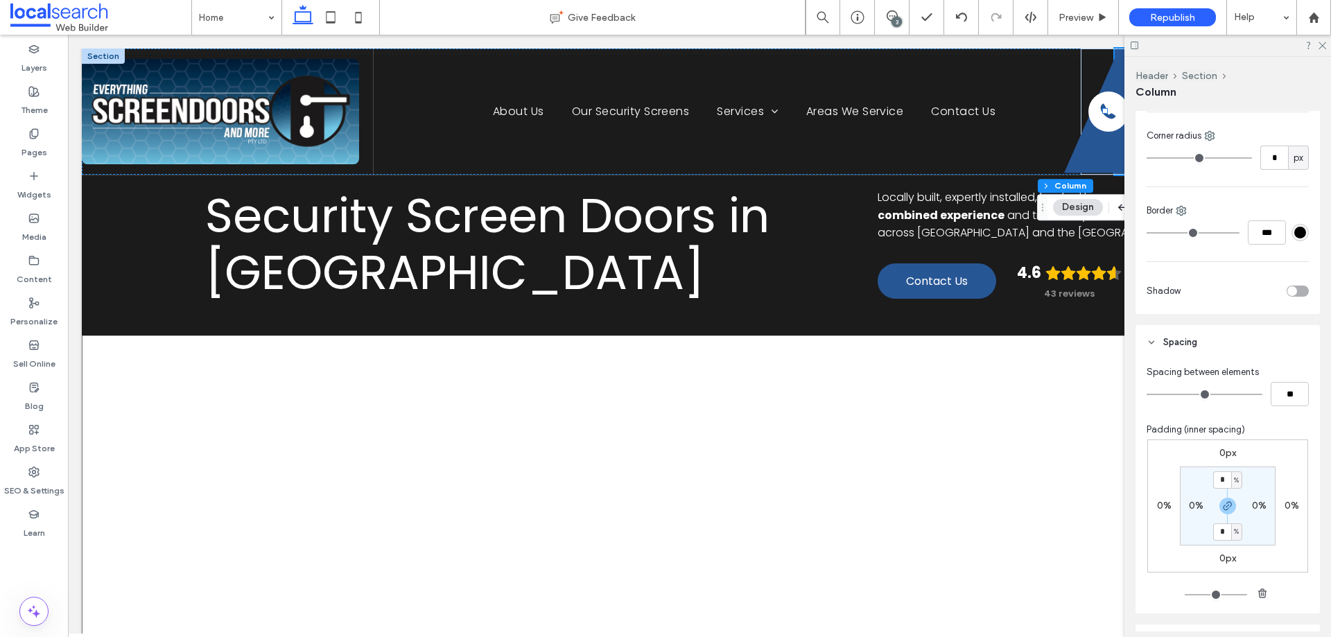
click at [1253, 506] on label "0%" at bounding box center [1259, 506] width 15 height 12
click at [1253, 506] on input "*" at bounding box center [1253, 505] width 18 height 17
click at [1227, 508] on icon "button" at bounding box center [1227, 506] width 11 height 11
click at [1247, 506] on input "*" at bounding box center [1253, 505] width 18 height 17
type input "**"
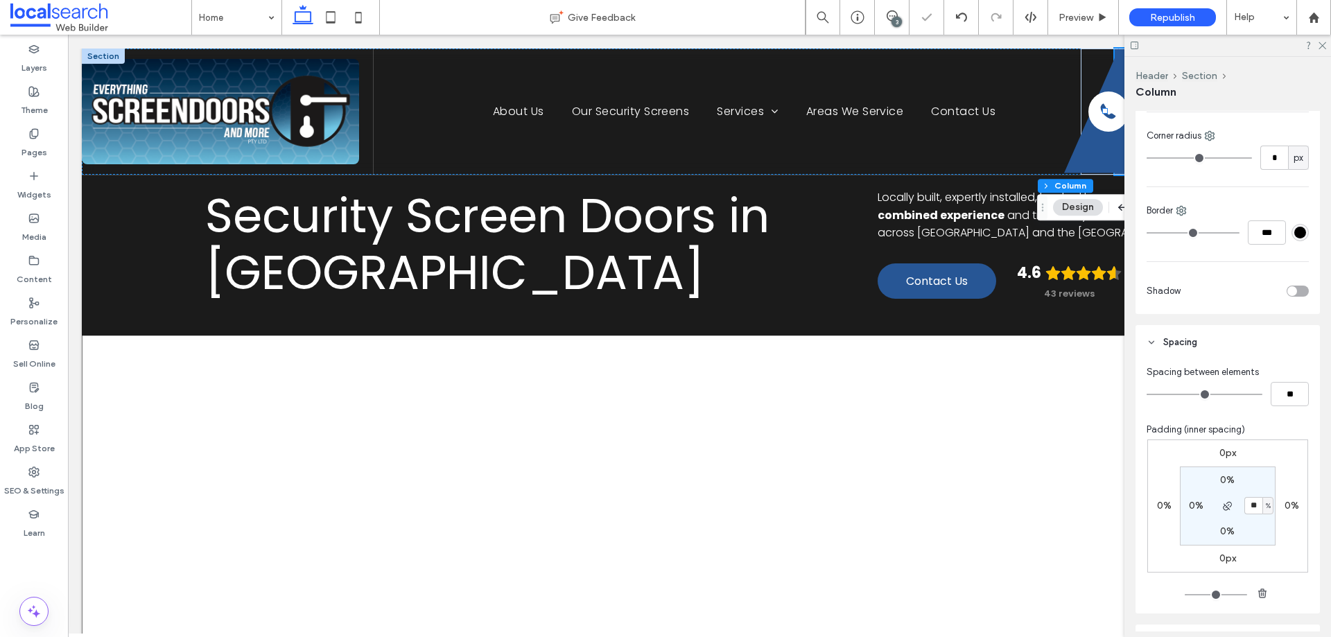
click at [1224, 559] on label "0px" at bounding box center [1227, 558] width 17 height 12
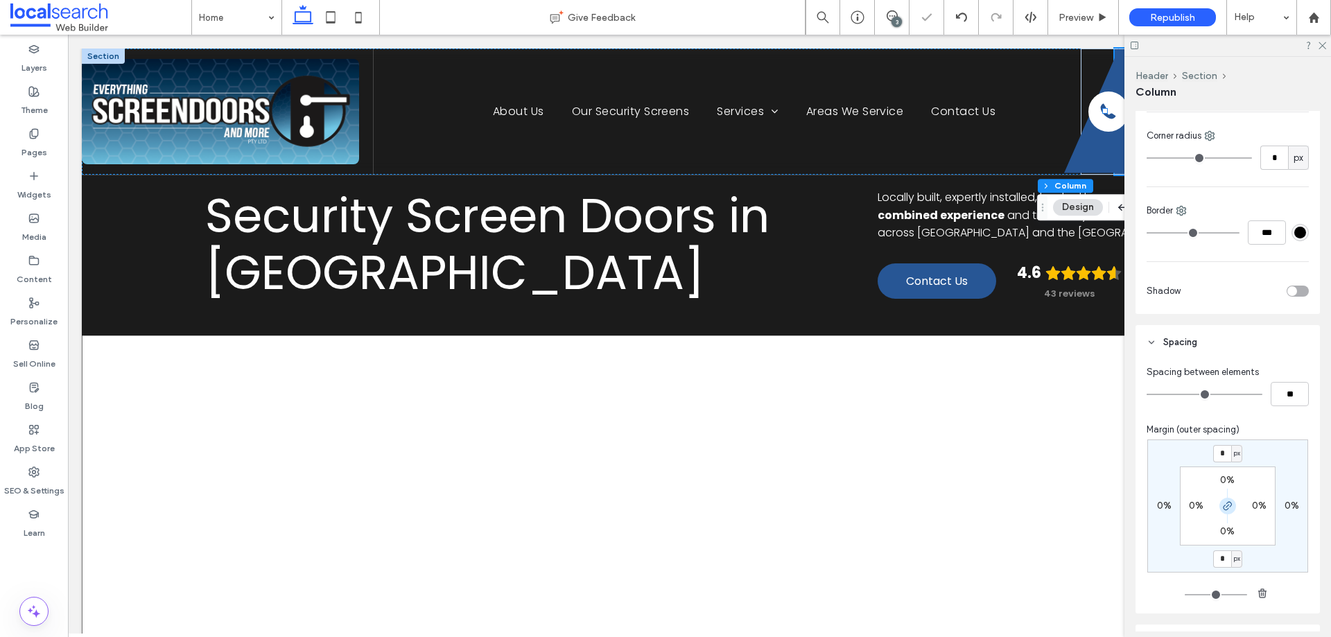
click at [1223, 508] on icon "button" at bounding box center [1227, 506] width 11 height 11
click at [1253, 509] on label "0%" at bounding box center [1259, 506] width 15 height 12
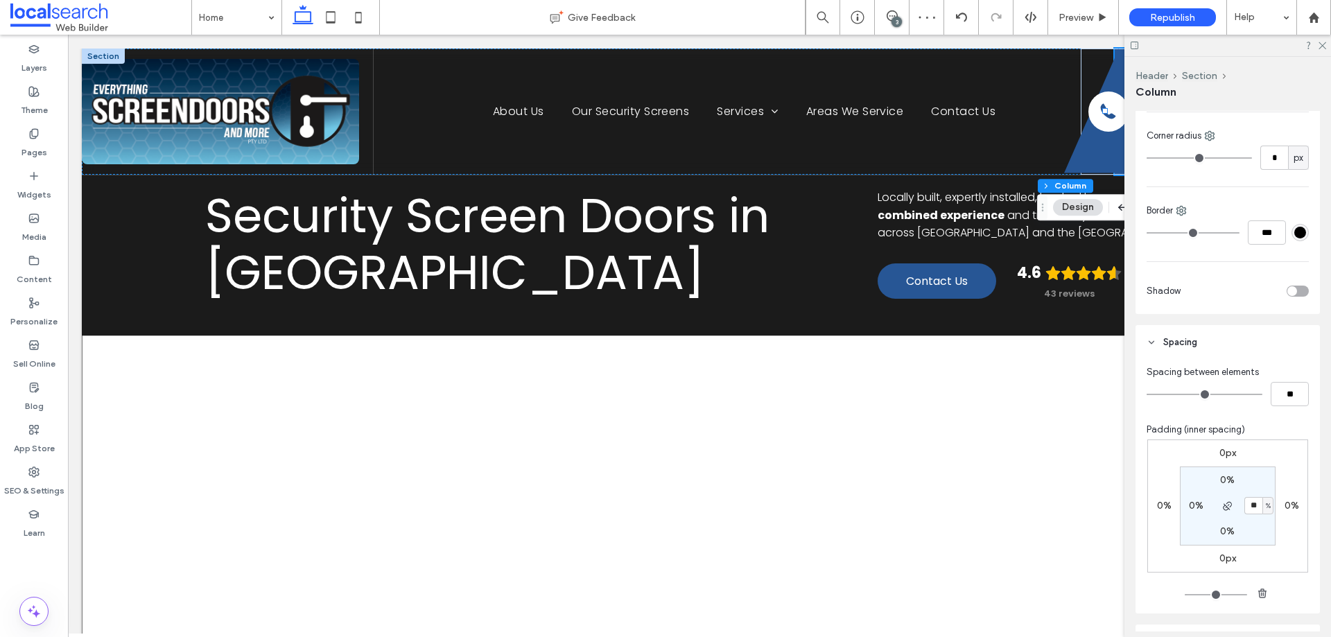
type input "**"
click at [1221, 562] on label "0px" at bounding box center [1227, 558] width 17 height 12
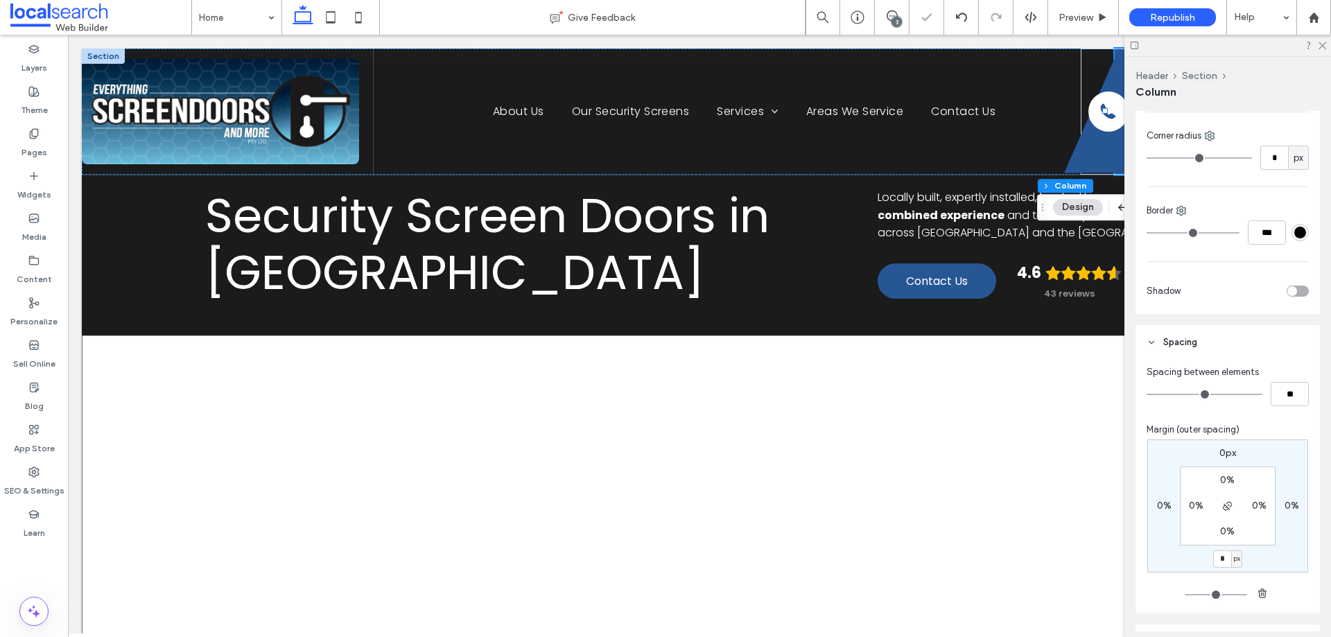
click at [1292, 505] on label "0%" at bounding box center [1292, 506] width 15 height 12
click at [1287, 506] on input "*" at bounding box center [1286, 506] width 18 height 17
click at [1226, 503] on icon "button" at bounding box center [1227, 506] width 11 height 11
click at [1279, 507] on input "*" at bounding box center [1286, 506] width 18 height 17
type input "**"
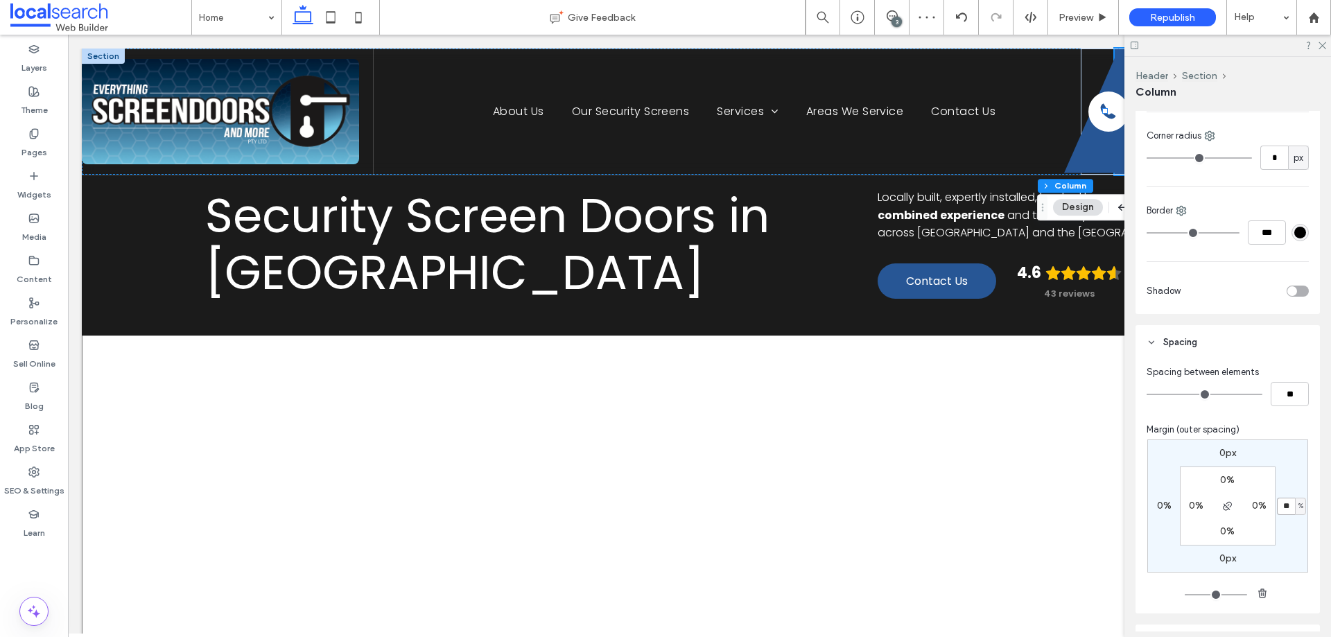
type input "*"
type input "**"
type input "***"
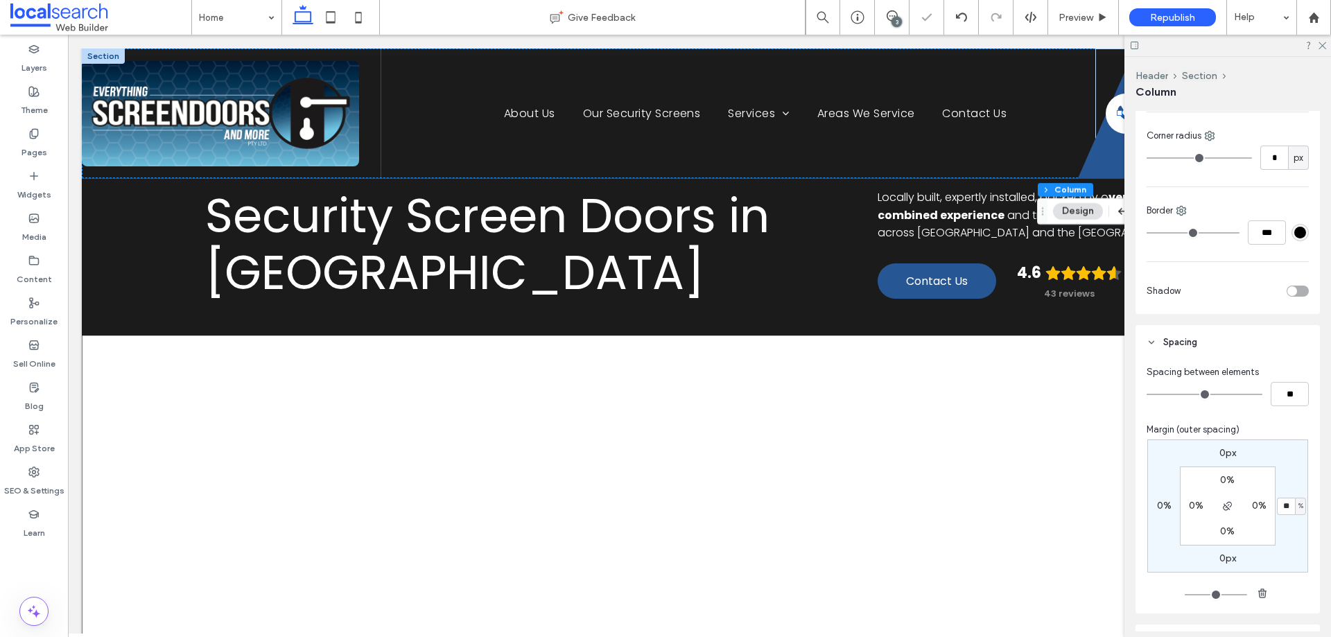
click at [1224, 563] on label "0px" at bounding box center [1227, 558] width 17 height 12
type input "*"
type input "**"
type input "*"
click at [1318, 46] on icon at bounding box center [1321, 44] width 9 height 9
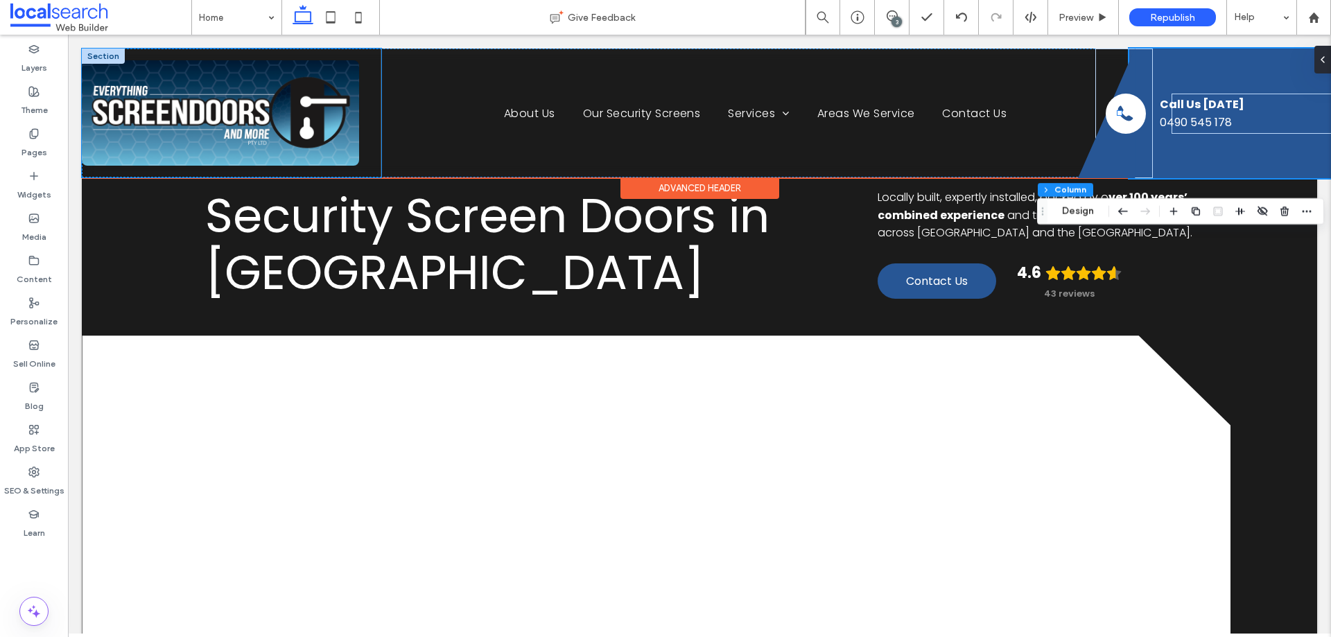
click at [368, 105] on div at bounding box center [231, 113] width 299 height 129
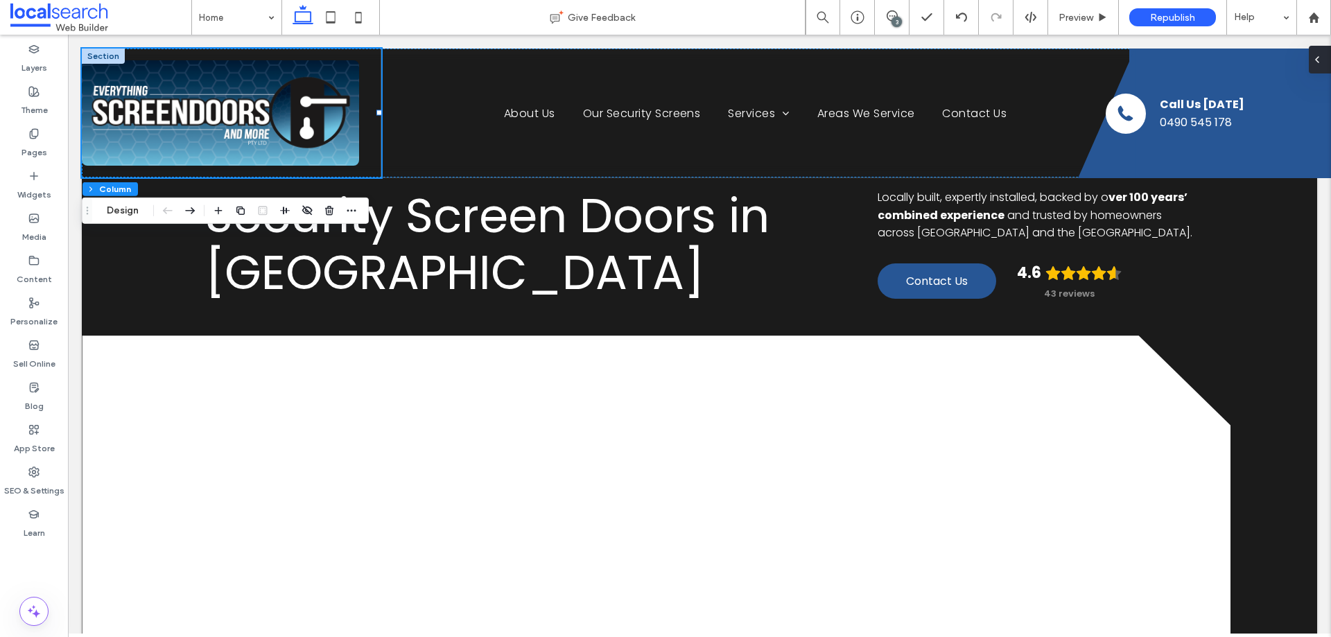
click at [1321, 67] on span at bounding box center [1317, 60] width 11 height 28
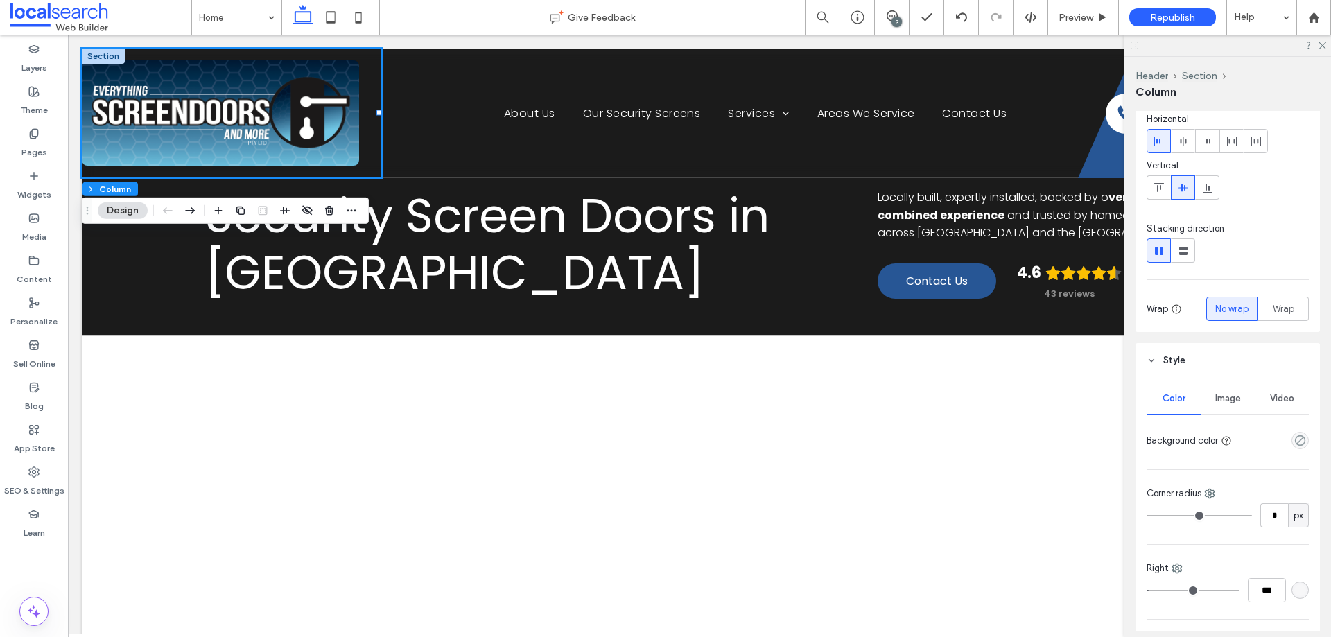
scroll to position [55, 0]
click at [1321, 41] on icon at bounding box center [1321, 44] width 9 height 9
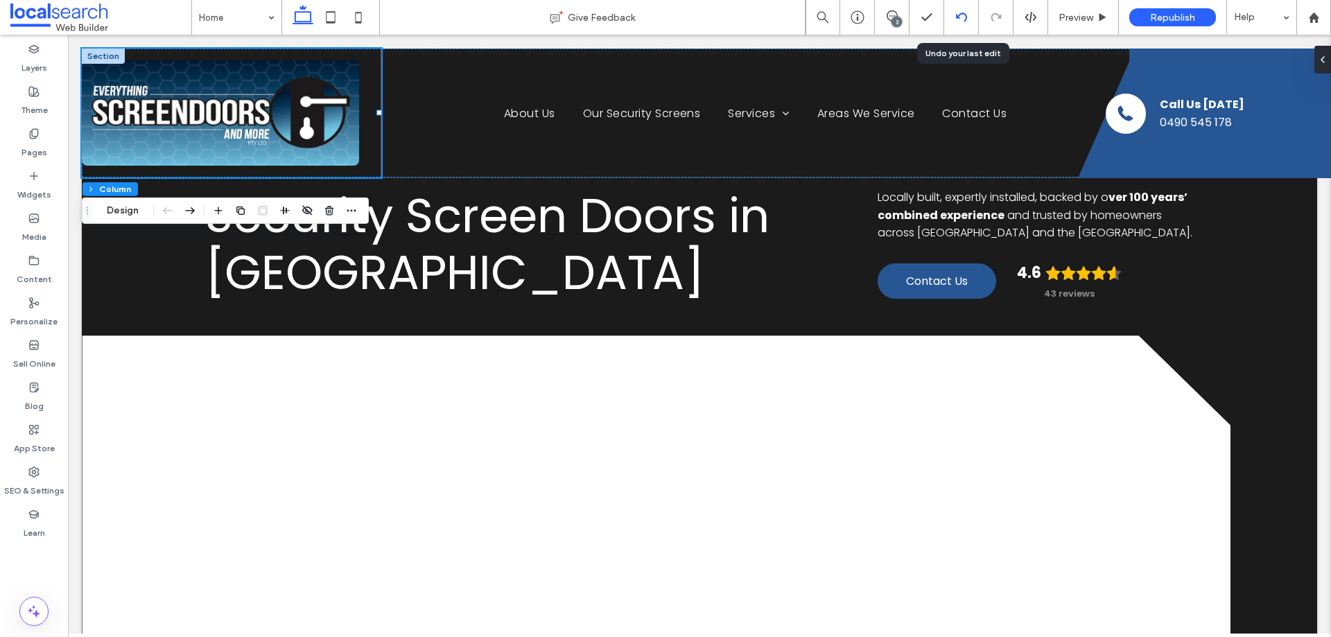
click at [965, 18] on icon at bounding box center [961, 17] width 11 height 11
click at [957, 15] on icon at bounding box center [961, 17] width 11 height 11
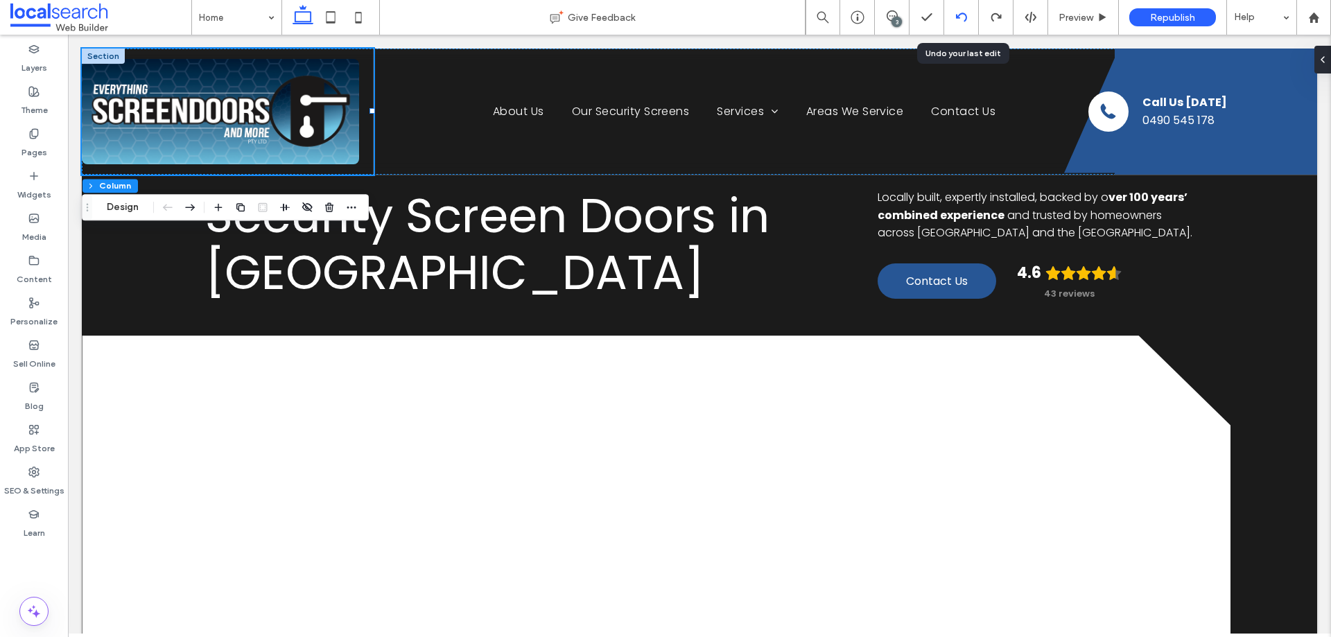
click at [964, 15] on icon at bounding box center [961, 17] width 11 height 11
click at [960, 14] on use at bounding box center [960, 16] width 11 height 9
click at [961, 16] on icon at bounding box center [961, 17] width 11 height 11
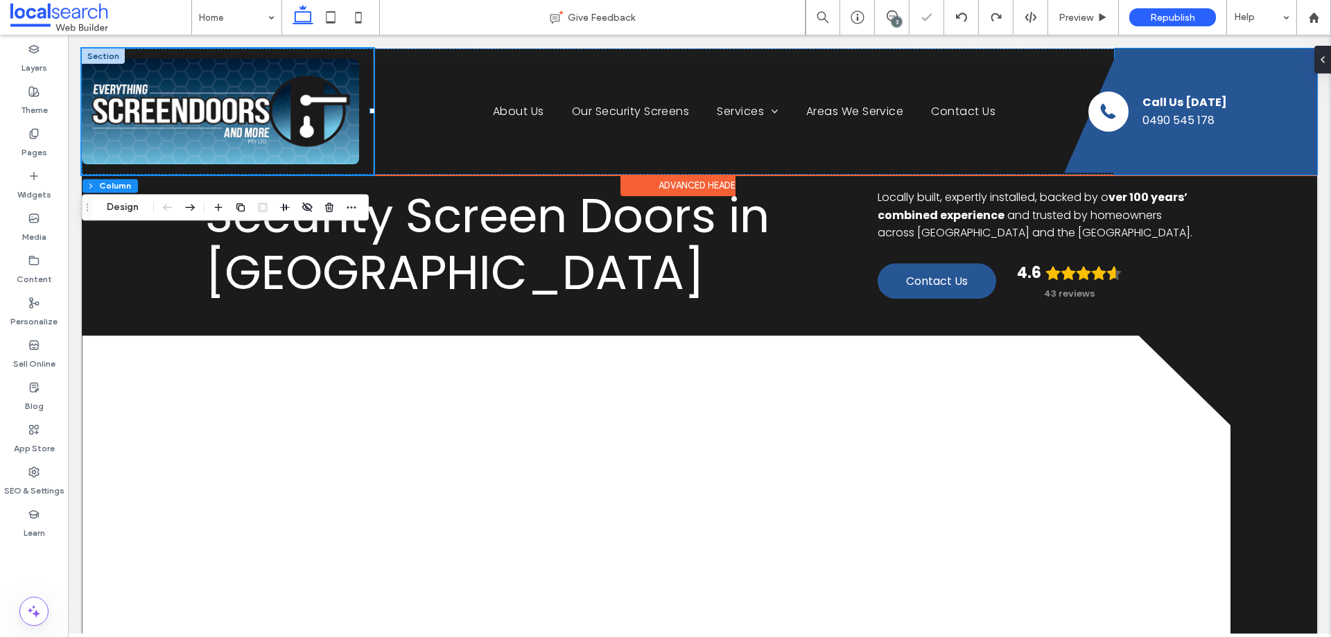
click at [1140, 153] on div "Phone Icon Phone Icon Call Us [DATE] 0490 545 178" at bounding box center [1216, 112] width 202 height 126
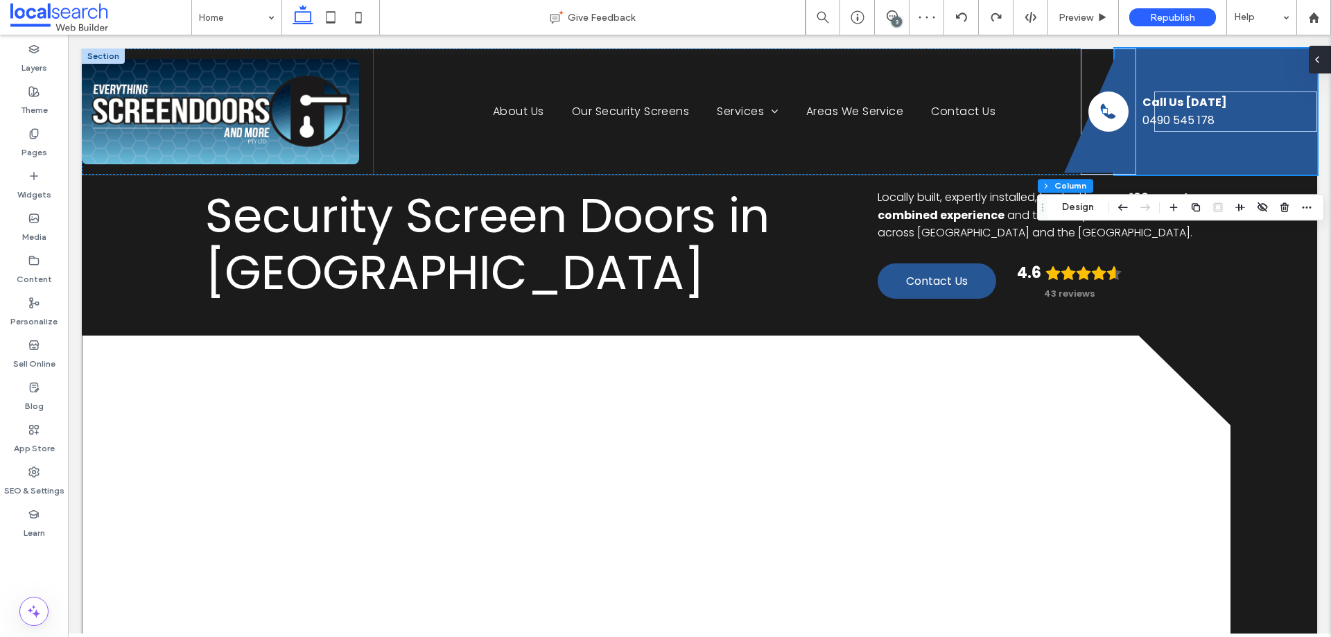
click at [1319, 59] on icon at bounding box center [1317, 59] width 11 height 11
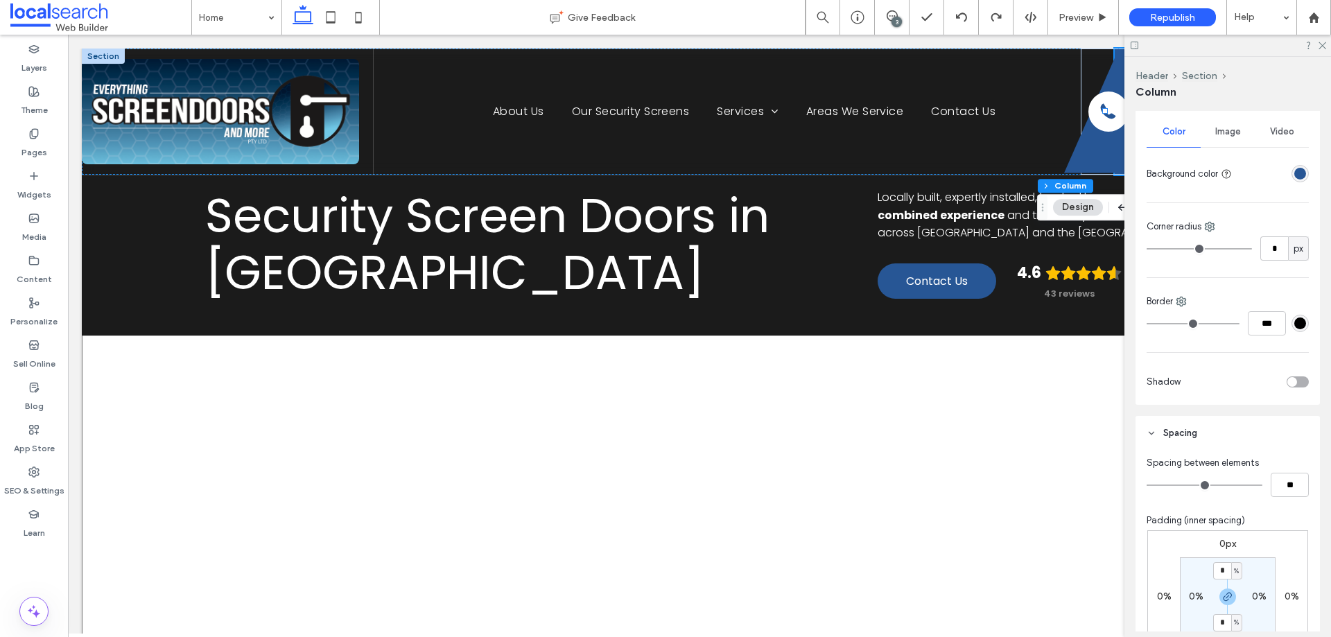
scroll to position [485, 0]
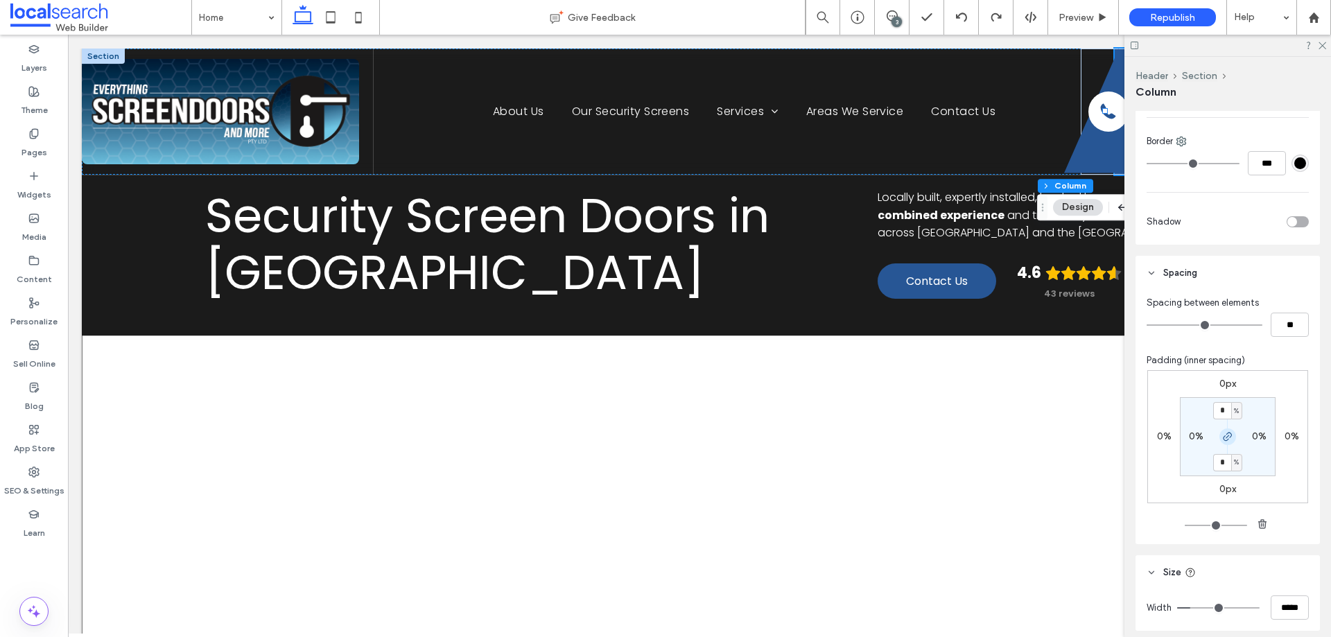
click at [1223, 432] on icon "button" at bounding box center [1227, 436] width 11 height 11
click at [1285, 438] on label "0%" at bounding box center [1292, 436] width 15 height 12
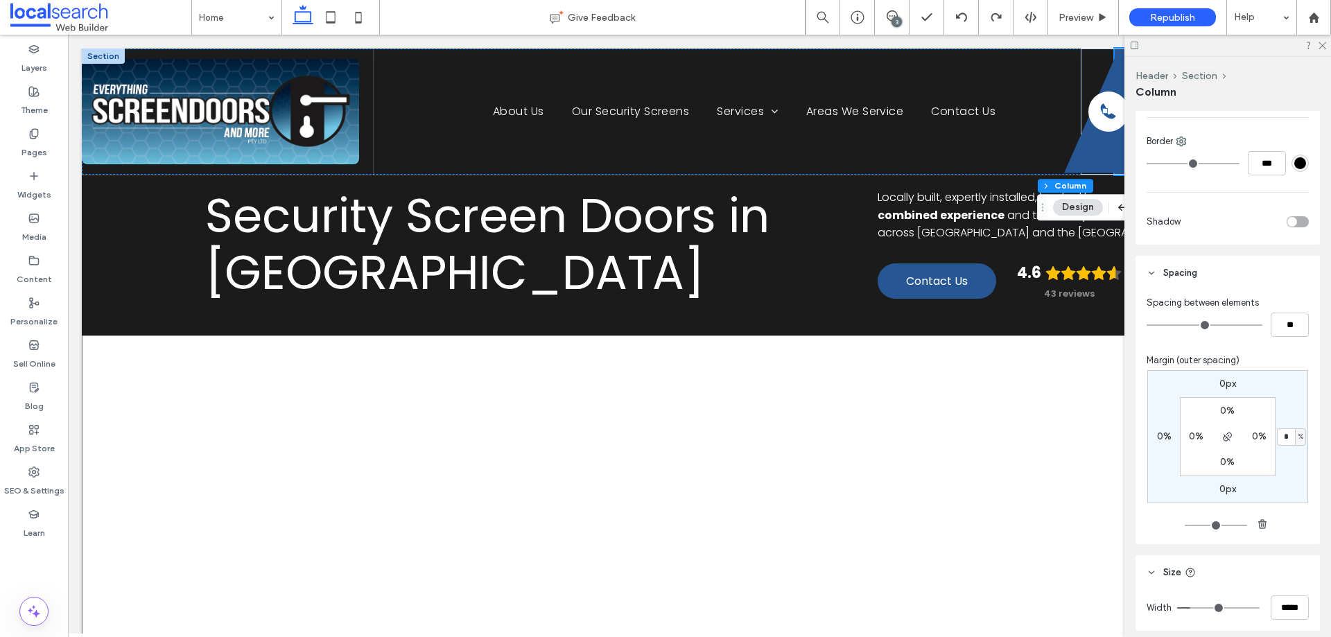
click at [1285, 437] on input "*" at bounding box center [1286, 436] width 18 height 17
click at [1285, 441] on input "*" at bounding box center [1286, 436] width 18 height 17
click at [1285, 439] on input "*" at bounding box center [1286, 436] width 18 height 17
click at [1280, 438] on input "*" at bounding box center [1286, 436] width 18 height 17
type input "**"
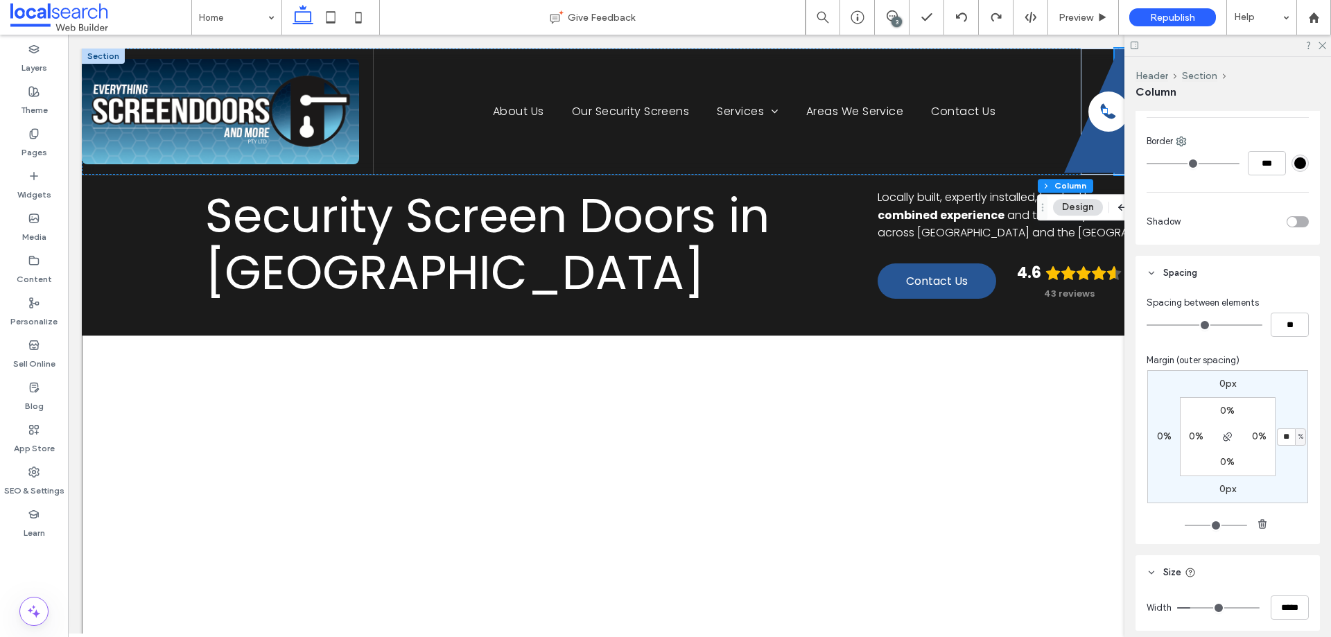
type input "*"
type input "**"
type input "***"
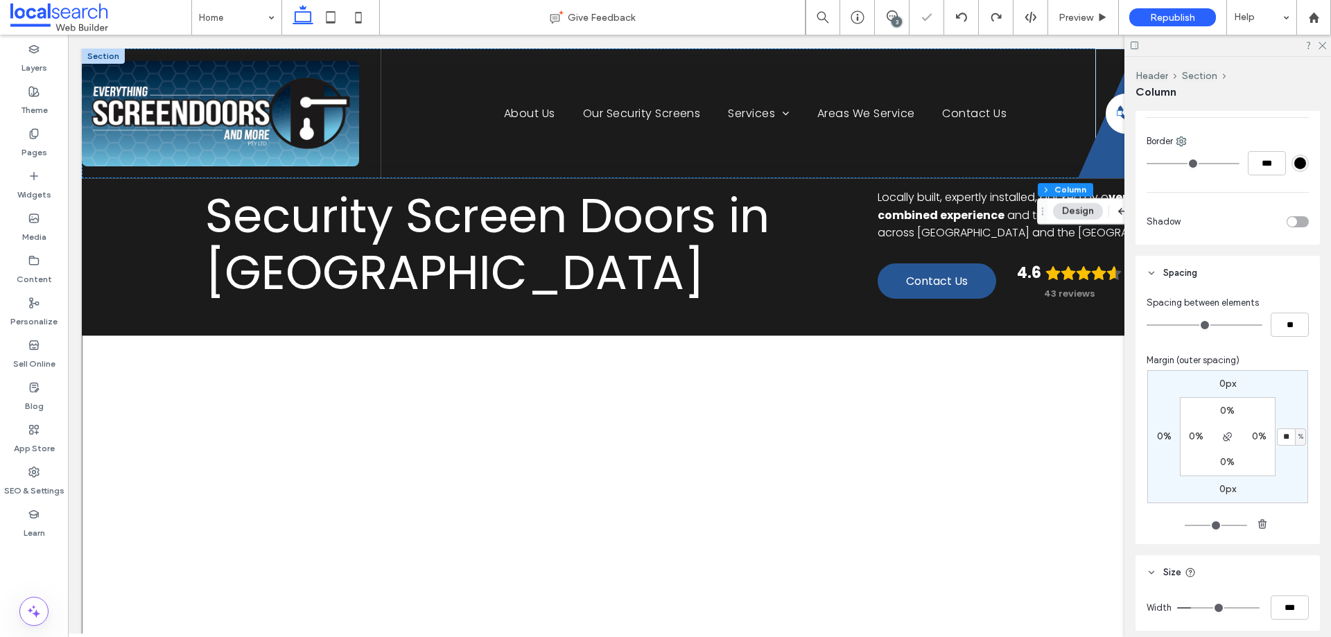
type input "*"
click at [1280, 438] on input "**" at bounding box center [1286, 436] width 18 height 17
type input "*"
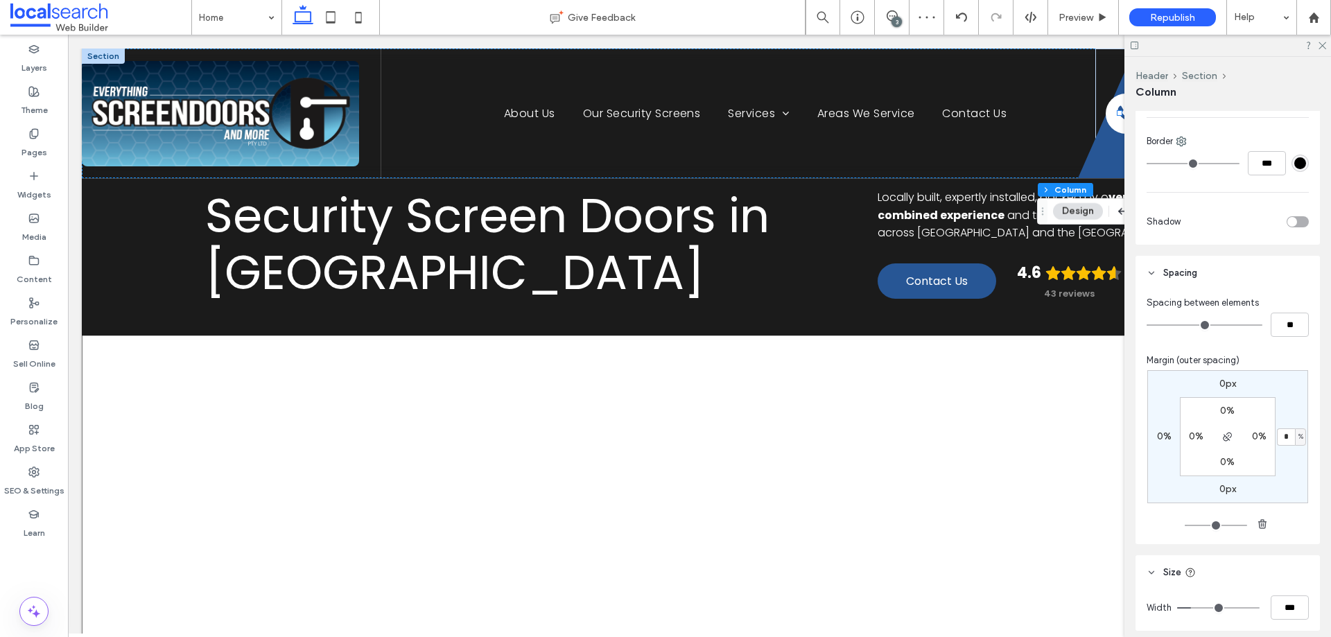
type input "*"
type input "**"
type input "*****"
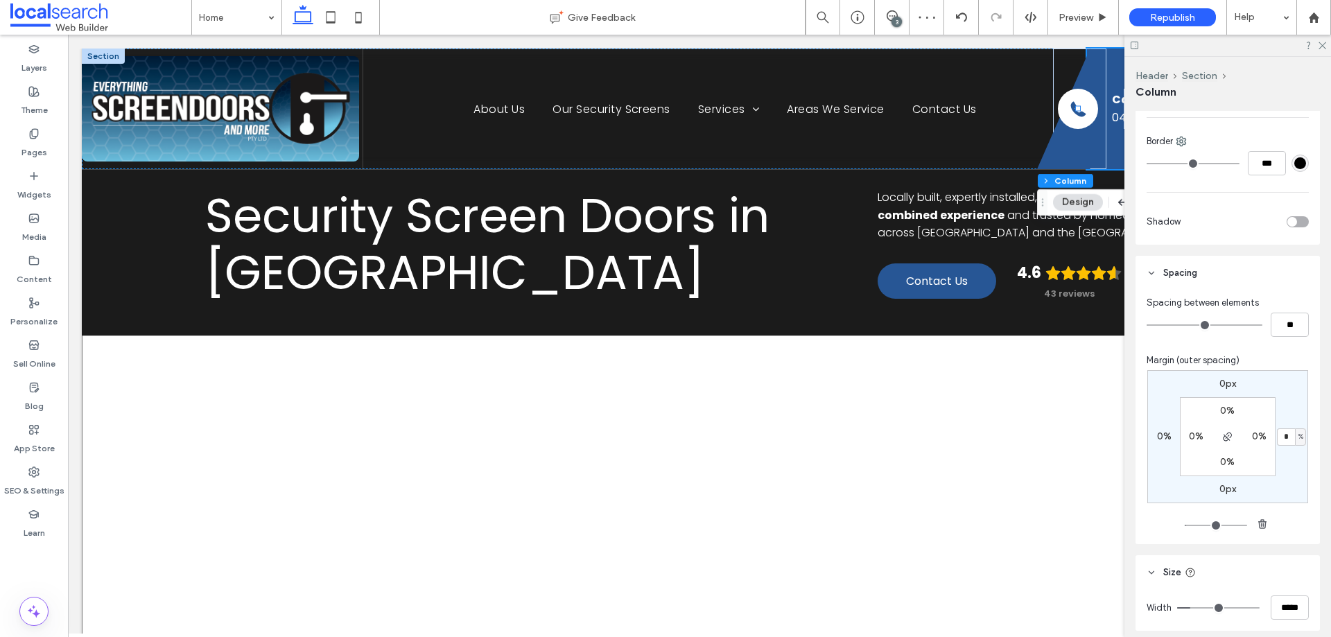
click at [1222, 487] on label "0px" at bounding box center [1227, 489] width 17 height 12
type input "*"
click at [1221, 489] on input "*" at bounding box center [1222, 489] width 18 height 17
drag, startPoint x: 1221, startPoint y: 489, endPoint x: 1212, endPoint y: 489, distance: 9.7
click at [1213, 489] on input "*" at bounding box center [1222, 489] width 18 height 17
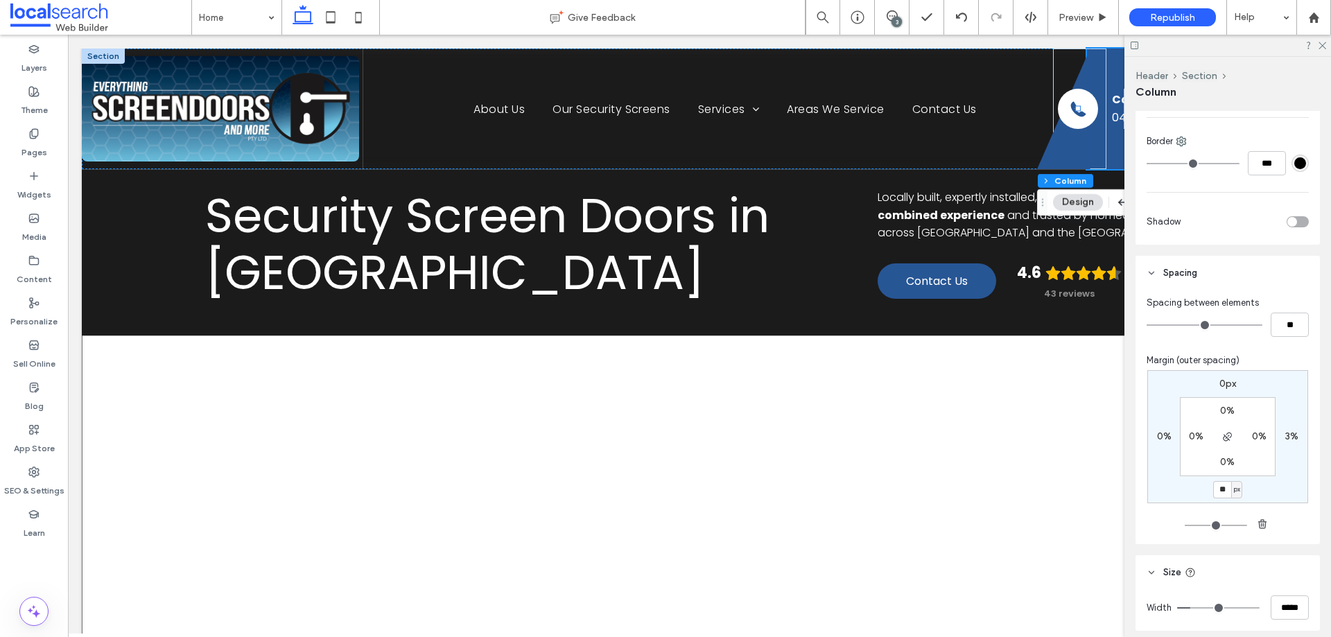
type input "**"
click at [1323, 49] on div at bounding box center [1227, 45] width 207 height 21
click at [1324, 46] on icon at bounding box center [1321, 44] width 9 height 9
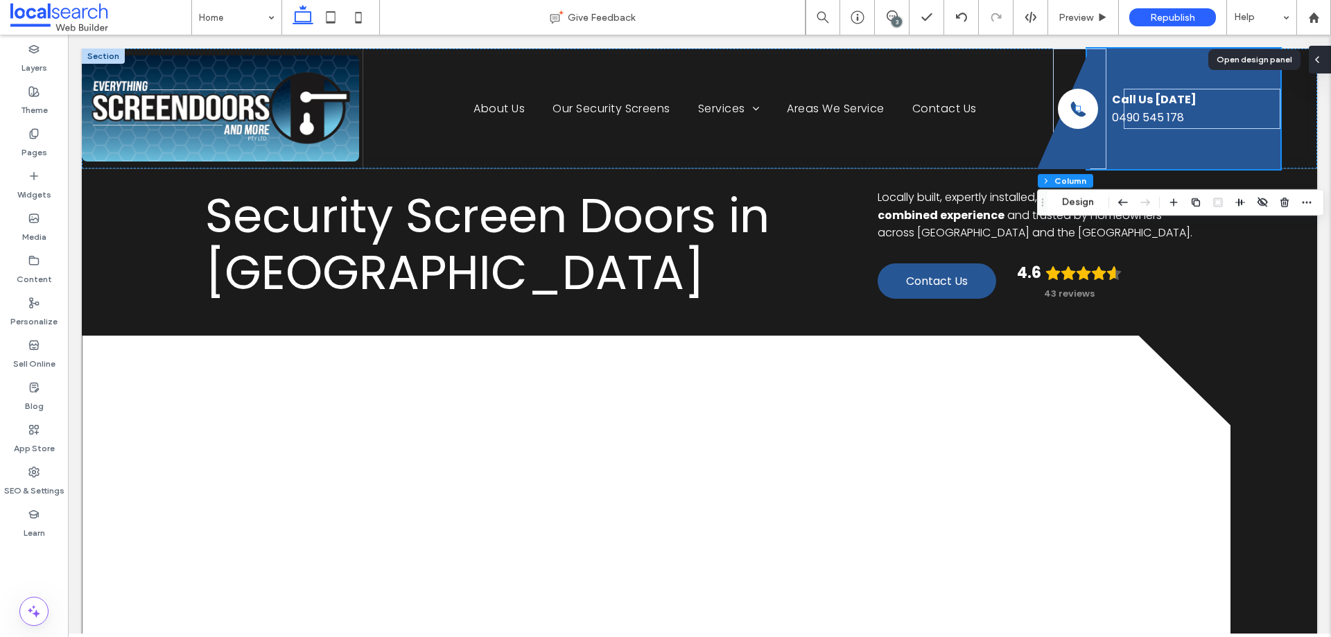
click at [1321, 61] on icon at bounding box center [1317, 59] width 11 height 11
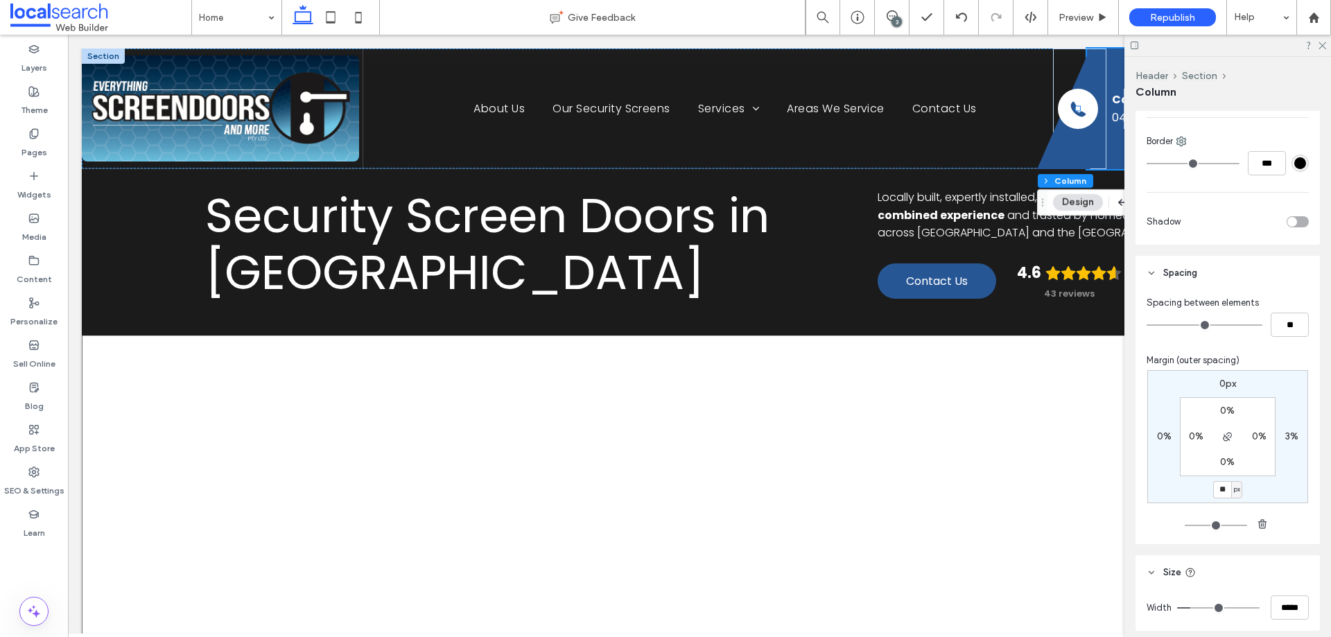
click at [1285, 435] on label "3%" at bounding box center [1291, 436] width 13 height 12
type input "*"
type input "*****"
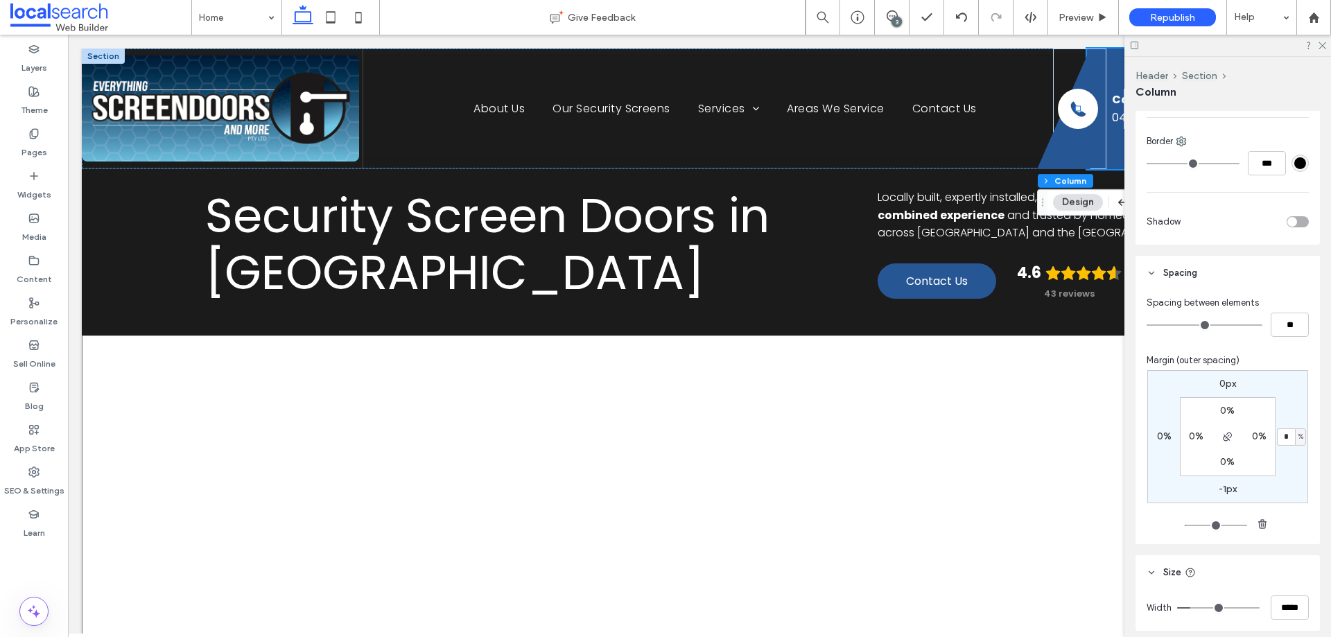
click at [1219, 491] on label "-1px" at bounding box center [1228, 489] width 18 height 12
type input "*"
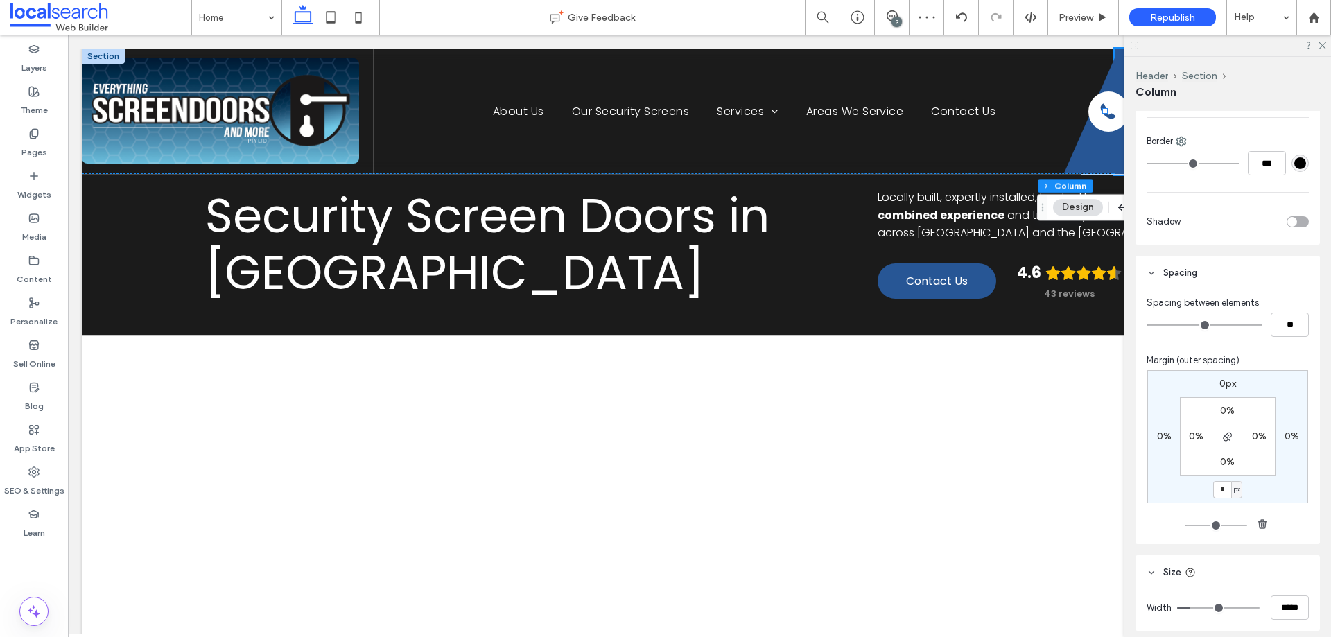
type input "*"
drag, startPoint x: 1321, startPoint y: 45, endPoint x: 1235, endPoint y: 9, distance: 93.2
click at [1321, 45] on icon at bounding box center [1321, 44] width 9 height 9
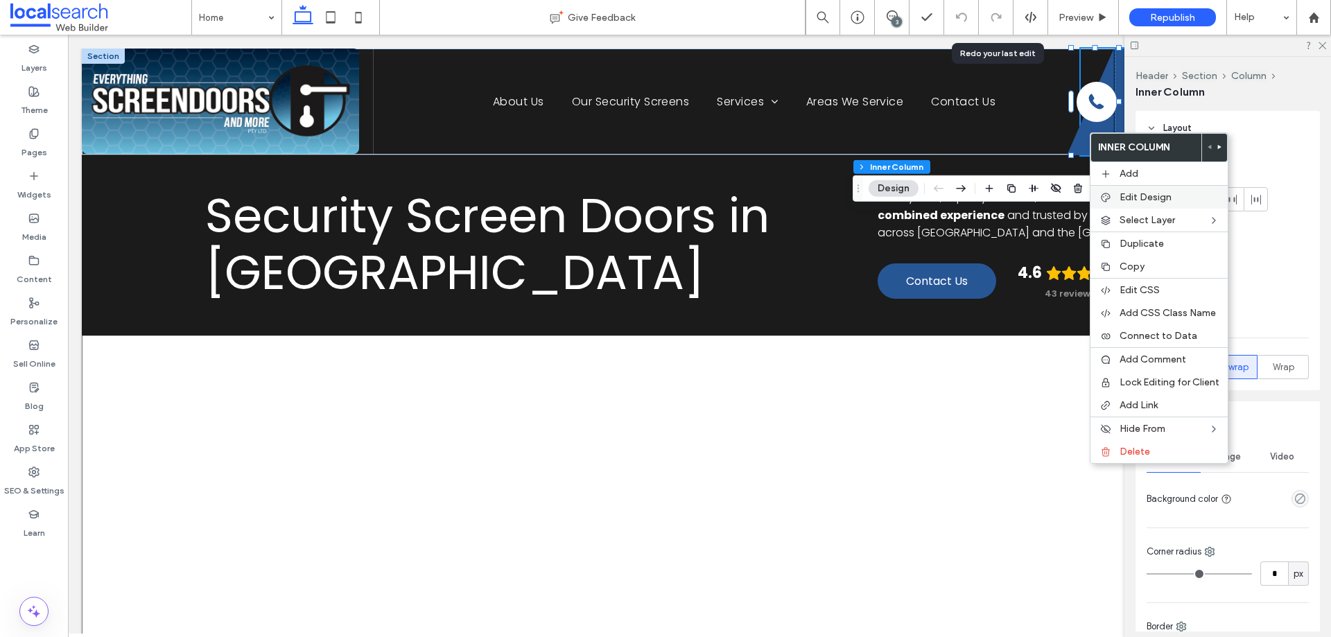
click at [1162, 196] on span "Edit Design" at bounding box center [1146, 197] width 52 height 12
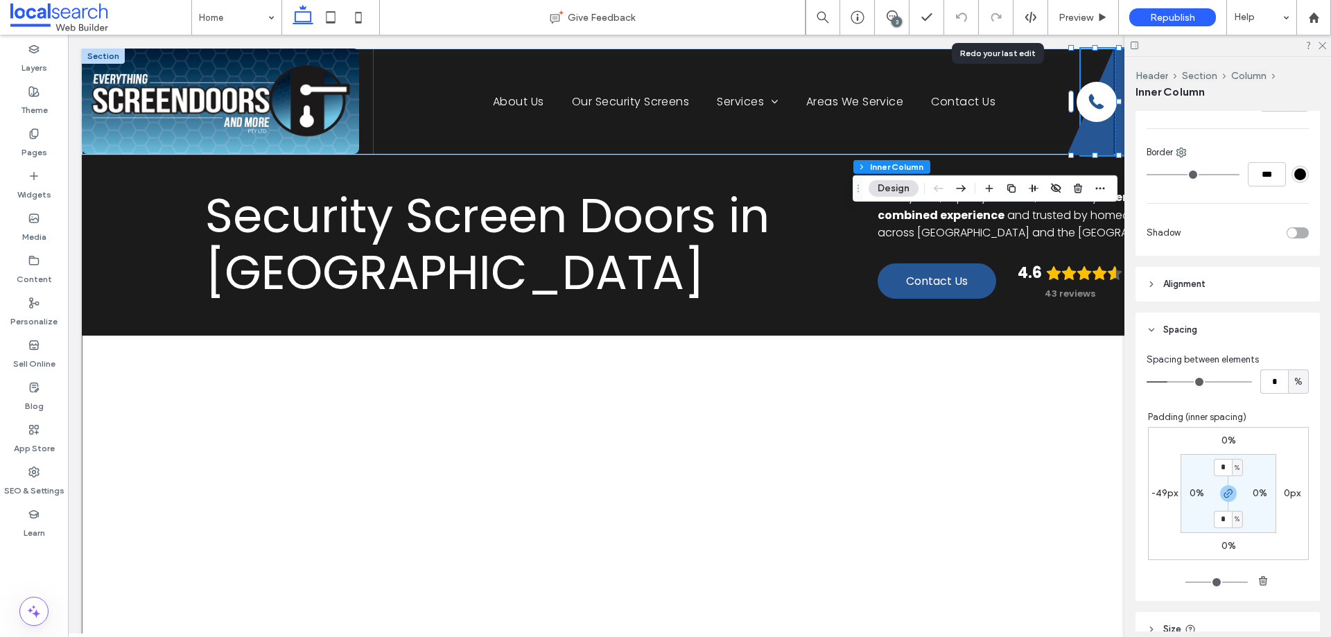
scroll to position [555, 0]
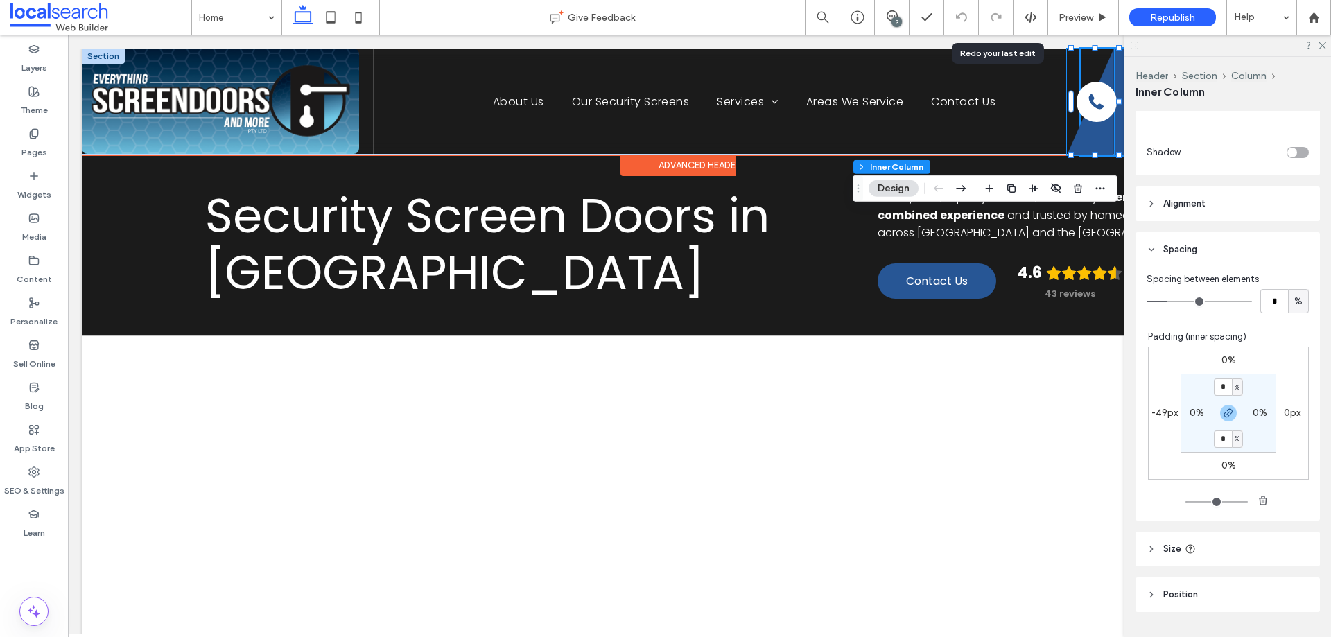
click at [1067, 142] on icon at bounding box center [1090, 102] width 47 height 107
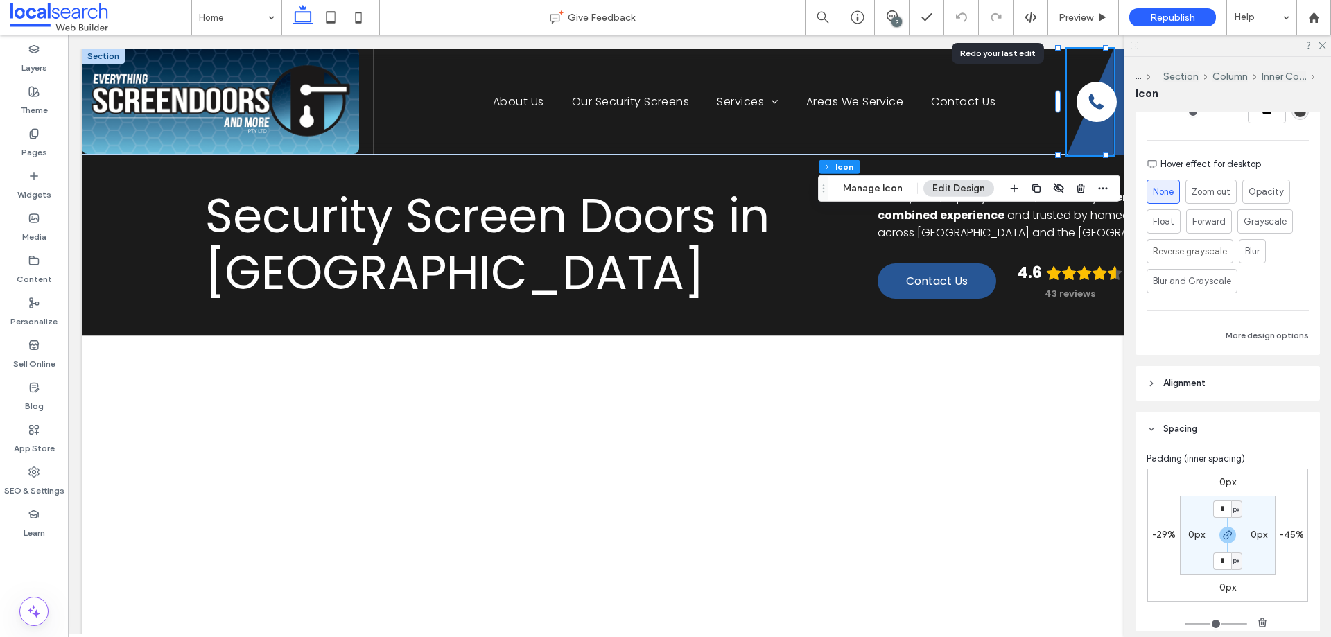
scroll to position [416, 0]
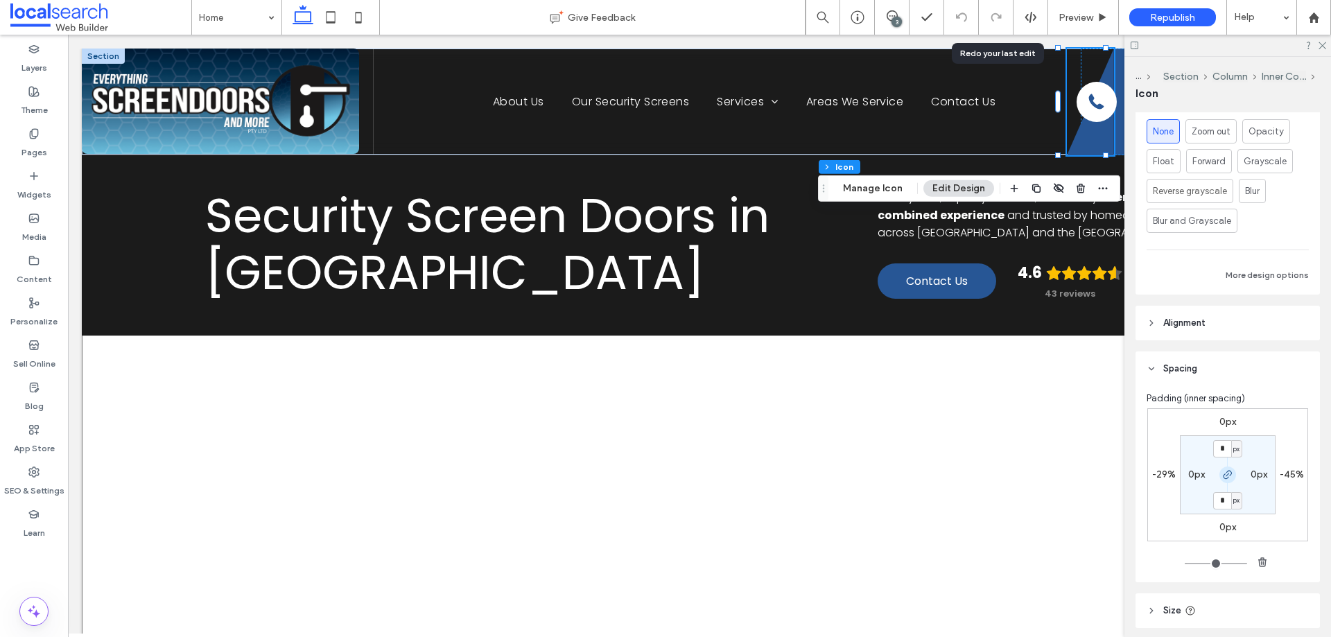
click at [1222, 473] on icon "button" at bounding box center [1227, 474] width 11 height 11
click at [1161, 474] on label "-29%" at bounding box center [1164, 475] width 24 height 12
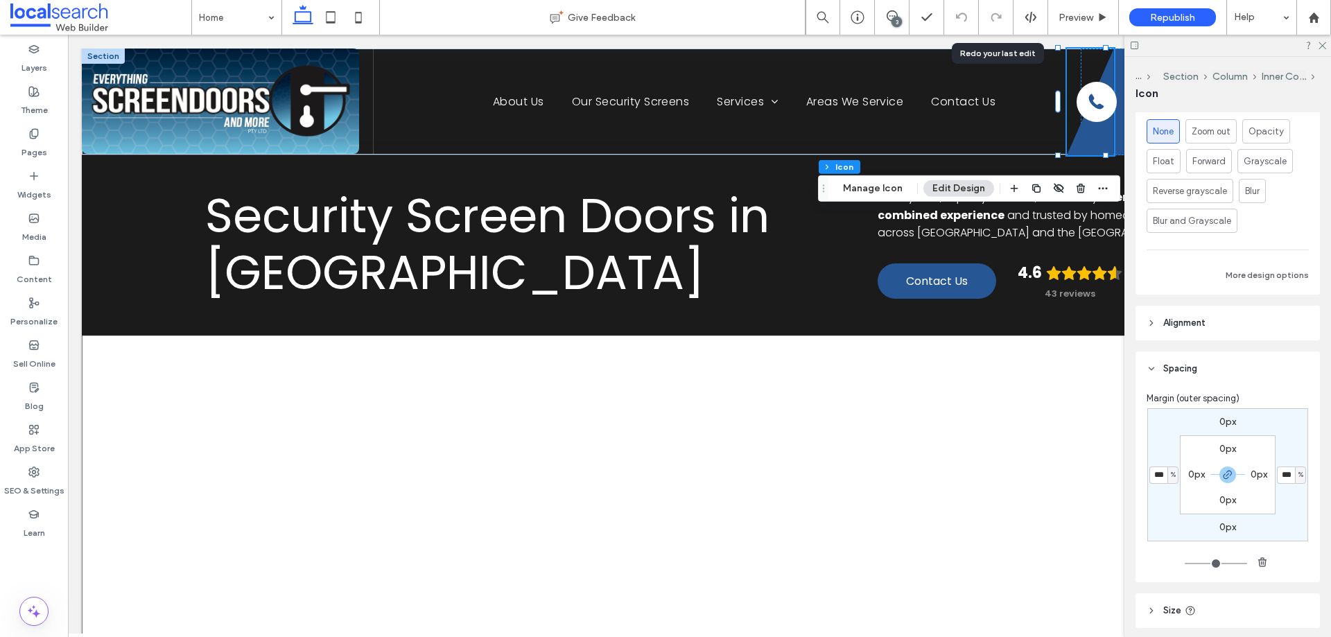
type input "*"
click at [1161, 474] on input "***" at bounding box center [1158, 475] width 18 height 17
drag, startPoint x: 1161, startPoint y: 477, endPoint x: 1154, endPoint y: 476, distance: 7.1
click at [1154, 476] on input "***" at bounding box center [1158, 475] width 18 height 17
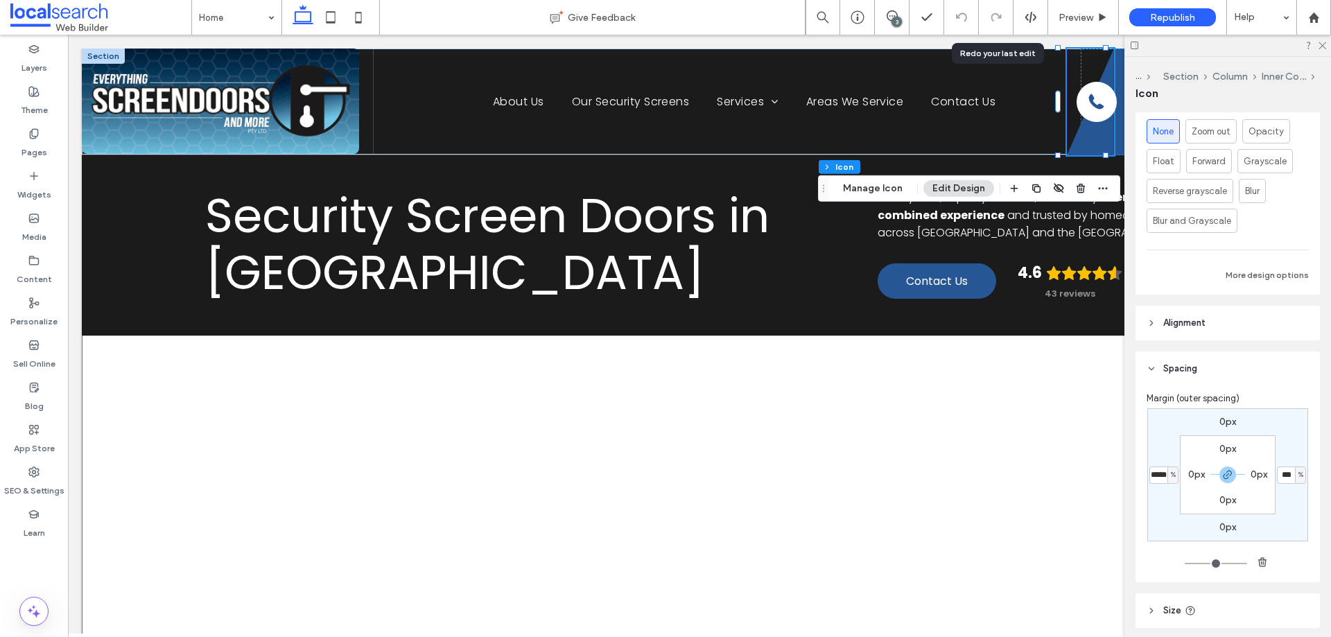
type input "*****"
type input "*"
type input "*****"
type input "*"
click at [1321, 47] on use at bounding box center [1323, 46] width 8 height 8
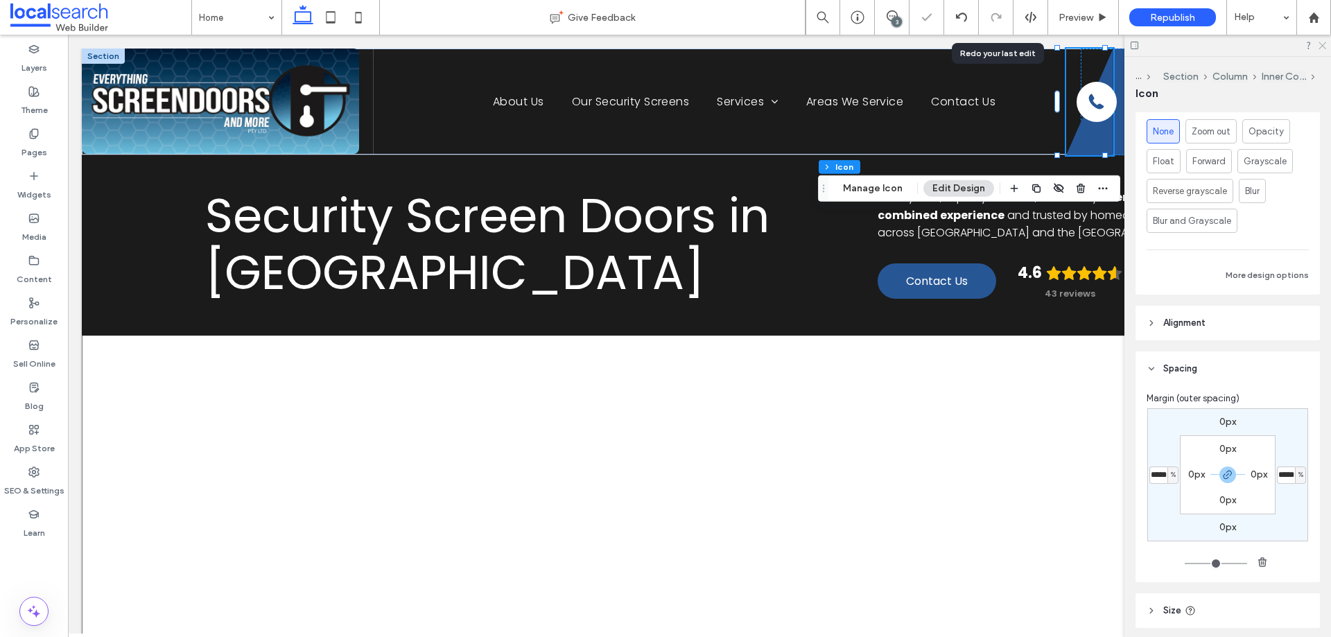
scroll to position [0, 0]
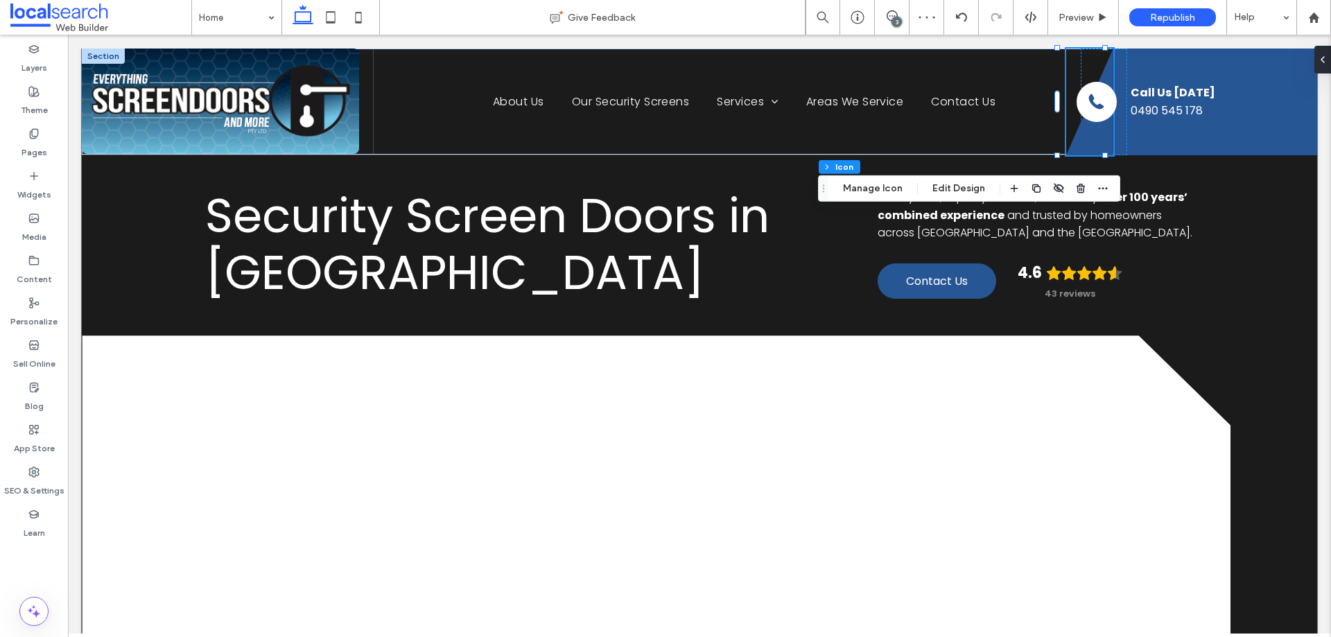
click at [1249, 176] on div "Security Screen Doors in [GEOGRAPHIC_DATA] Locally built, expertly installed, b…" at bounding box center [699, 441] width 1235 height 785
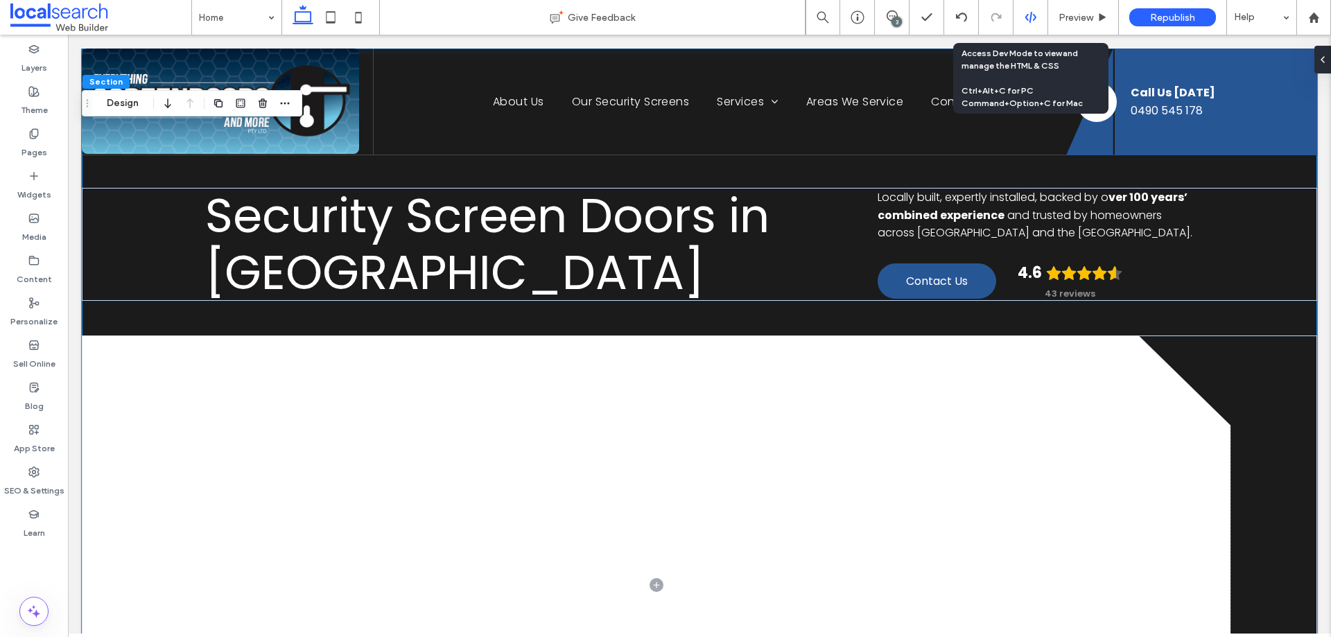
click at [1029, 20] on icon at bounding box center [1031, 17] width 12 height 12
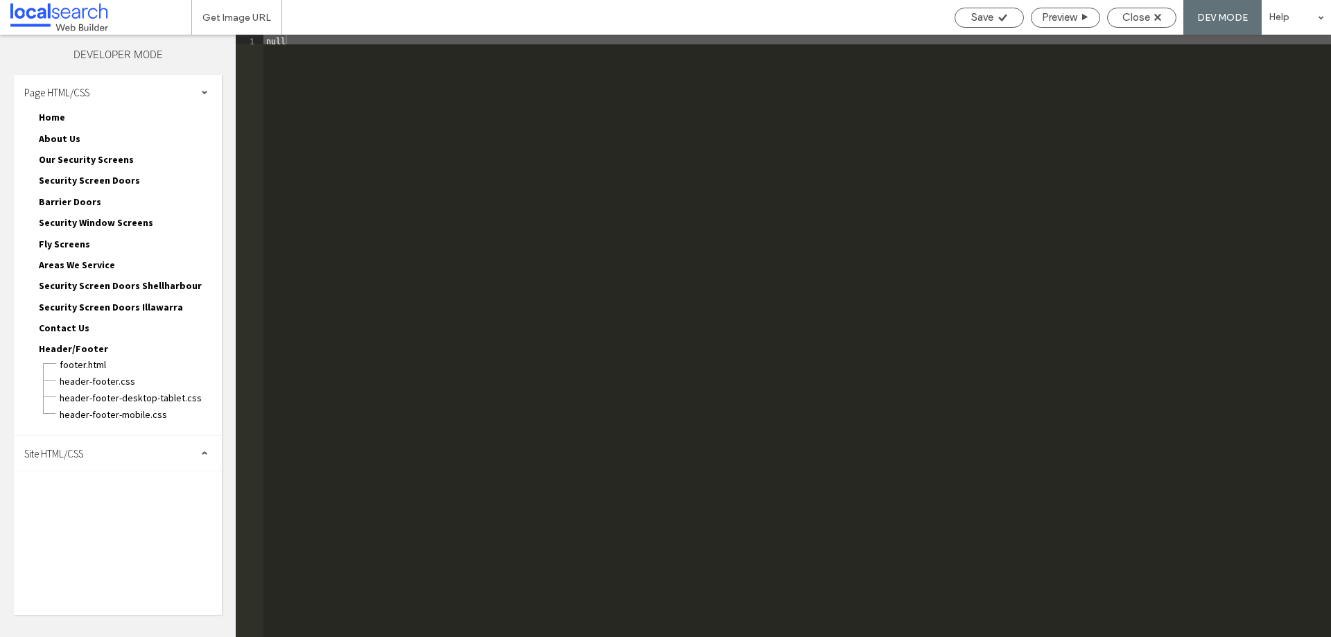
click at [132, 458] on div "Site HTML/CSS" at bounding box center [118, 453] width 208 height 35
click at [103, 512] on span "site.css" at bounding box center [142, 514] width 157 height 14
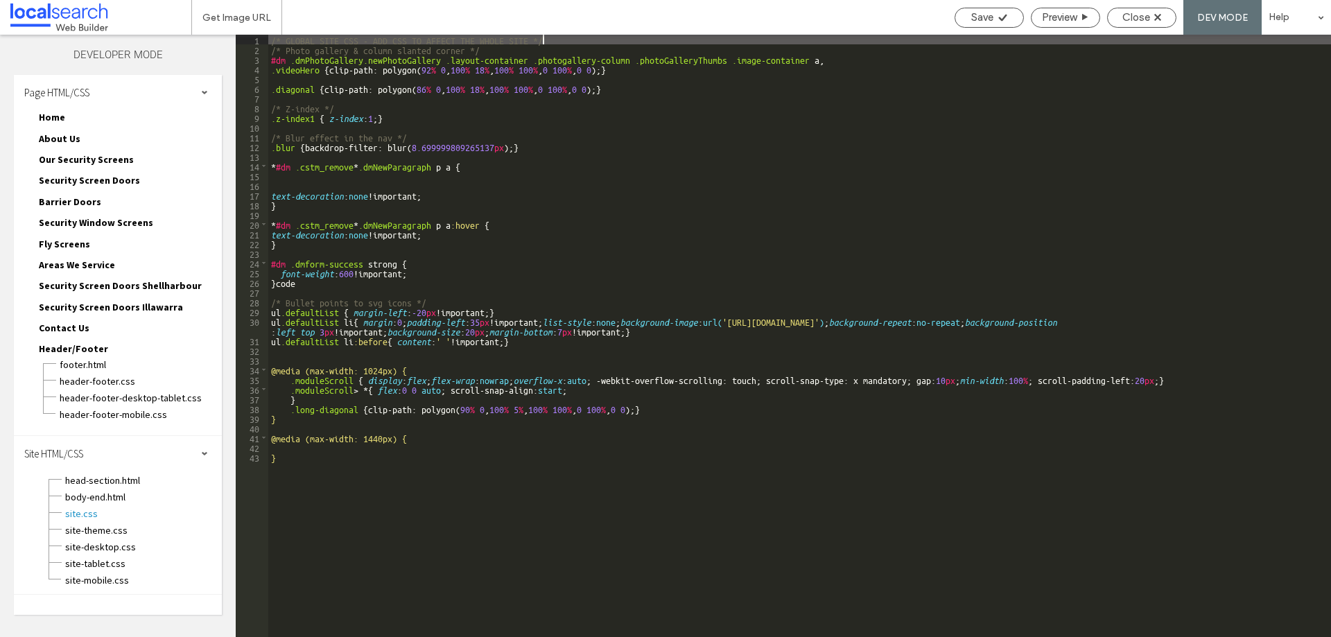
click at [306, 451] on div "/* GLOBAL SITE CSS - ADD CSS TO AFFECT THE WHOLE SITE */ /* Photo gallery & col…" at bounding box center [799, 346] width 1063 height 622
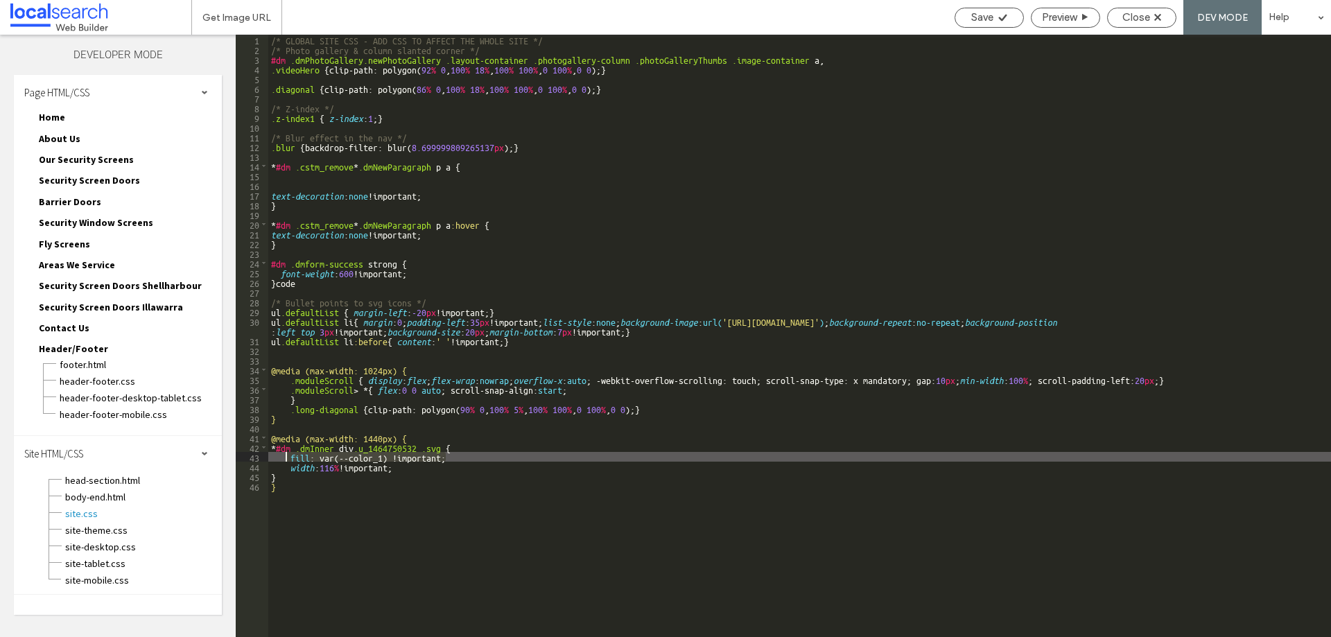
drag, startPoint x: 462, startPoint y: 457, endPoint x: 286, endPoint y: 457, distance: 175.4
click at [286, 457] on div "/* GLOBAL SITE CSS - ADD CSS TO AFFECT THE WHOLE SITE */ /* Photo gallery & col…" at bounding box center [799, 346] width 1063 height 622
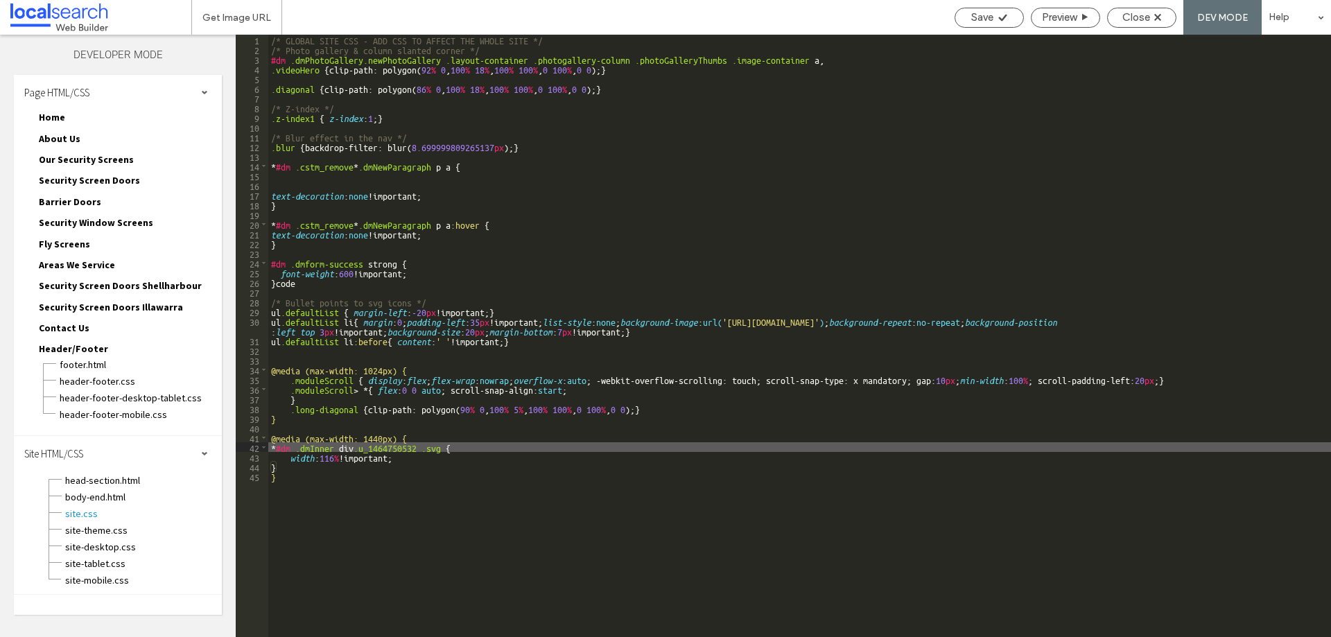
click at [317, 469] on div "/* GLOBAL SITE CSS - ADD CSS TO AFFECT THE WHOLE SITE */ /* Photo gallery & col…" at bounding box center [799, 346] width 1063 height 622
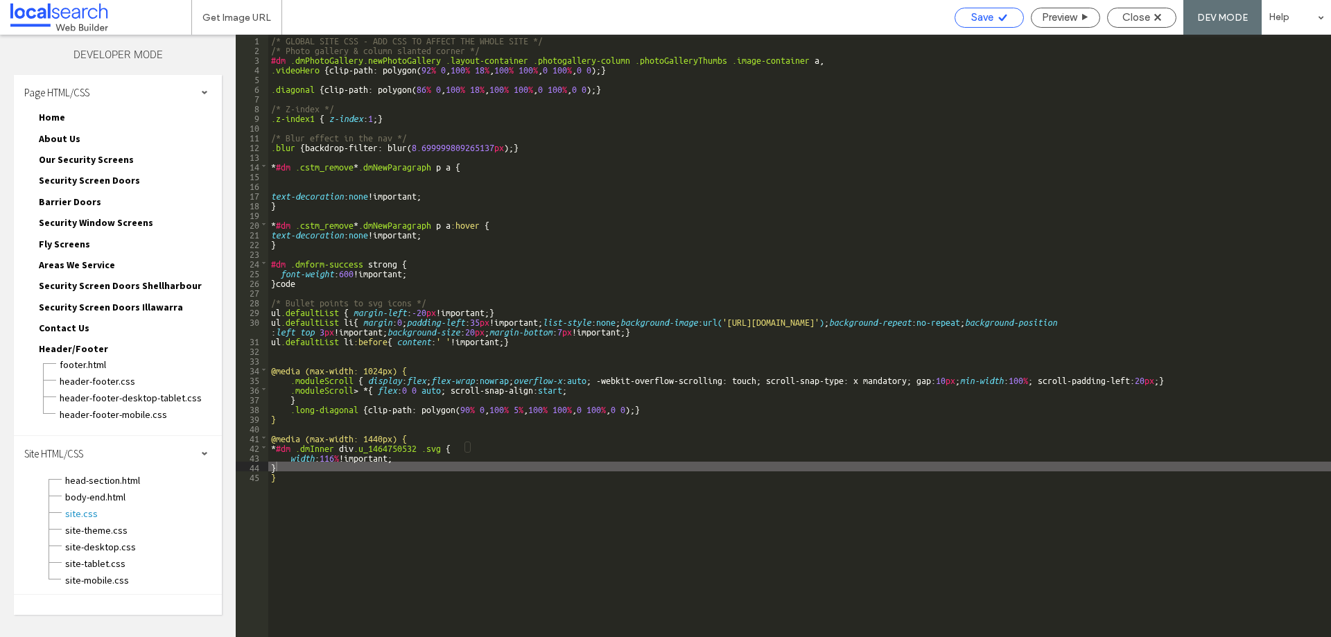
click at [971, 19] on span "Save" at bounding box center [982, 17] width 22 height 12
click at [1126, 17] on span "Close" at bounding box center [1136, 17] width 28 height 12
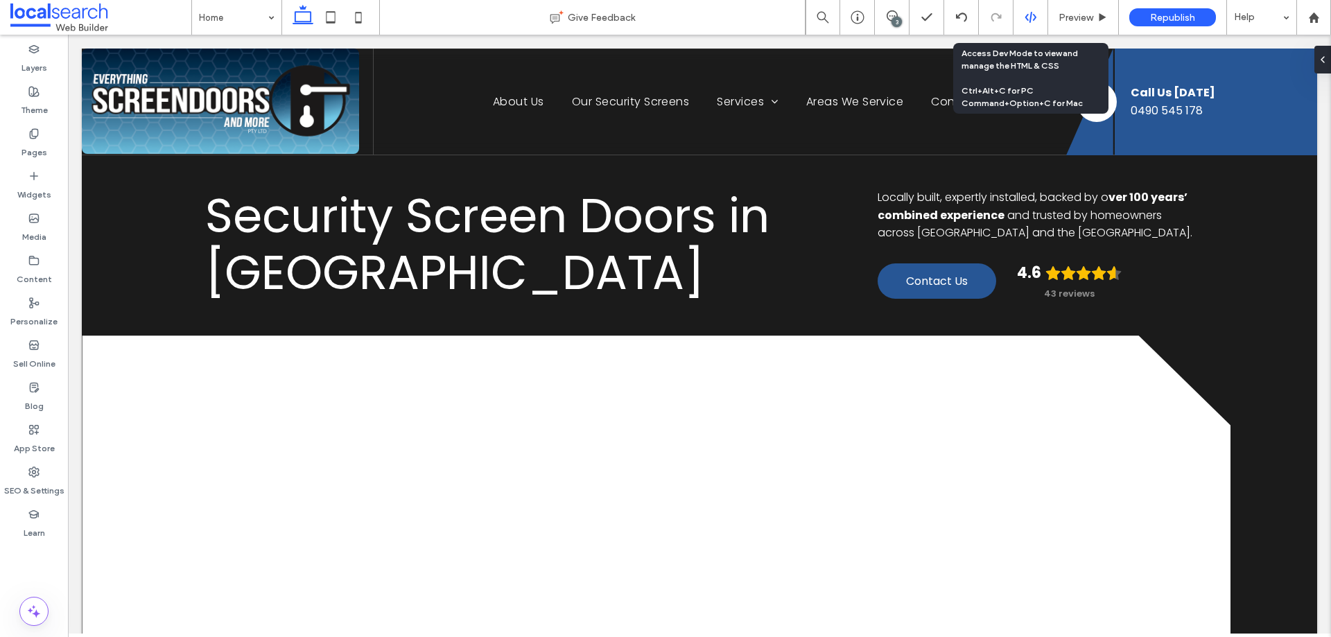
click at [1022, 11] on div at bounding box center [1030, 17] width 34 height 12
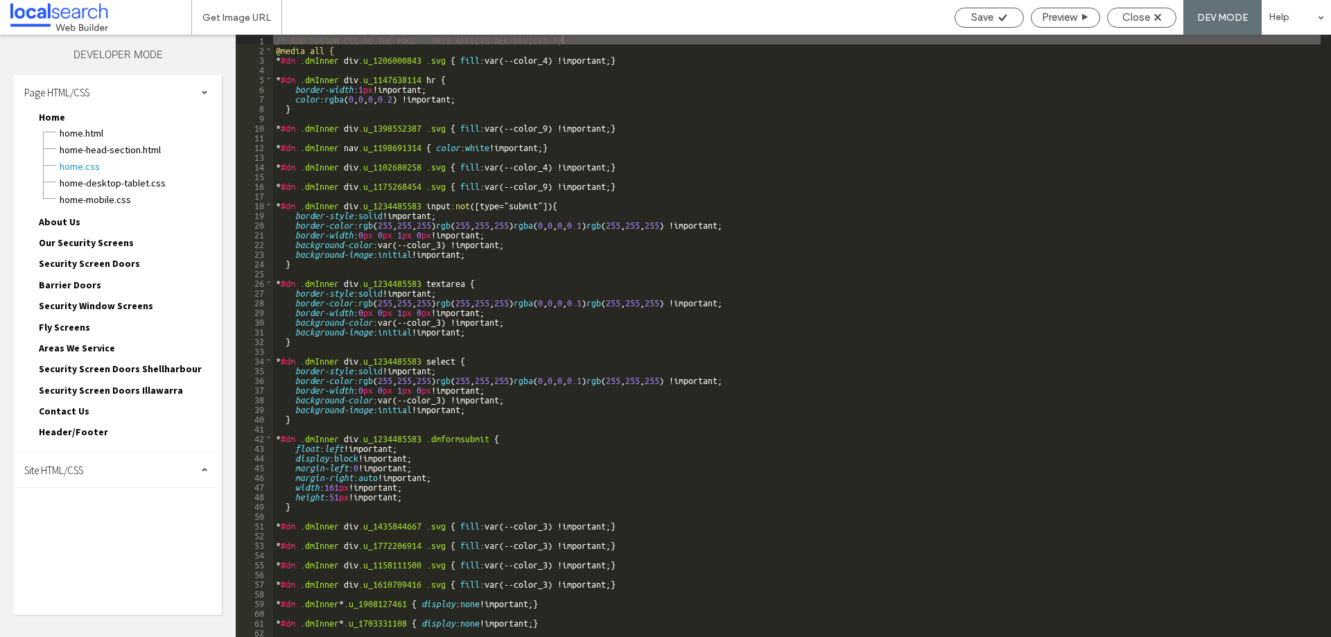
click at [157, 483] on div "Site HTML/CSS" at bounding box center [118, 470] width 208 height 35
click at [101, 524] on span "site.css" at bounding box center [142, 530] width 157 height 14
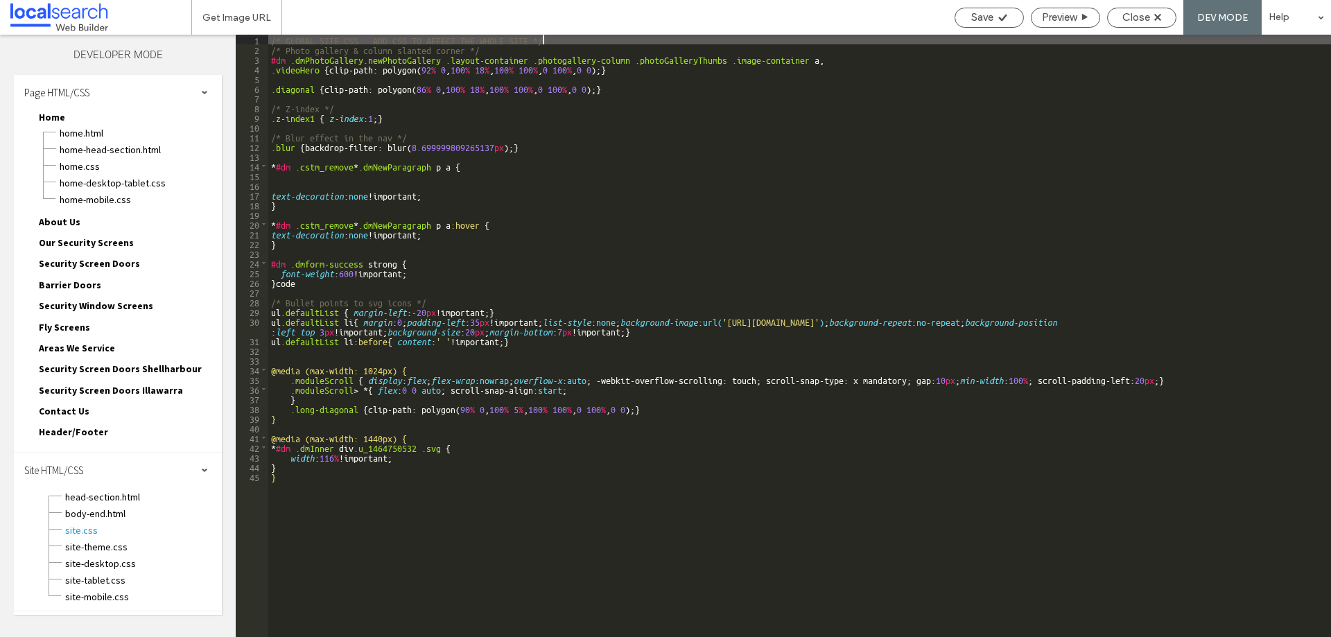
click at [406, 461] on div "/* GLOBAL SITE CSS - ADD CSS TO AFFECT THE WHOLE SITE */ /* Photo gallery & col…" at bounding box center [799, 346] width 1063 height 622
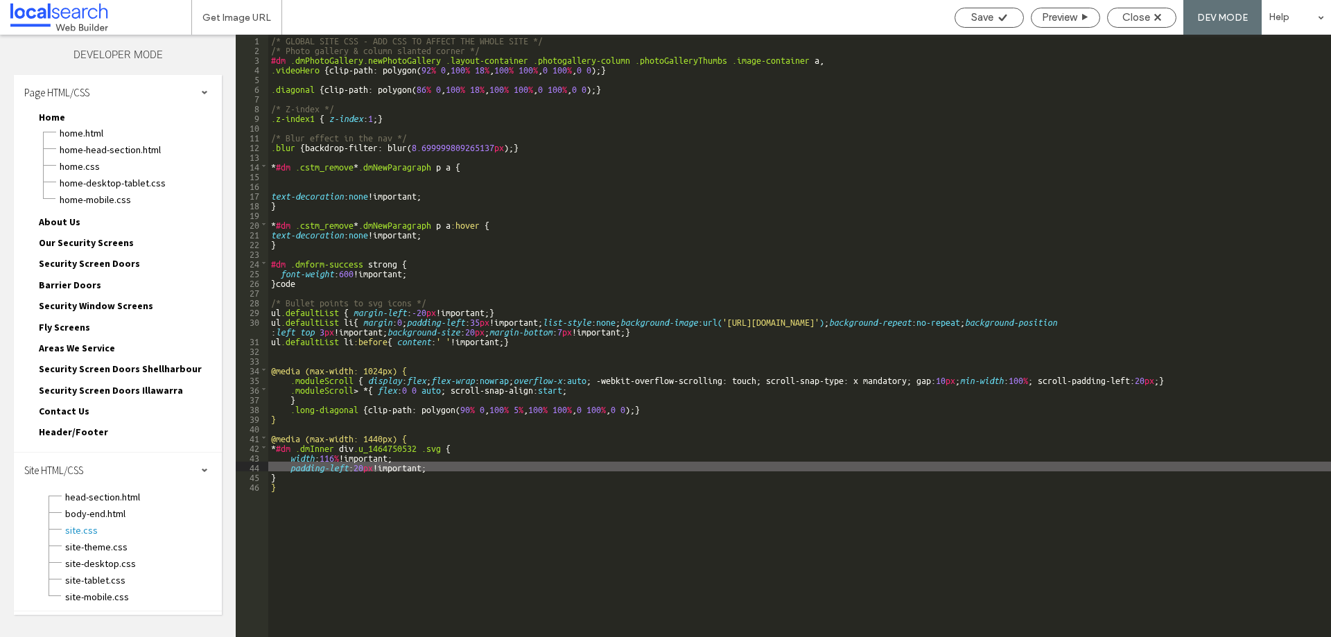
click at [369, 469] on div "/* GLOBAL SITE CSS - ADD CSS TO AFFECT THE WHOLE SITE */ /* Photo gallery & col…" at bounding box center [799, 346] width 1063 height 622
click at [367, 467] on div "/* GLOBAL SITE CSS - ADD CSS TO AFFECT THE WHOLE SITE */ /* Photo gallery & col…" at bounding box center [799, 346] width 1063 height 622
click at [372, 469] on div "/* GLOBAL SITE CSS - ADD CSS TO AFFECT THE WHOLE SITE */ /* Photo gallery & col…" at bounding box center [799, 346] width 1063 height 622
click at [453, 469] on div "/* GLOBAL SITE CSS - ADD CSS TO AFFECT THE WHOLE SITE */ /* Photo gallery & col…" at bounding box center [799, 346] width 1063 height 622
drag, startPoint x: 453, startPoint y: 469, endPoint x: 290, endPoint y: 467, distance: 162.9
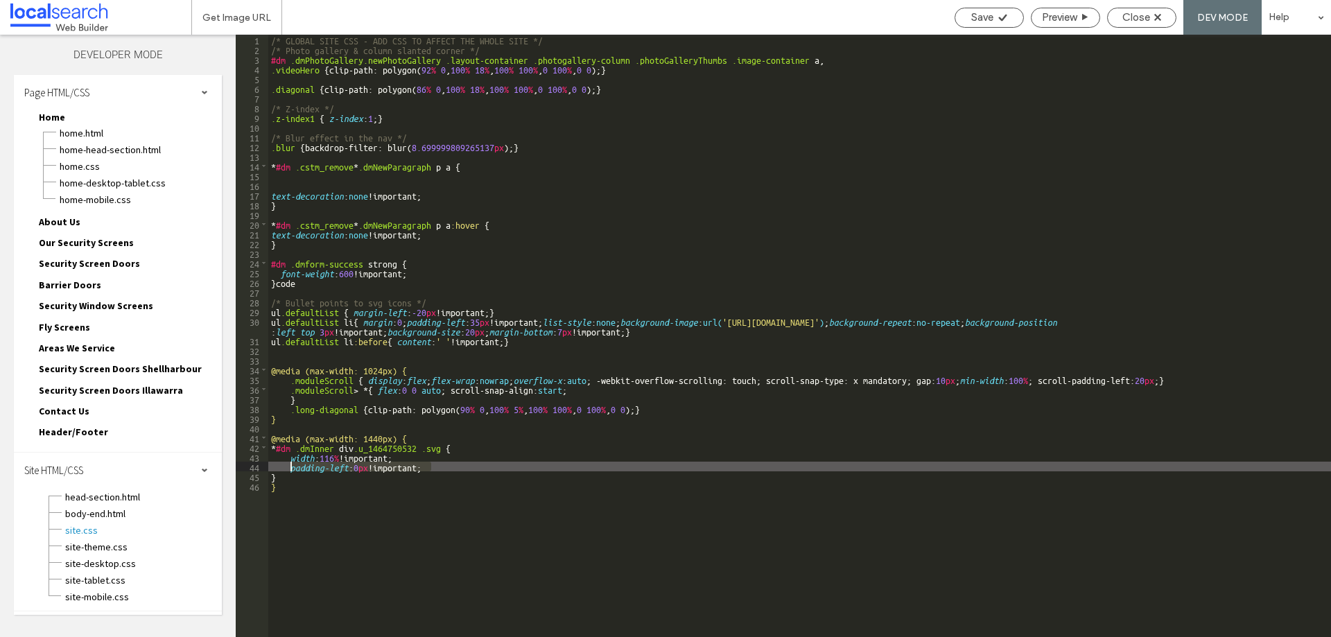
click at [290, 467] on div "/* GLOBAL SITE CSS - ADD CSS TO AFFECT THE WHOLE SITE */ /* Photo gallery & col…" at bounding box center [799, 346] width 1063 height 622
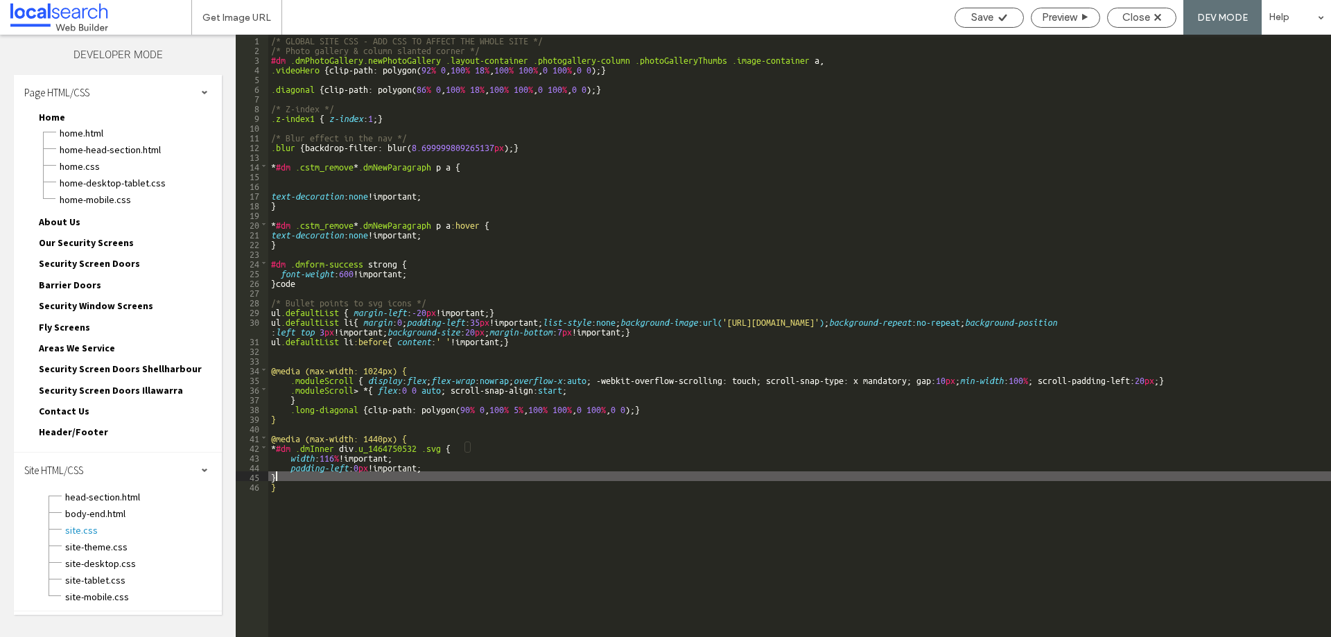
click at [439, 476] on div "/* GLOBAL SITE CSS - ADD CSS TO AFFECT THE WHOLE SITE */ /* Photo gallery & col…" at bounding box center [799, 346] width 1063 height 622
click at [442, 467] on div "/* GLOBAL SITE CSS - ADD CSS TO AFFECT THE WHOLE SITE */ /* Photo gallery & col…" at bounding box center [799, 346] width 1063 height 622
click at [349, 478] on div "/* GLOBAL SITE CSS - ADD CSS TO AFFECT THE WHOLE SITE */ /* Photo gallery & col…" at bounding box center [799, 346] width 1063 height 622
type textarea "**"
click at [464, 473] on div "/* GLOBAL SITE CSS - ADD CSS TO AFFECT THE WHOLE SITE */ /* Photo gallery & col…" at bounding box center [799, 346] width 1063 height 622
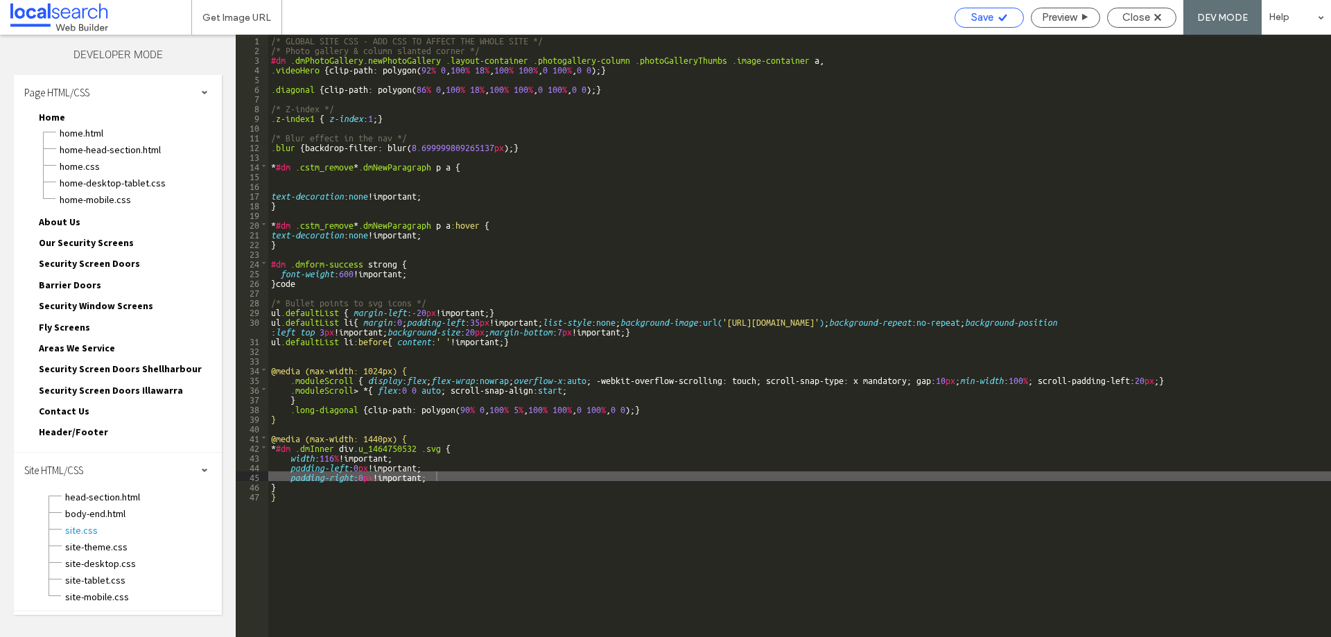
click at [993, 17] on div "Save" at bounding box center [989, 17] width 68 height 12
click at [1133, 19] on span "Close" at bounding box center [1136, 17] width 28 height 12
